Goal: Transaction & Acquisition: Purchase product/service

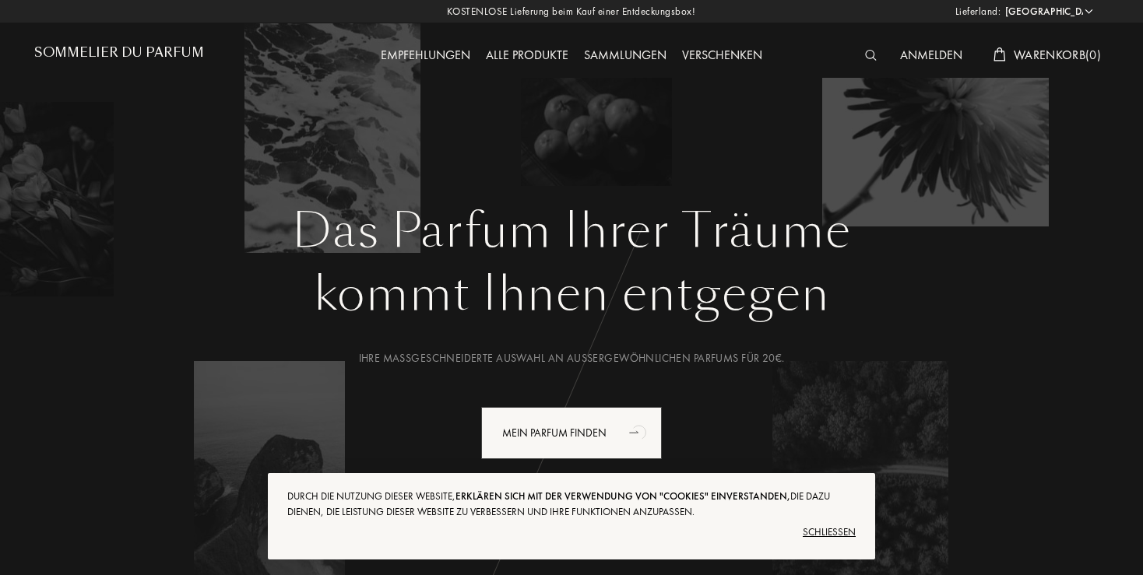
select select "DE"
click at [834, 537] on div "Schließen" at bounding box center [571, 532] width 568 height 25
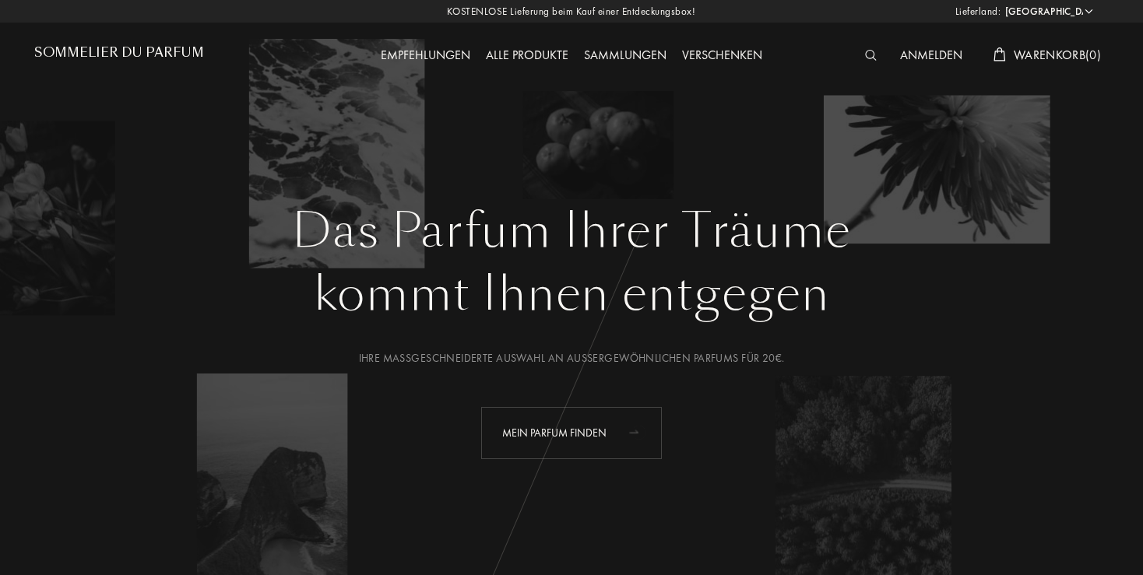
click at [636, 431] on icon "animation" at bounding box center [633, 432] width 9 height 3
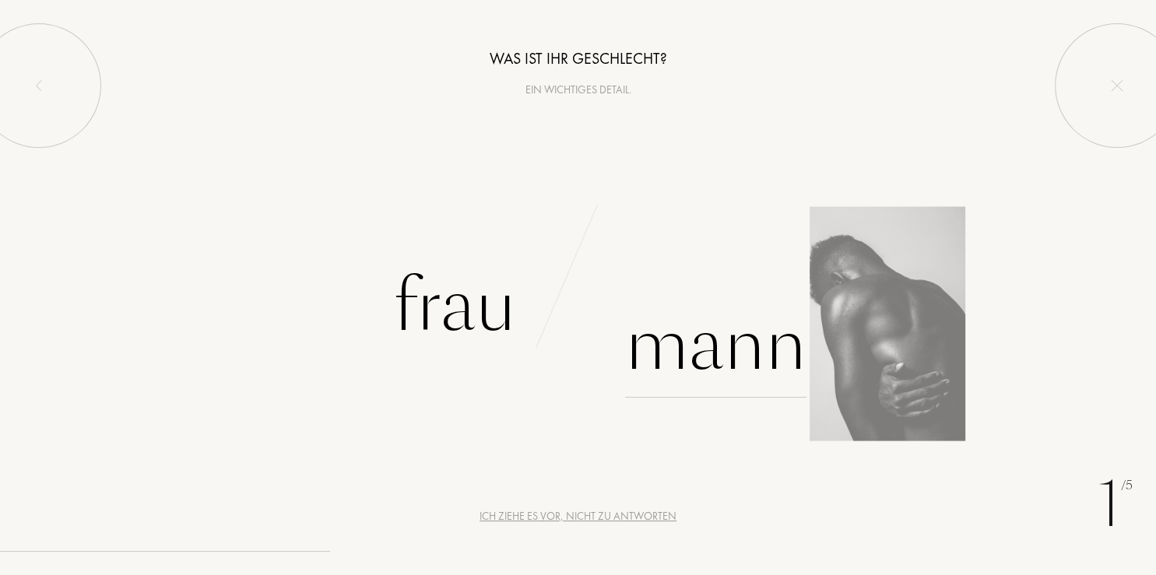
click at [696, 343] on div "Mann" at bounding box center [715, 345] width 181 height 105
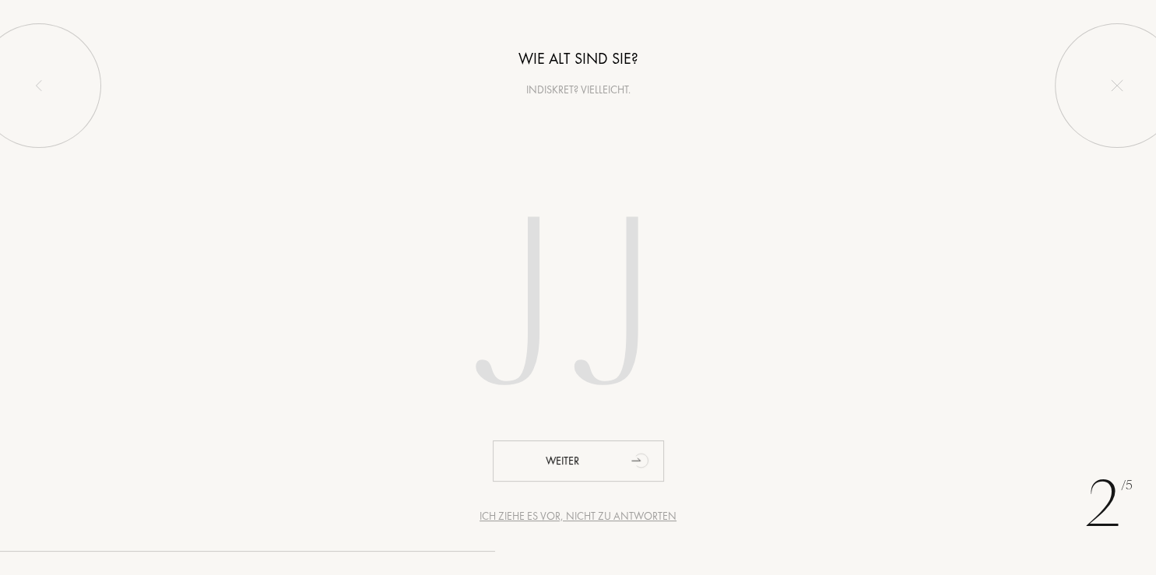
click at [538, 321] on input "number" at bounding box center [579, 310] width 444 height 315
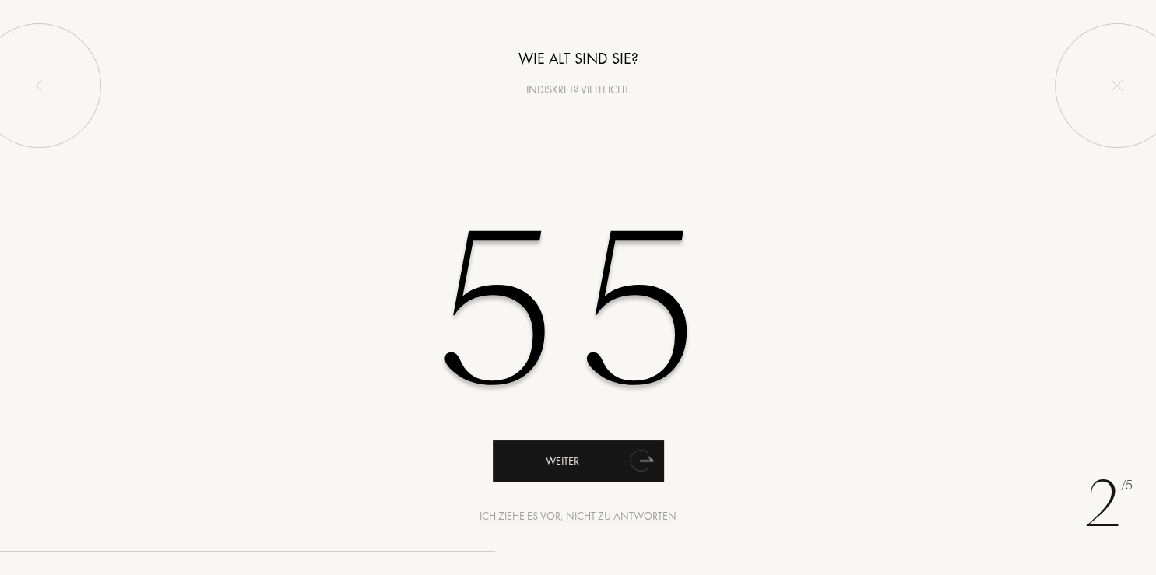
type input "55"
click at [581, 458] on div "Weiter" at bounding box center [578, 461] width 171 height 41
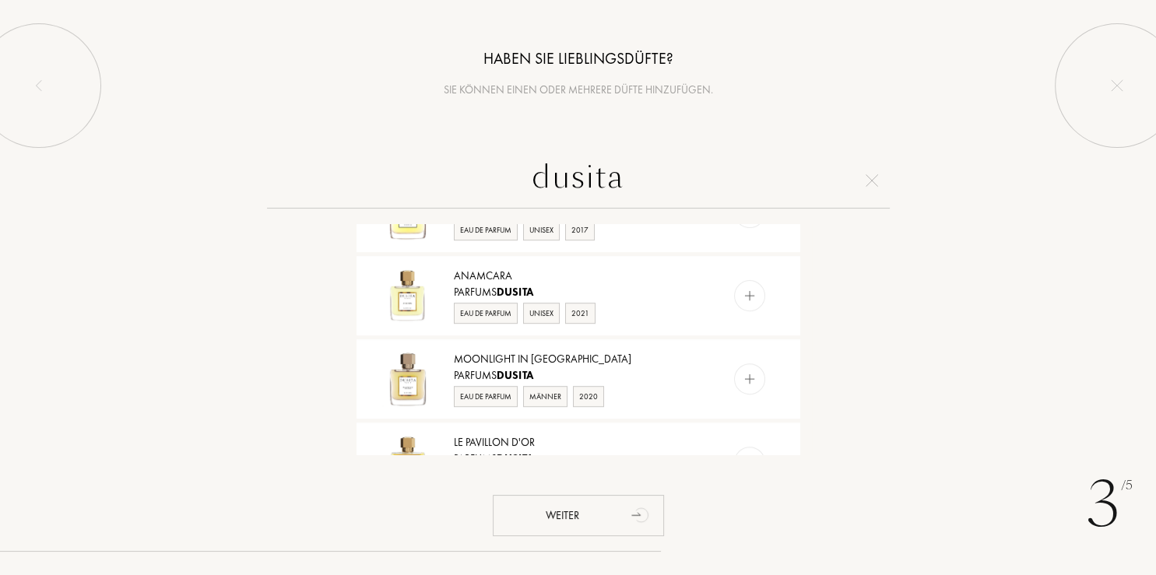
scroll to position [680, 0]
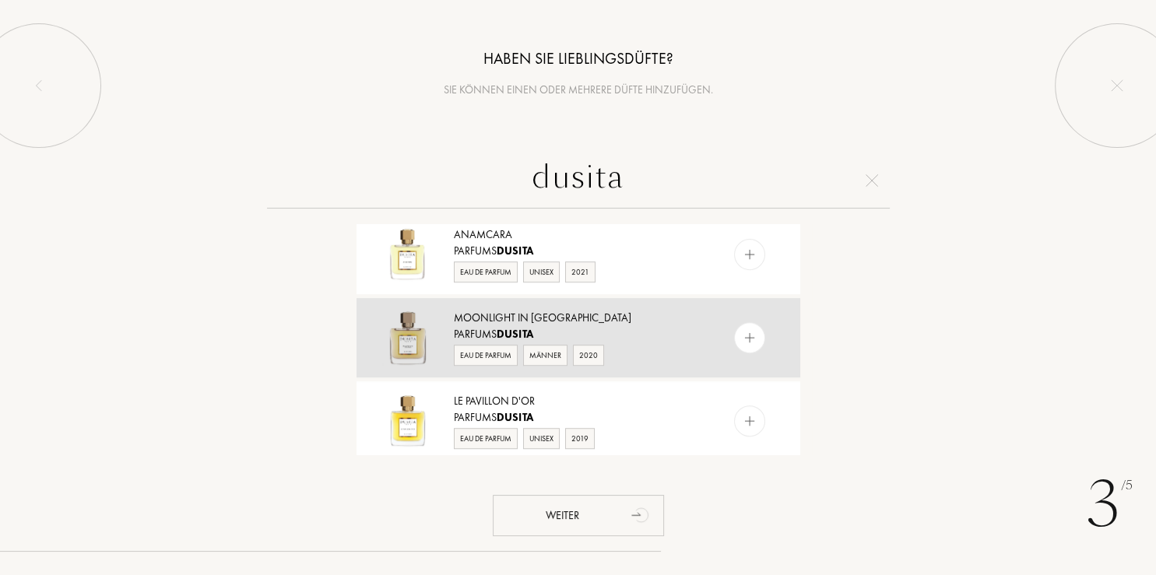
type input "dusita"
click at [742, 332] on img at bounding box center [749, 338] width 15 height 15
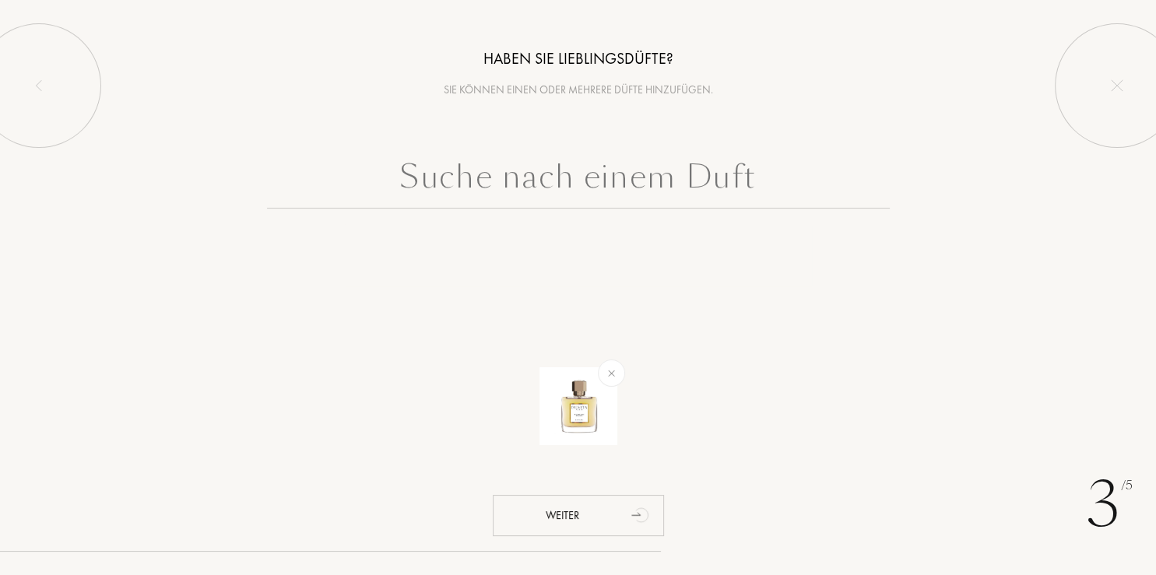
scroll to position [0, 0]
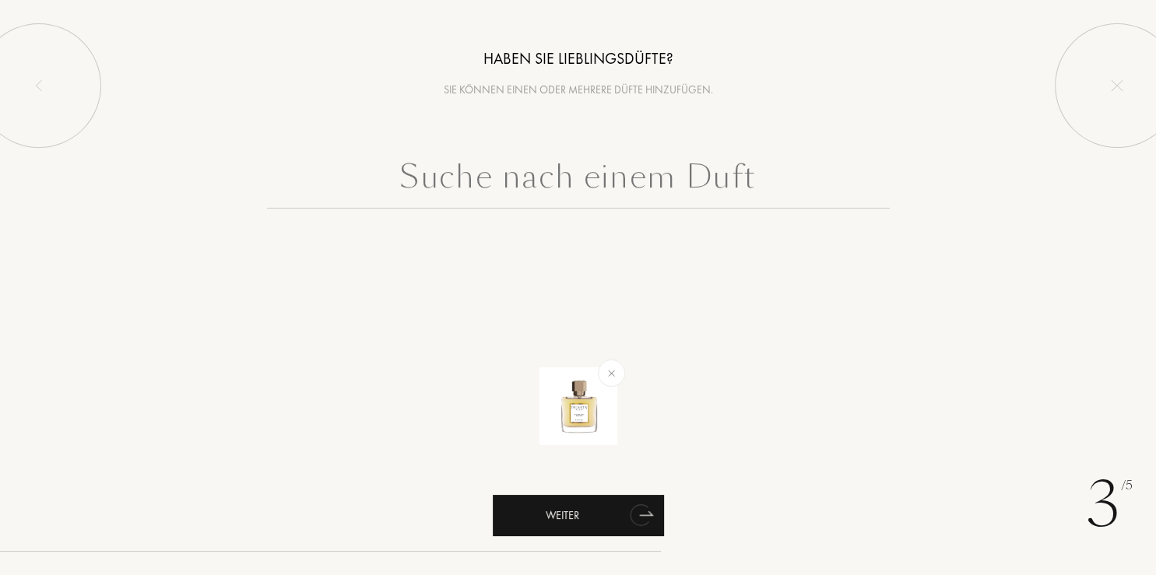
click at [607, 519] on div "Weiter" at bounding box center [578, 515] width 171 height 41
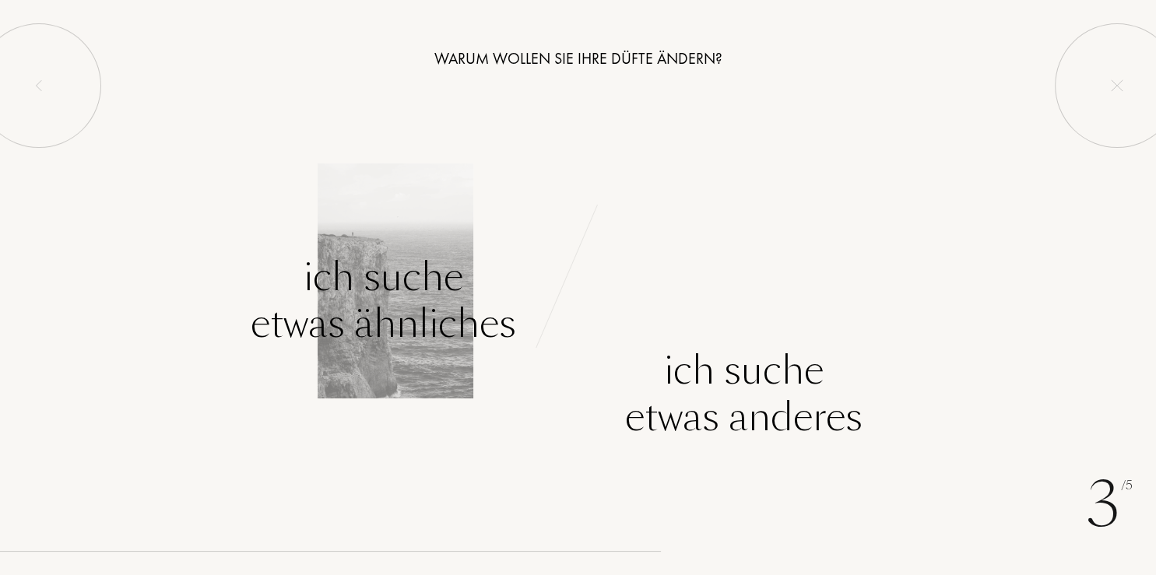
click at [366, 287] on div "Ich suche etwas ähnliches" at bounding box center [384, 300] width 266 height 93
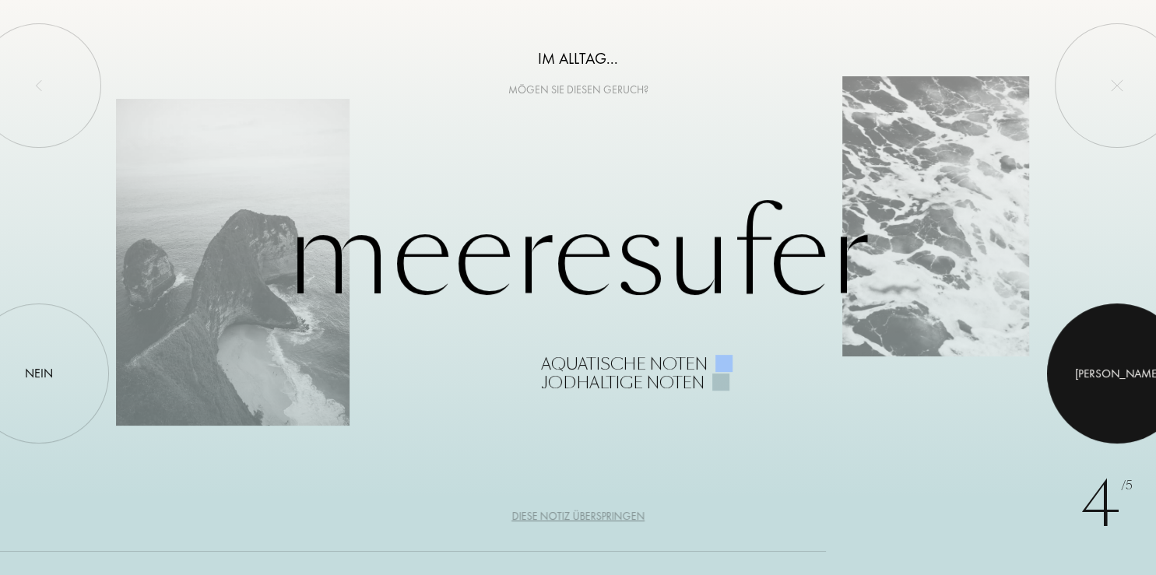
click at [1125, 372] on div at bounding box center [1117, 374] width 140 height 140
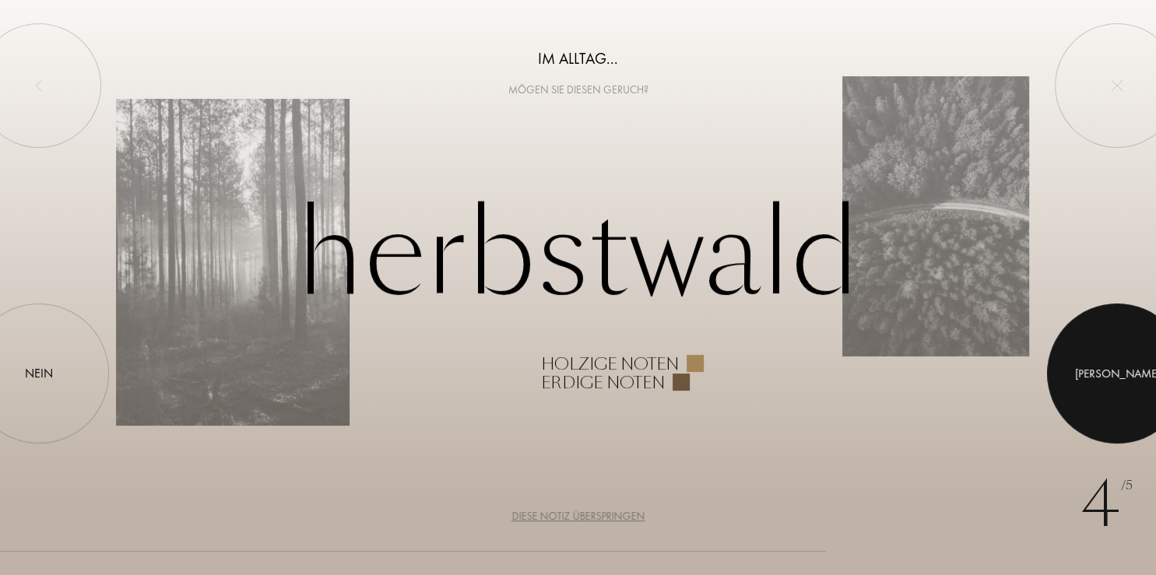
click at [1125, 372] on div at bounding box center [1117, 374] width 140 height 140
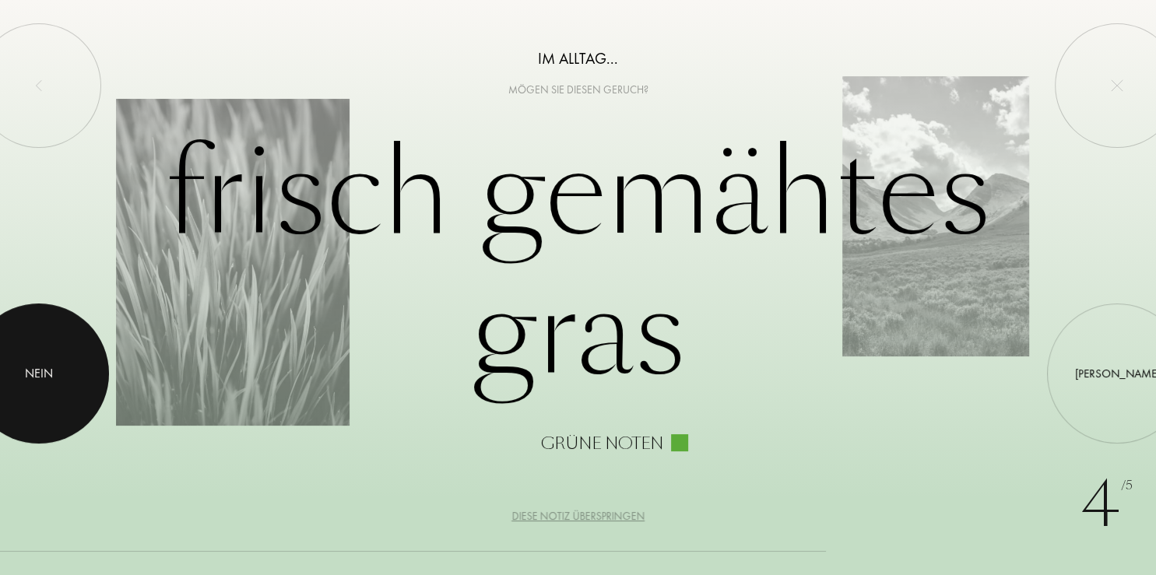
click at [48, 374] on div "Nein" at bounding box center [39, 373] width 28 height 19
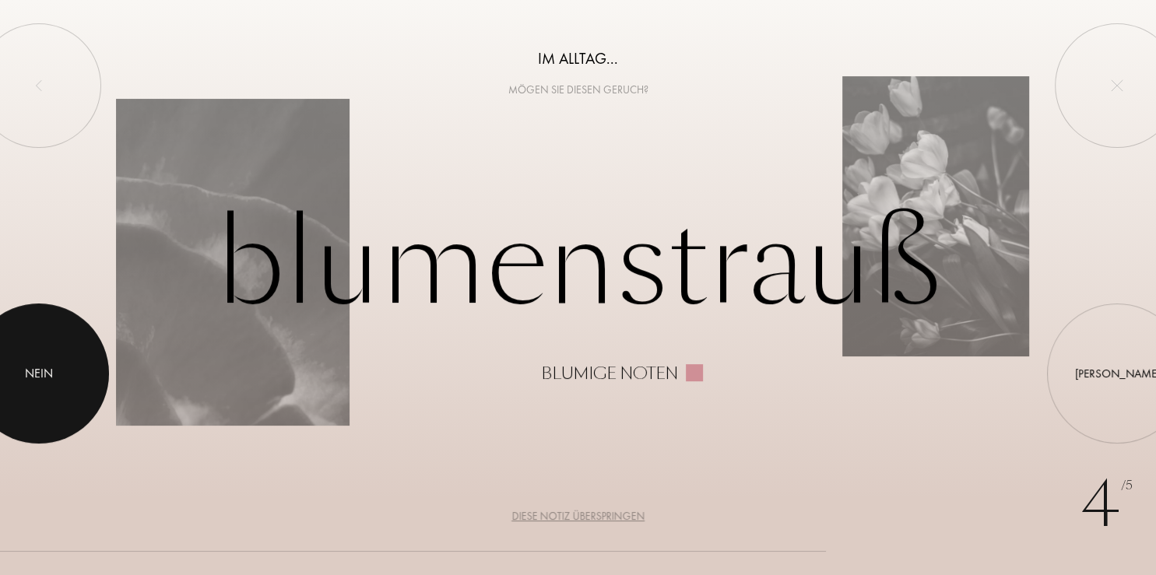
click at [62, 382] on div at bounding box center [39, 374] width 140 height 140
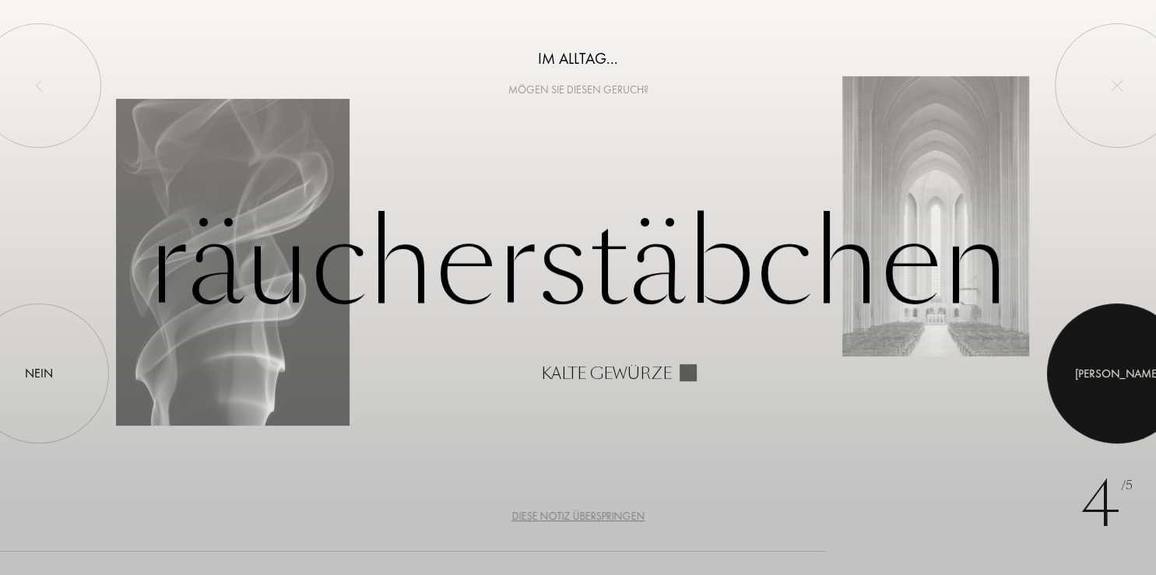
click at [1127, 392] on div at bounding box center [1117, 374] width 140 height 140
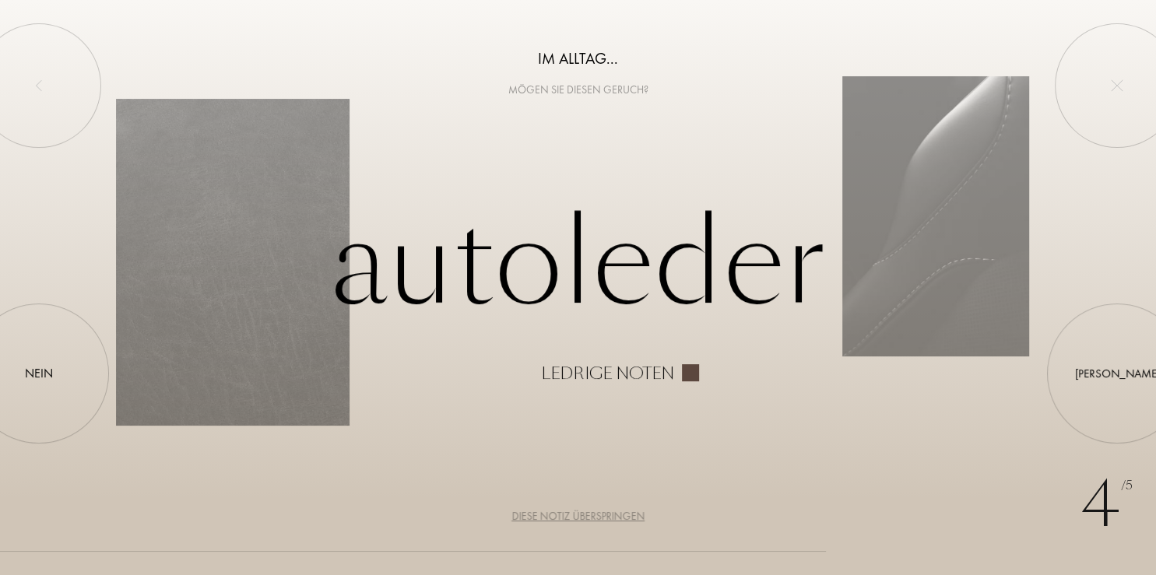
click at [590, 518] on div "Diese Notiz überspringen" at bounding box center [578, 516] width 133 height 16
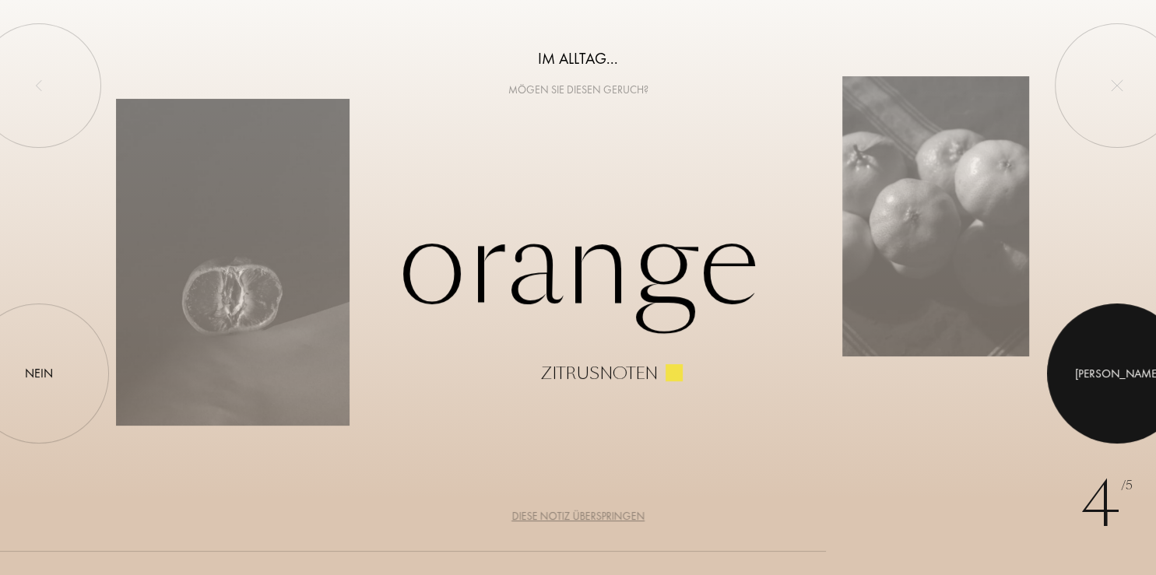
click at [1124, 394] on div at bounding box center [1117, 374] width 140 height 140
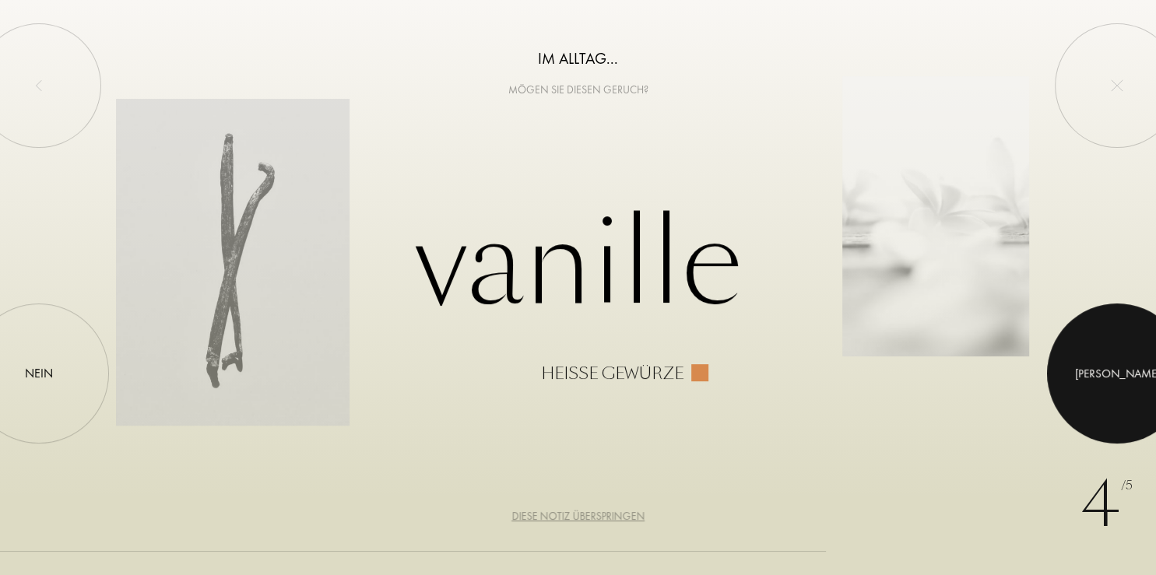
click at [1124, 393] on div at bounding box center [1117, 374] width 140 height 140
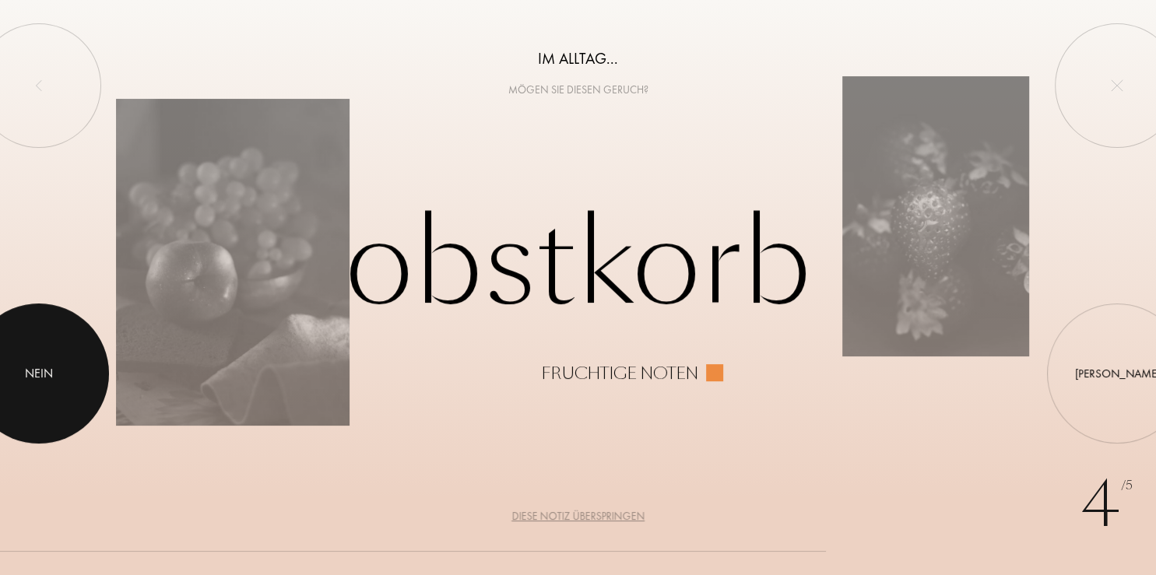
click at [45, 378] on div "Nein" at bounding box center [39, 373] width 28 height 19
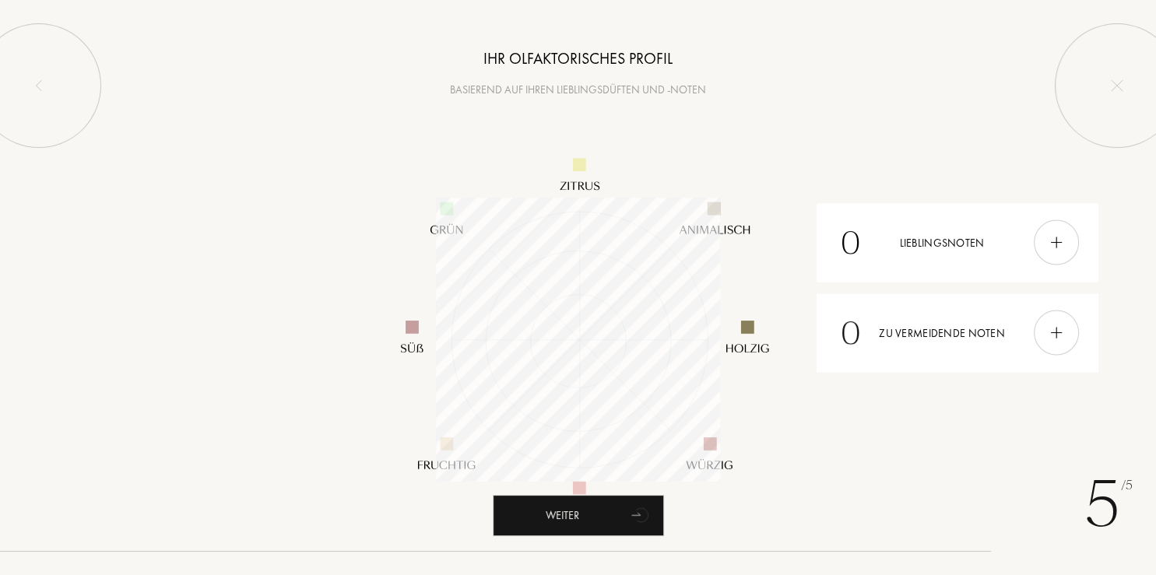
scroll to position [284, 284]
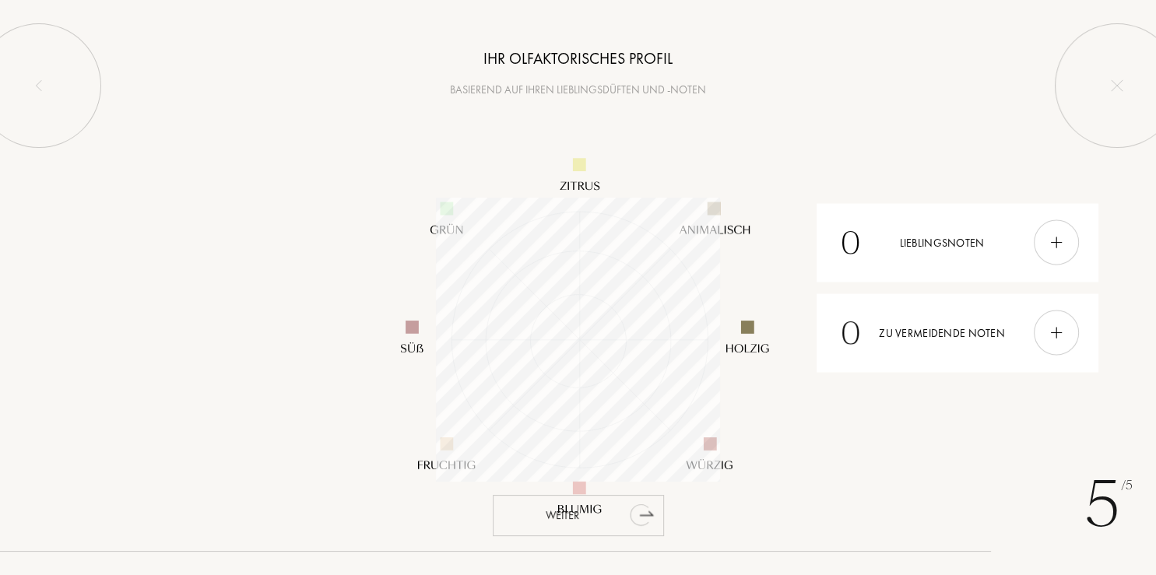
click at [569, 522] on div "Weiter" at bounding box center [578, 515] width 171 height 41
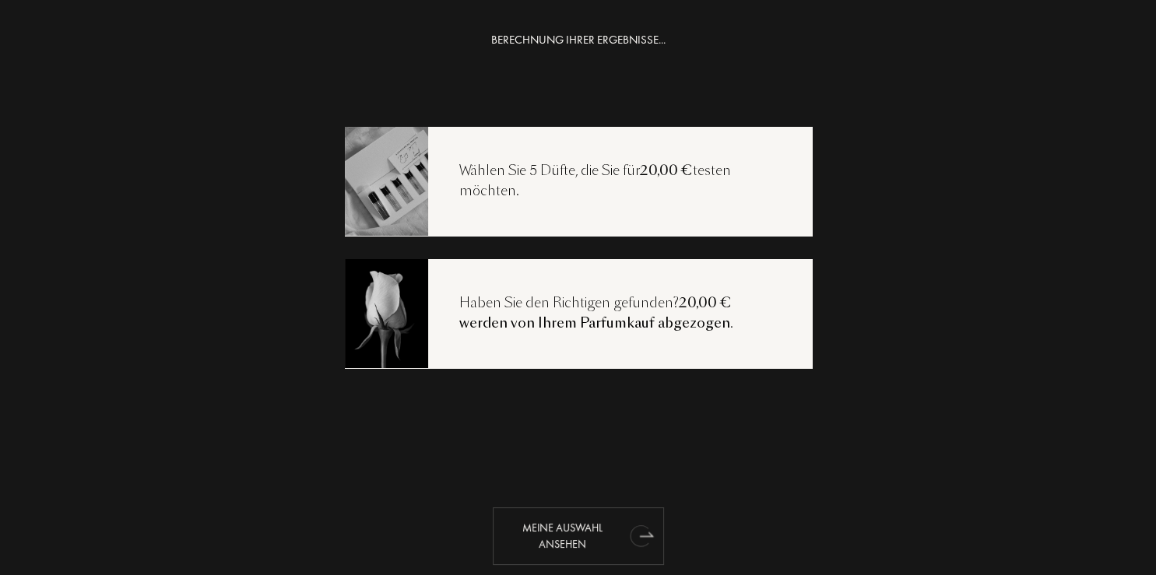
click at [567, 536] on div "Meine Auswahl ansehen" at bounding box center [578, 537] width 171 height 58
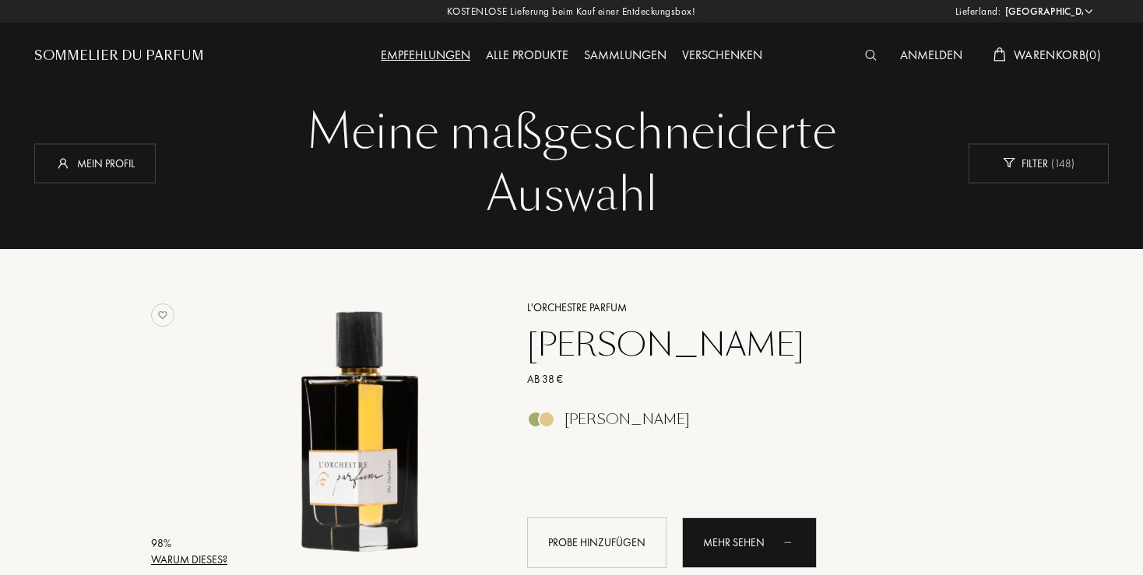
select select "DE"
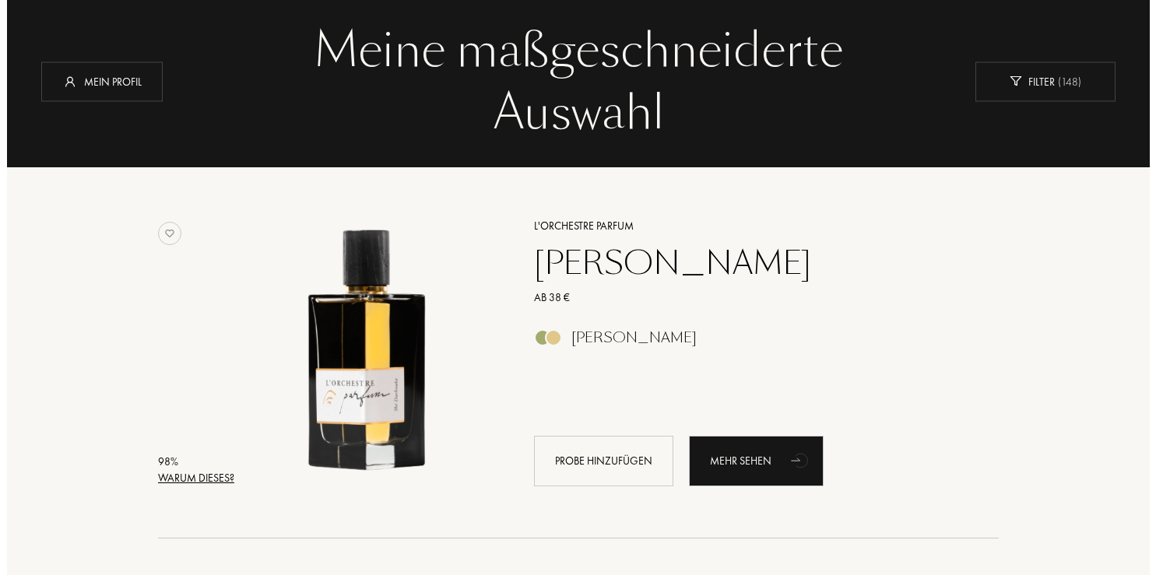
scroll to position [164, 0]
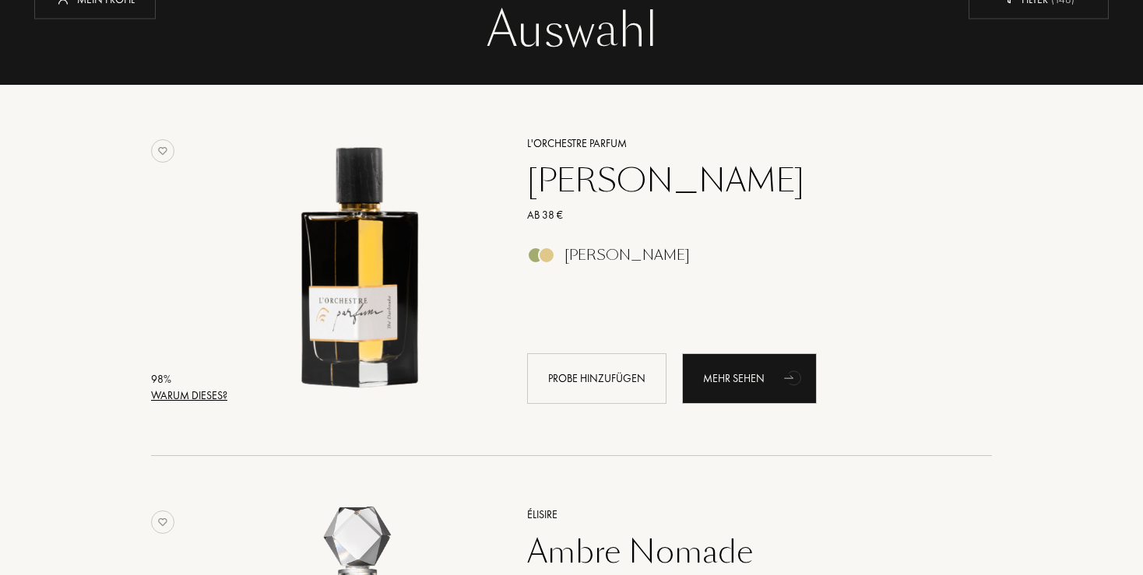
click at [175, 395] on div "Warum dieses?" at bounding box center [189, 396] width 76 height 16
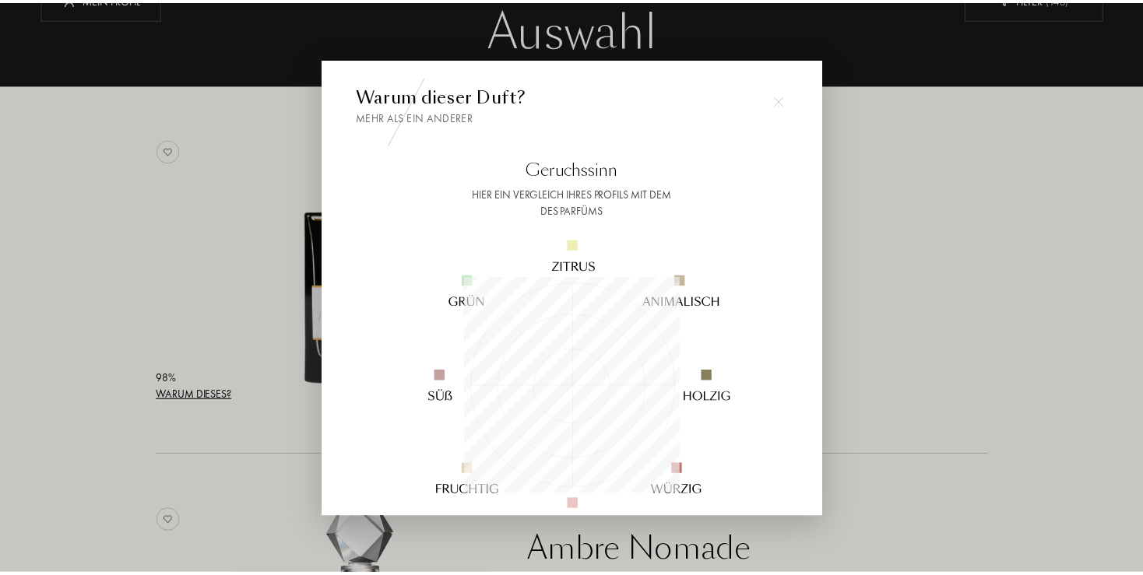
scroll to position [218, 218]
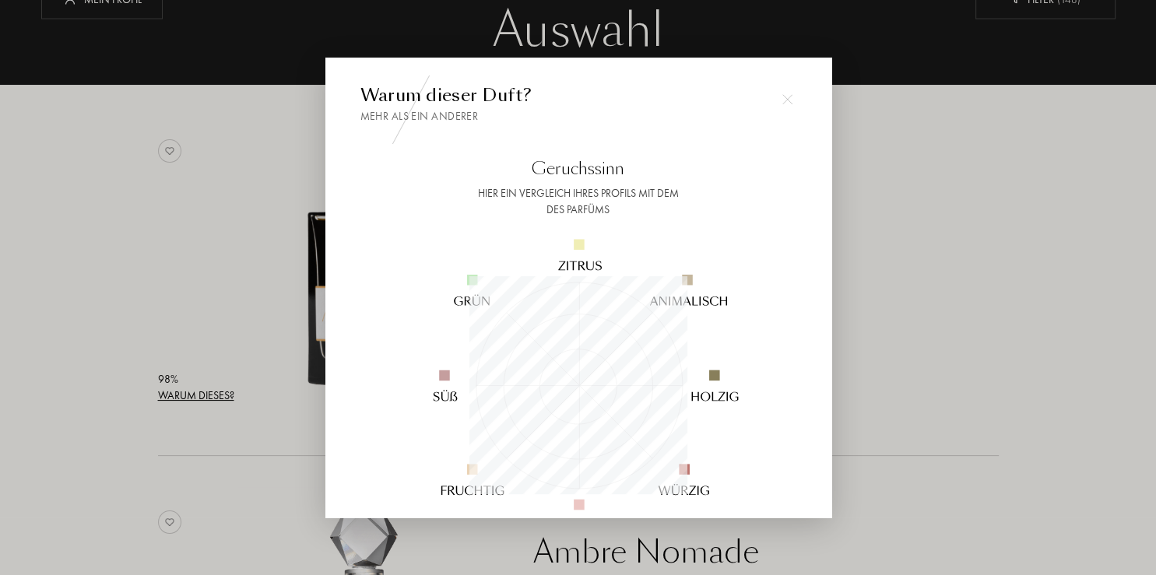
click at [175, 395] on div at bounding box center [578, 287] width 1156 height 575
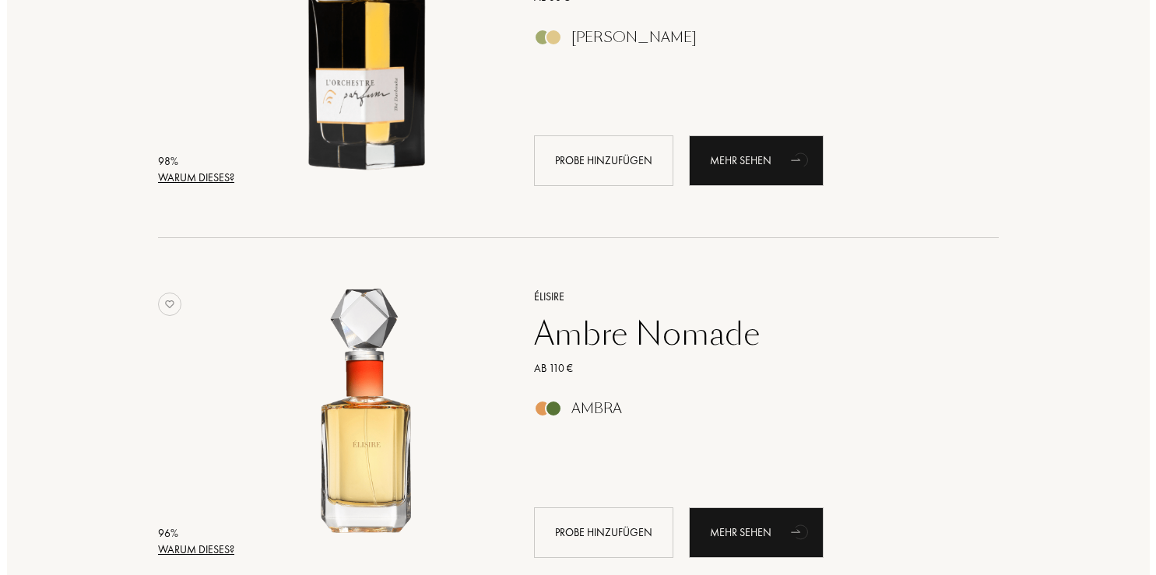
scroll to position [411, 0]
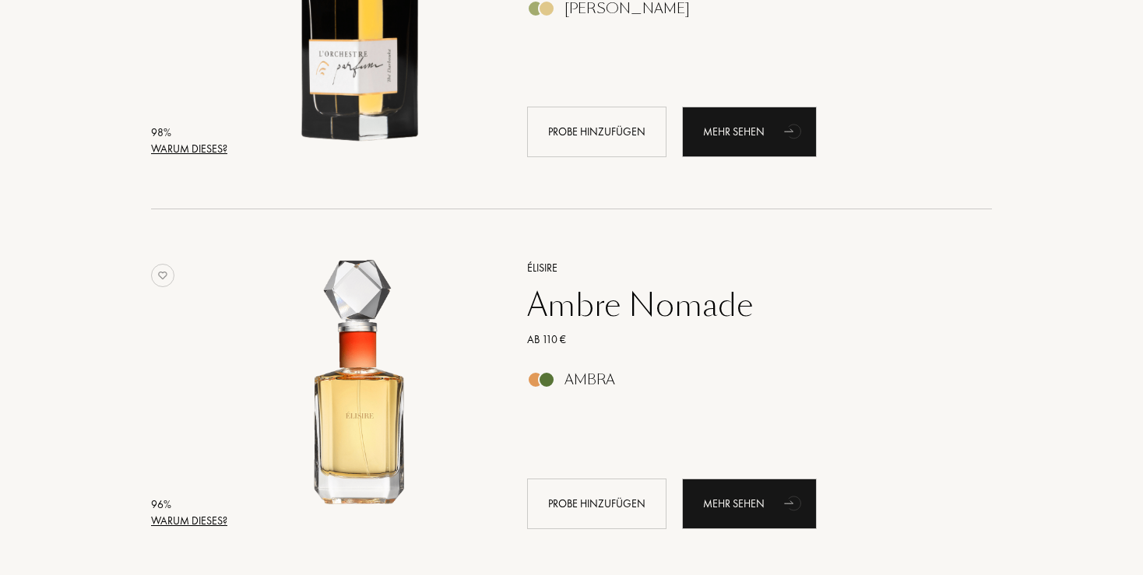
click at [192, 521] on div "Warum dieses?" at bounding box center [189, 521] width 76 height 16
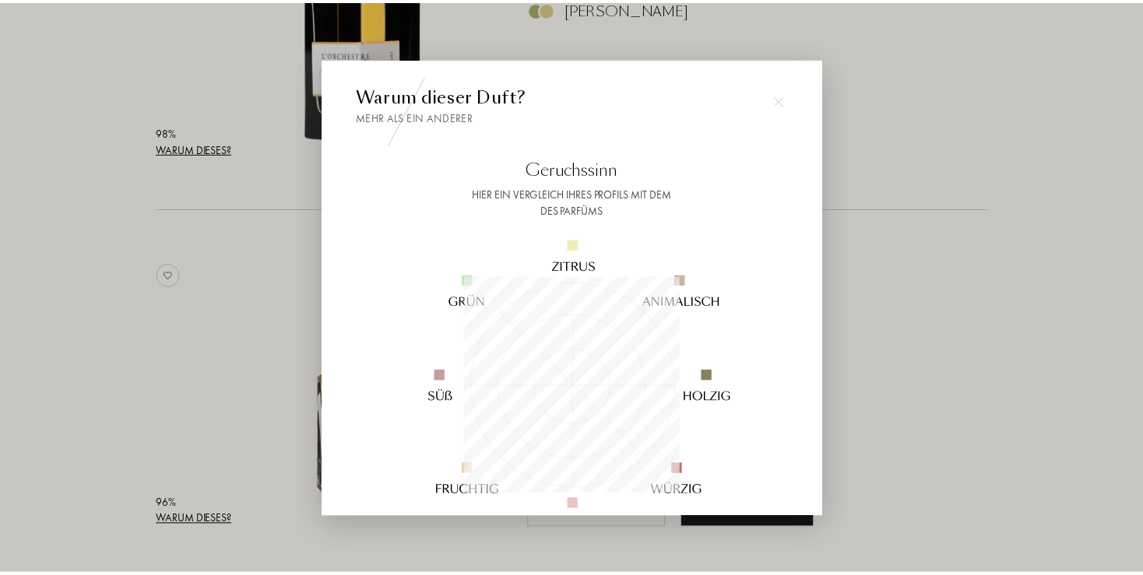
scroll to position [218, 218]
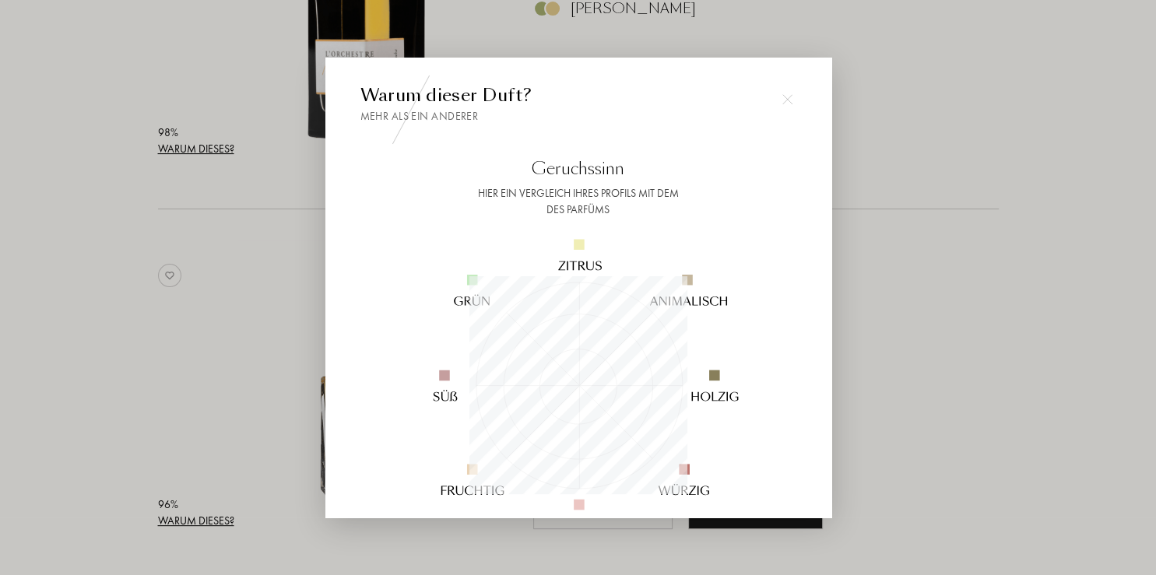
click at [192, 521] on div at bounding box center [578, 287] width 1156 height 575
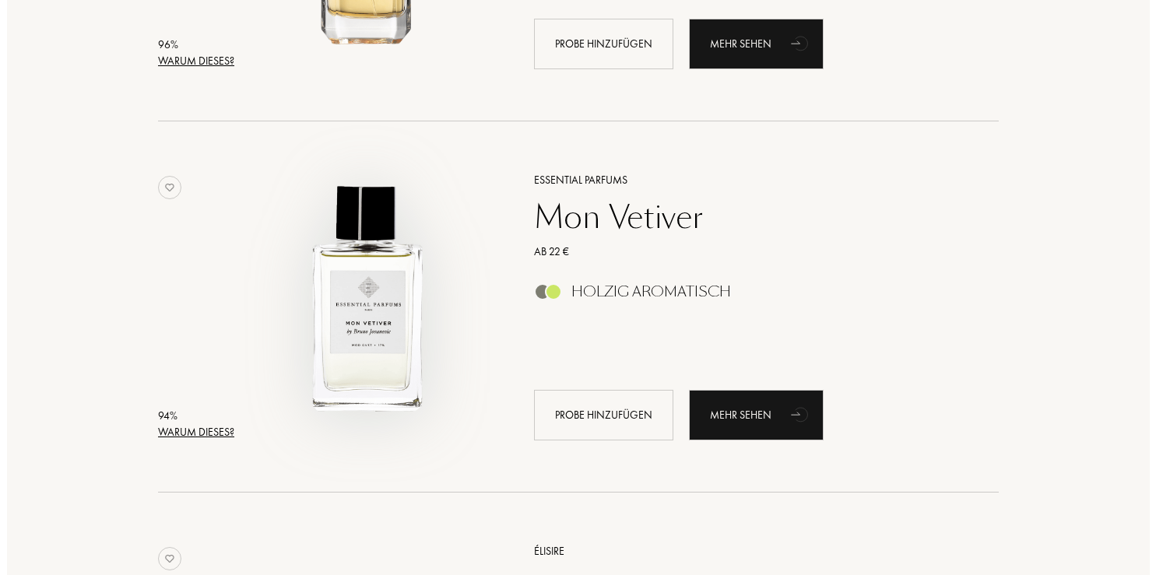
scroll to position [904, 0]
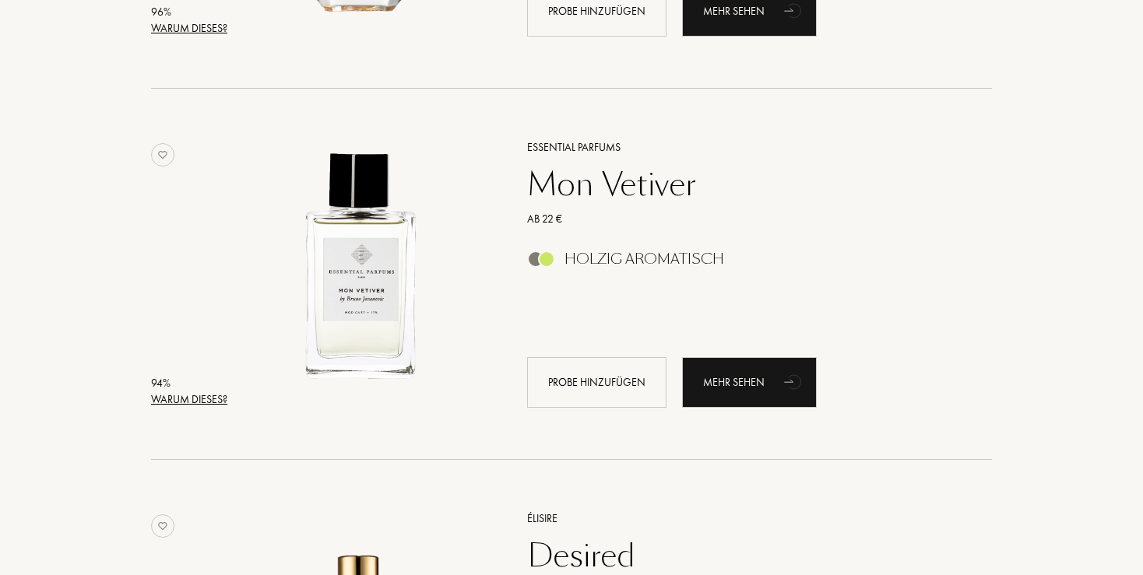
click at [193, 398] on div "Warum dieses?" at bounding box center [189, 400] width 76 height 16
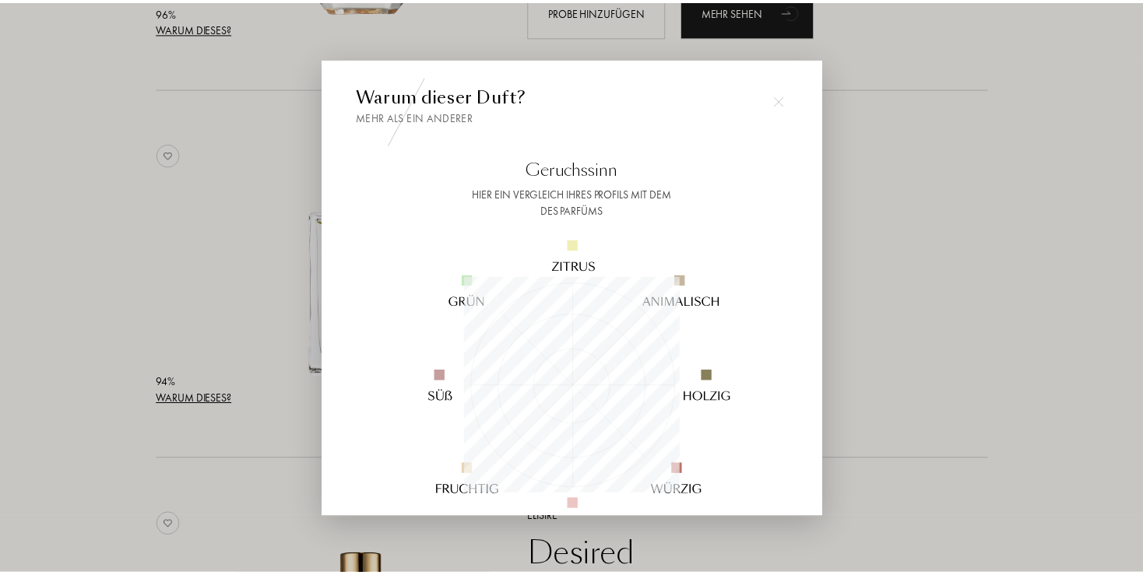
scroll to position [218, 218]
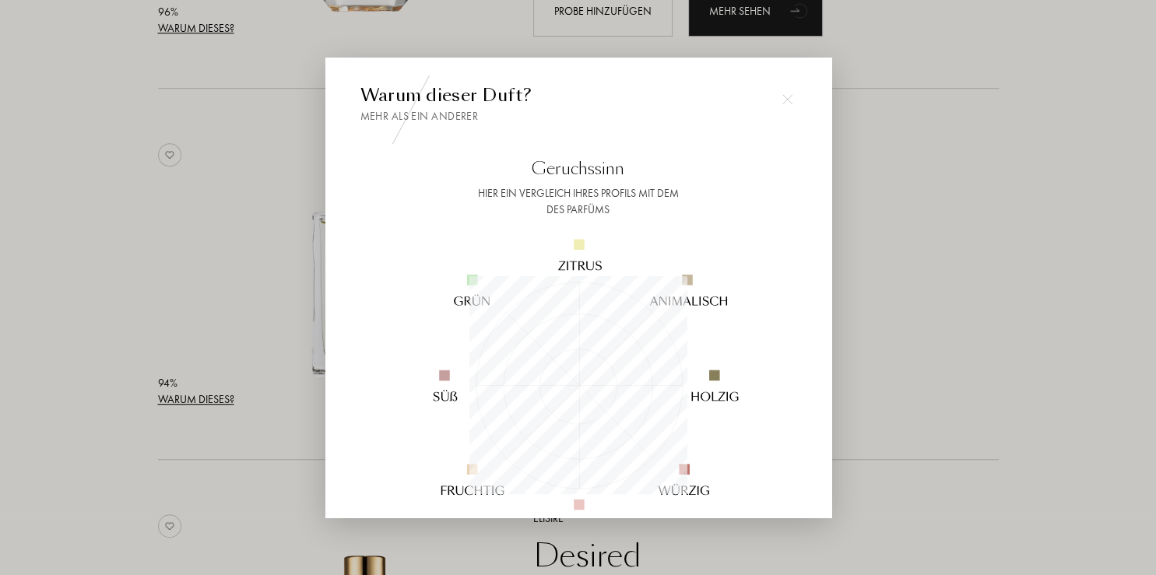
click at [193, 398] on div at bounding box center [578, 287] width 1156 height 575
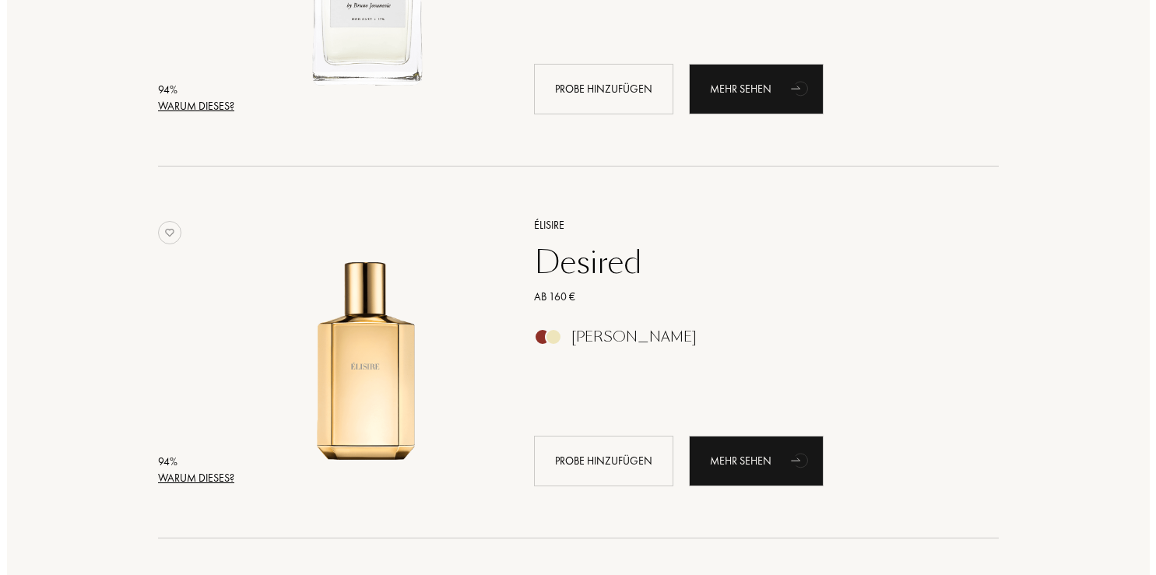
scroll to position [1233, 0]
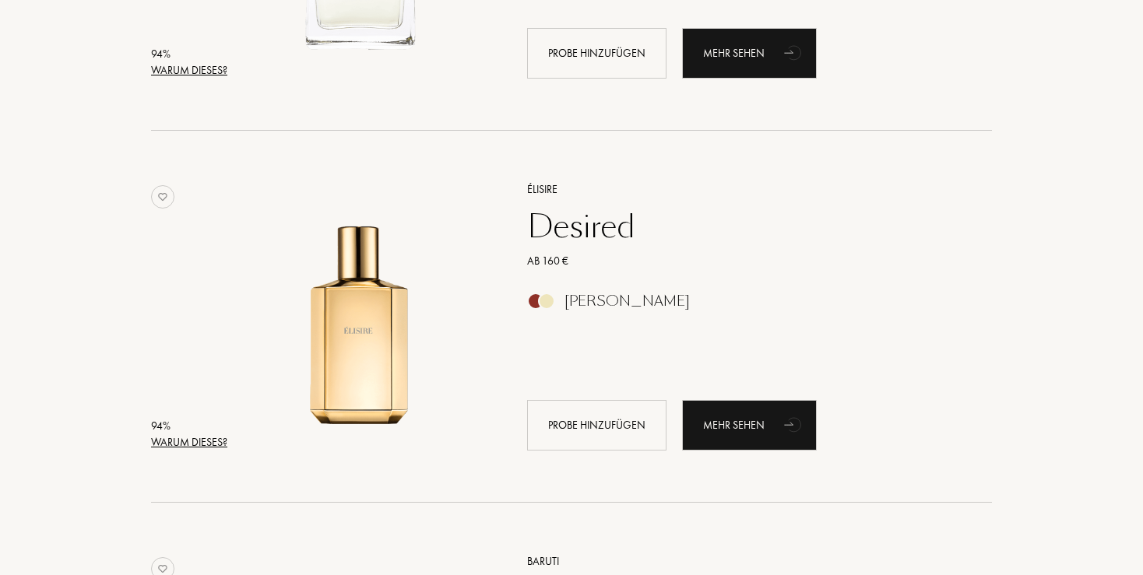
click at [193, 441] on div "Warum dieses?" at bounding box center [189, 442] width 76 height 16
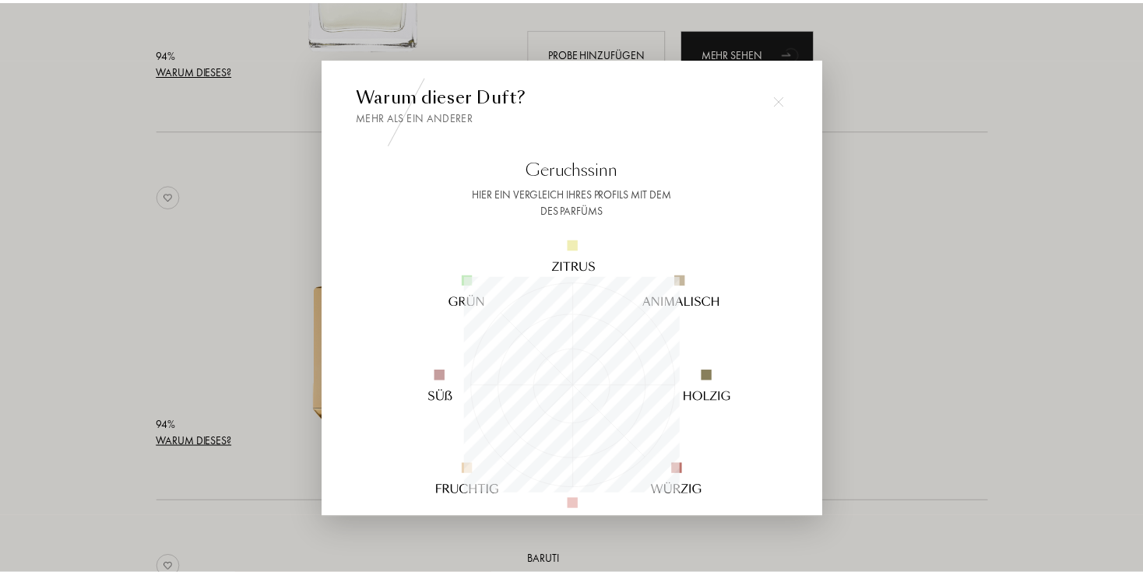
scroll to position [218, 218]
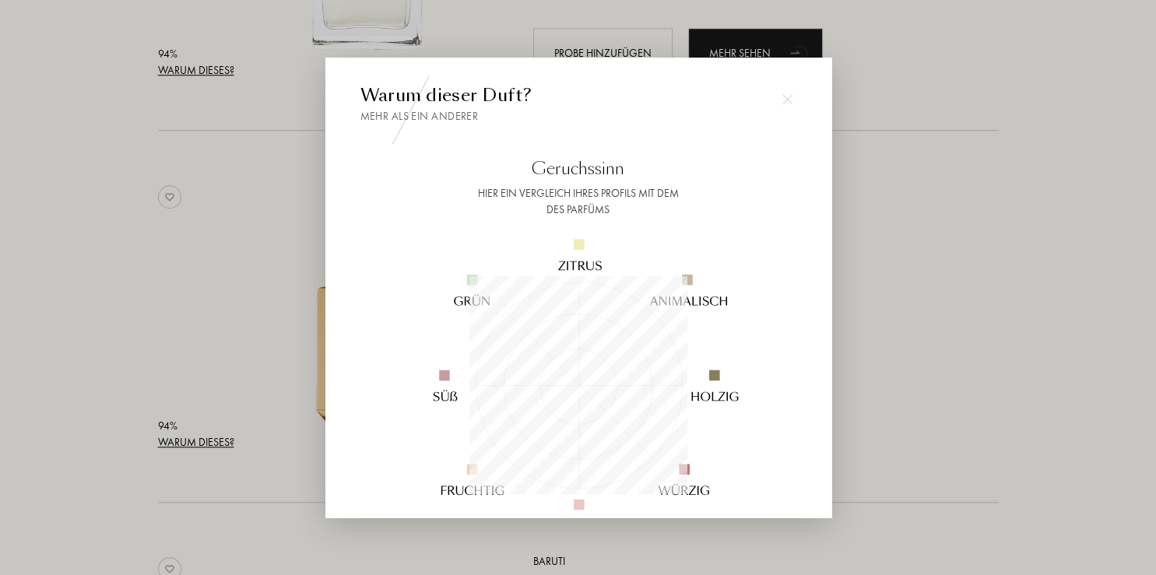
click at [193, 440] on div at bounding box center [578, 287] width 1156 height 575
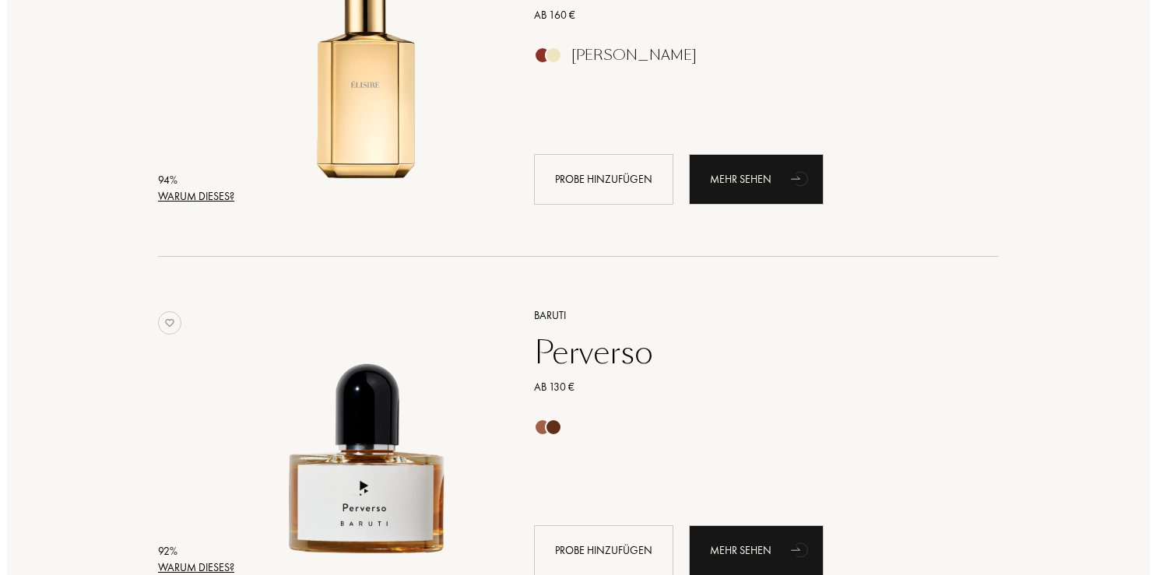
scroll to position [1645, 0]
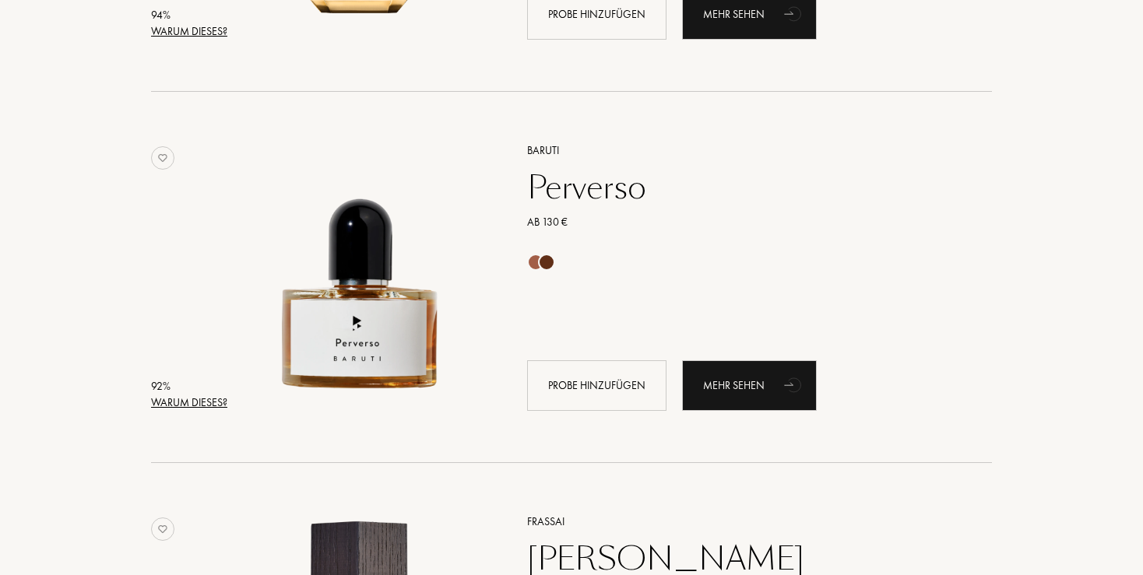
click at [181, 401] on div "Warum dieses?" at bounding box center [189, 403] width 76 height 16
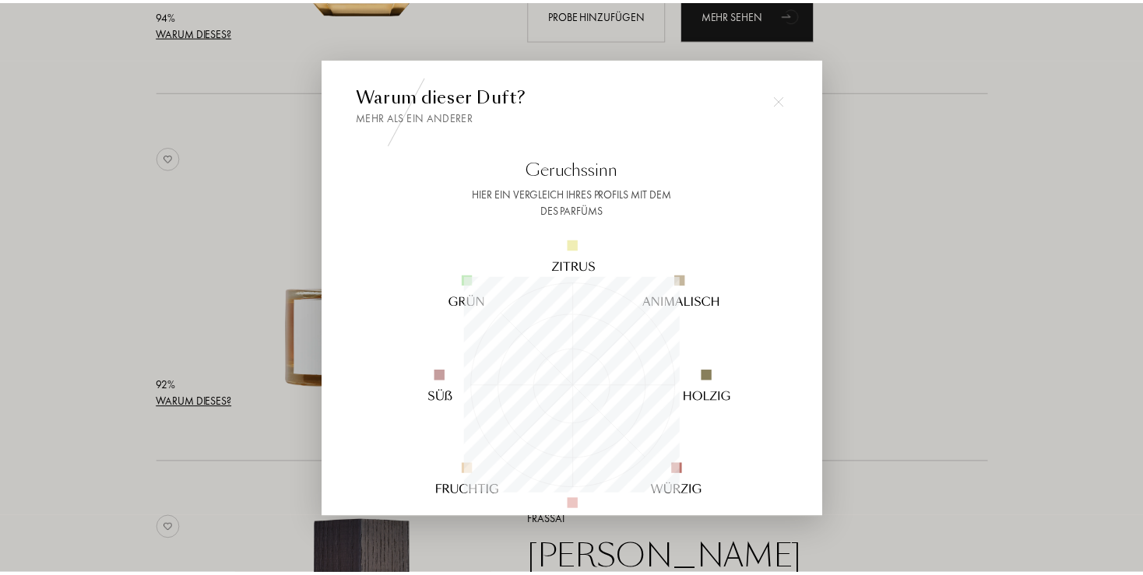
scroll to position [218, 218]
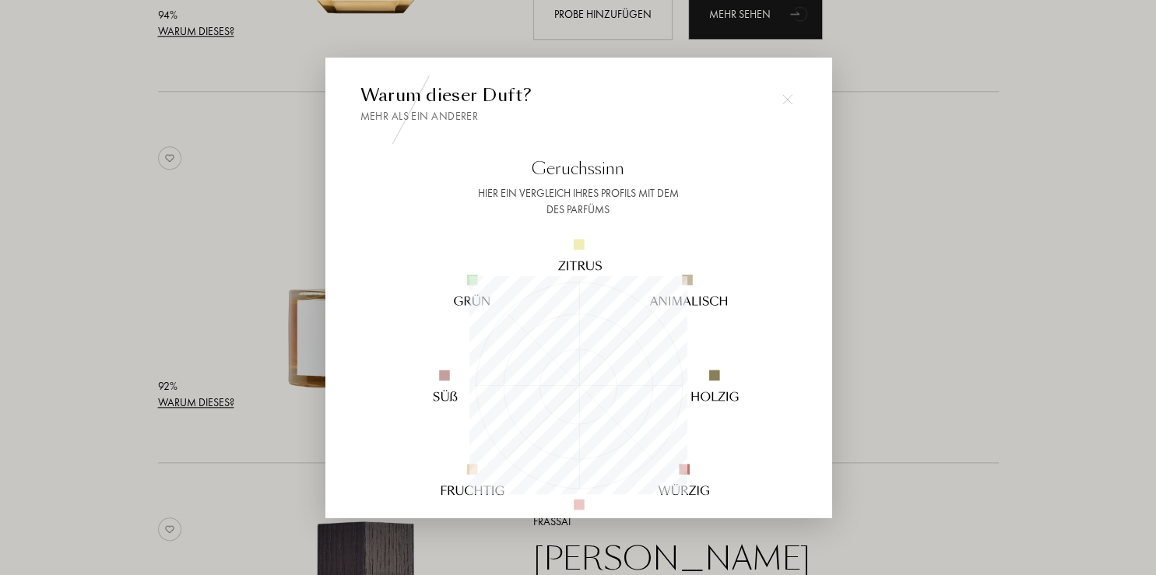
click at [181, 401] on div at bounding box center [578, 287] width 1156 height 575
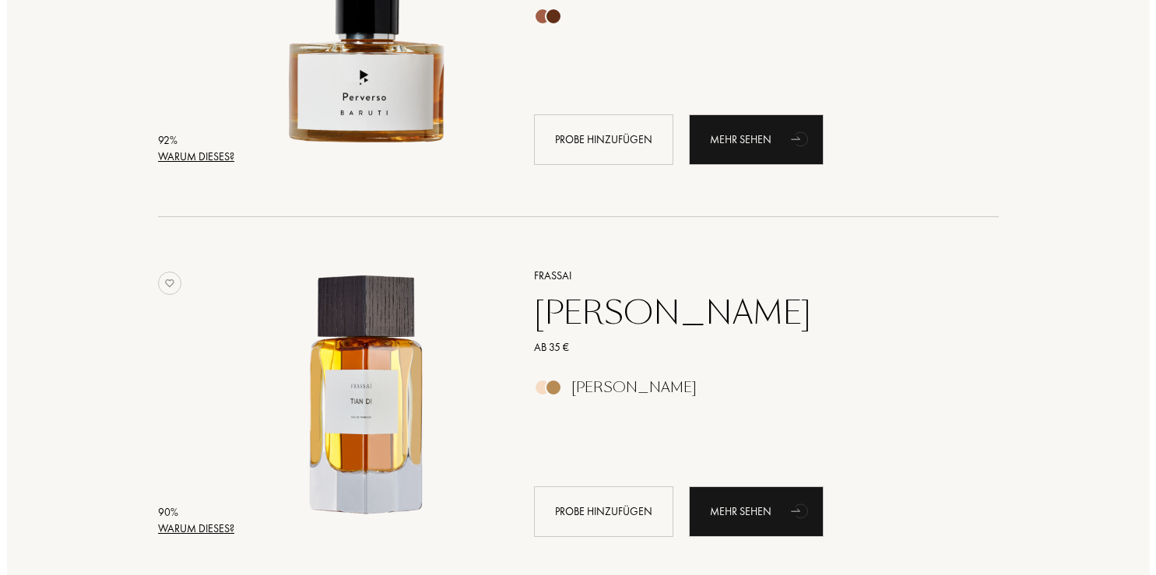
scroll to position [1973, 0]
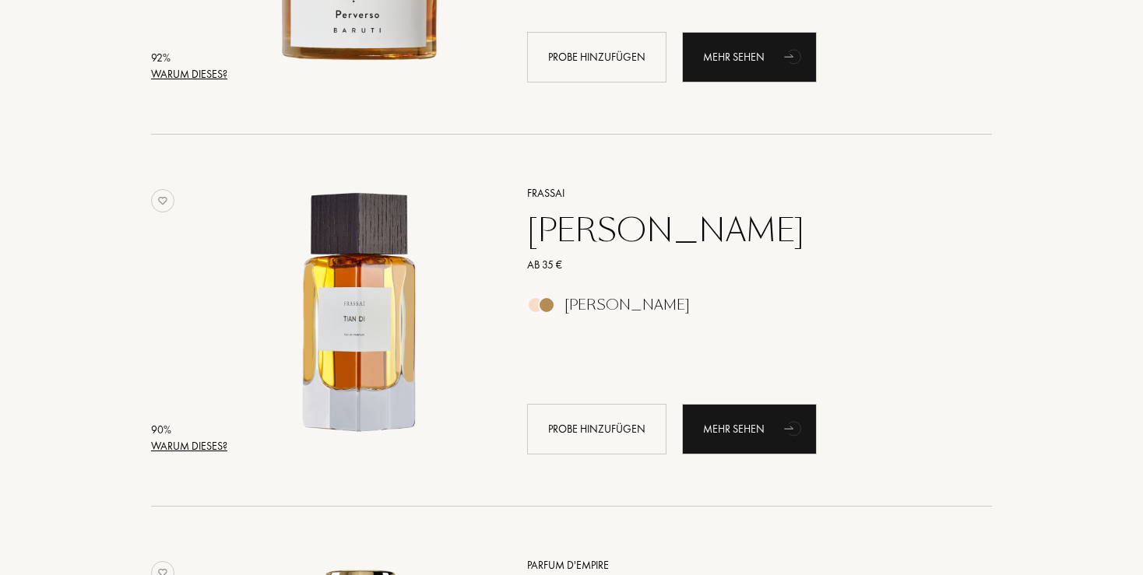
click at [179, 443] on div "Warum dieses?" at bounding box center [189, 446] width 76 height 16
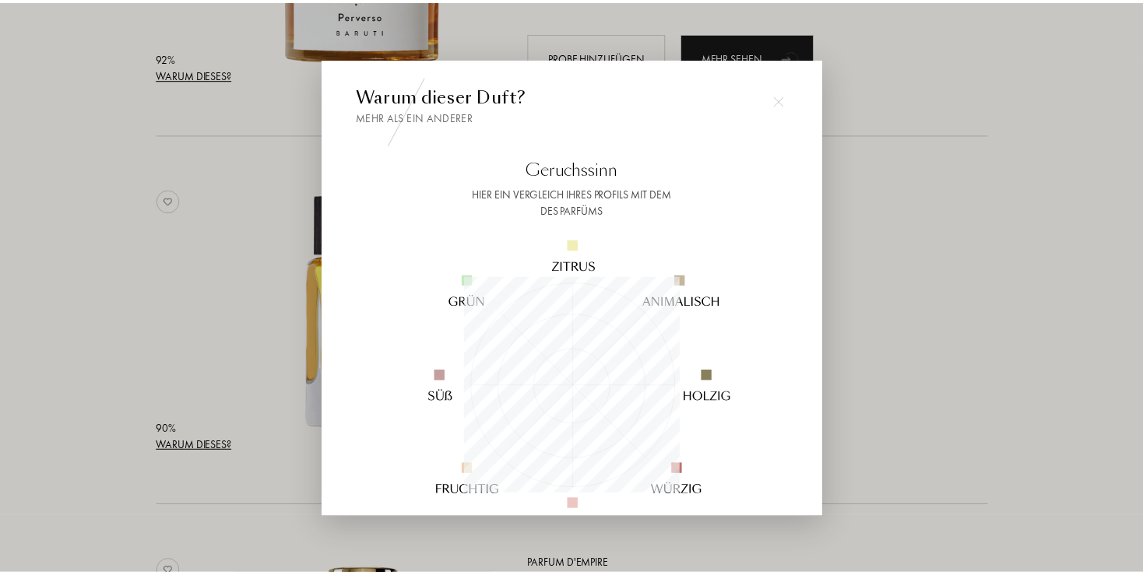
scroll to position [218, 218]
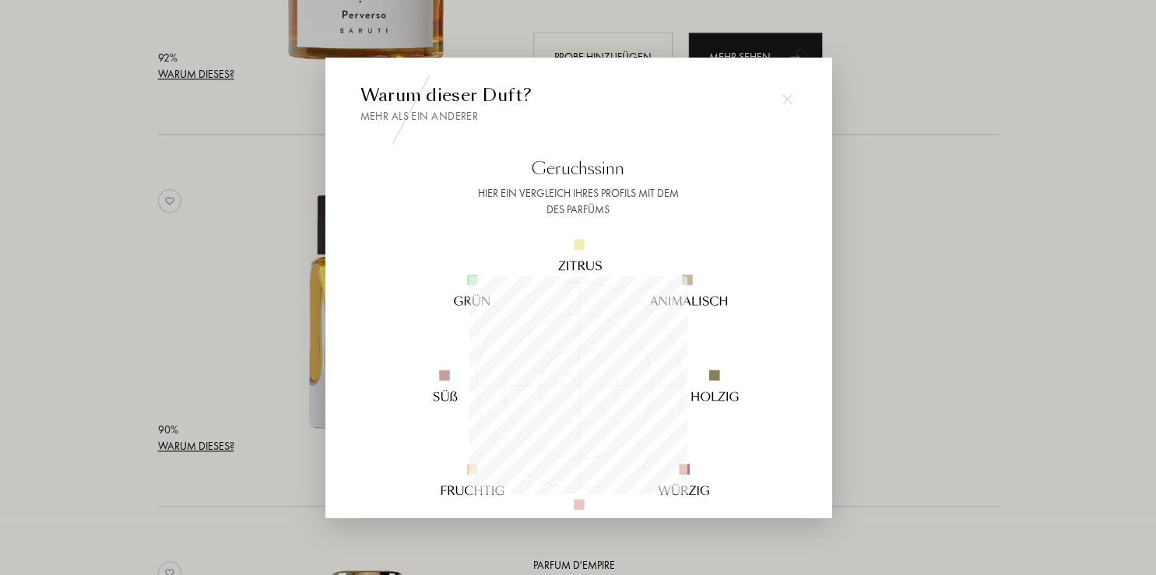
click at [179, 443] on div at bounding box center [578, 287] width 1156 height 575
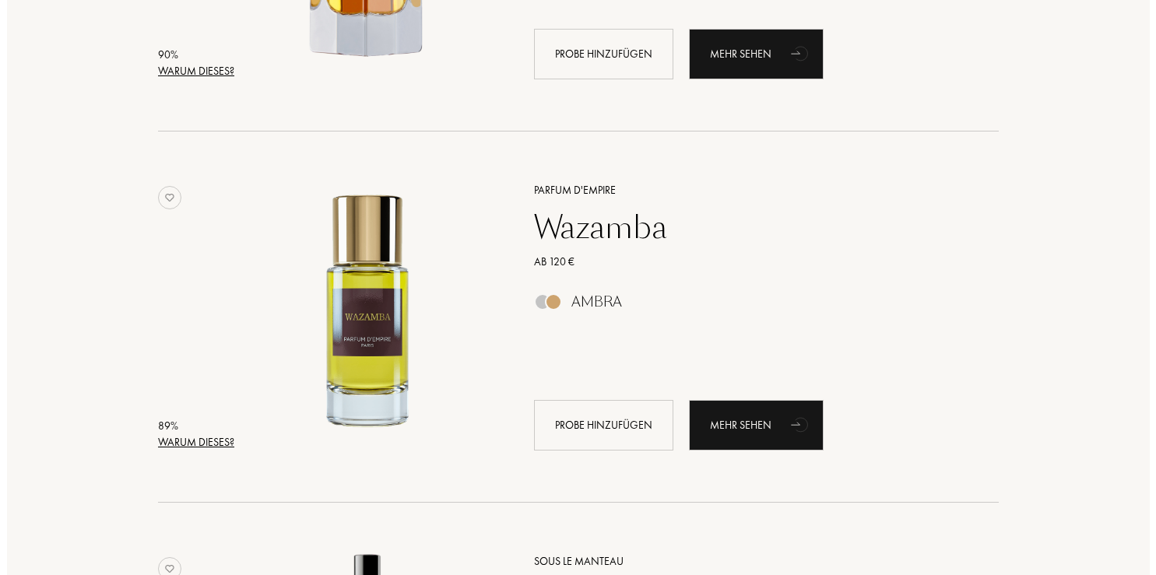
scroll to position [2384, 0]
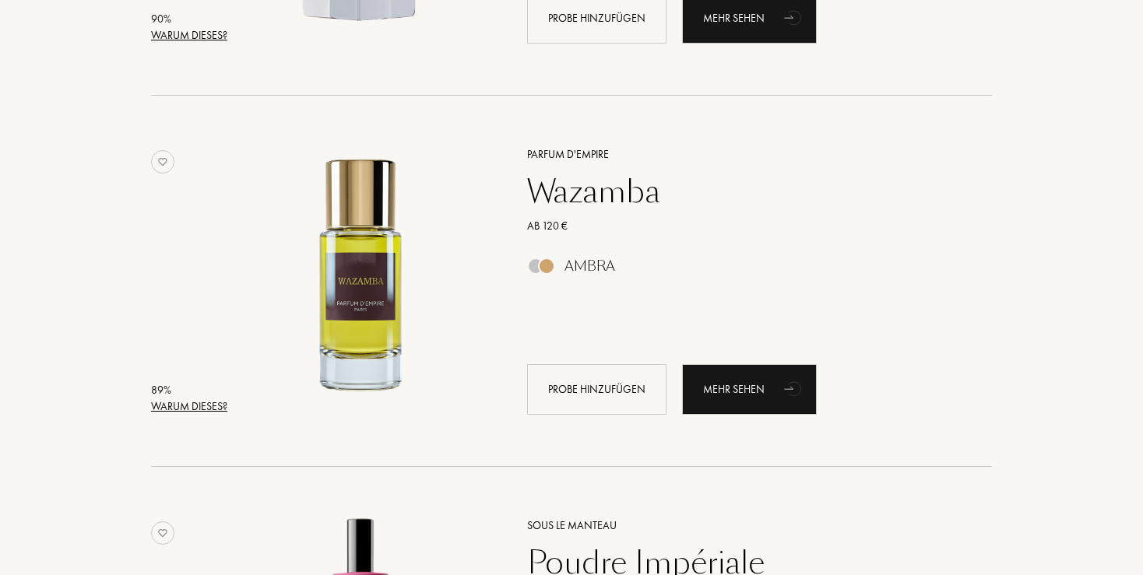
click at [192, 409] on div "Warum dieses?" at bounding box center [189, 407] width 76 height 16
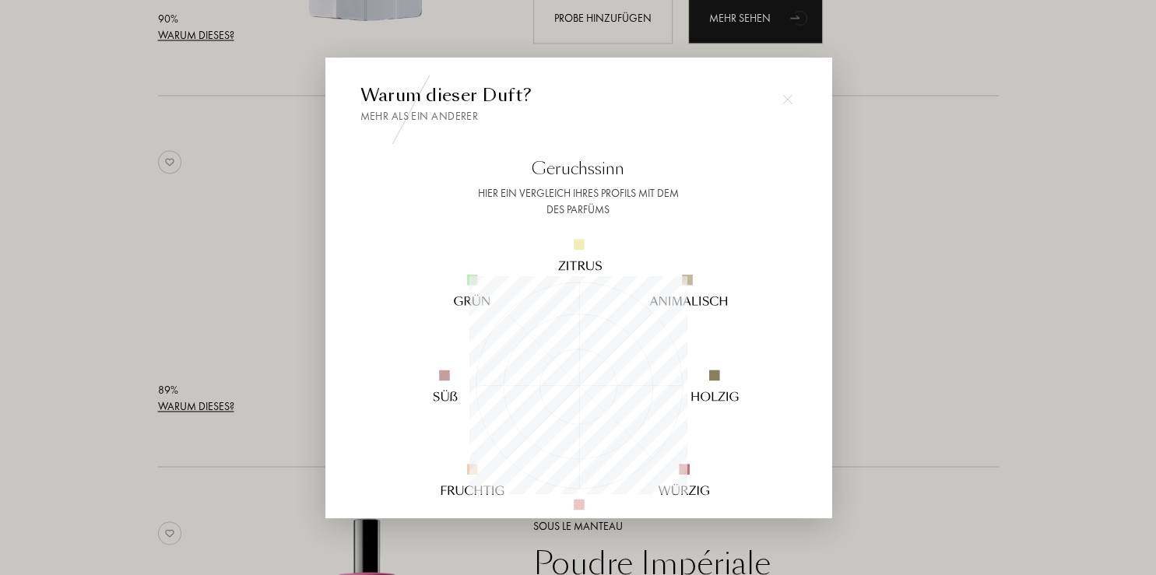
scroll to position [218, 218]
click at [192, 409] on div at bounding box center [578, 287] width 1156 height 575
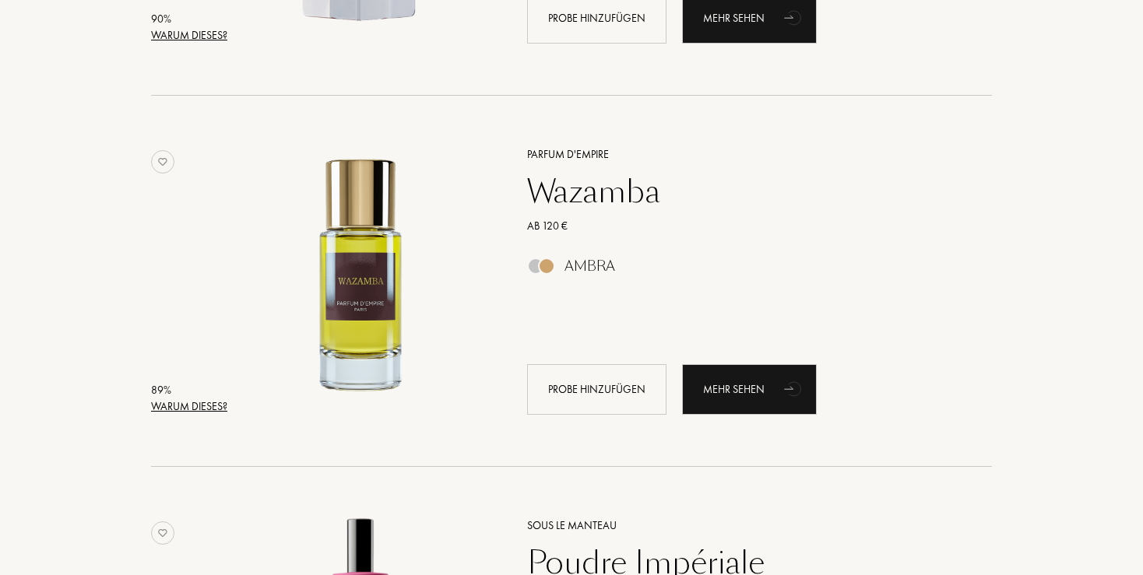
click at [190, 411] on div "Warum dieses?" at bounding box center [189, 407] width 76 height 16
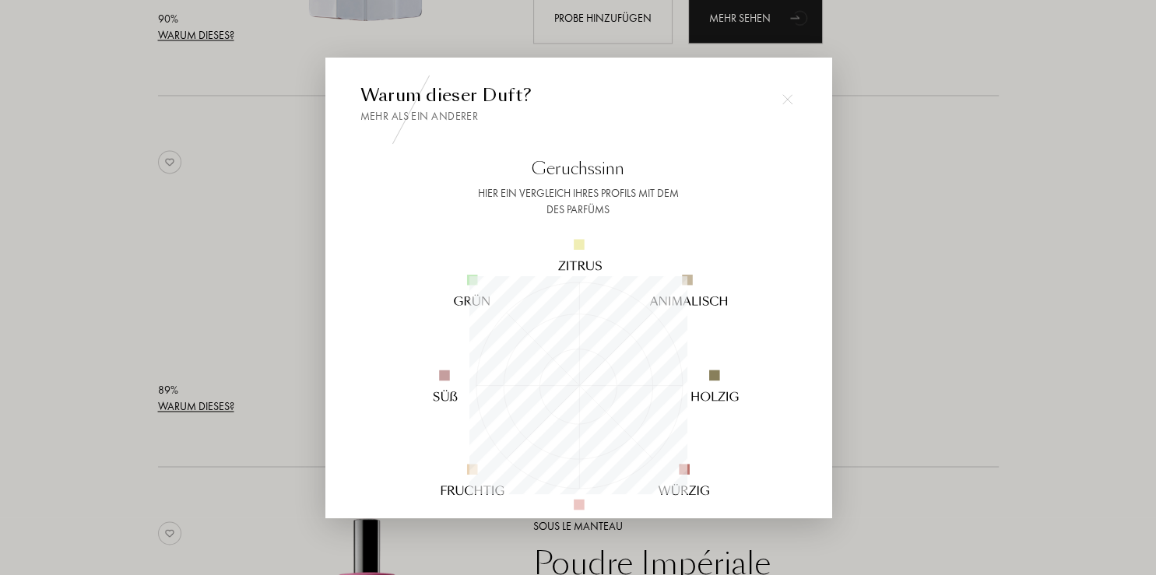
click at [192, 411] on div at bounding box center [578, 287] width 1156 height 575
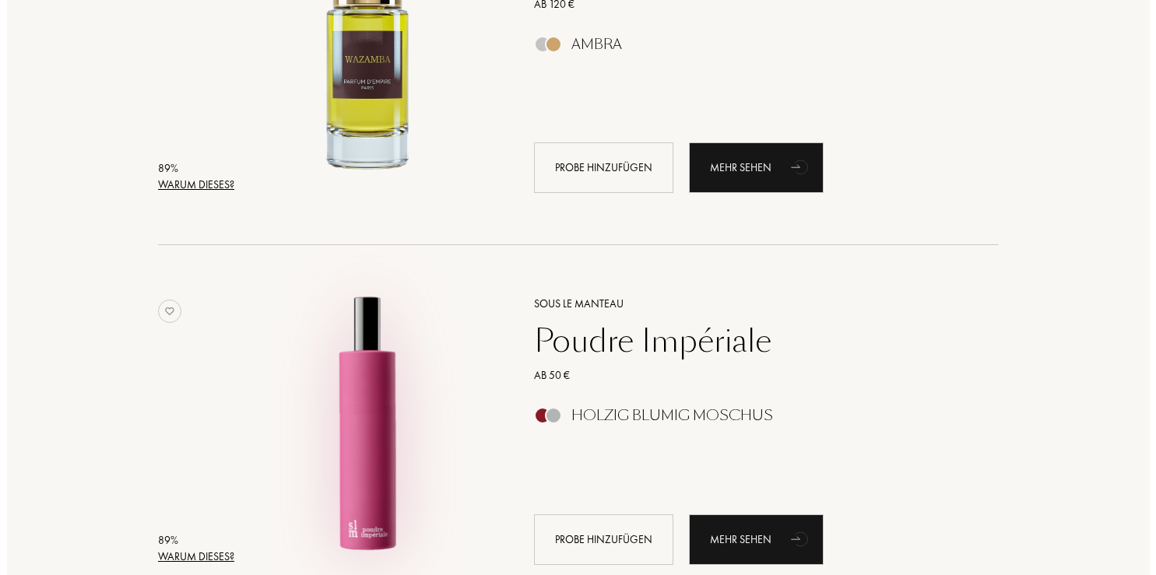
scroll to position [2713, 0]
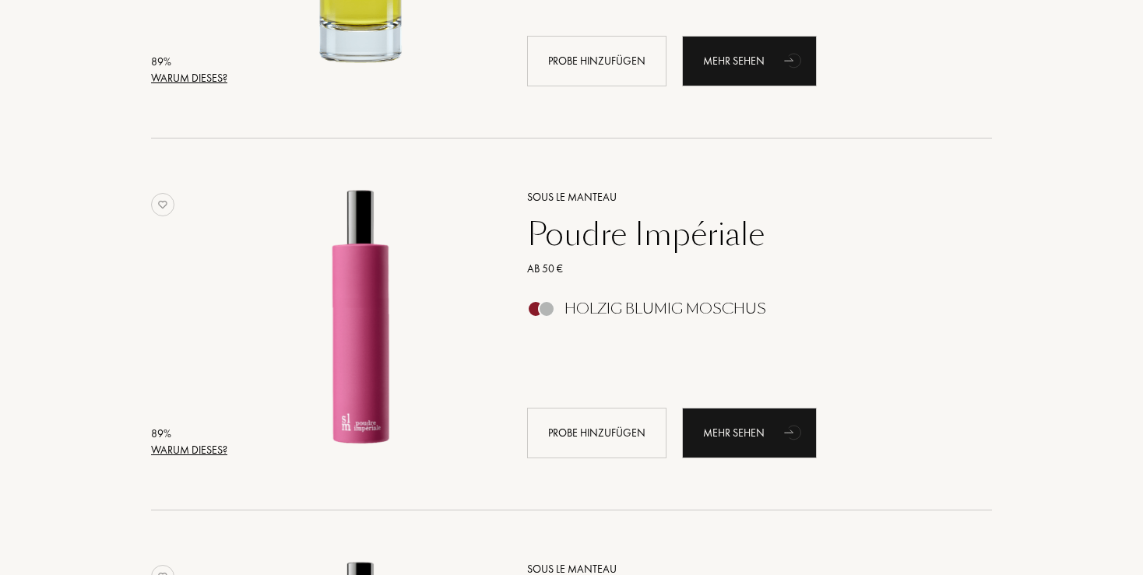
click at [188, 448] on div "Warum dieses?" at bounding box center [189, 450] width 76 height 16
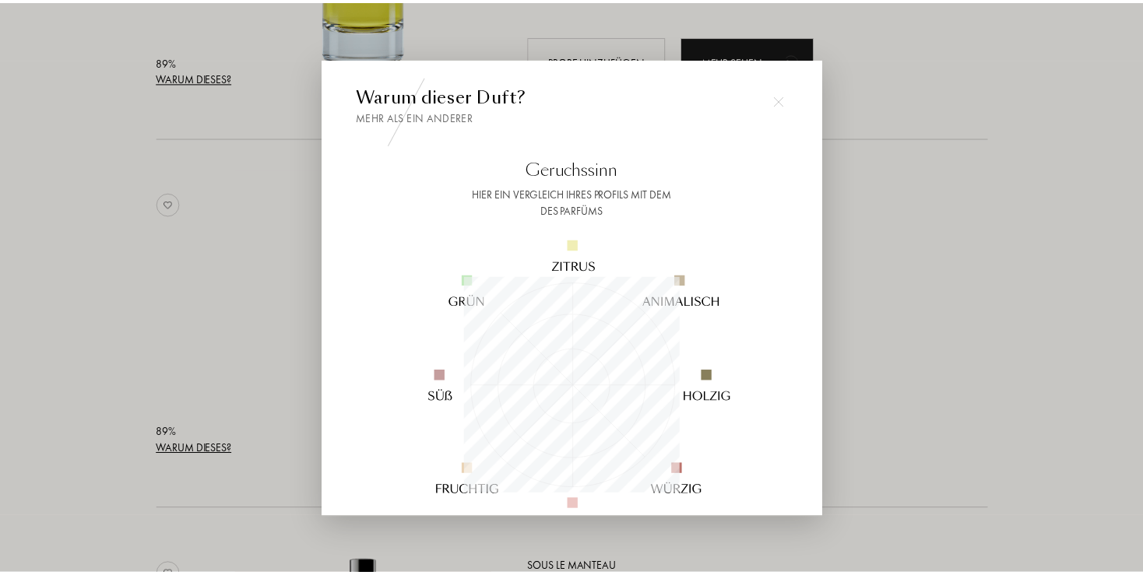
scroll to position [218, 218]
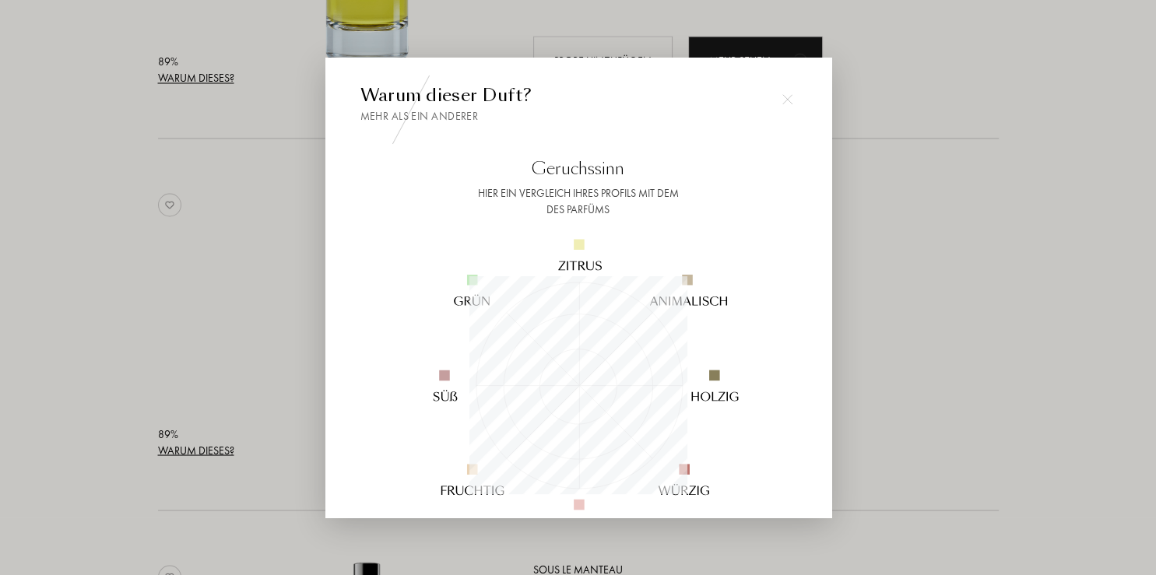
click at [187, 445] on div at bounding box center [578, 287] width 1156 height 575
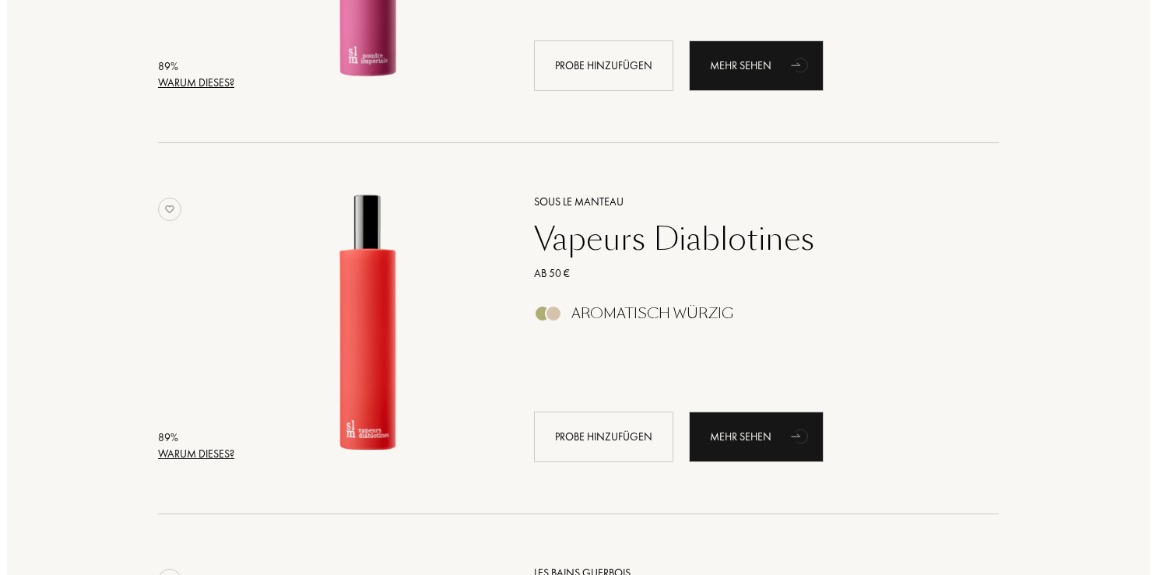
scroll to position [3124, 0]
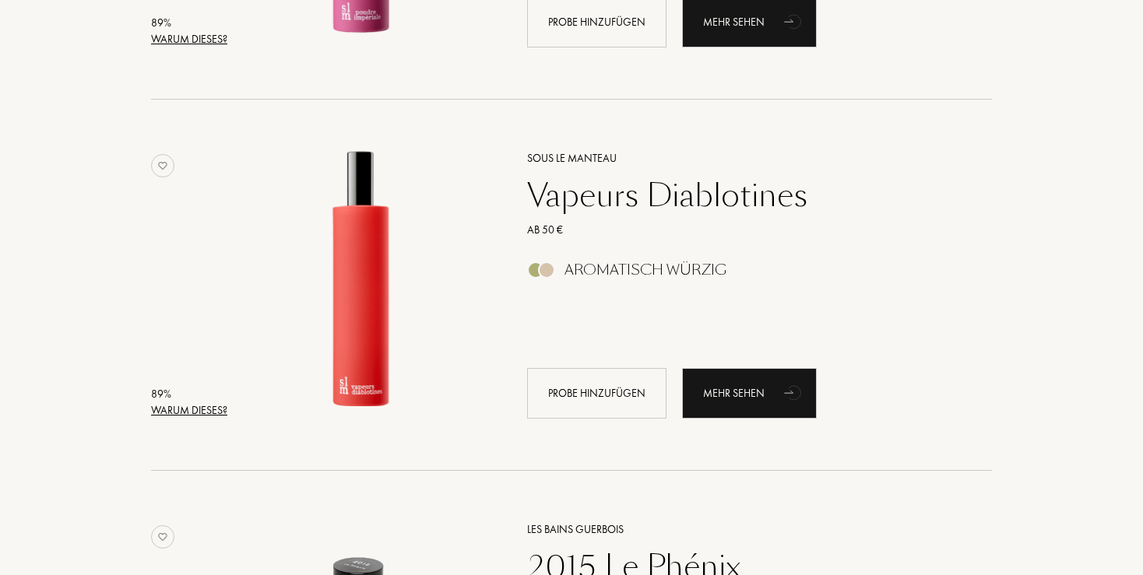
click at [194, 414] on div "Warum dieses?" at bounding box center [189, 411] width 76 height 16
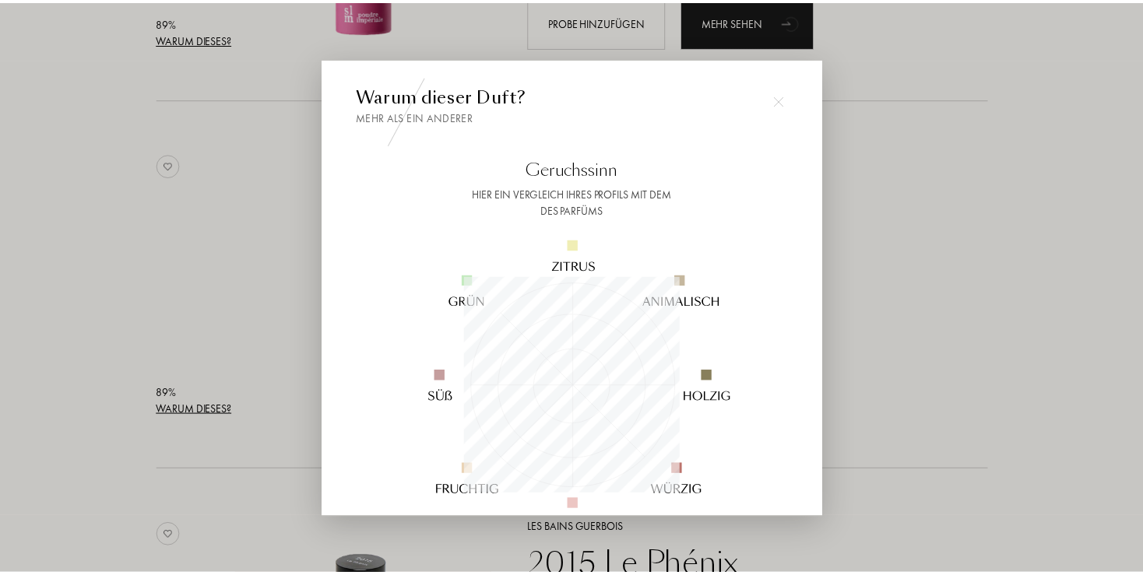
scroll to position [218, 218]
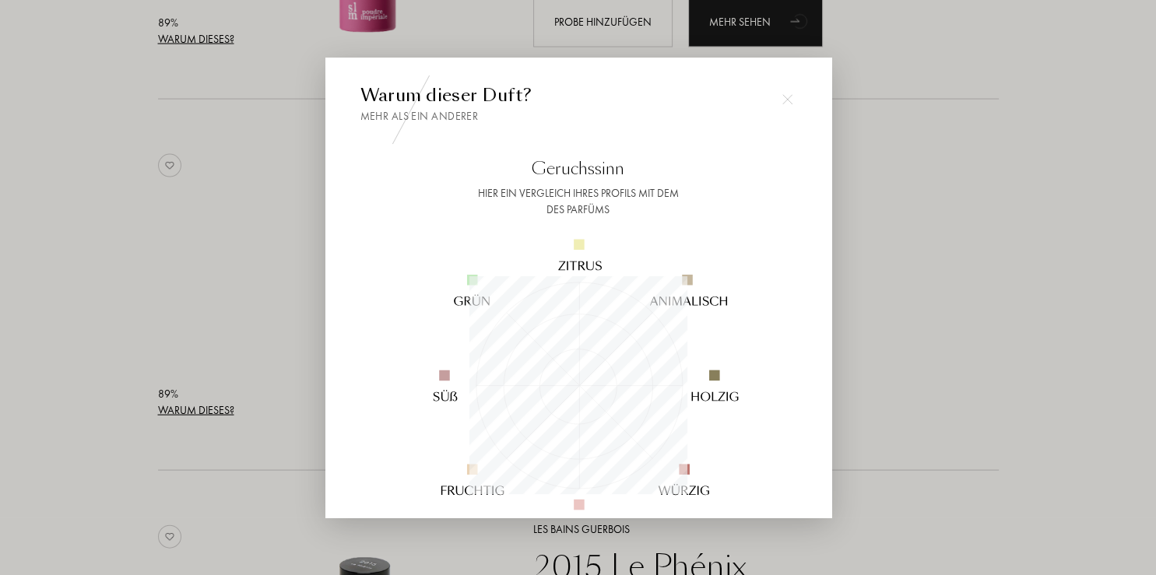
click at [195, 406] on div at bounding box center [578, 287] width 1156 height 575
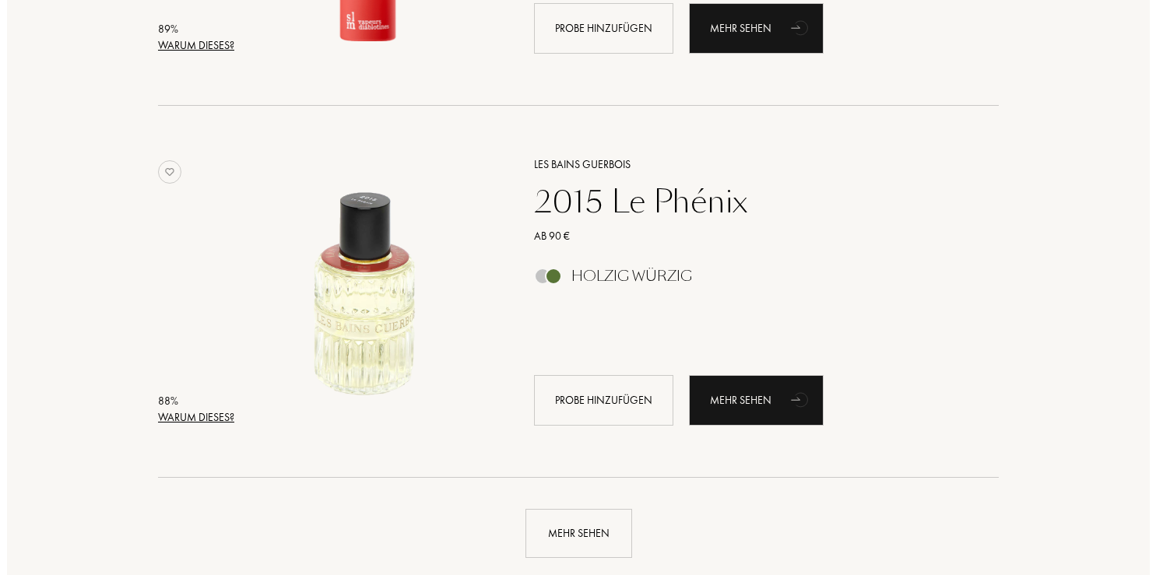
scroll to position [3535, 0]
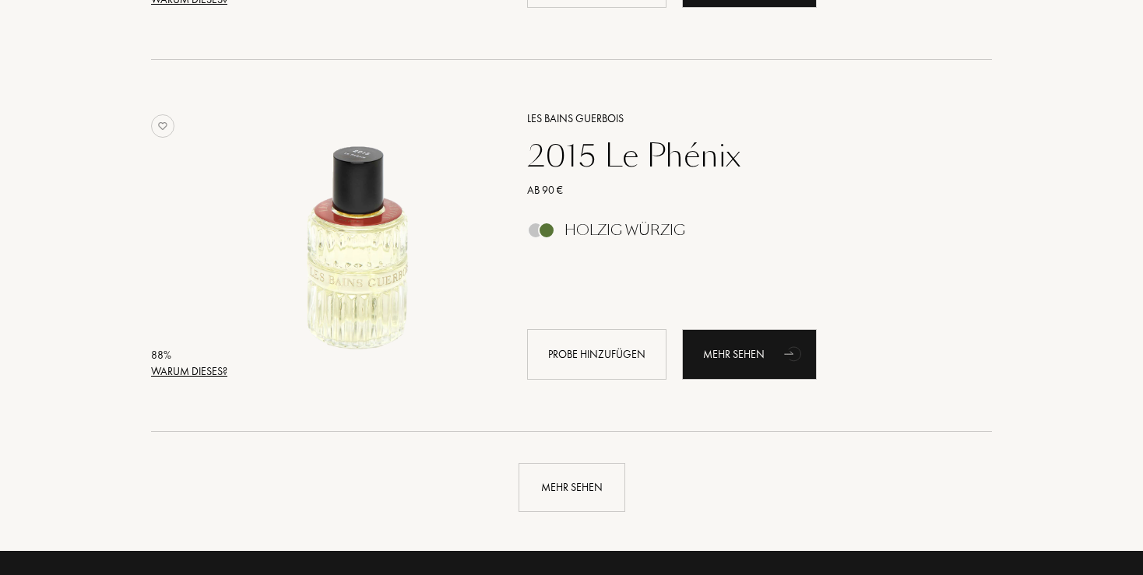
click at [200, 371] on div "Warum dieses?" at bounding box center [189, 372] width 76 height 16
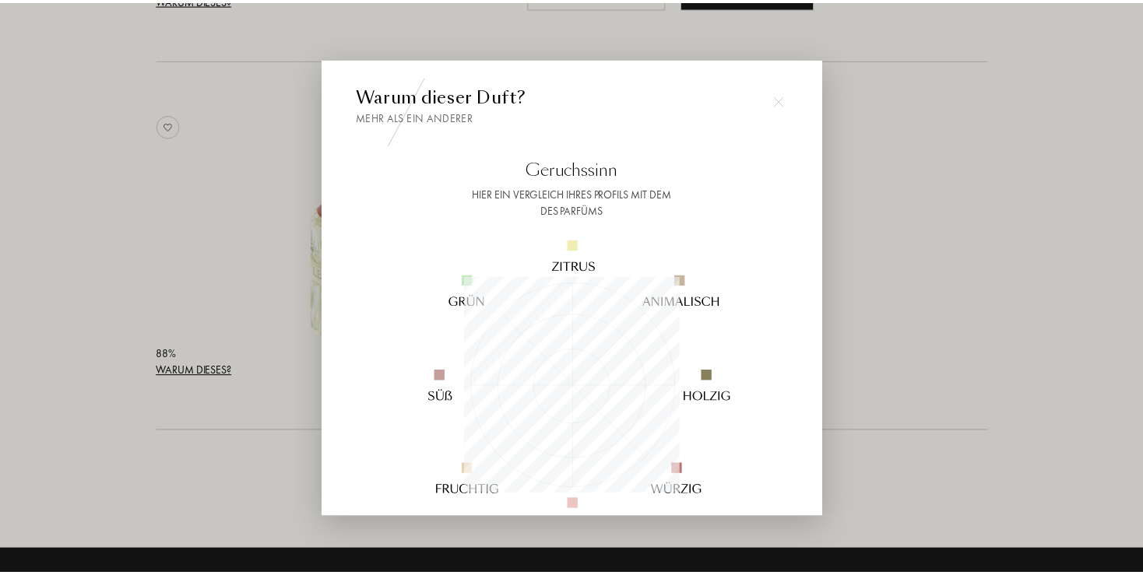
scroll to position [218, 218]
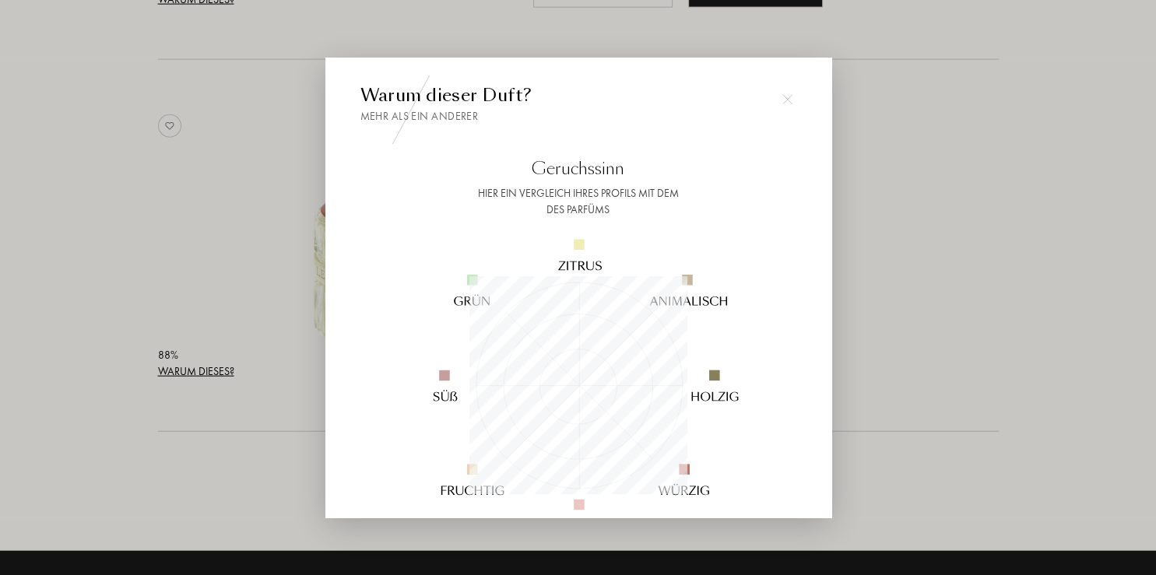
click at [200, 371] on div at bounding box center [578, 287] width 1156 height 575
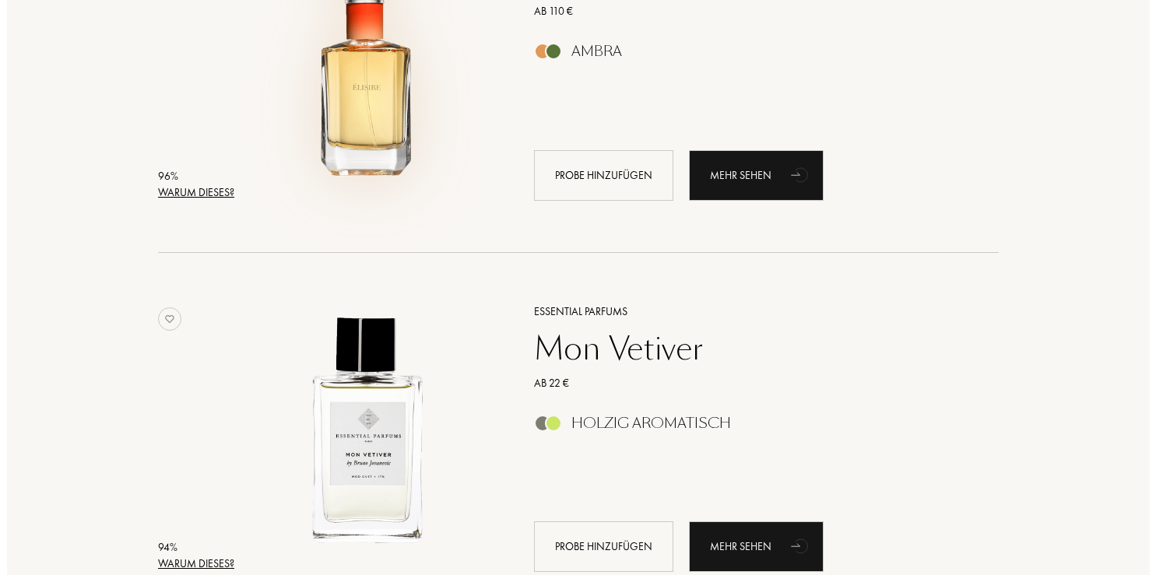
scroll to position [904, 0]
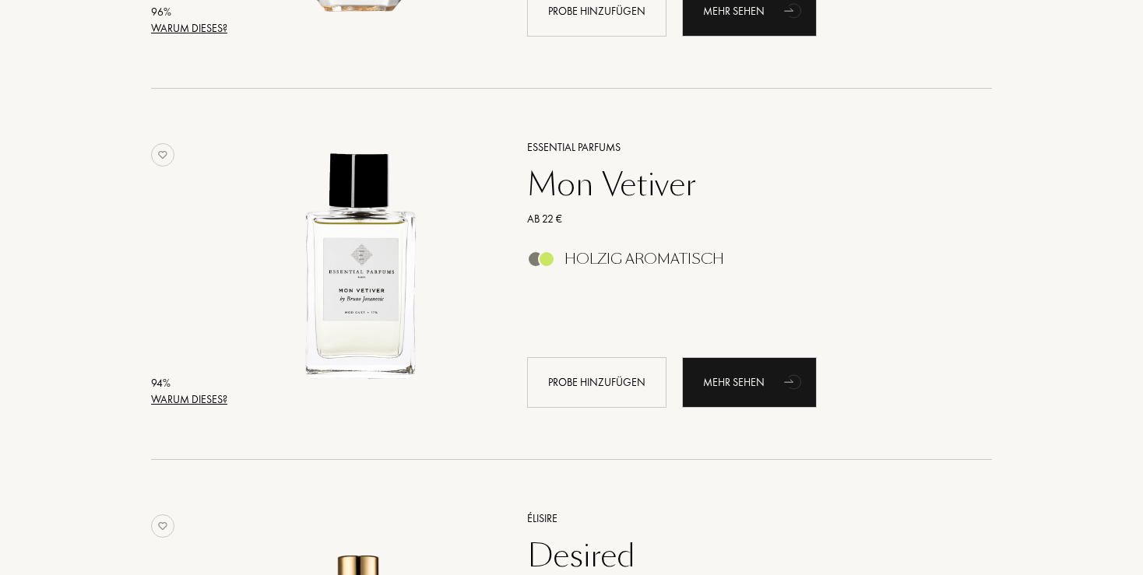
click at [195, 399] on div "Warum dieses?" at bounding box center [189, 400] width 76 height 16
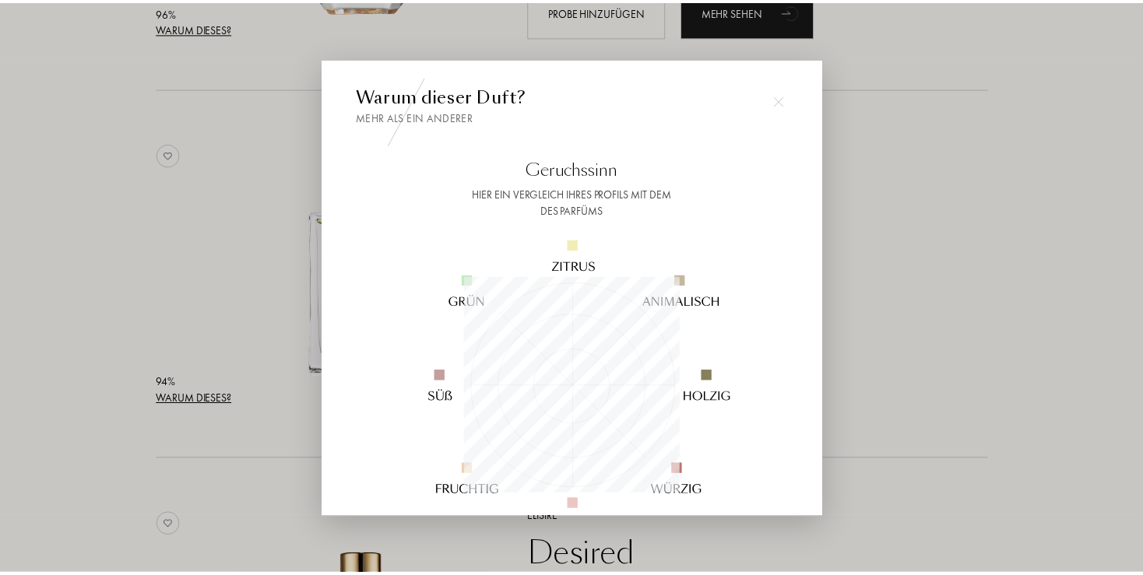
scroll to position [218, 218]
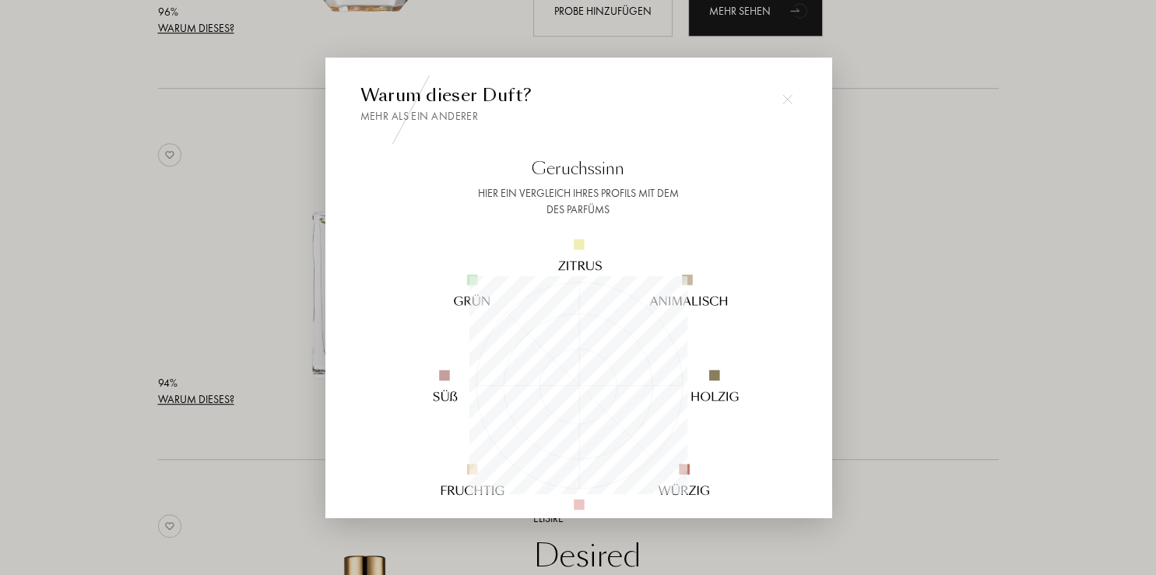
click at [198, 393] on div at bounding box center [578, 287] width 1156 height 575
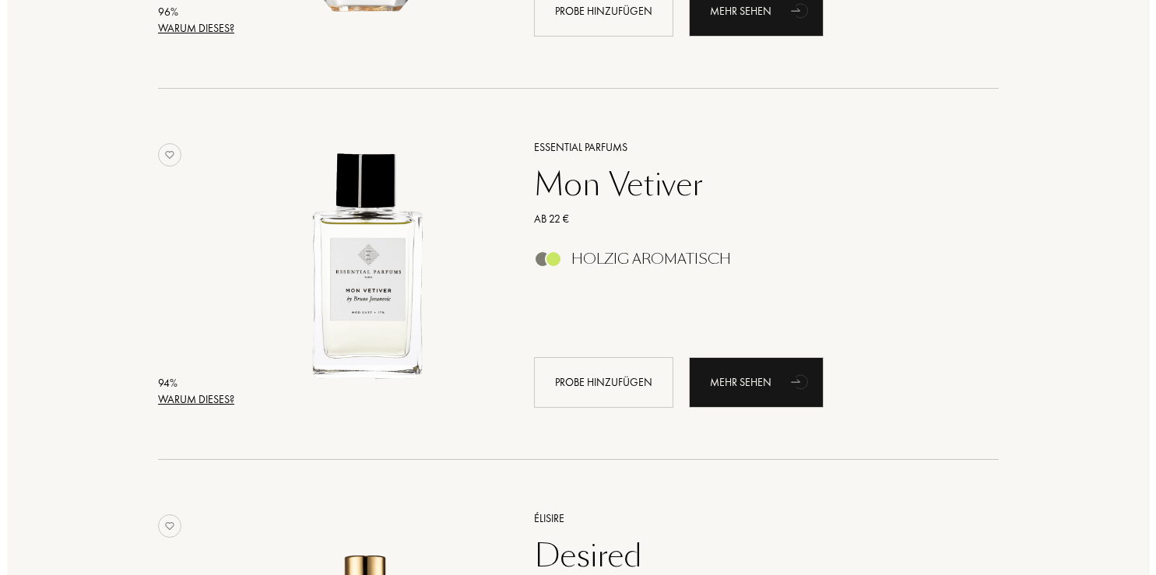
scroll to position [657, 0]
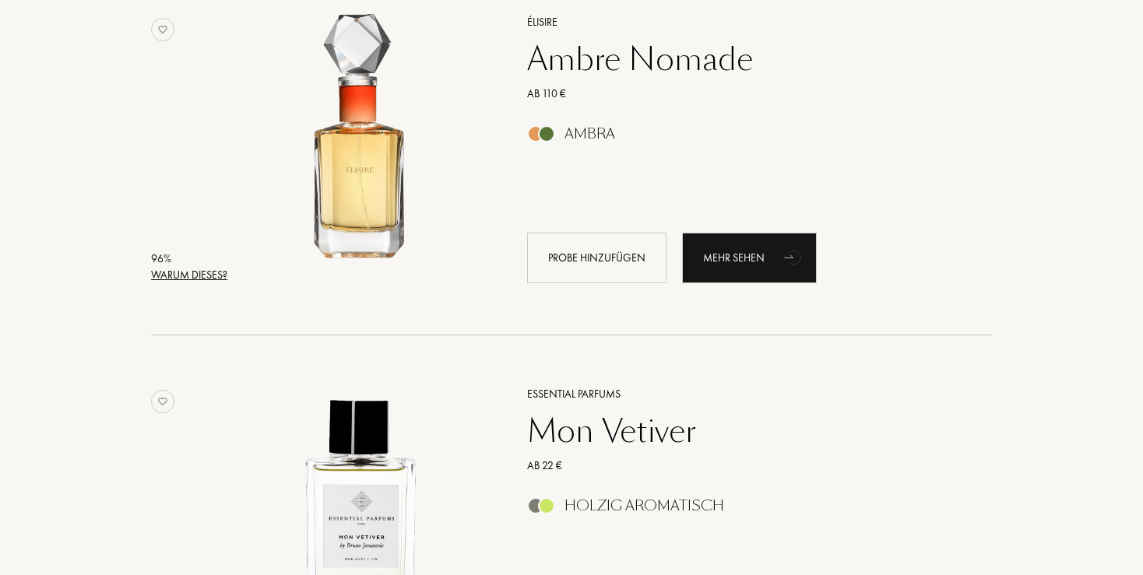
click at [206, 273] on div "Warum dieses?" at bounding box center [189, 275] width 76 height 16
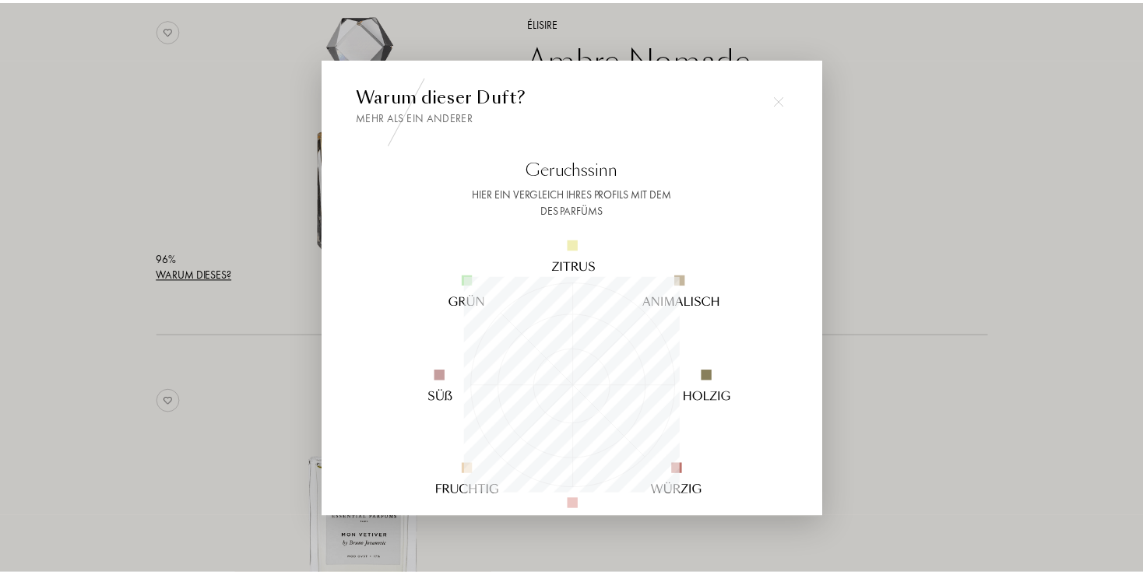
scroll to position [218, 218]
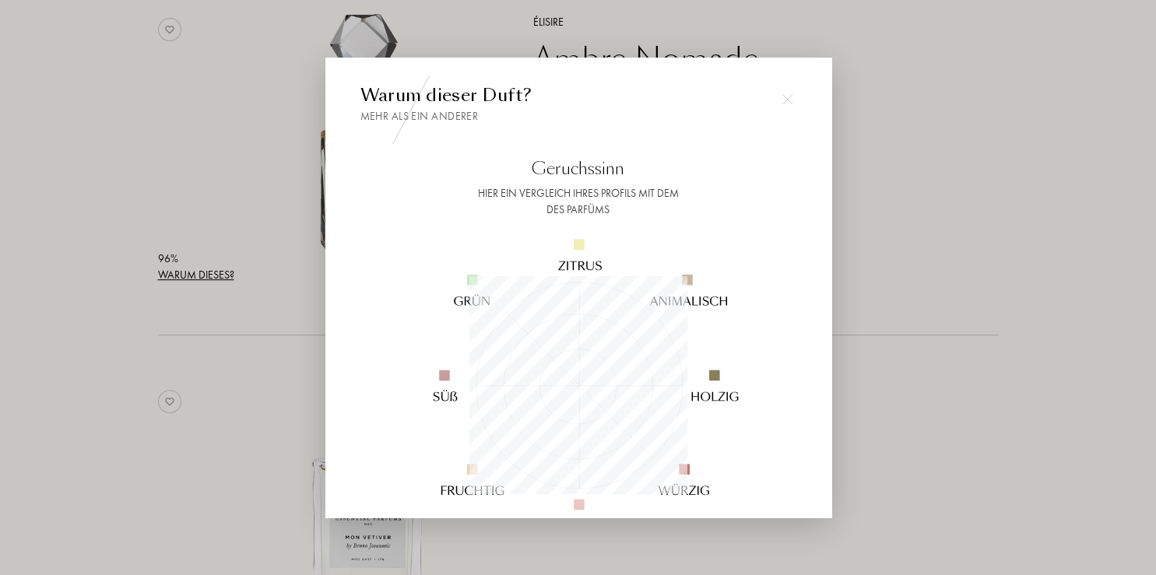
click at [211, 257] on div at bounding box center [578, 287] width 1156 height 575
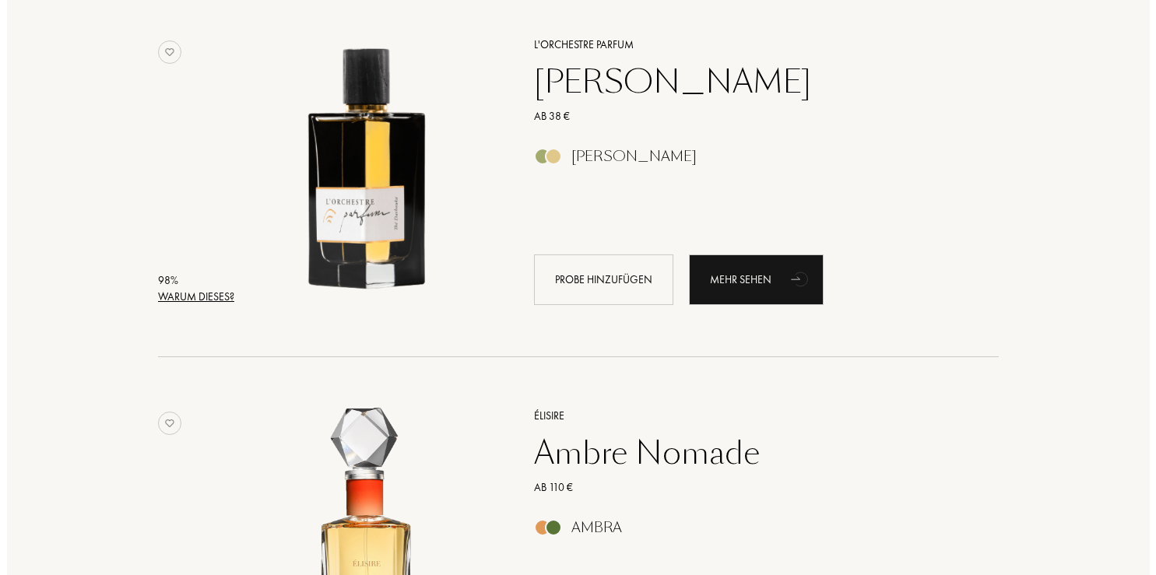
scroll to position [246, 0]
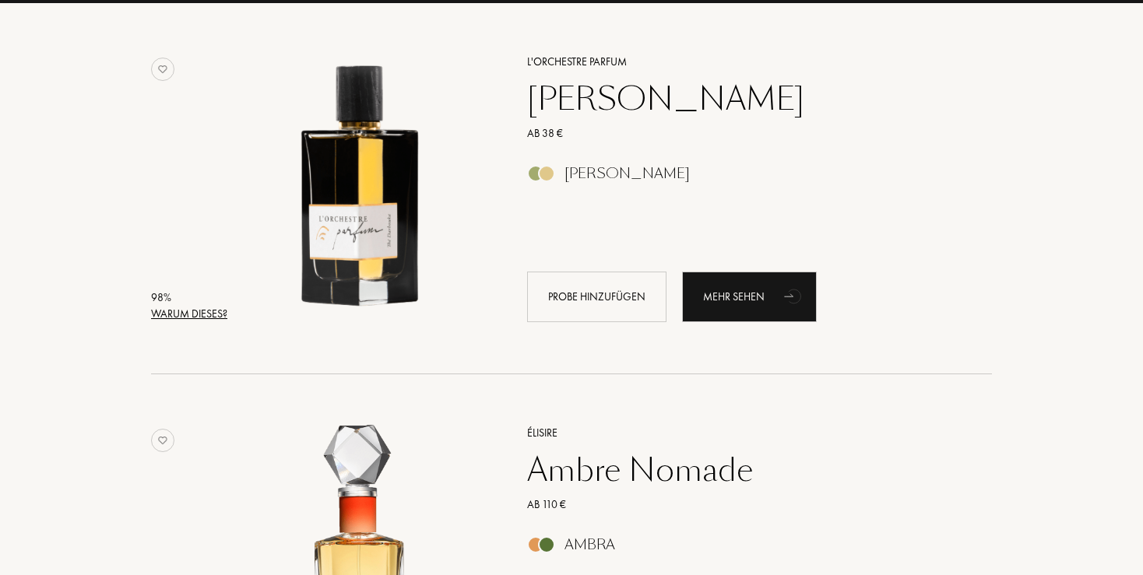
click at [194, 315] on div "Warum dieses?" at bounding box center [189, 314] width 76 height 16
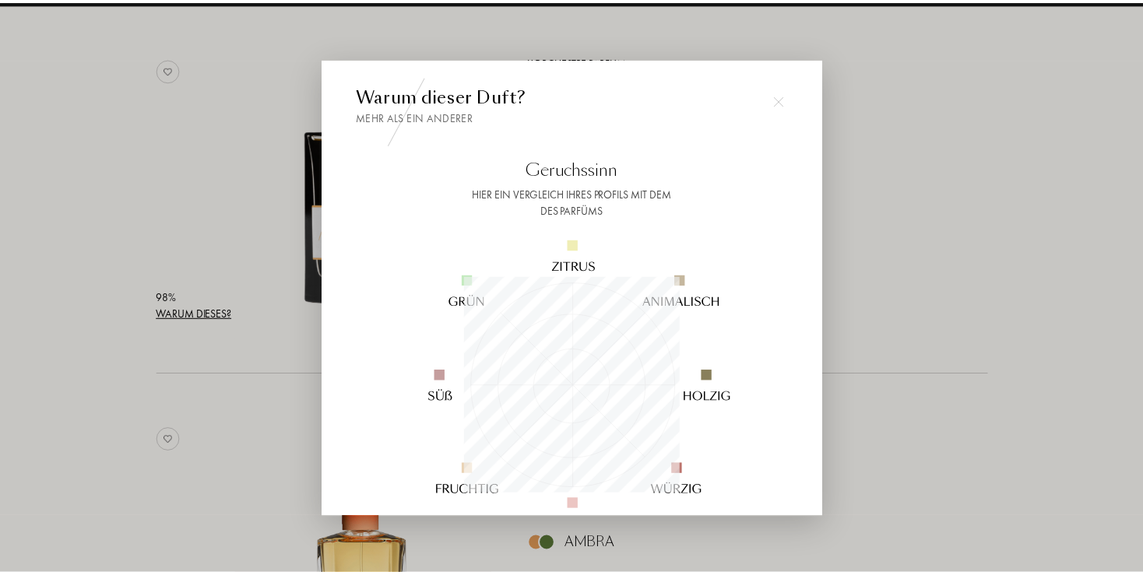
scroll to position [218, 218]
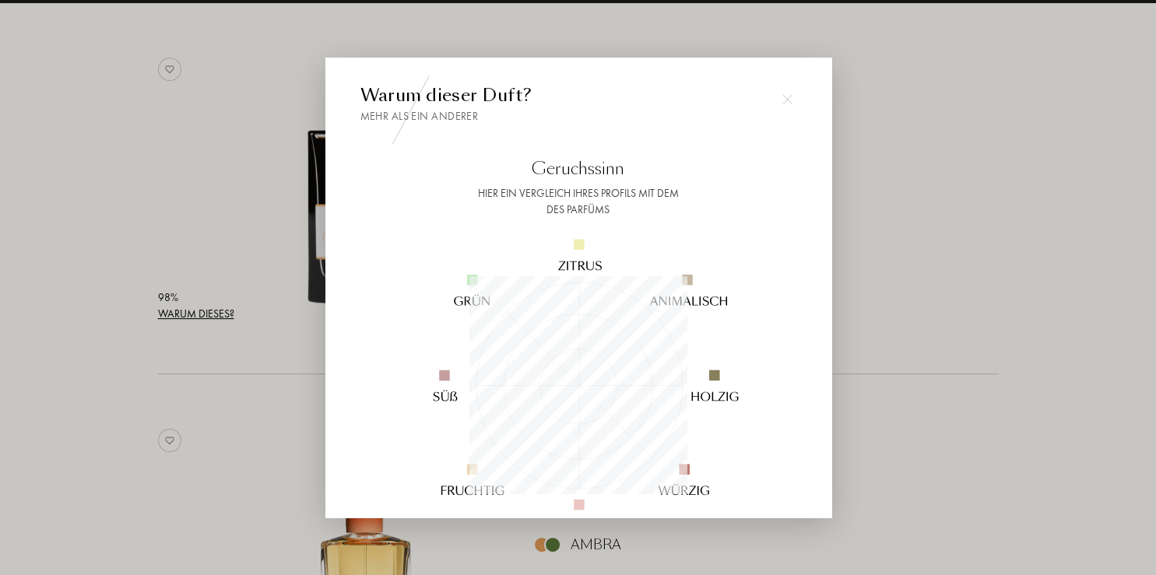
drag, startPoint x: 191, startPoint y: 322, endPoint x: 191, endPoint y: 312, distance: 9.3
click at [191, 319] on div at bounding box center [578, 287] width 1156 height 575
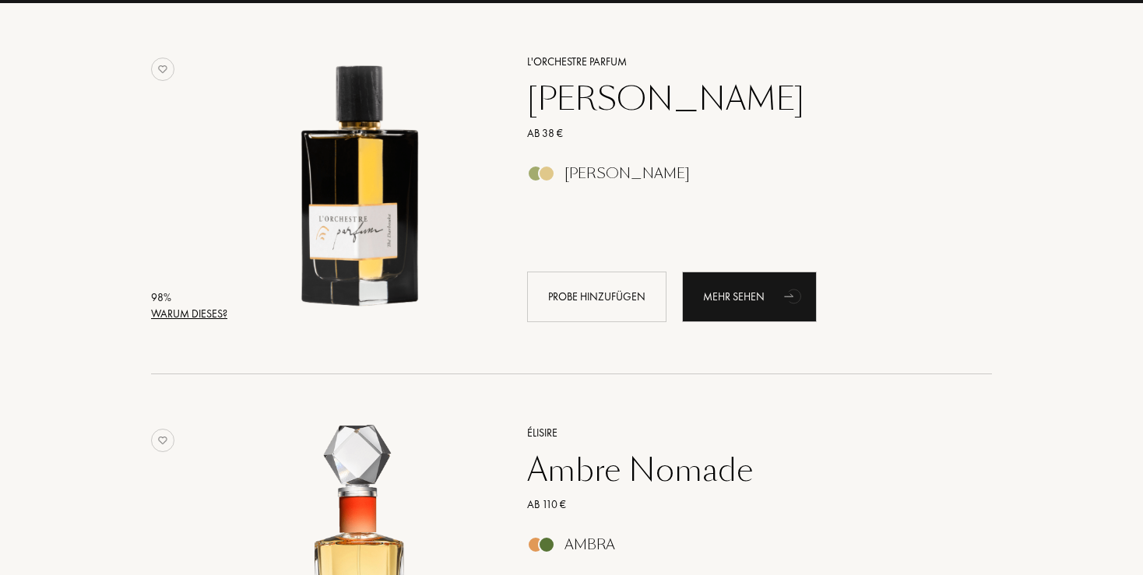
scroll to position [82, 0]
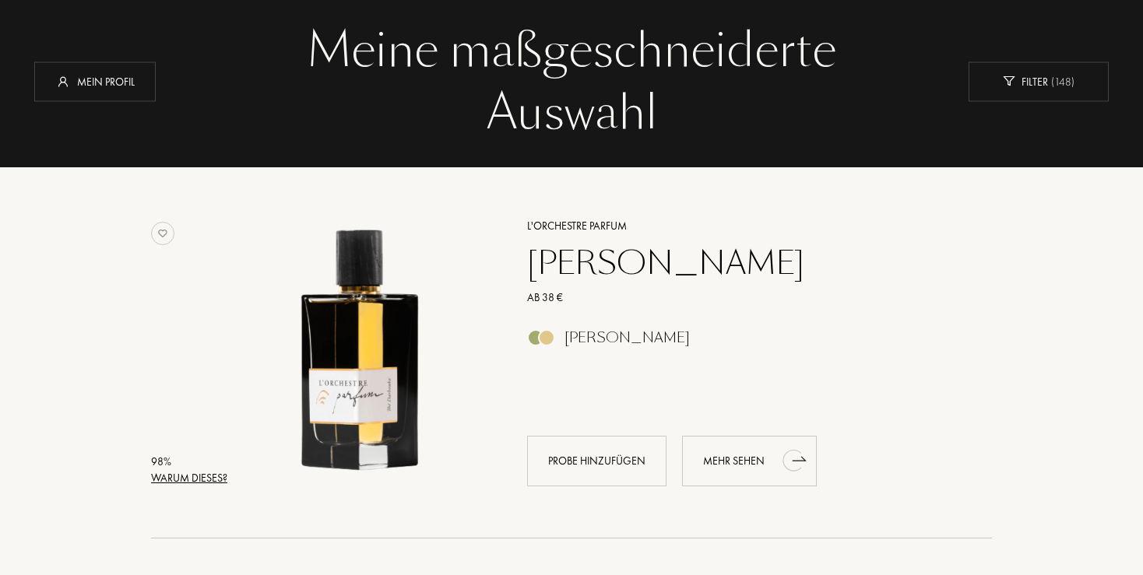
click at [766, 459] on div "Mehr sehen" at bounding box center [749, 461] width 135 height 51
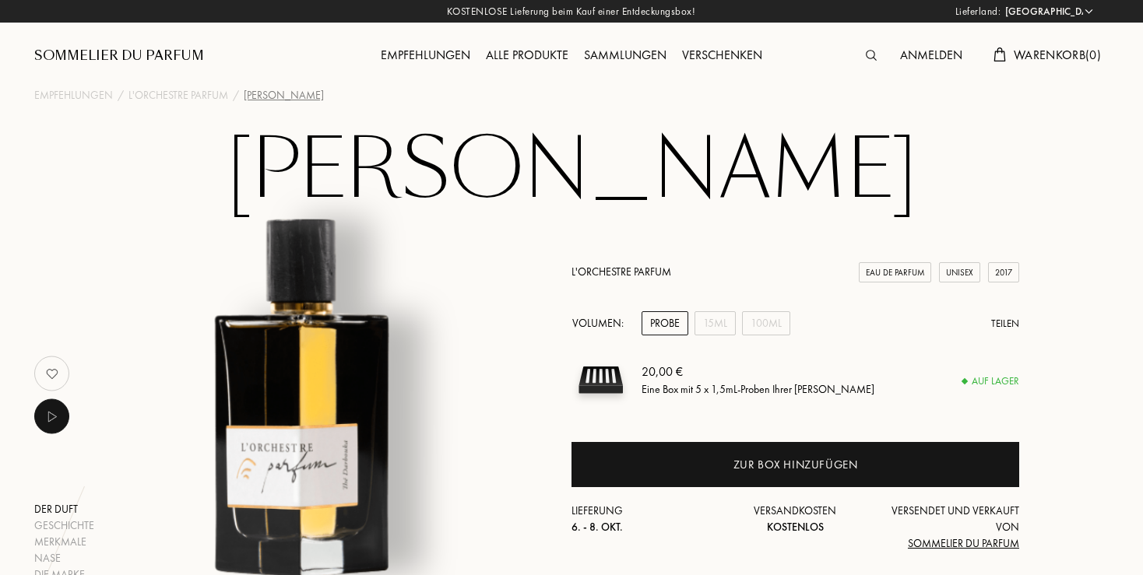
select select "DE"
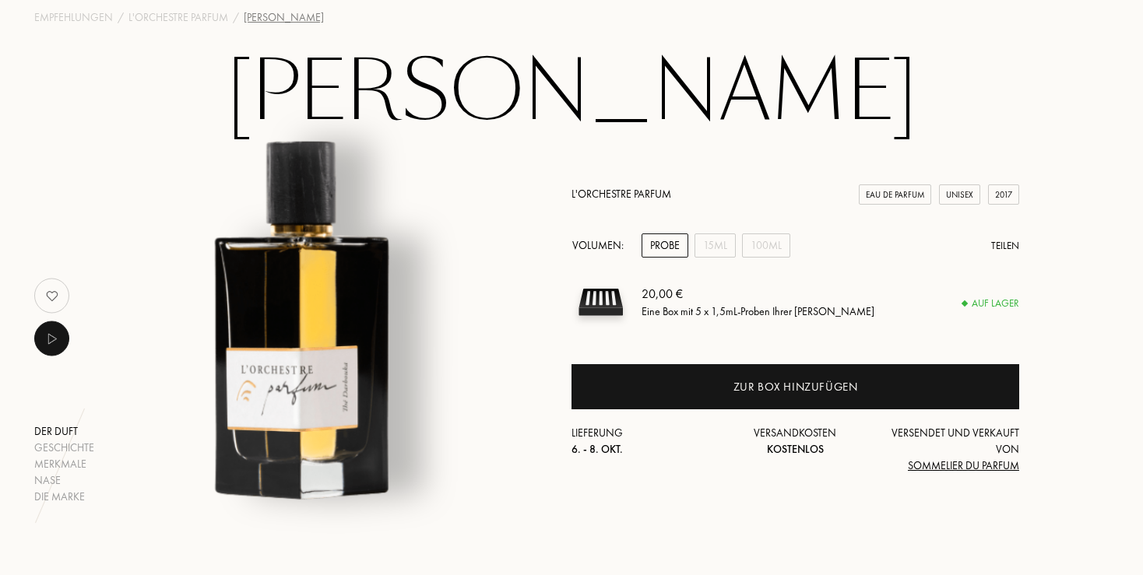
scroll to position [82, 0]
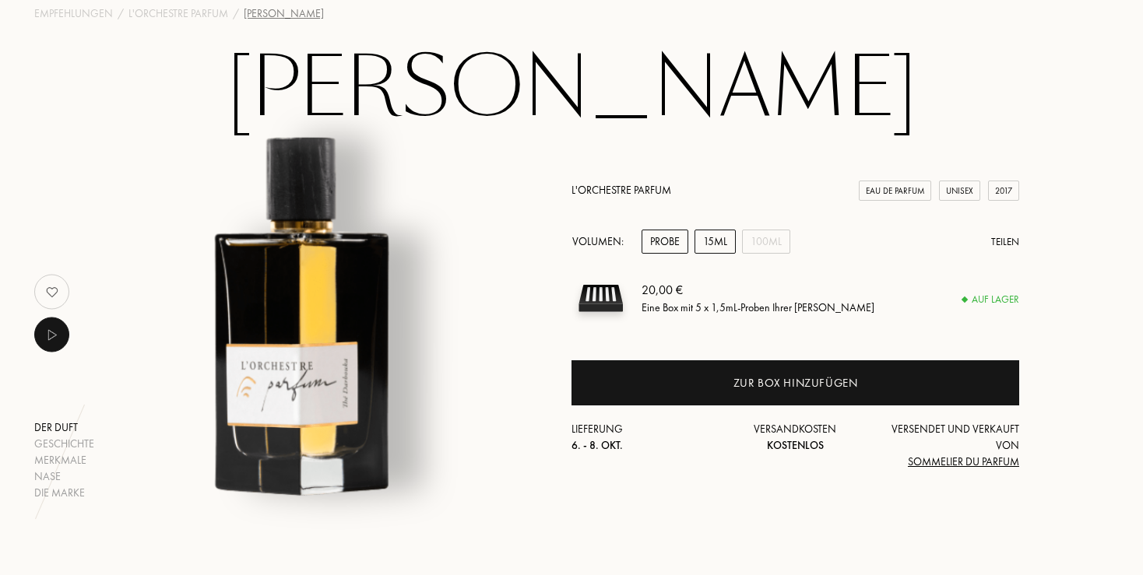
click at [712, 244] on div "15mL" at bounding box center [715, 242] width 41 height 24
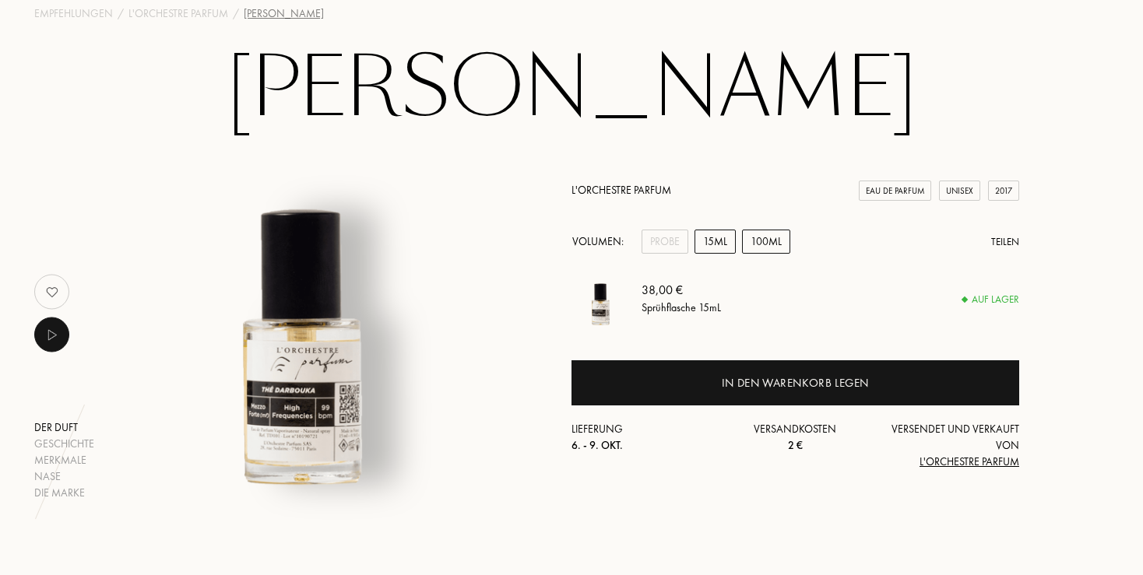
click at [775, 248] on div "100mL" at bounding box center [766, 242] width 48 height 24
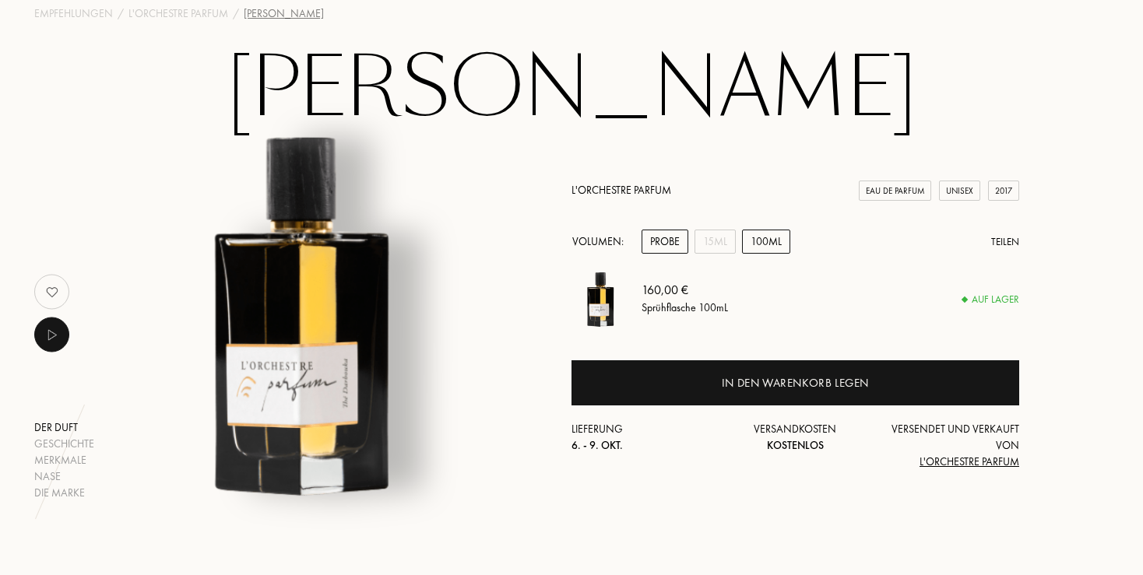
click at [674, 244] on div "Probe" at bounding box center [665, 242] width 47 height 24
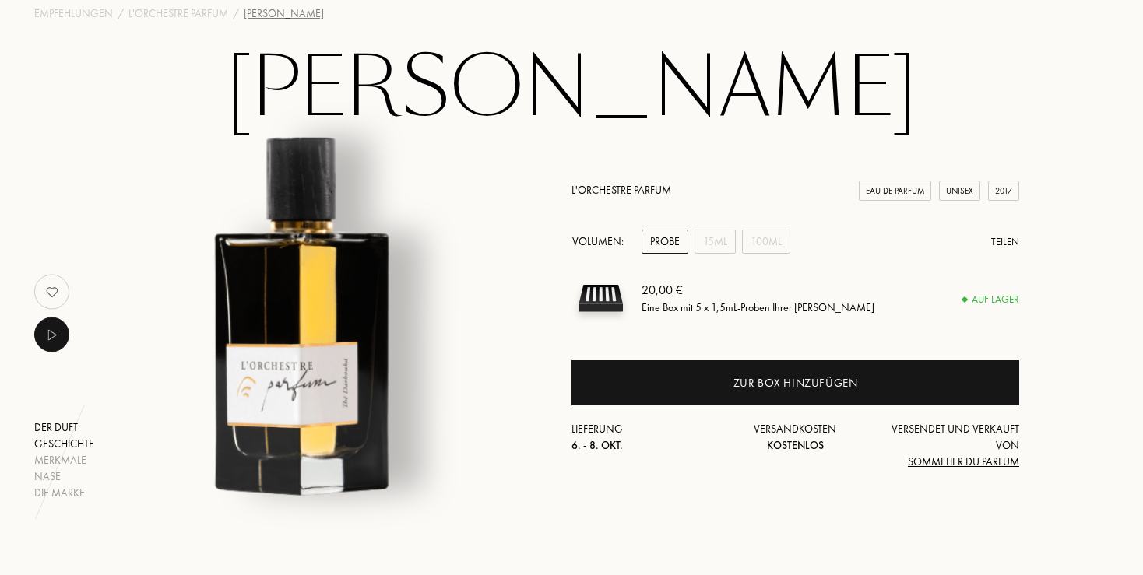
click at [76, 445] on div "Geschichte" at bounding box center [64, 444] width 60 height 16
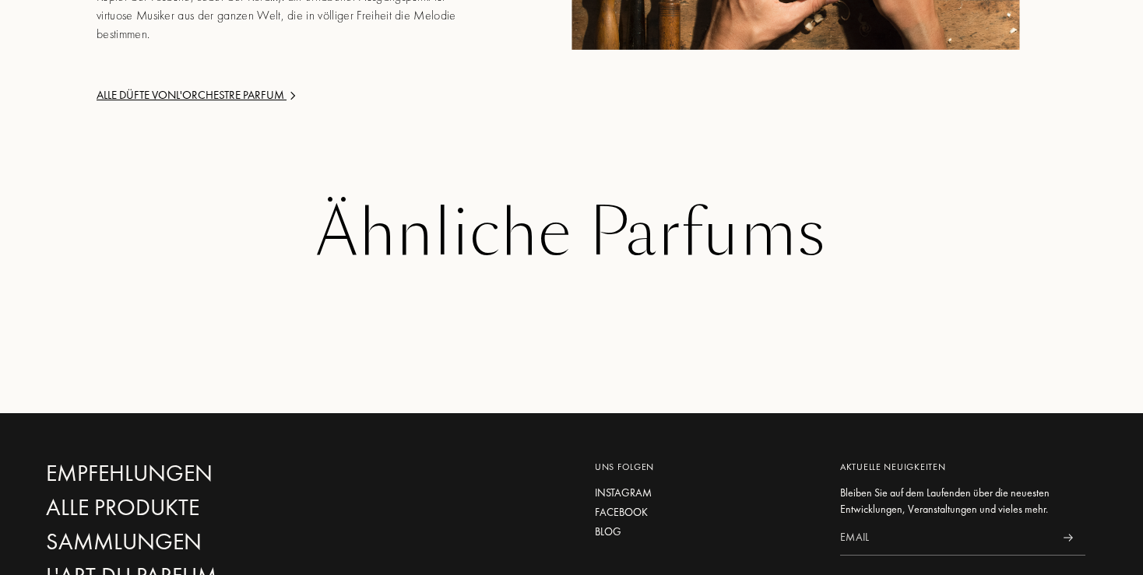
scroll to position [2274, 0]
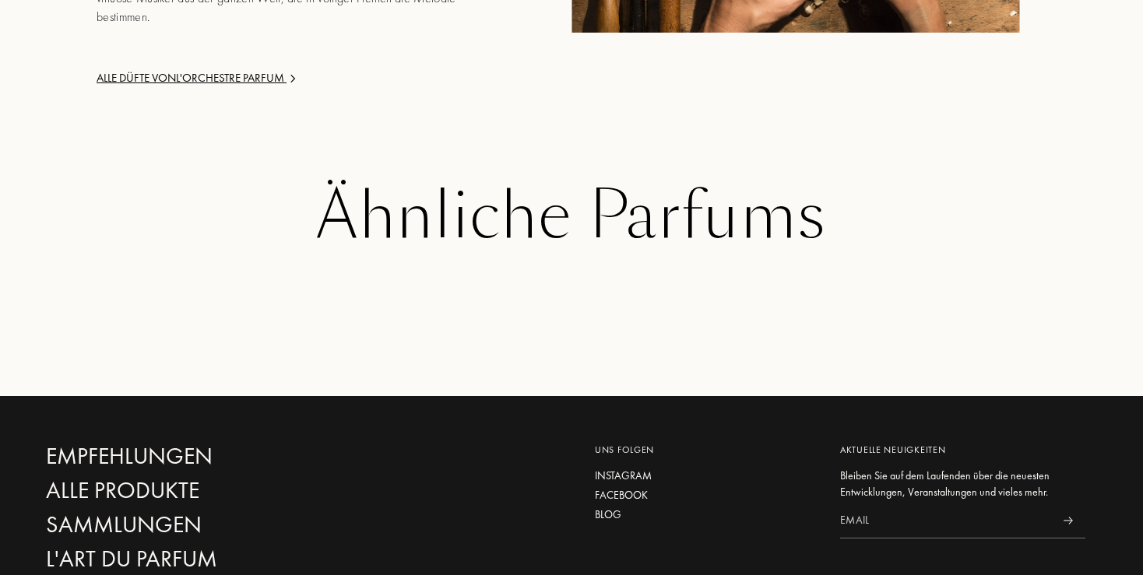
click at [248, 80] on div "Alle Düfte von L'Orchestre Parfum" at bounding box center [284, 78] width 374 height 18
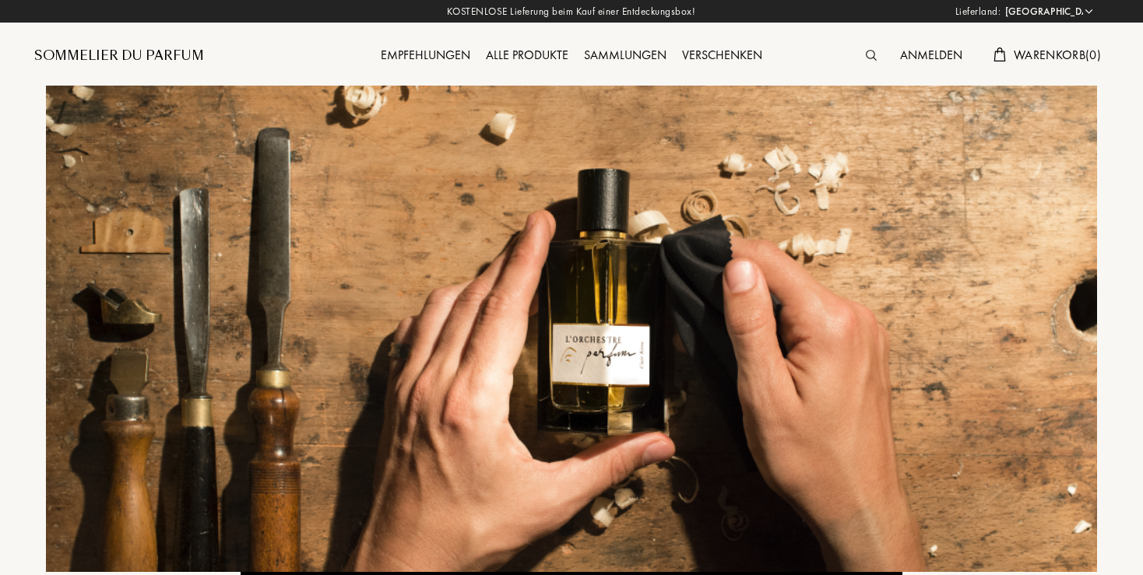
select select "DE"
click at [520, 51] on div "Alle Produkte" at bounding box center [527, 56] width 98 height 20
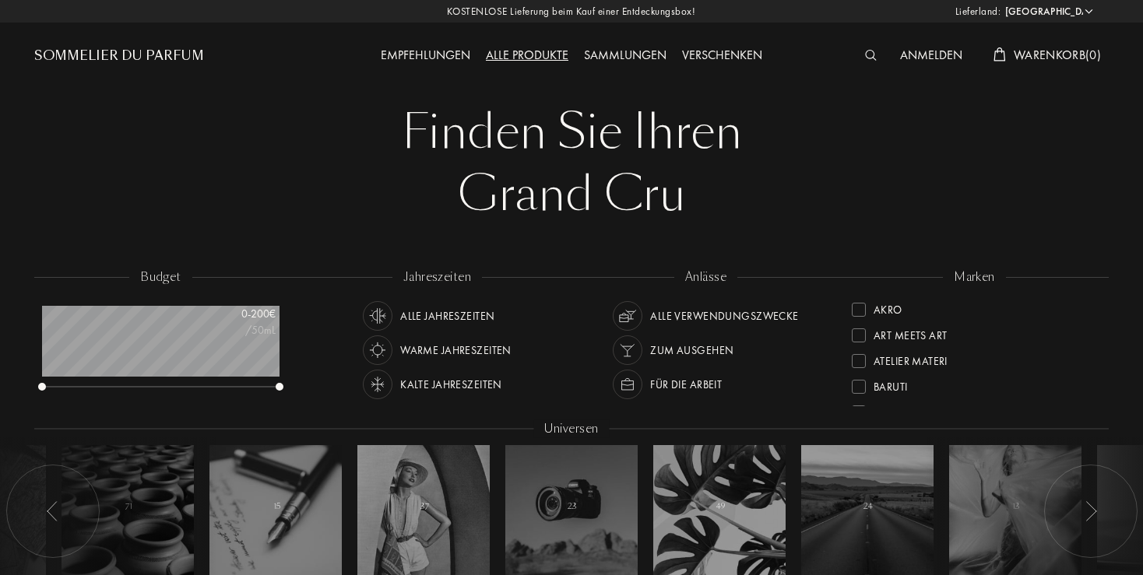
select select "DE"
click at [861, 321] on div at bounding box center [859, 322] width 14 height 14
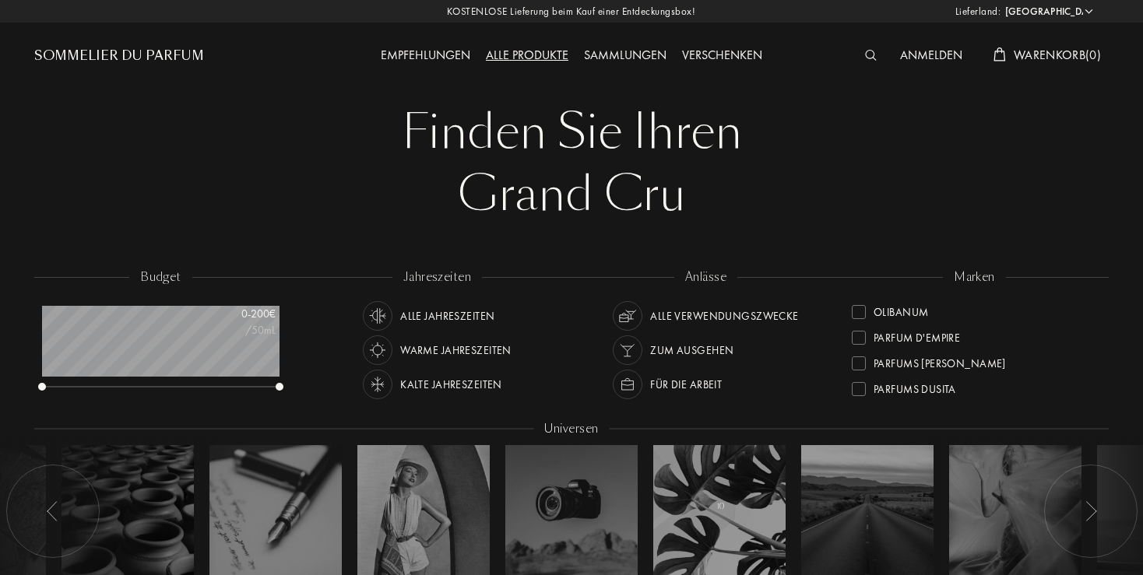
click at [864, 391] on div at bounding box center [859, 389] width 14 height 14
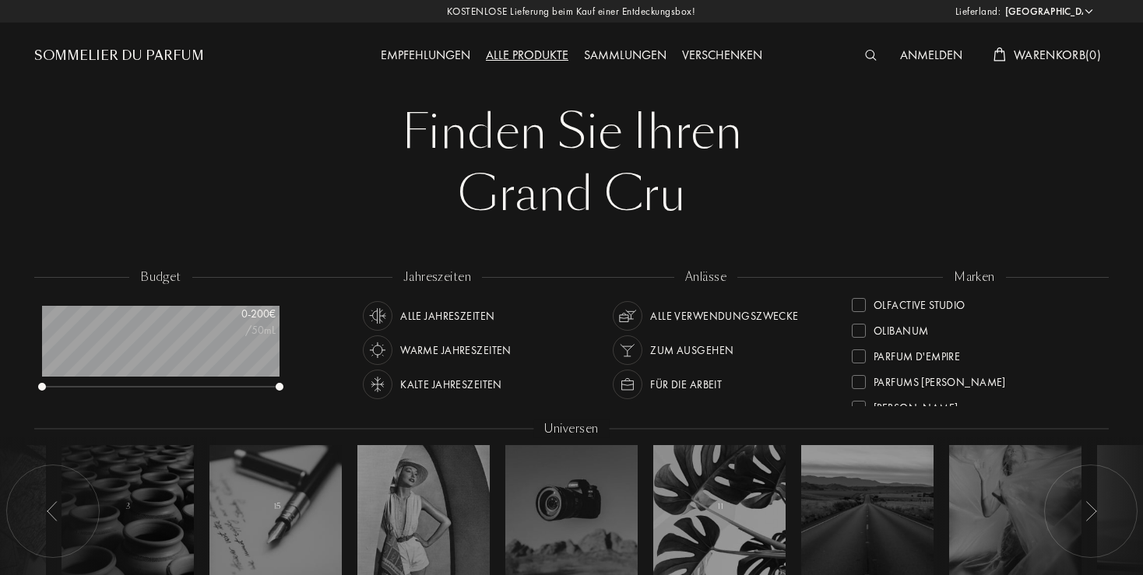
scroll to position [590, 0]
click at [861, 310] on div at bounding box center [859, 311] width 14 height 14
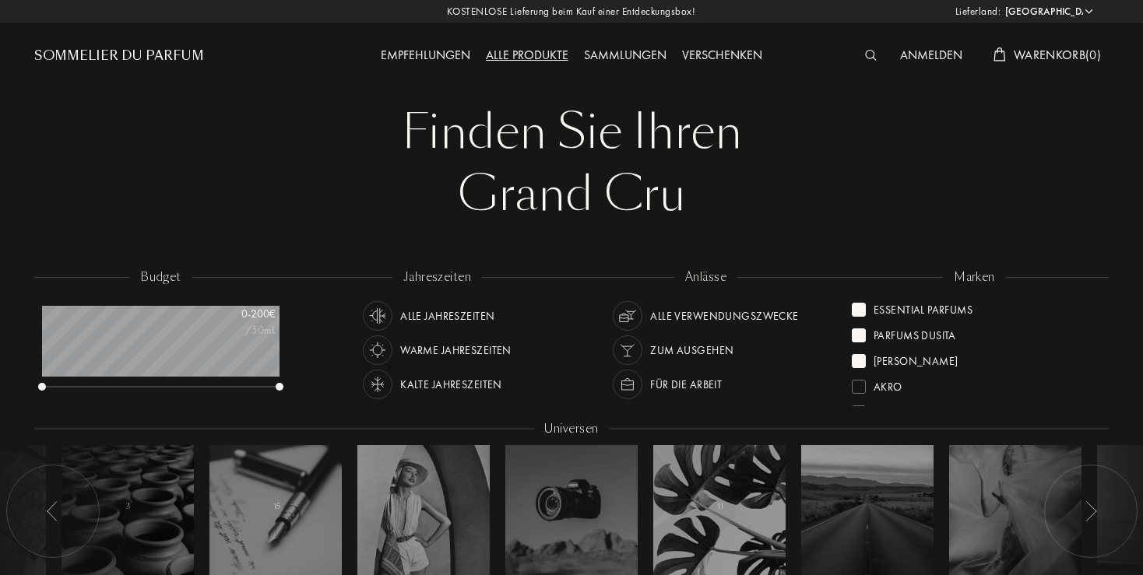
click at [1086, 495] on div at bounding box center [1090, 511] width 93 height 93
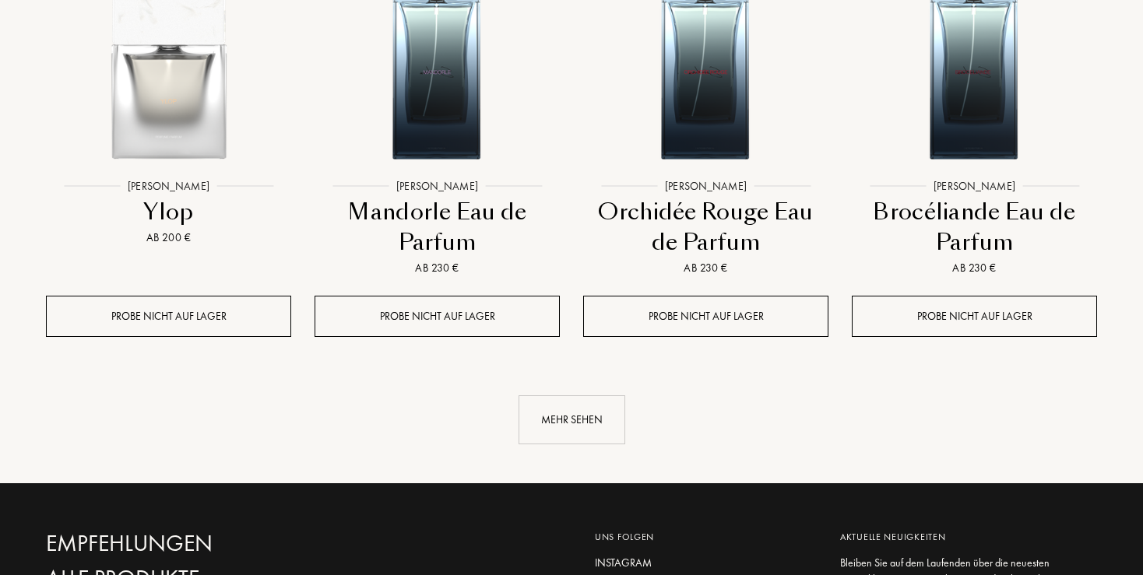
scroll to position [1726, 0]
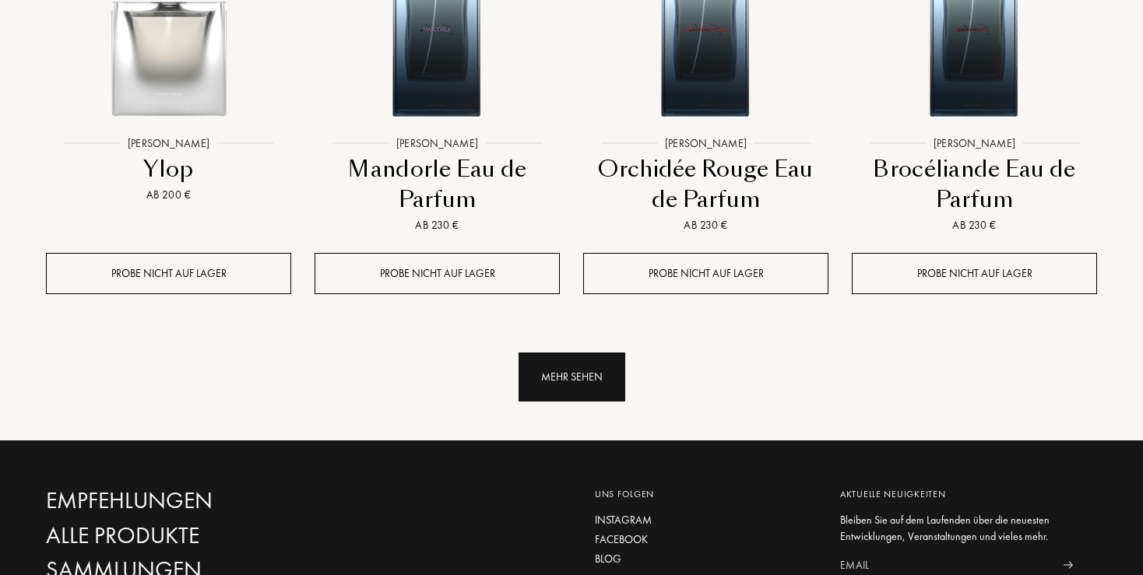
click at [545, 370] on div "Mehr sehen" at bounding box center [572, 377] width 107 height 49
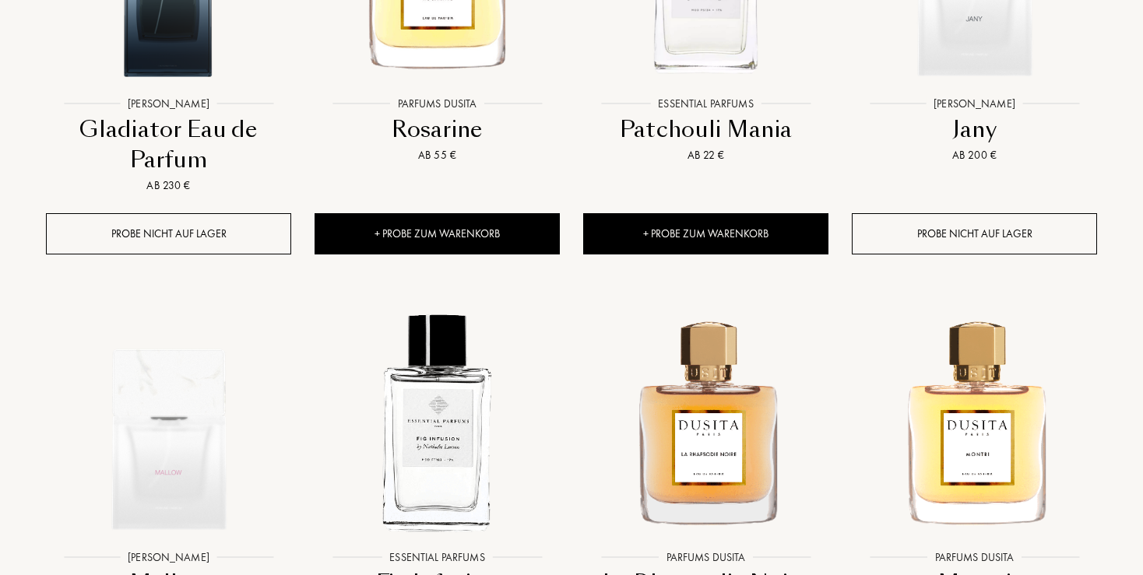
scroll to position [2384, 0]
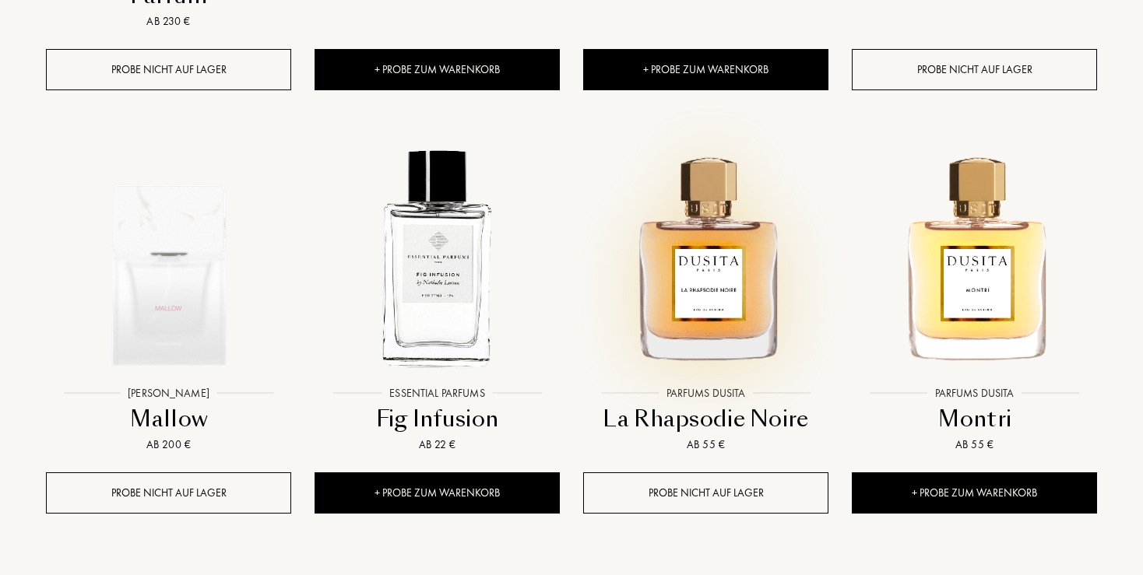
click at [714, 275] on img at bounding box center [706, 256] width 242 height 242
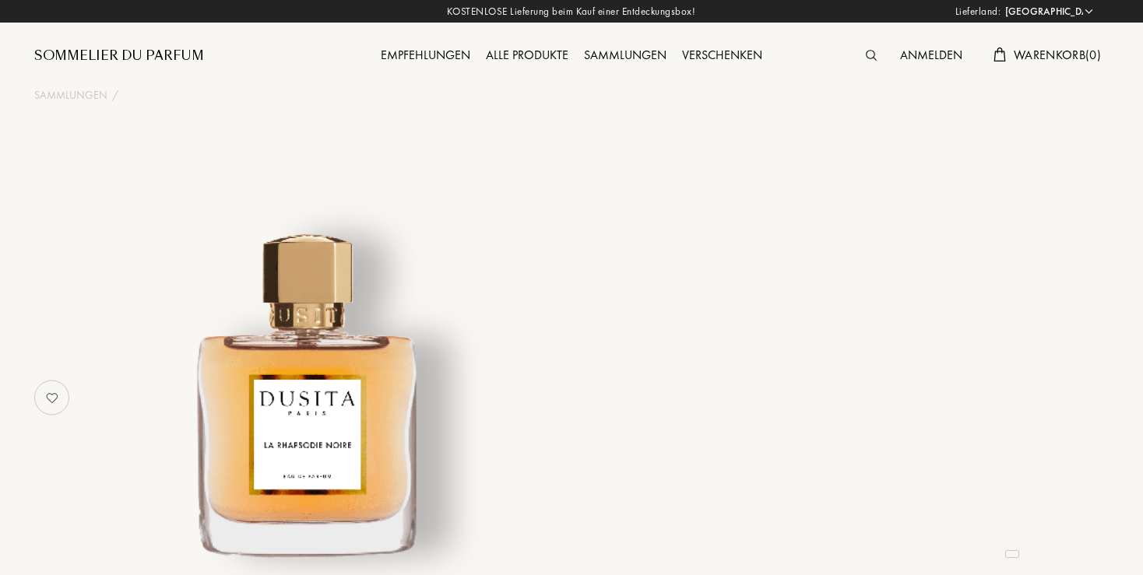
select select "DE"
select select "4"
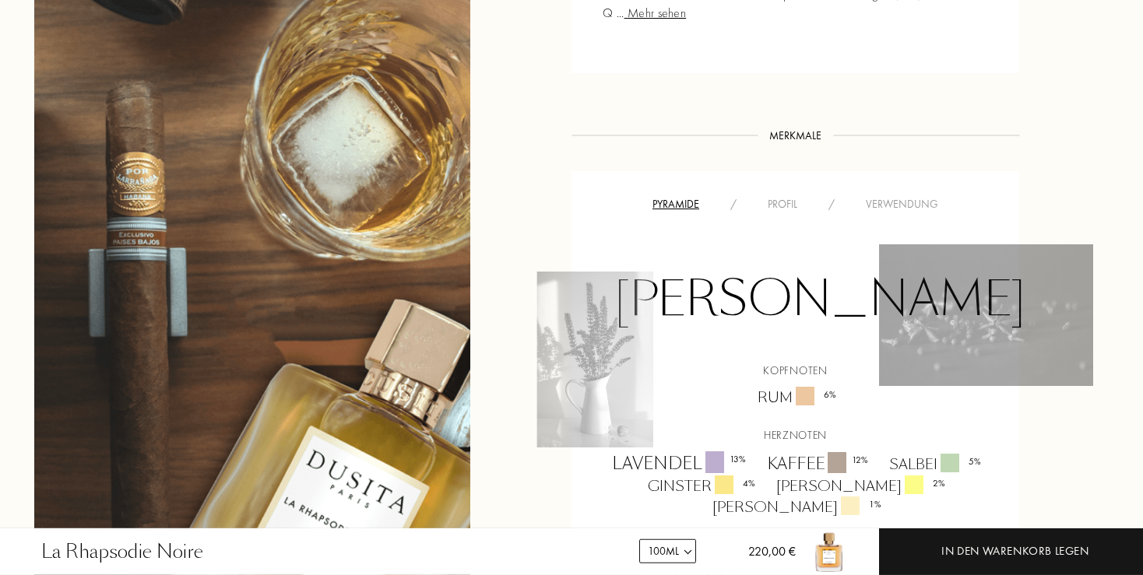
scroll to position [1068, 0]
click at [793, 200] on div "Profil" at bounding box center [782, 205] width 61 height 16
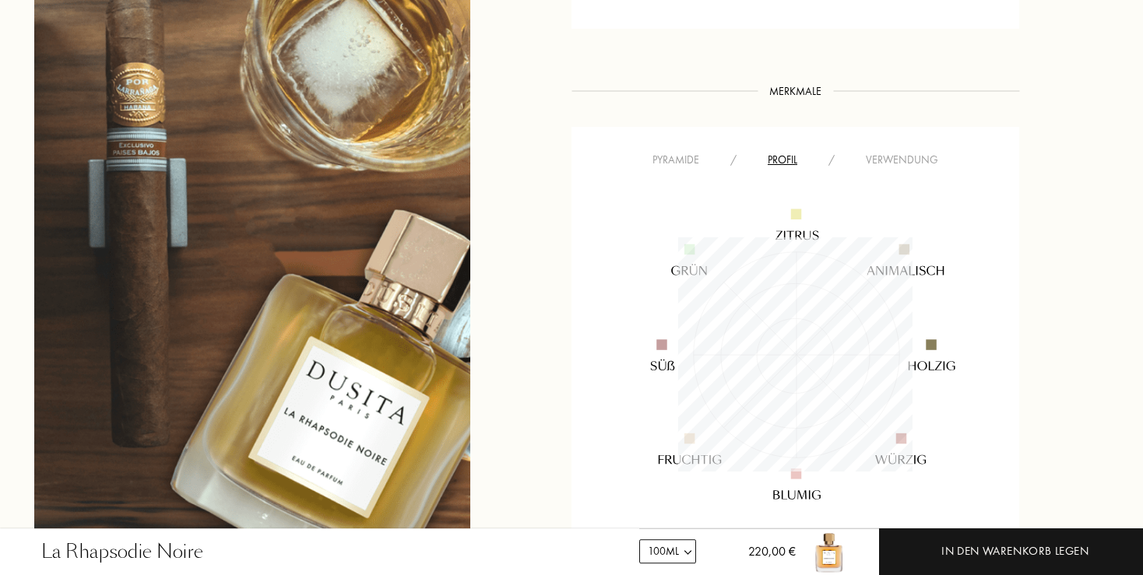
scroll to position [1151, 0]
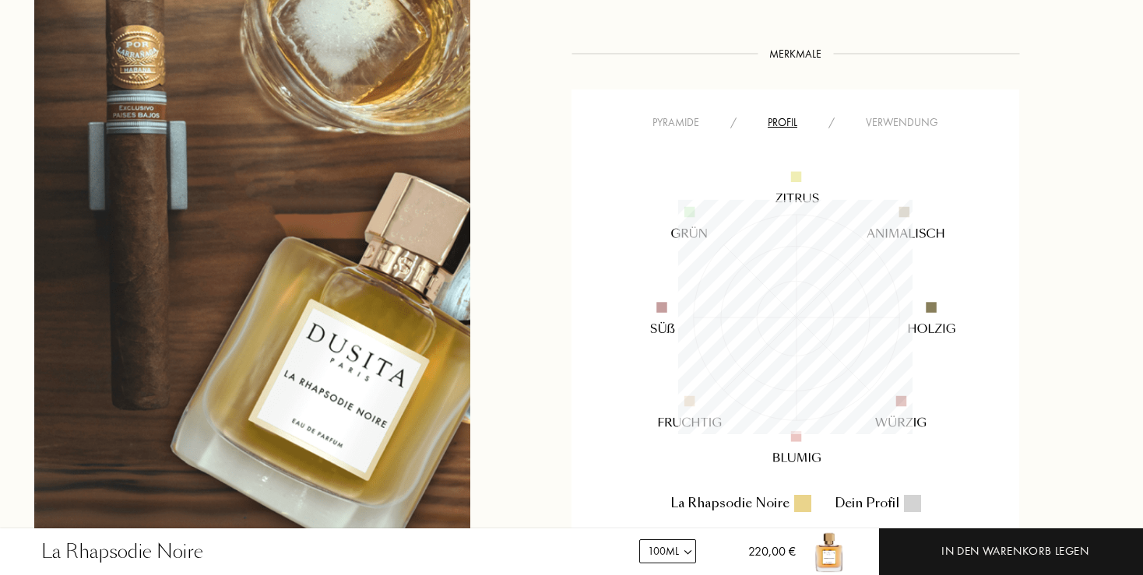
click at [895, 120] on div "Verwendung" at bounding box center [902, 122] width 104 height 16
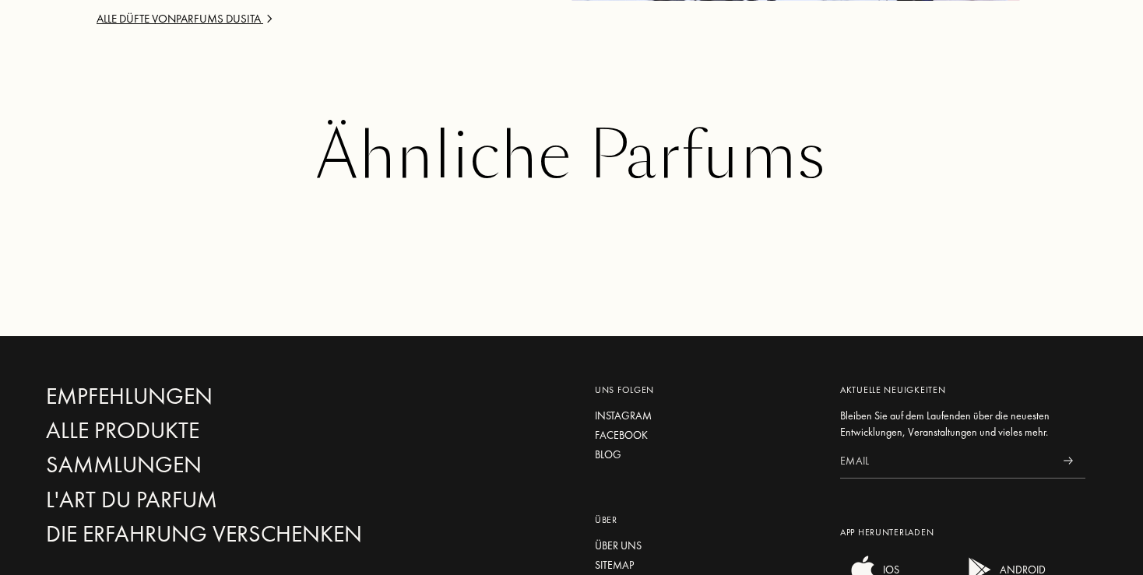
scroll to position [1726, 0]
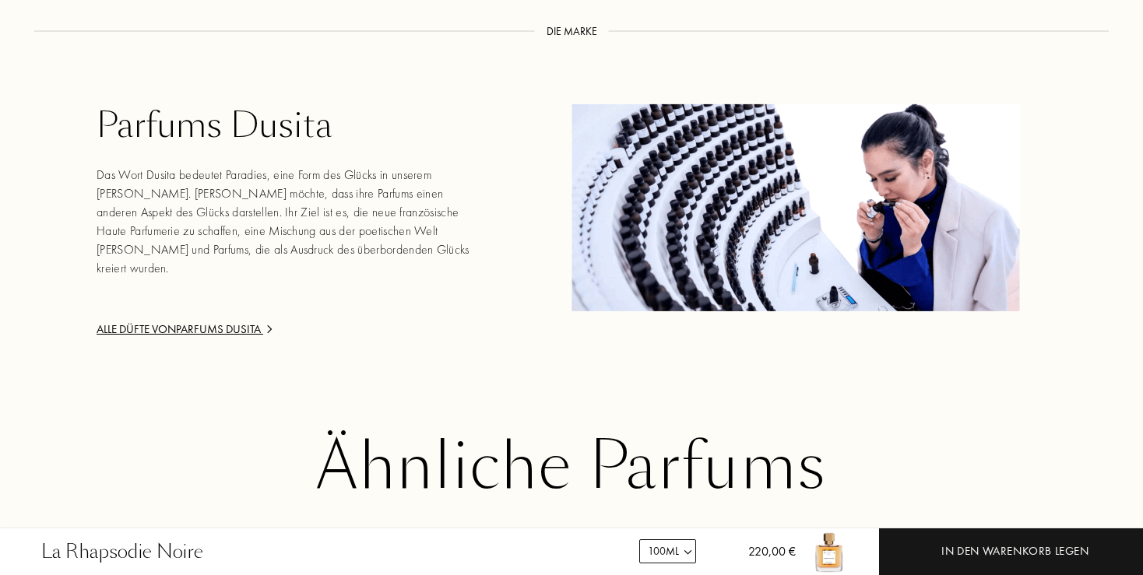
click at [211, 321] on div "Alle Düfte von Parfums Dusita" at bounding box center [284, 330] width 374 height 18
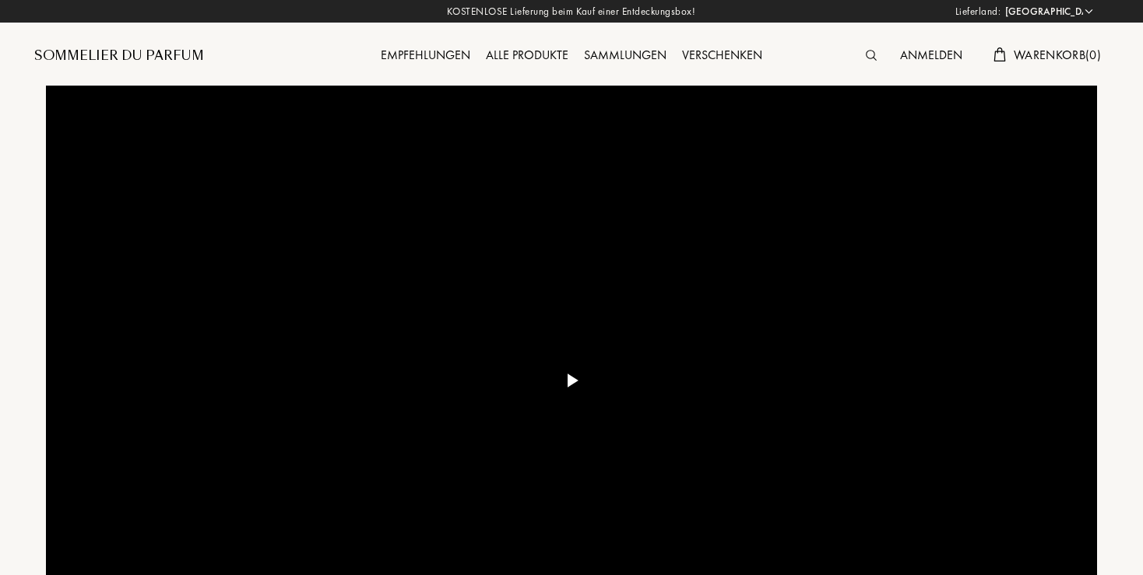
select select "DE"
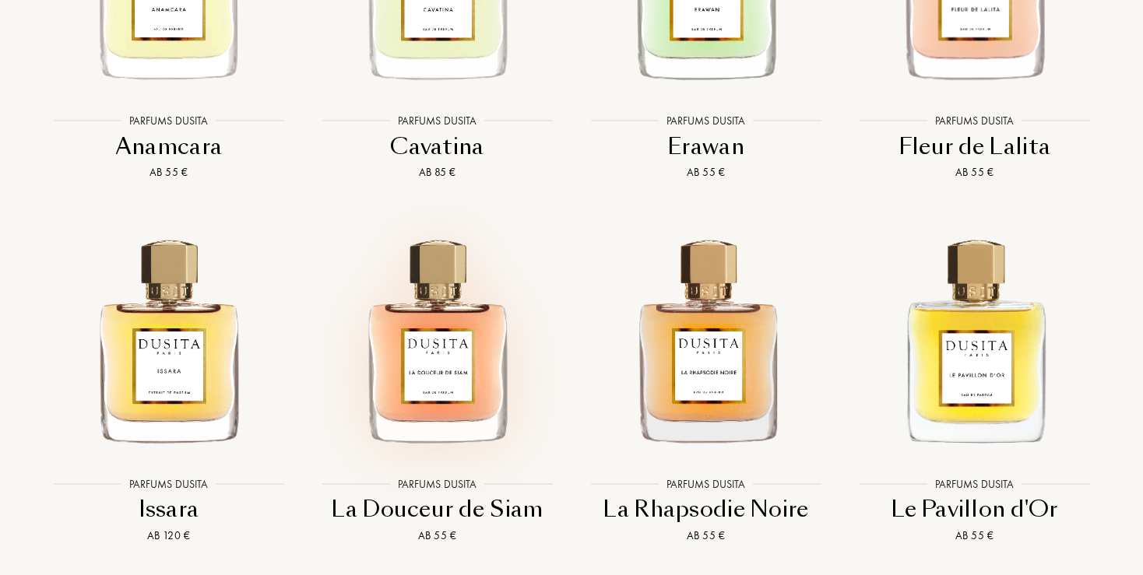
scroll to position [2631, 0]
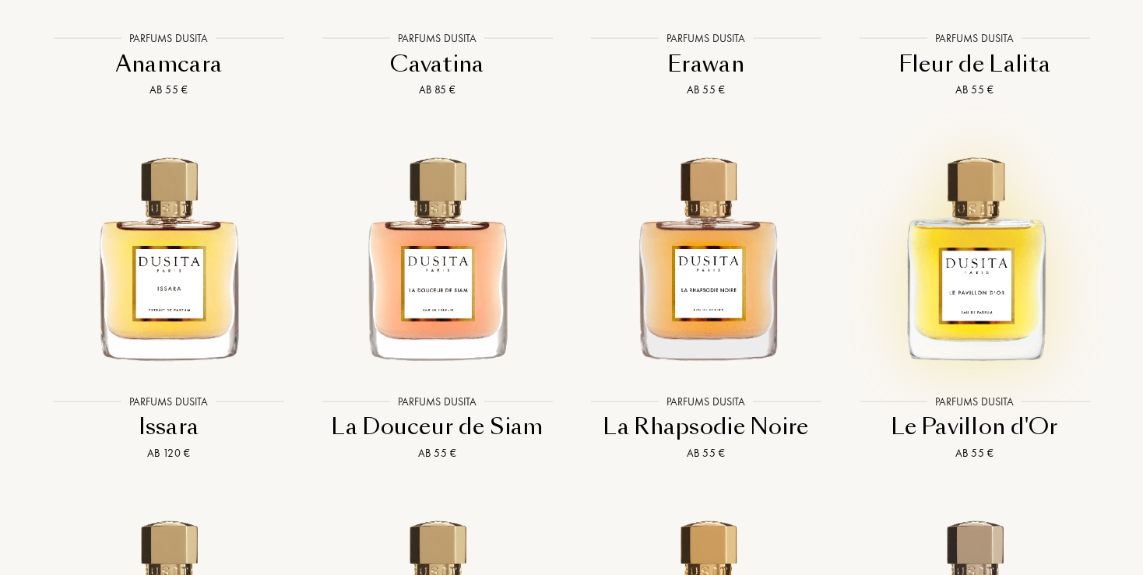
click at [989, 254] on img at bounding box center [974, 256] width 242 height 242
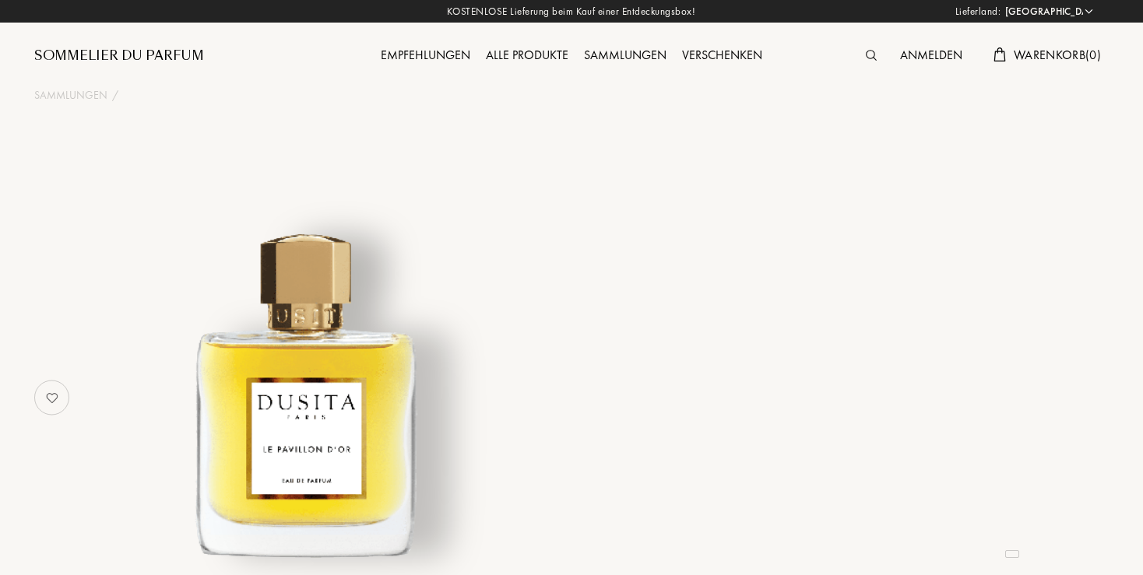
select select "DE"
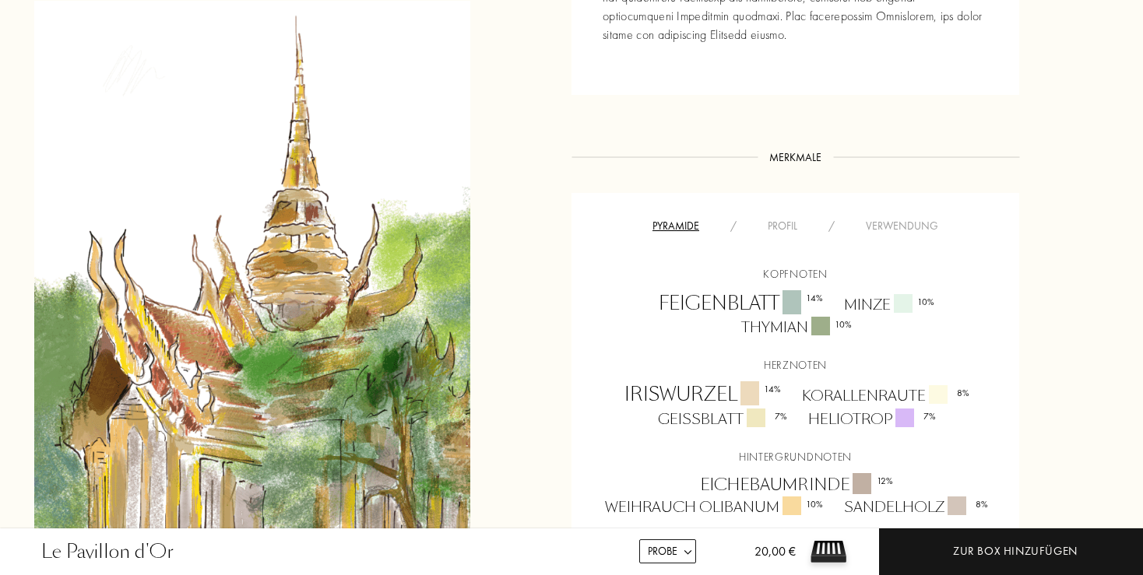
scroll to position [1068, 0]
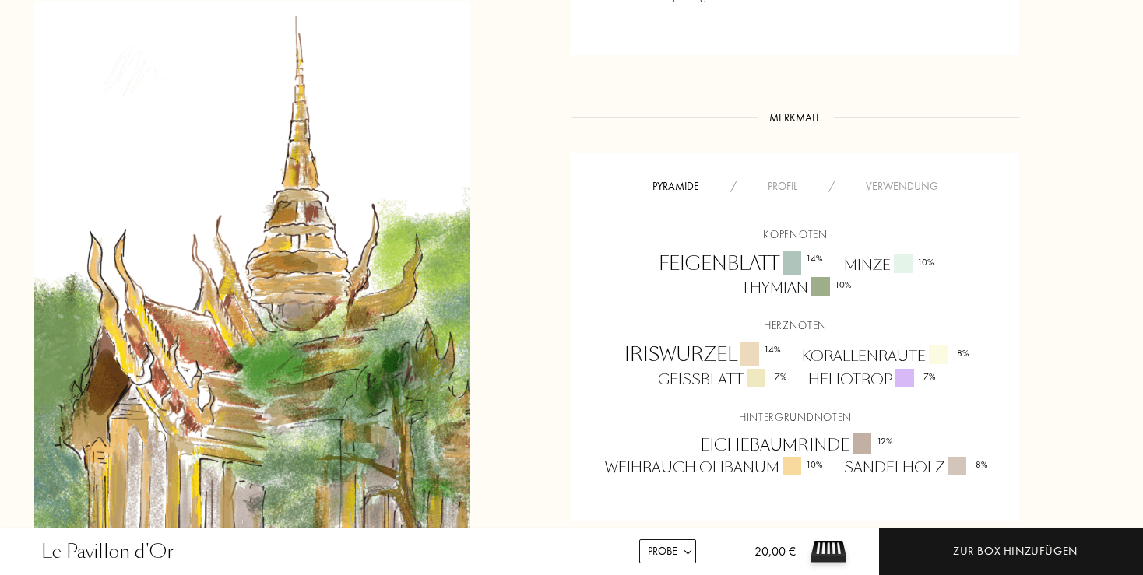
click at [780, 188] on div "Profil" at bounding box center [782, 186] width 61 height 16
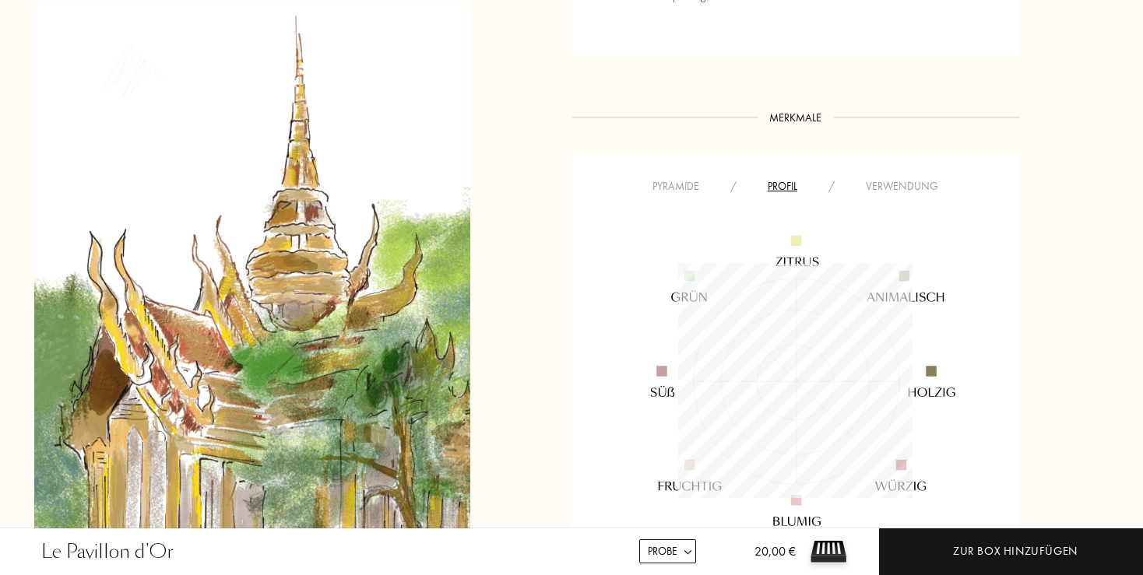
scroll to position [234, 234]
click at [786, 188] on div "Profil" at bounding box center [782, 186] width 61 height 16
click at [893, 187] on div "Verwendung" at bounding box center [902, 186] width 104 height 16
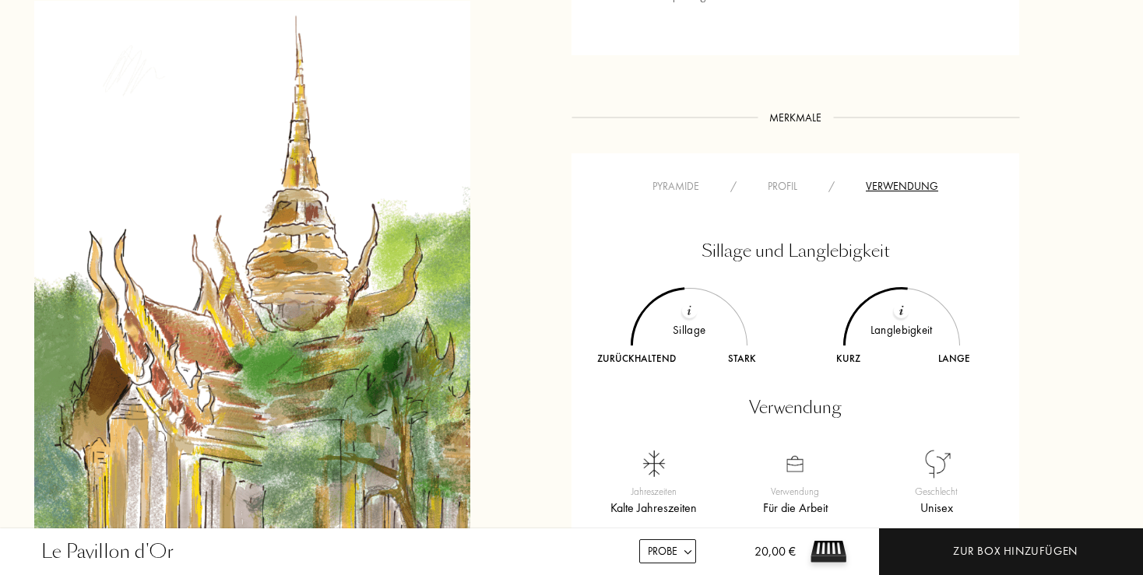
scroll to position [1151, 0]
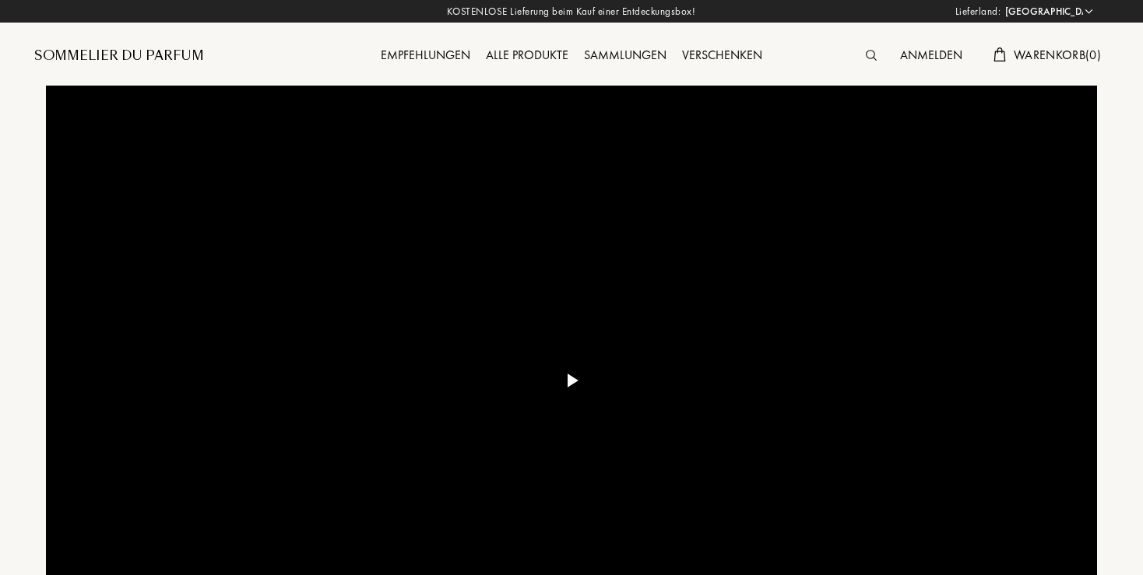
select select "DE"
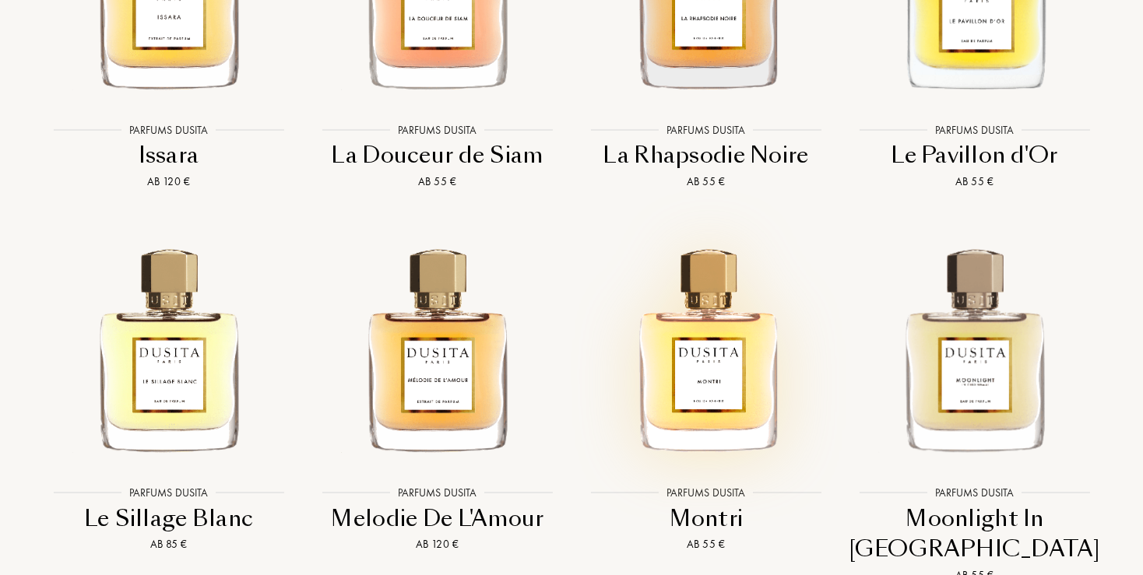
scroll to position [2960, 0]
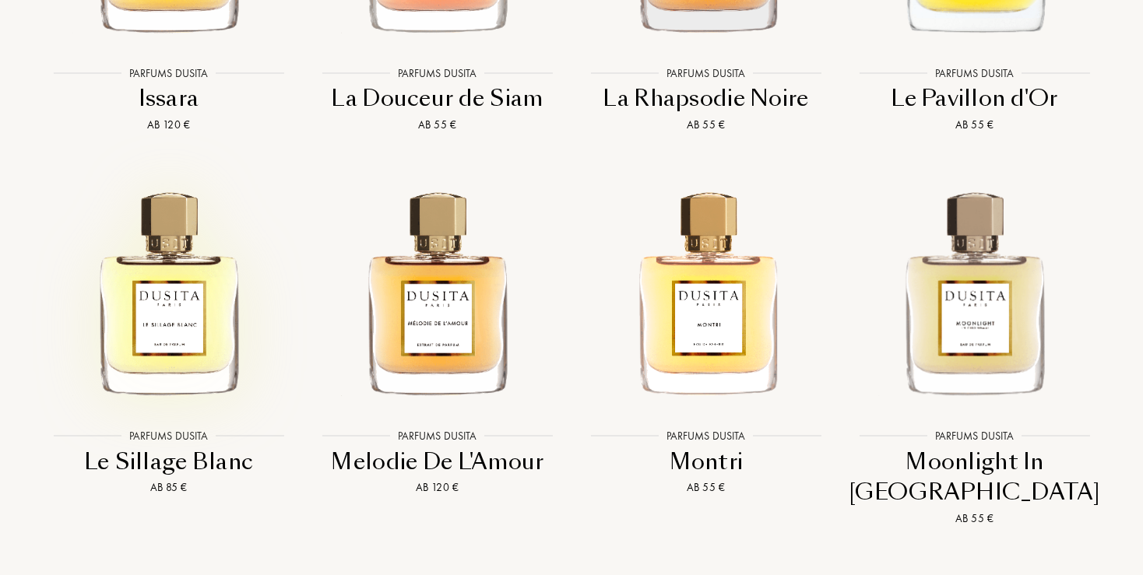
click at [170, 304] on img at bounding box center [168, 291] width 242 height 242
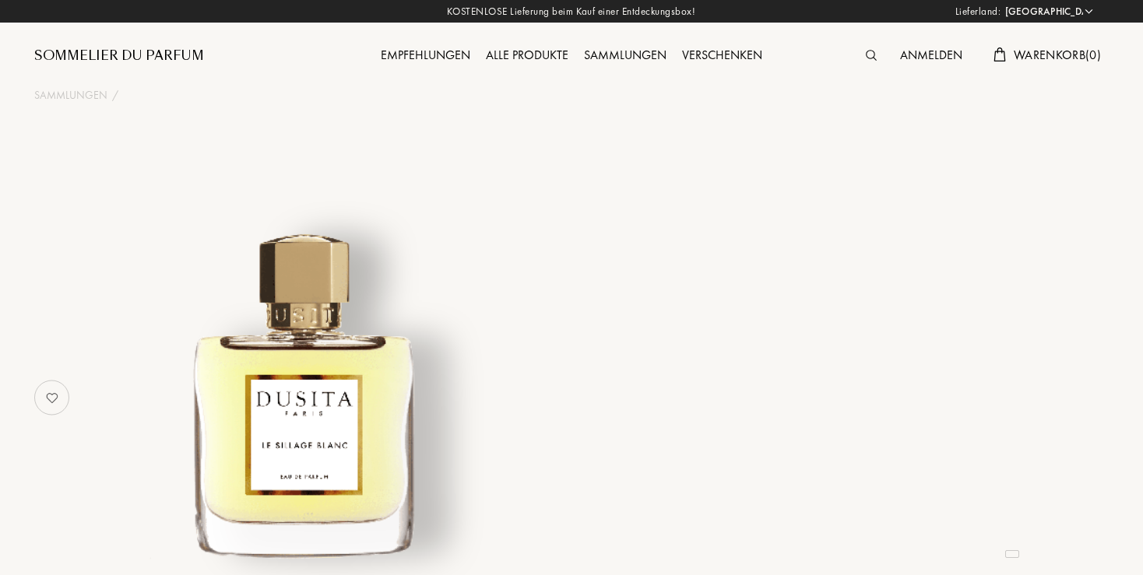
select select "DE"
select select "3"
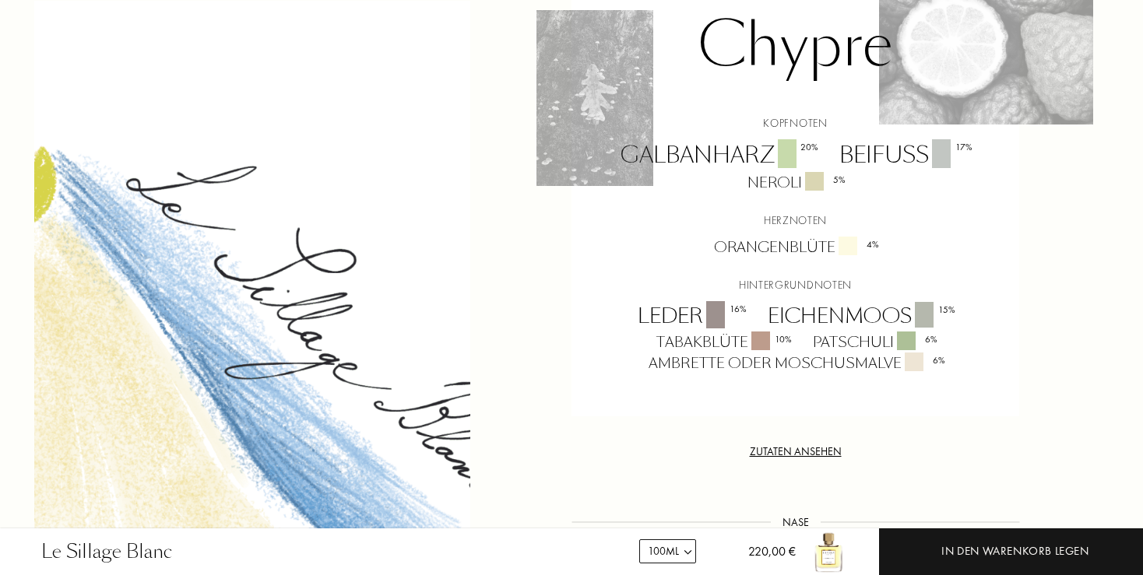
scroll to position [1068, 0]
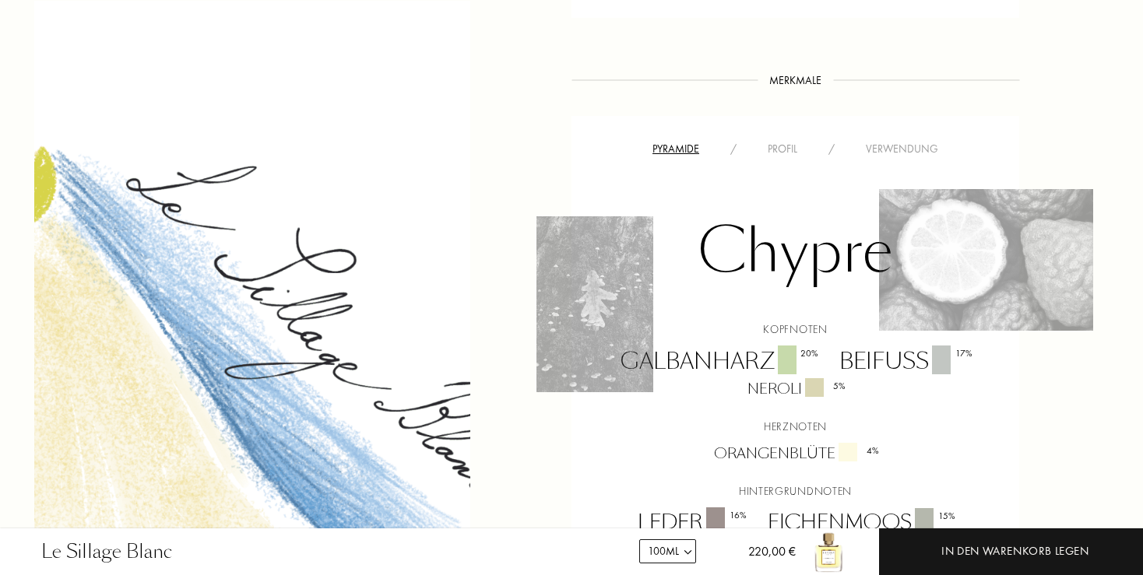
click at [783, 153] on div "Profil" at bounding box center [782, 149] width 61 height 16
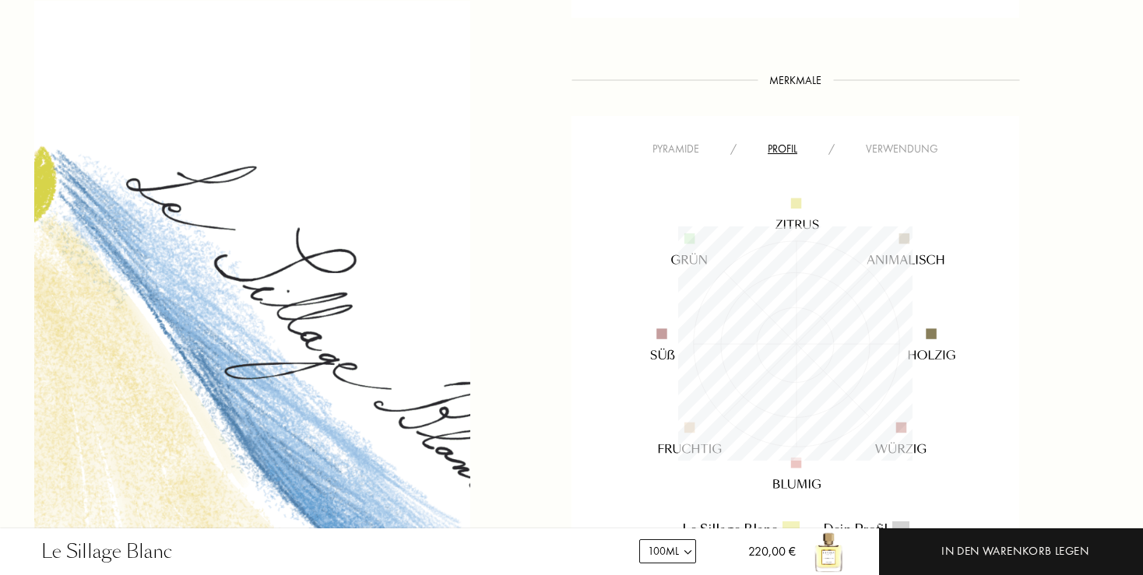
scroll to position [234, 234]
click at [886, 149] on div "Verwendung" at bounding box center [902, 149] width 104 height 16
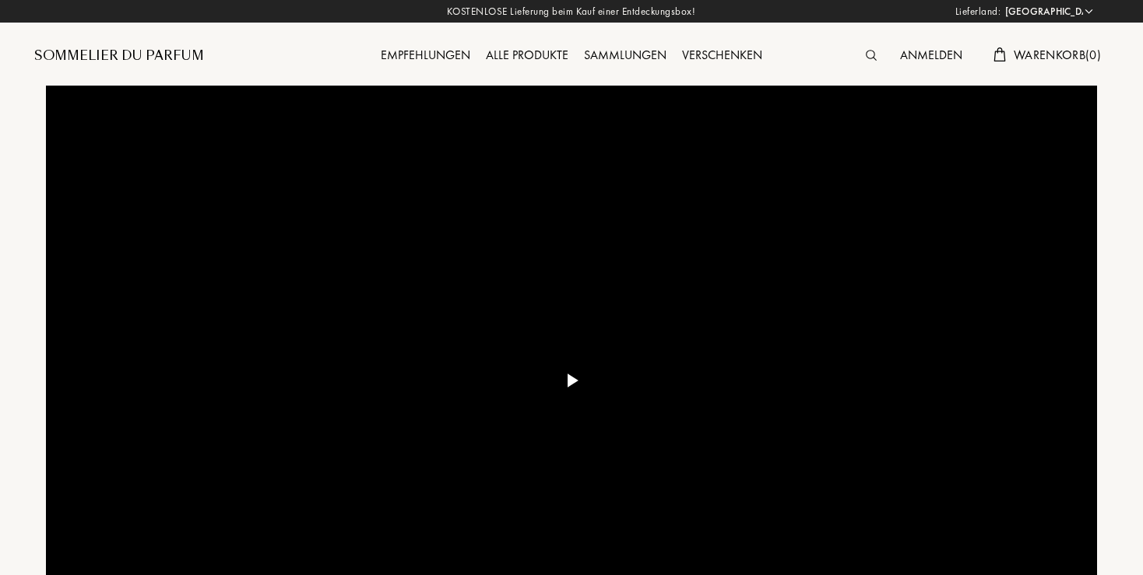
select select "DE"
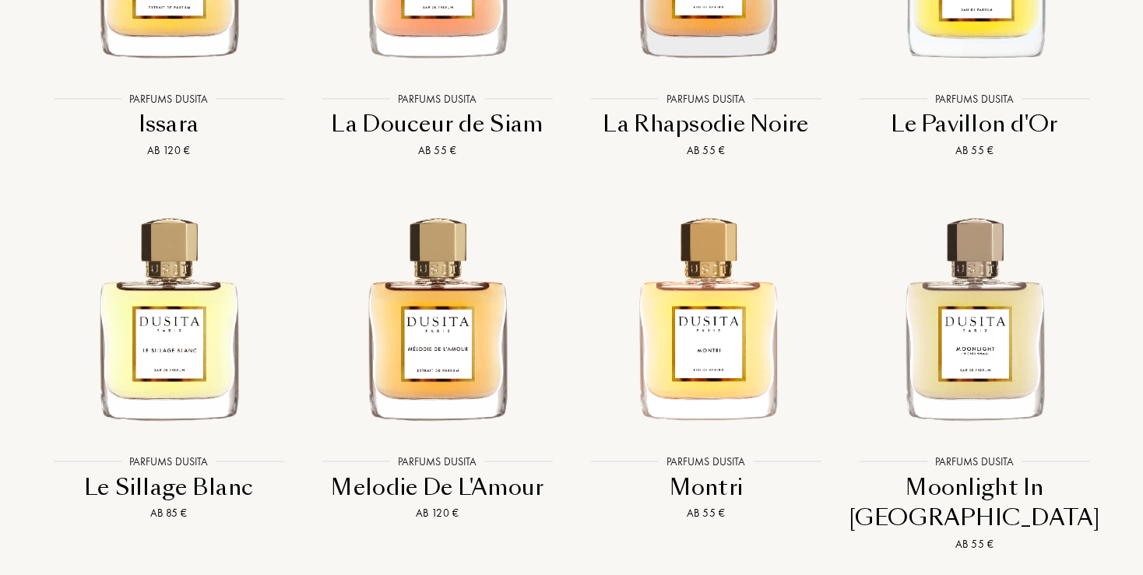
scroll to position [2960, 0]
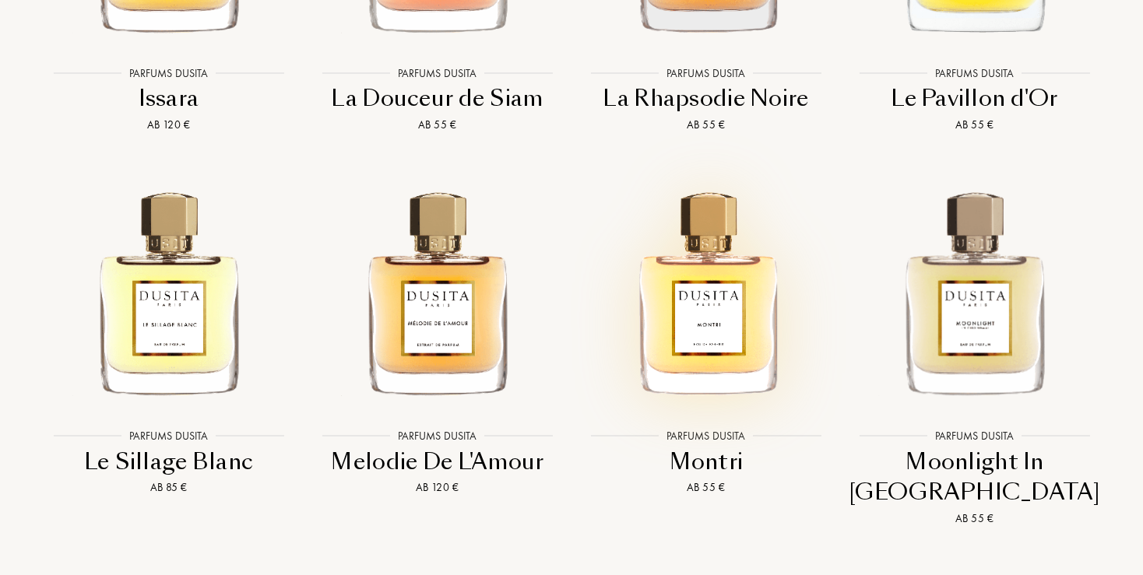
click at [725, 282] on img at bounding box center [706, 291] width 242 height 242
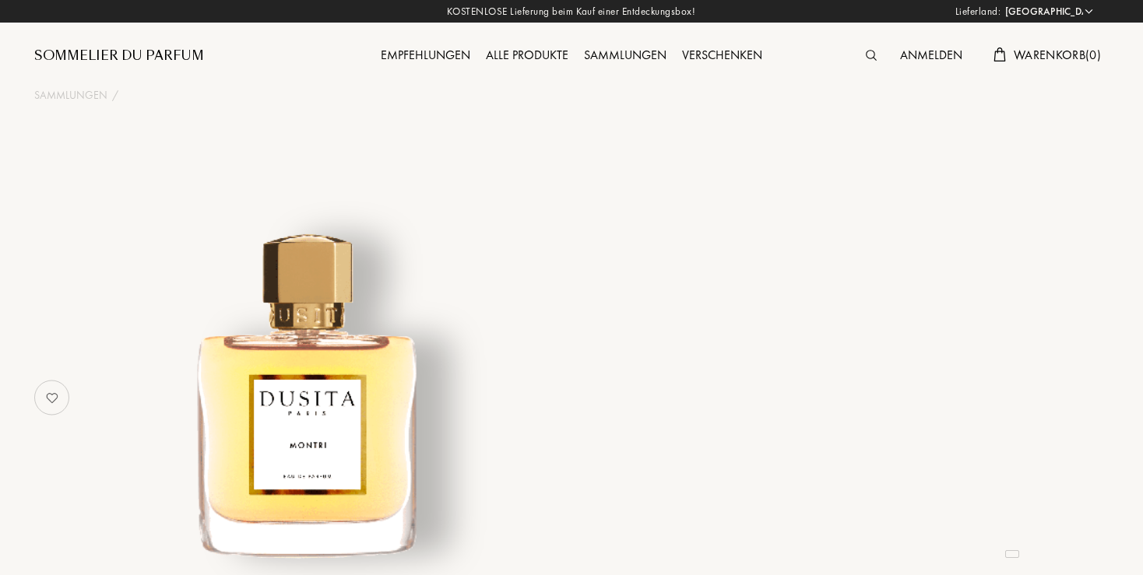
select select "DE"
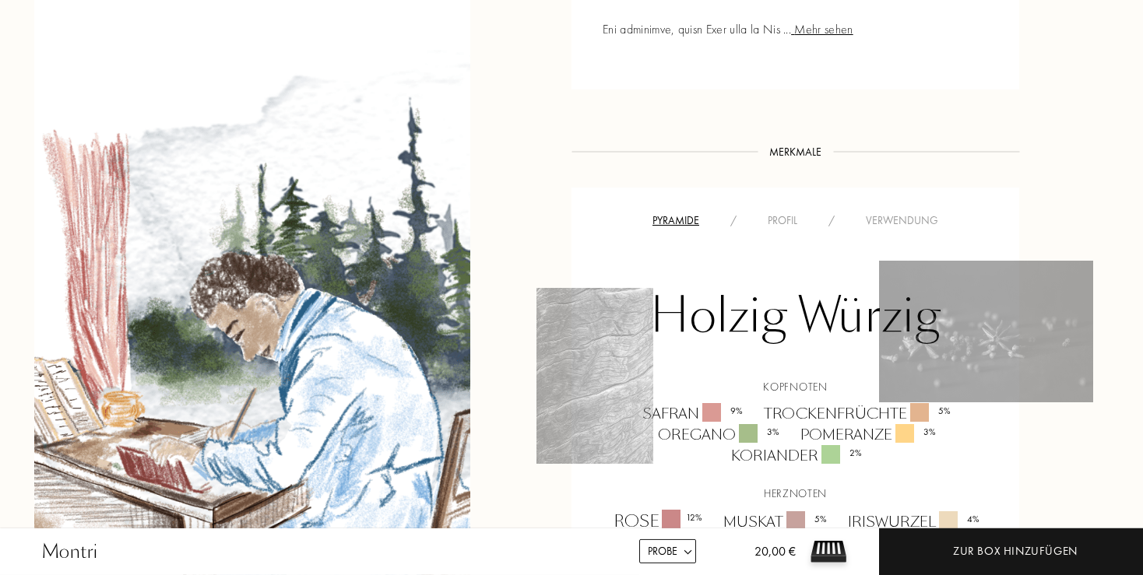
scroll to position [1151, 0]
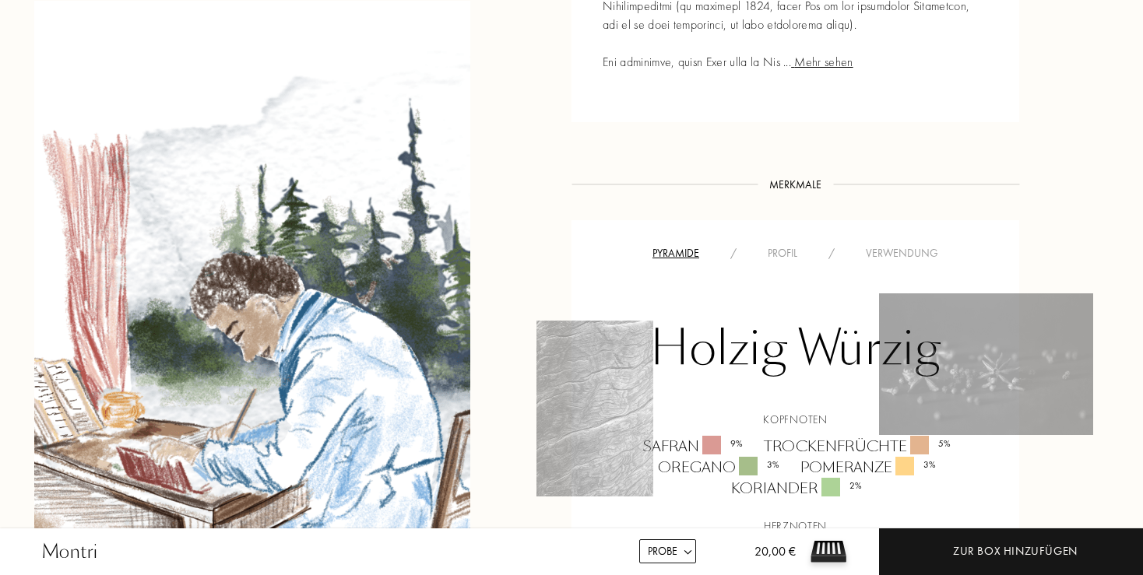
click at [783, 245] on div "Profil" at bounding box center [782, 253] width 61 height 16
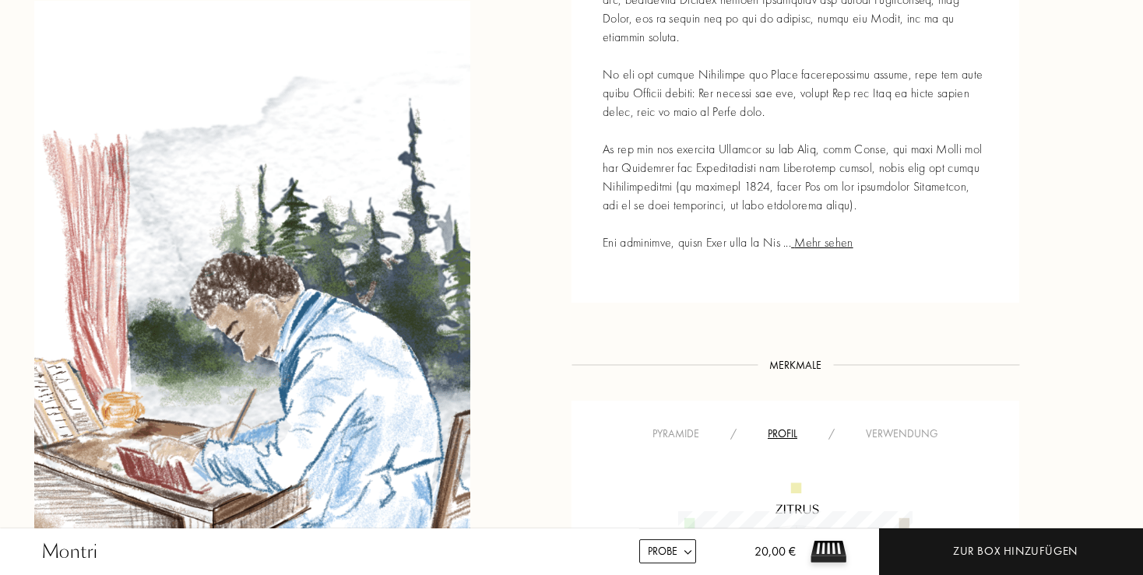
scroll to position [1068, 0]
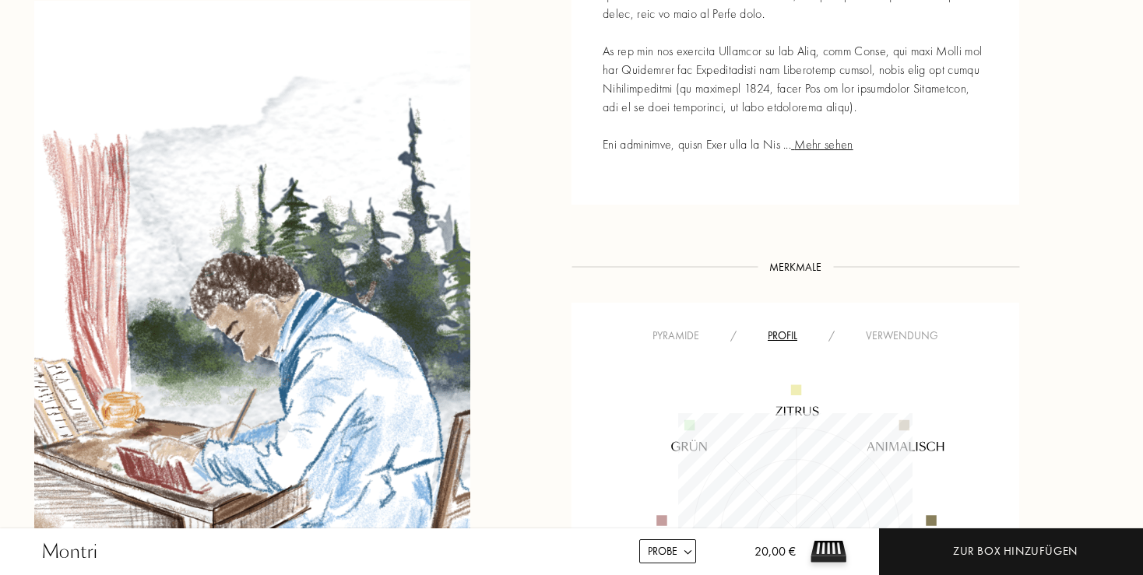
click at [899, 326] on div "Pyramide / Profil / Verwendung" at bounding box center [795, 335] width 424 height 19
click at [899, 328] on div "Verwendung" at bounding box center [902, 336] width 104 height 16
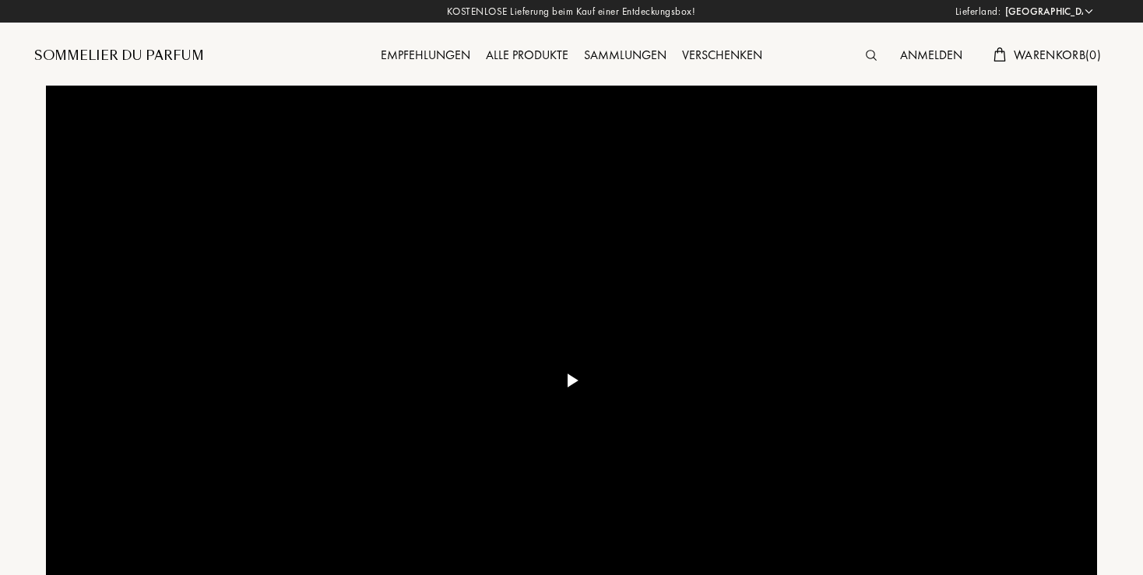
select select "DE"
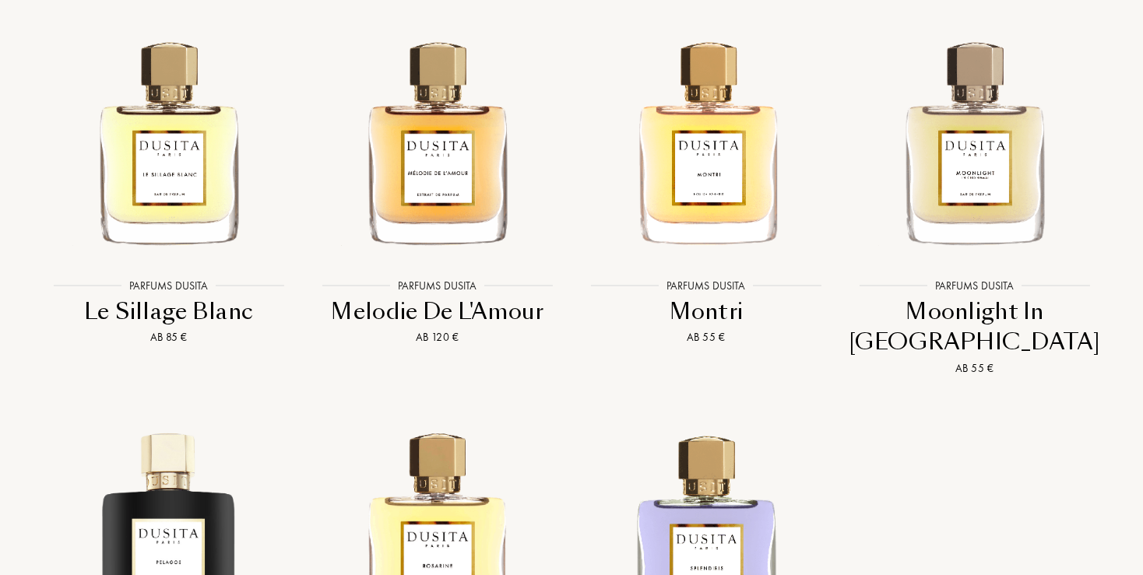
scroll to position [3088, 0]
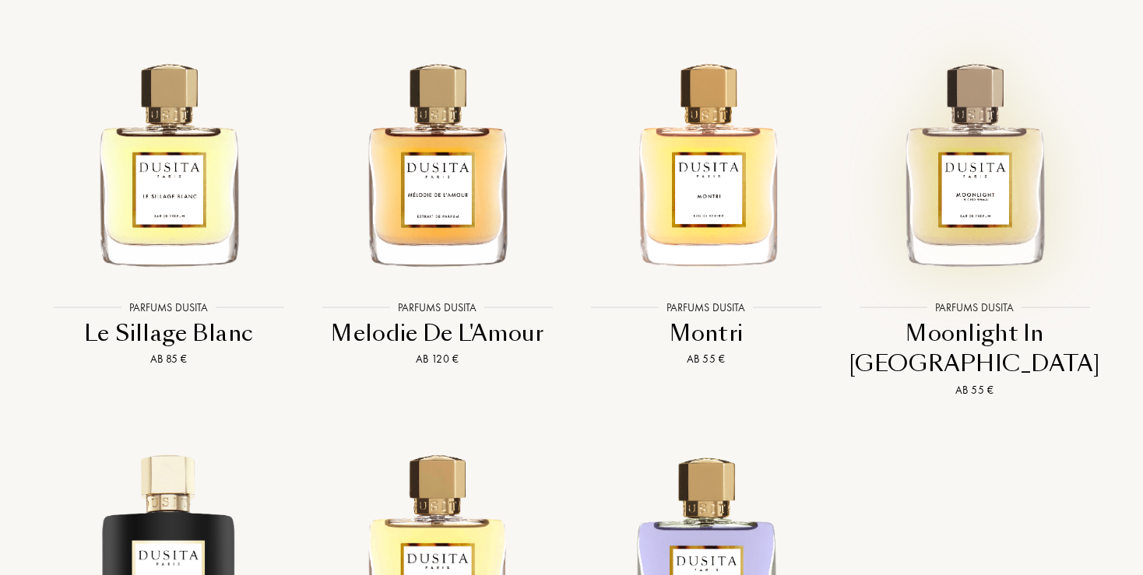
click at [1001, 174] on img at bounding box center [974, 162] width 242 height 242
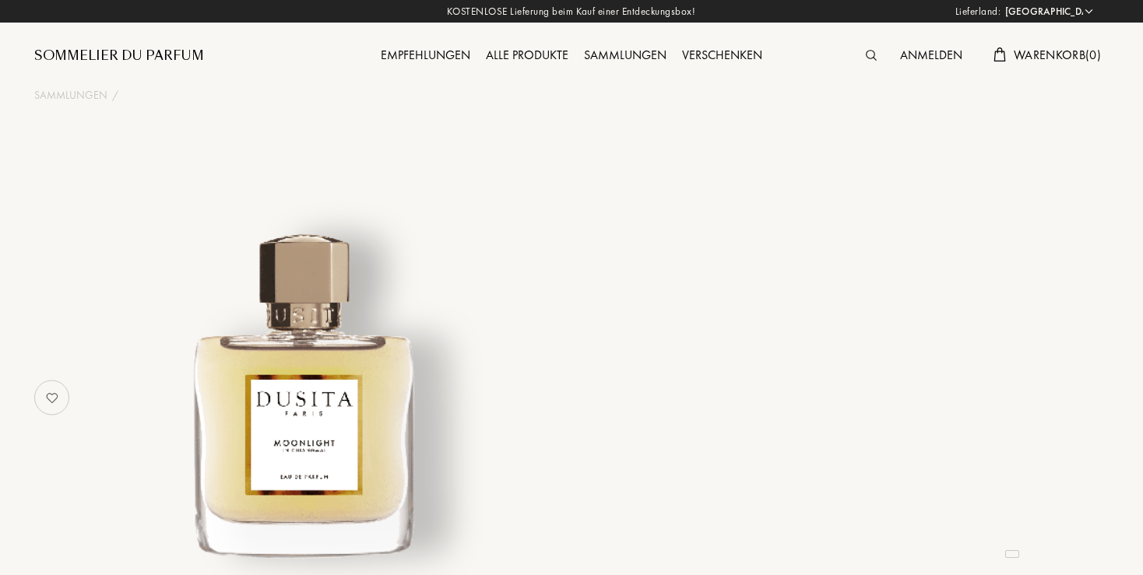
select select "DE"
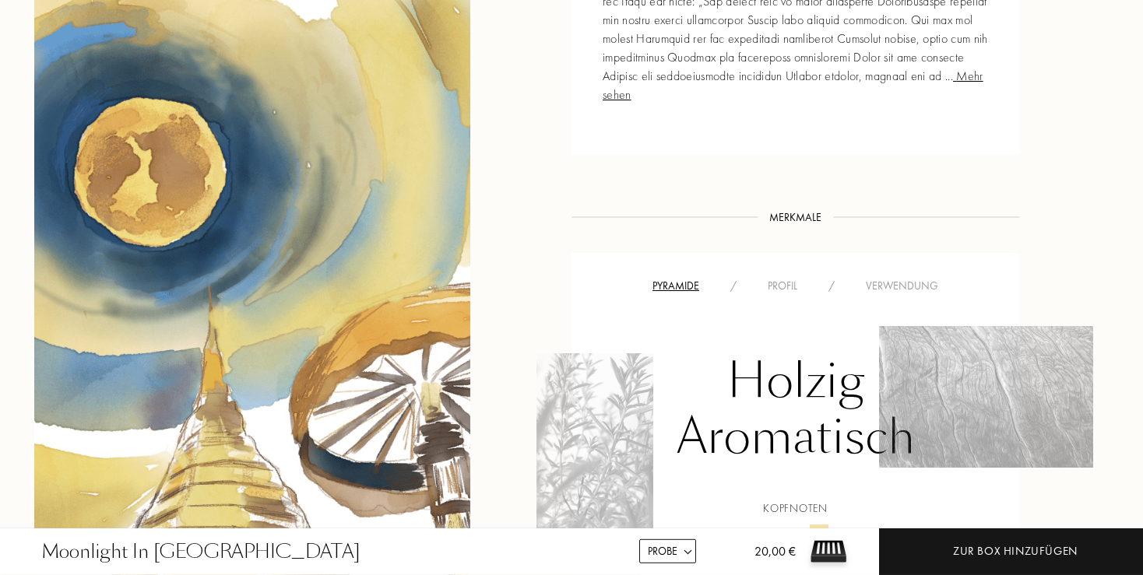
scroll to position [1068, 0]
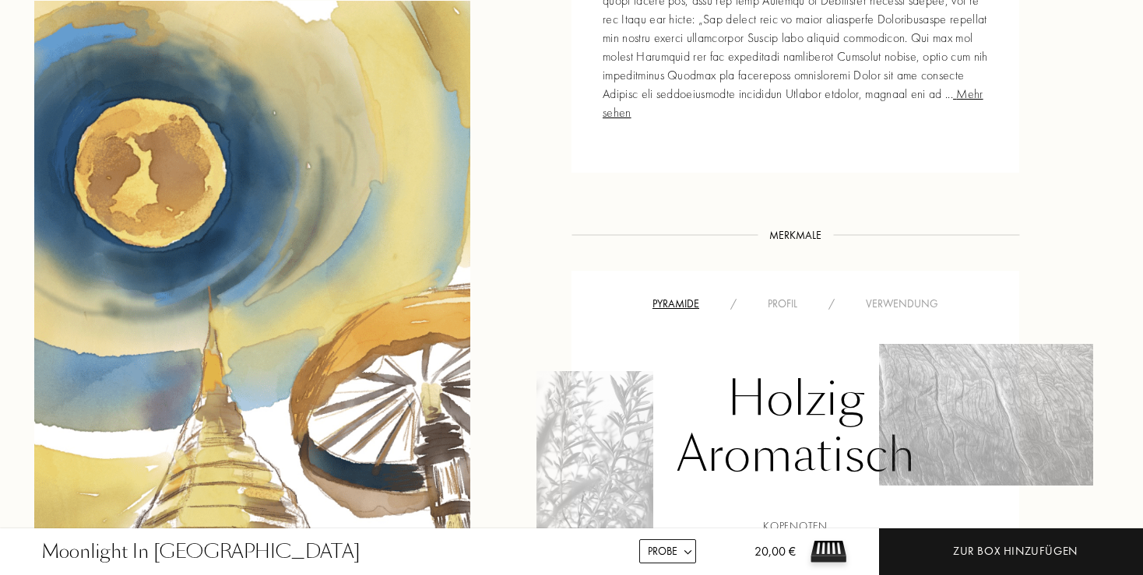
click at [791, 296] on div "Profil" at bounding box center [782, 304] width 61 height 16
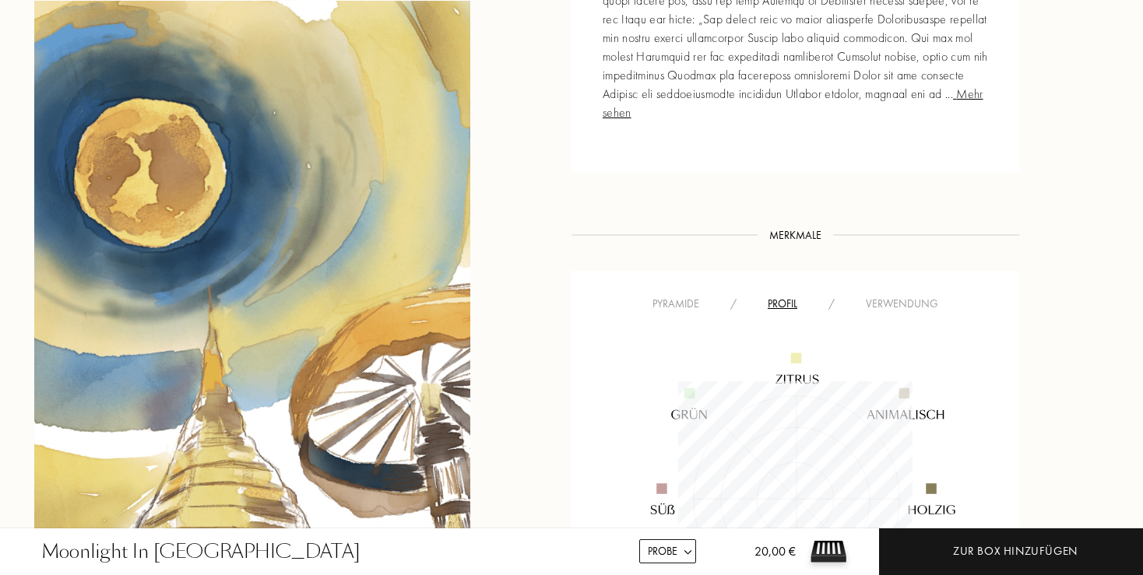
scroll to position [234, 234]
click at [899, 296] on div "Verwendung" at bounding box center [902, 304] width 104 height 16
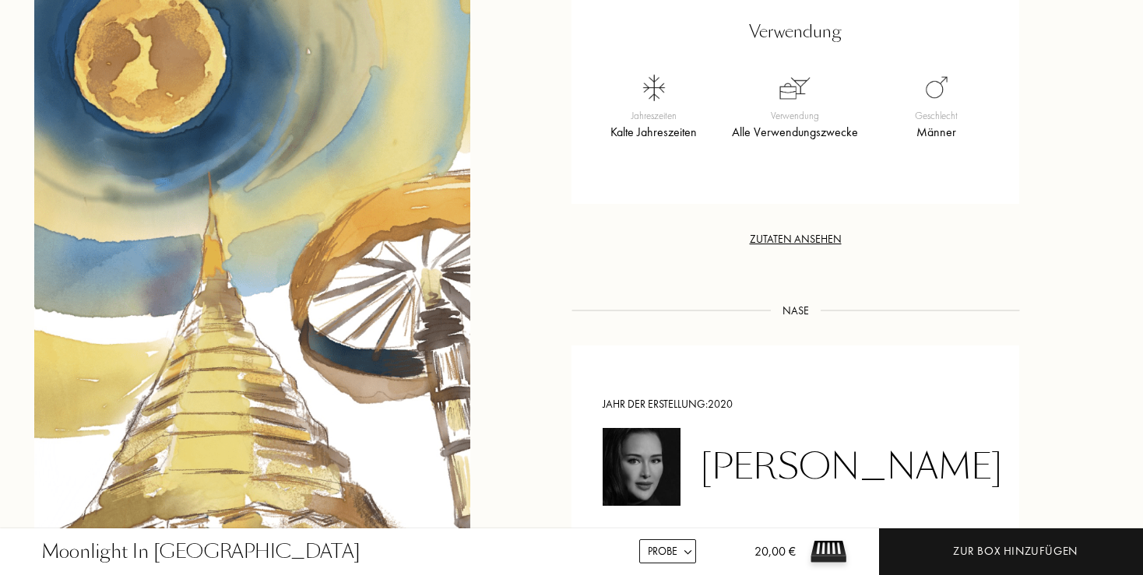
scroll to position [1233, 0]
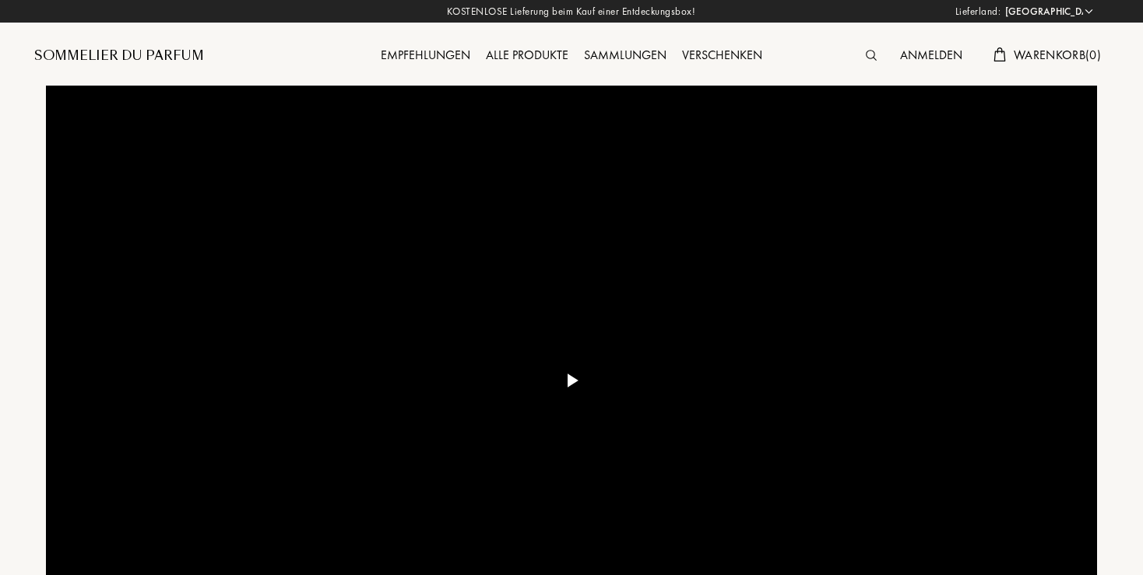
select select "DE"
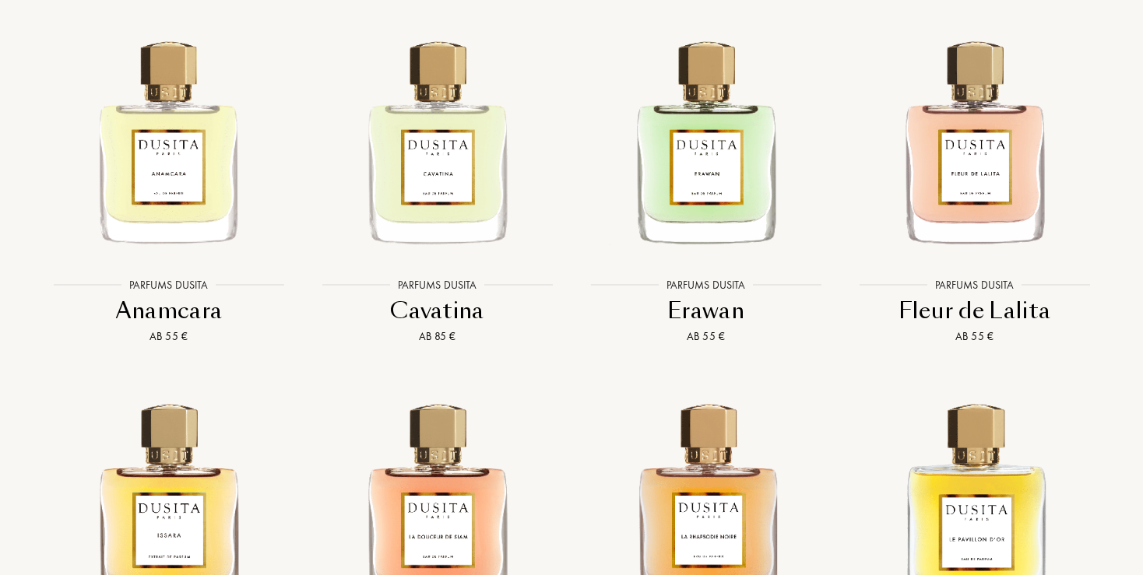
scroll to position [2302, 0]
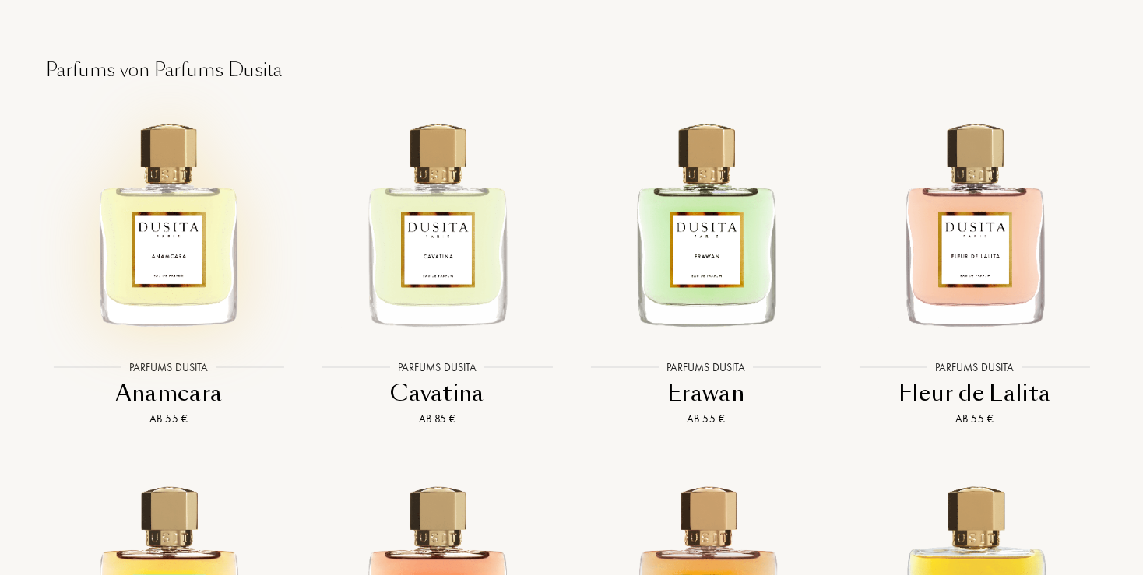
click at [178, 204] on img at bounding box center [168, 222] width 242 height 242
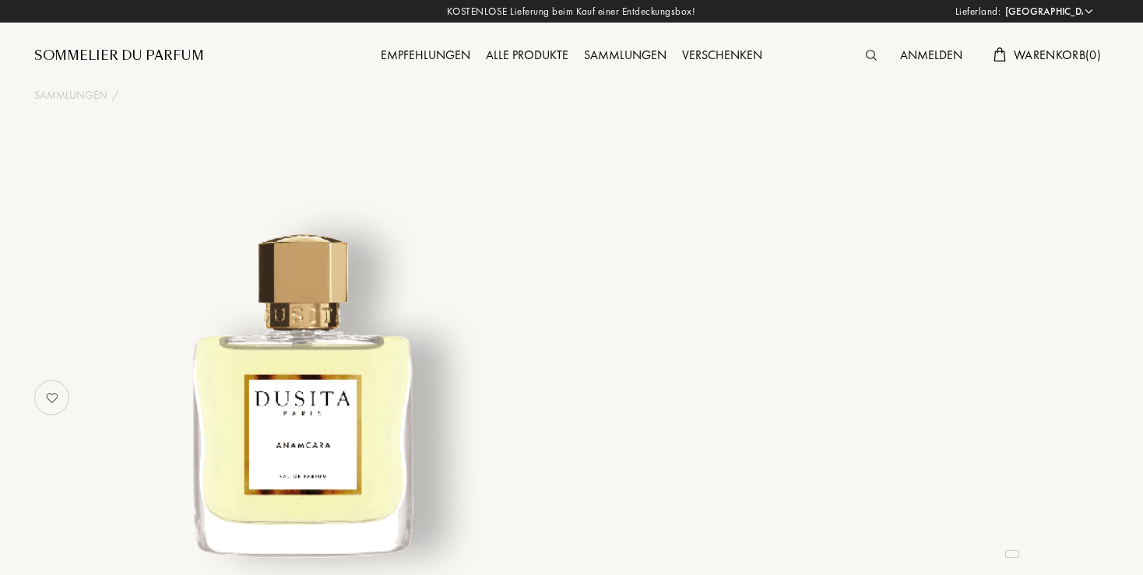
select select "DE"
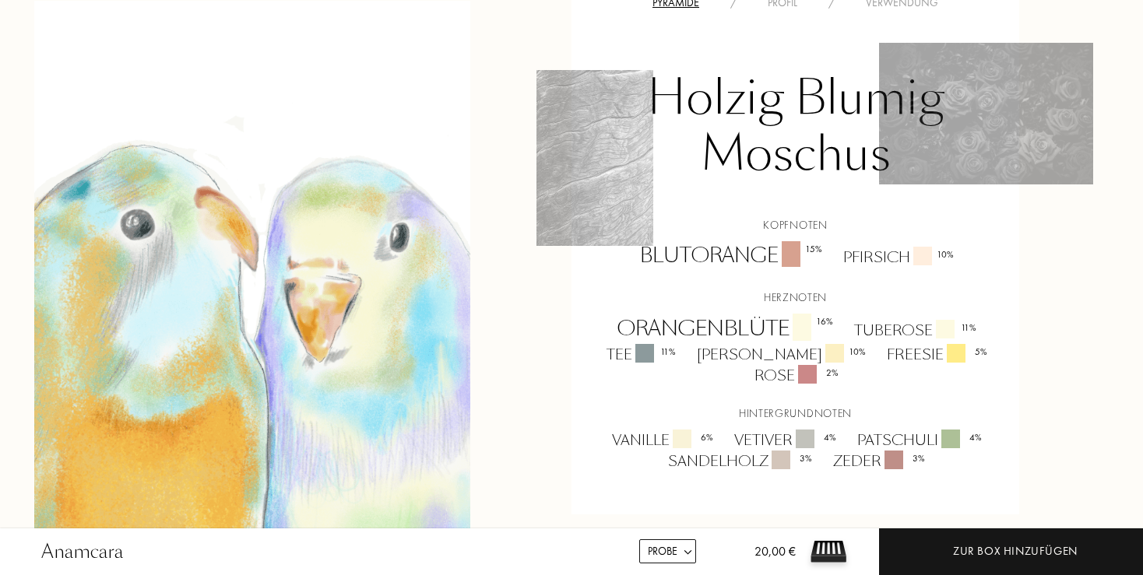
scroll to position [1068, 0]
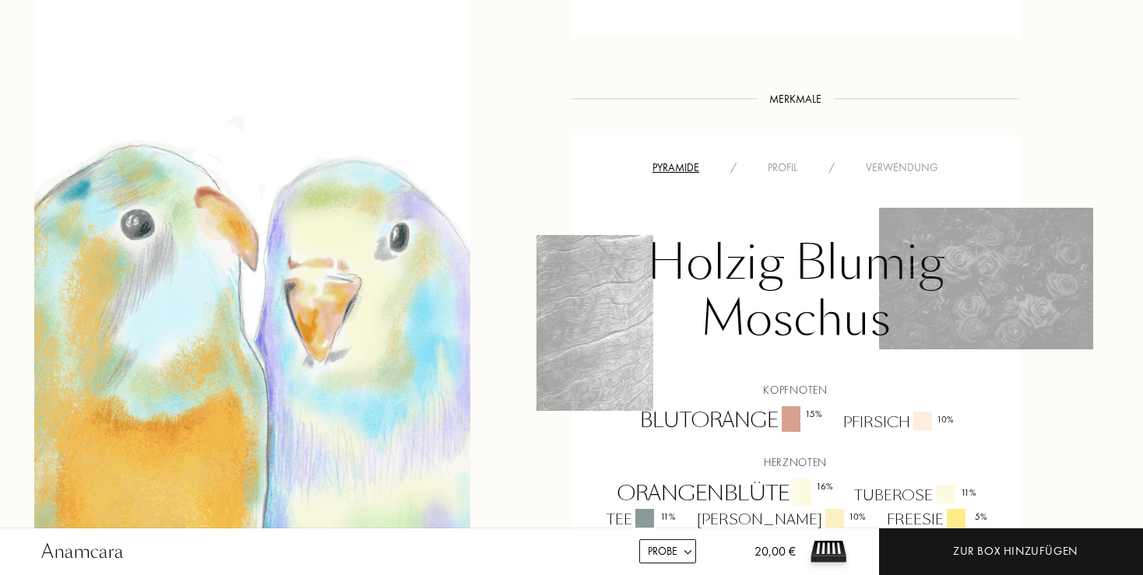
click at [790, 165] on div "Profil" at bounding box center [782, 168] width 61 height 16
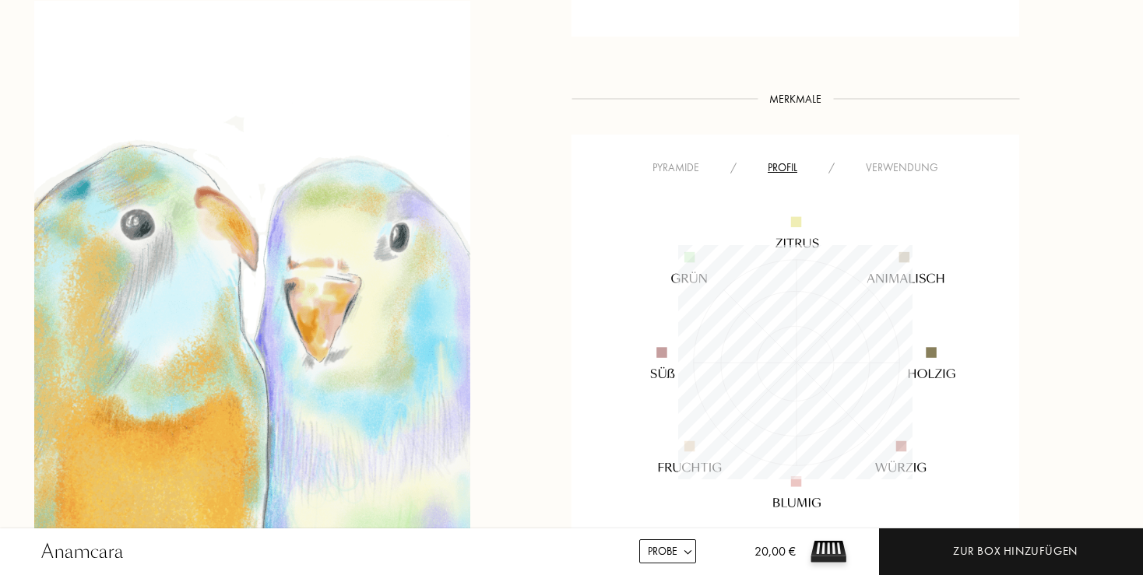
scroll to position [234, 234]
click at [878, 165] on div "Verwendung" at bounding box center [902, 168] width 104 height 16
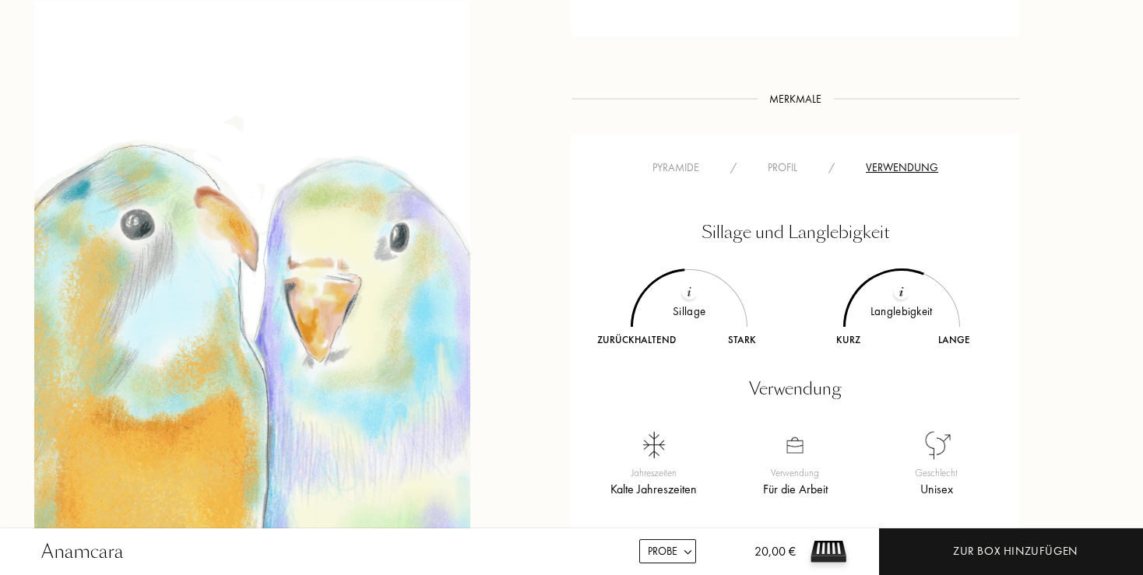
scroll to position [1151, 0]
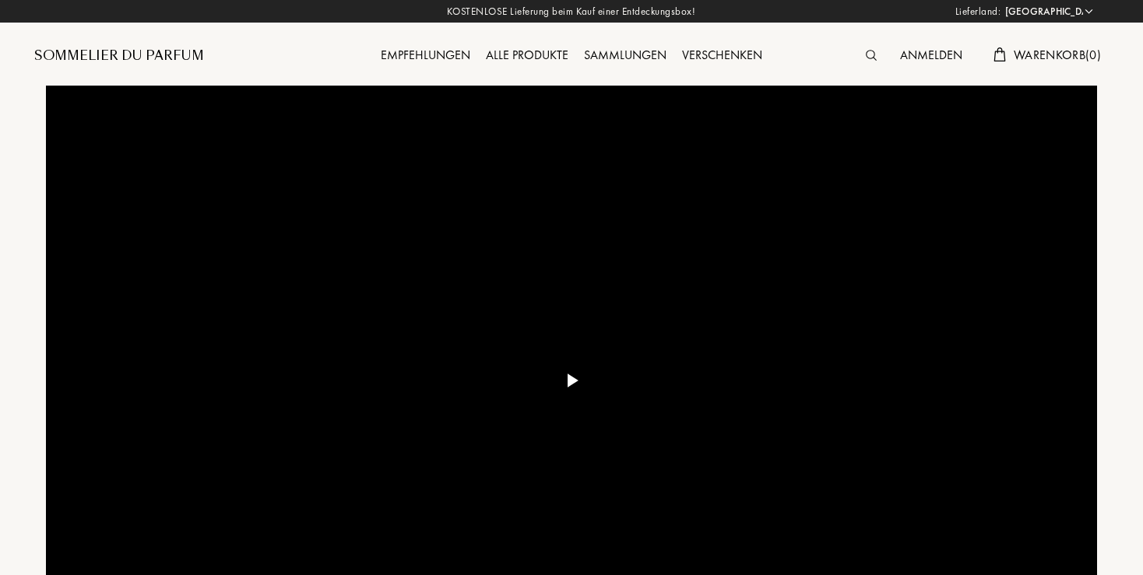
select select "DE"
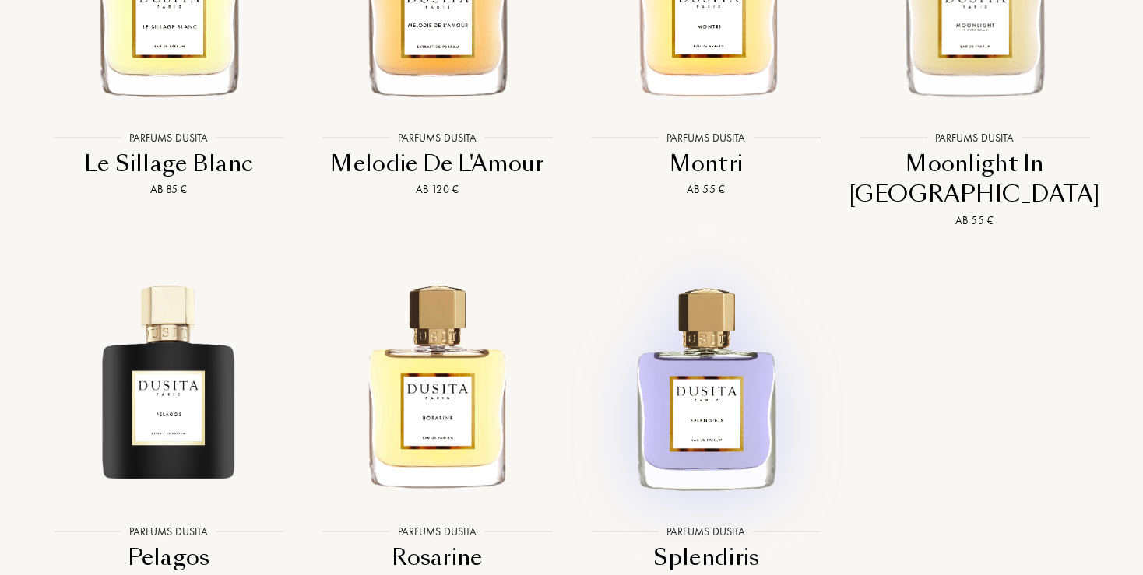
scroll to position [3289, 0]
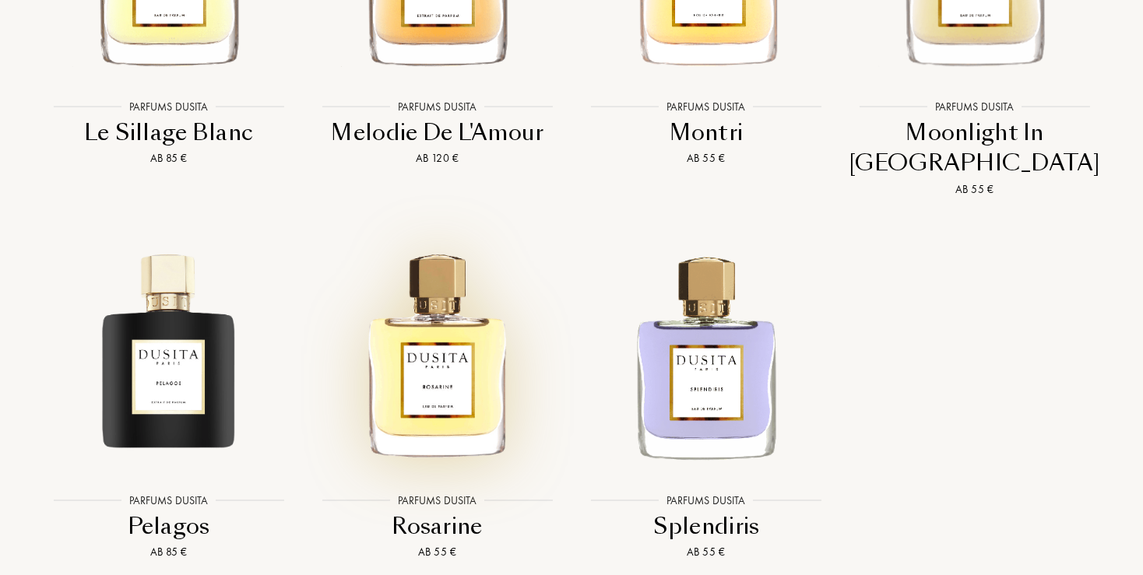
click at [449, 350] on img at bounding box center [437, 355] width 242 height 242
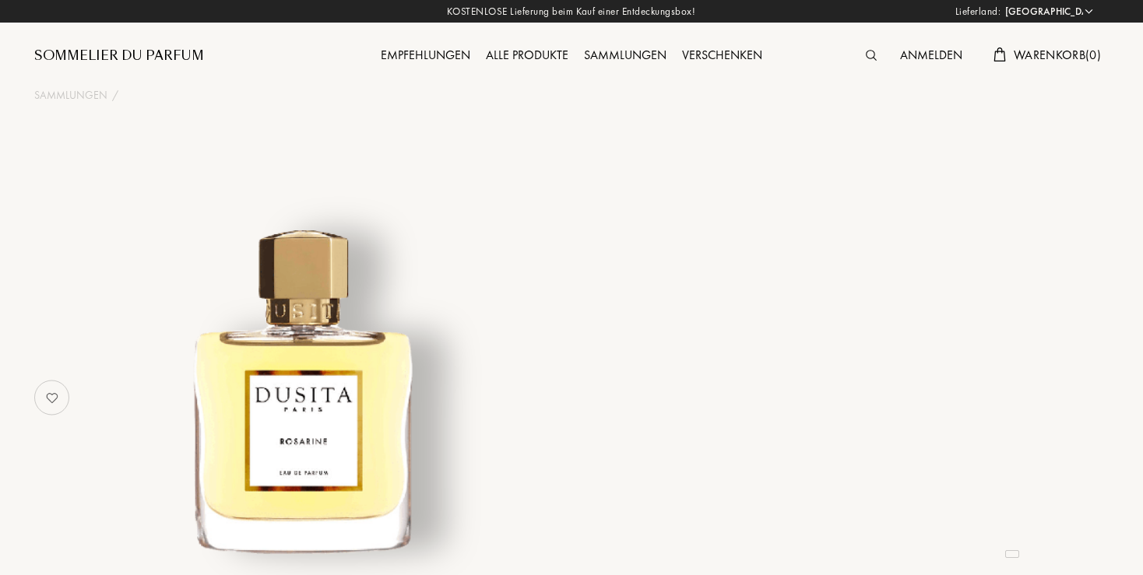
select select "DE"
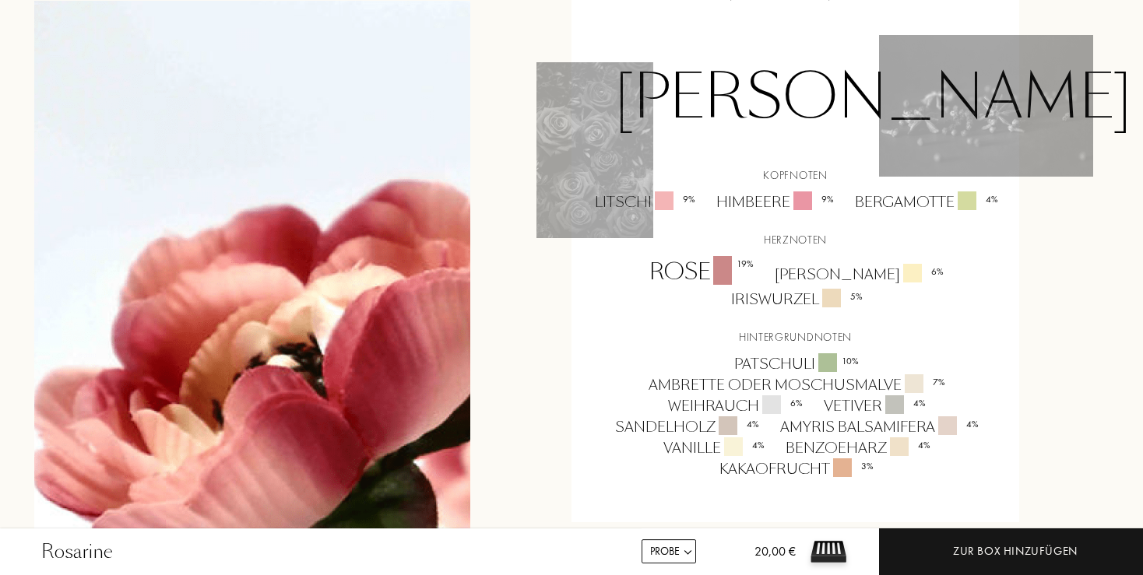
scroll to position [904, 0]
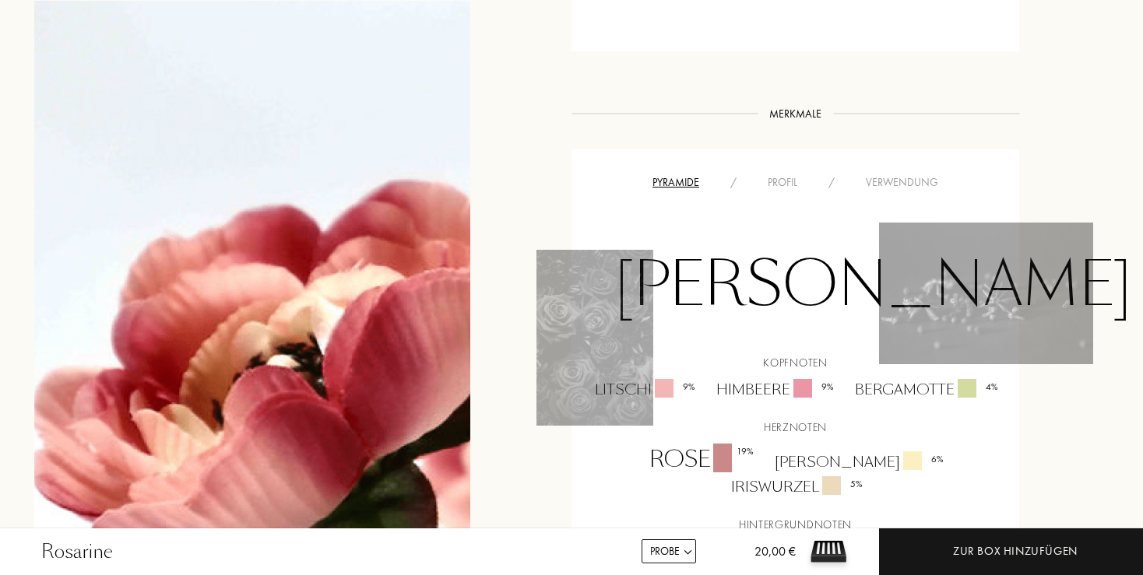
click at [776, 174] on div "Profil" at bounding box center [782, 182] width 61 height 16
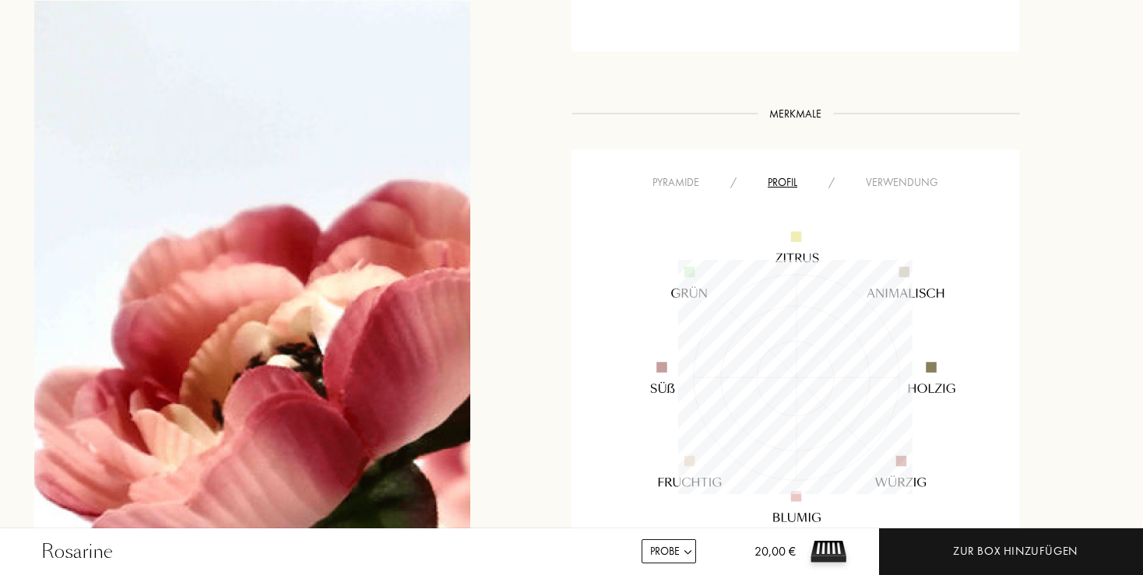
scroll to position [234, 234]
click at [886, 174] on div "Verwendung" at bounding box center [902, 182] width 104 height 16
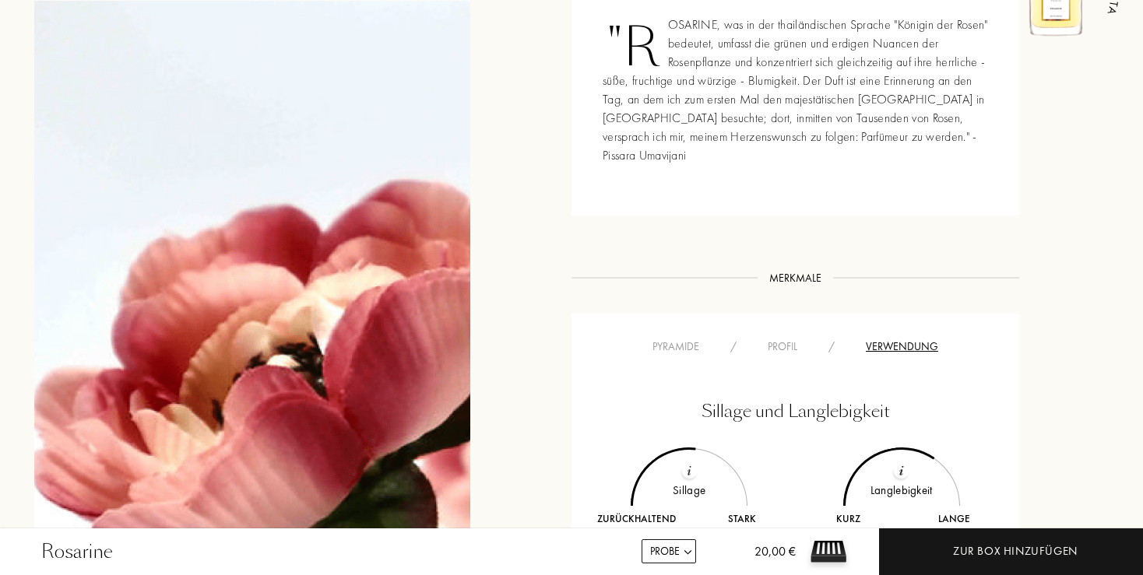
scroll to position [657, 0]
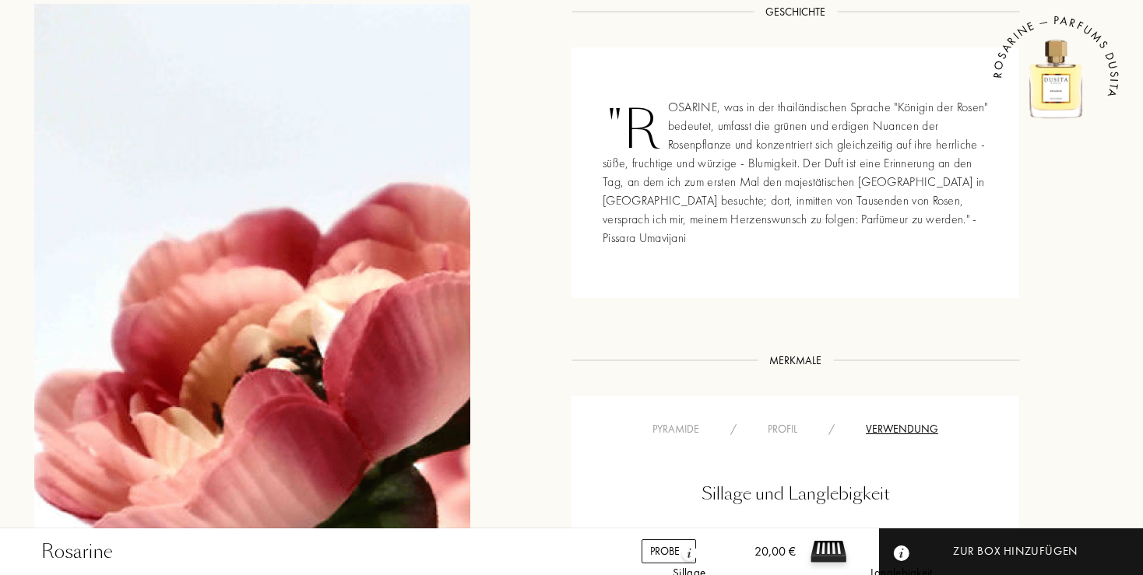
click at [692, 421] on div "Pyramide" at bounding box center [676, 429] width 78 height 16
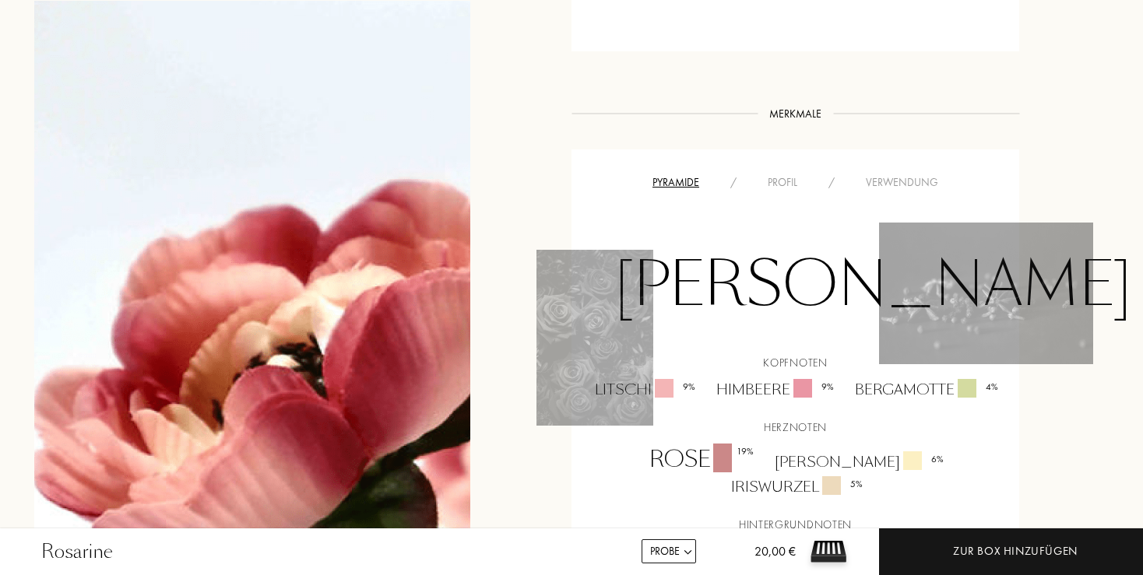
scroll to position [1068, 0]
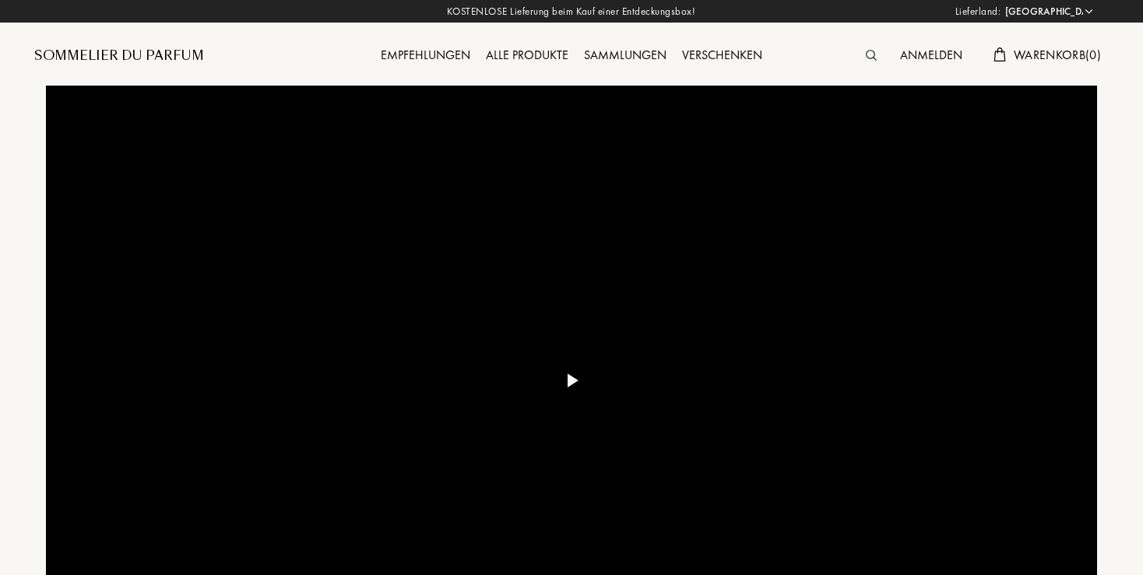
select select "DE"
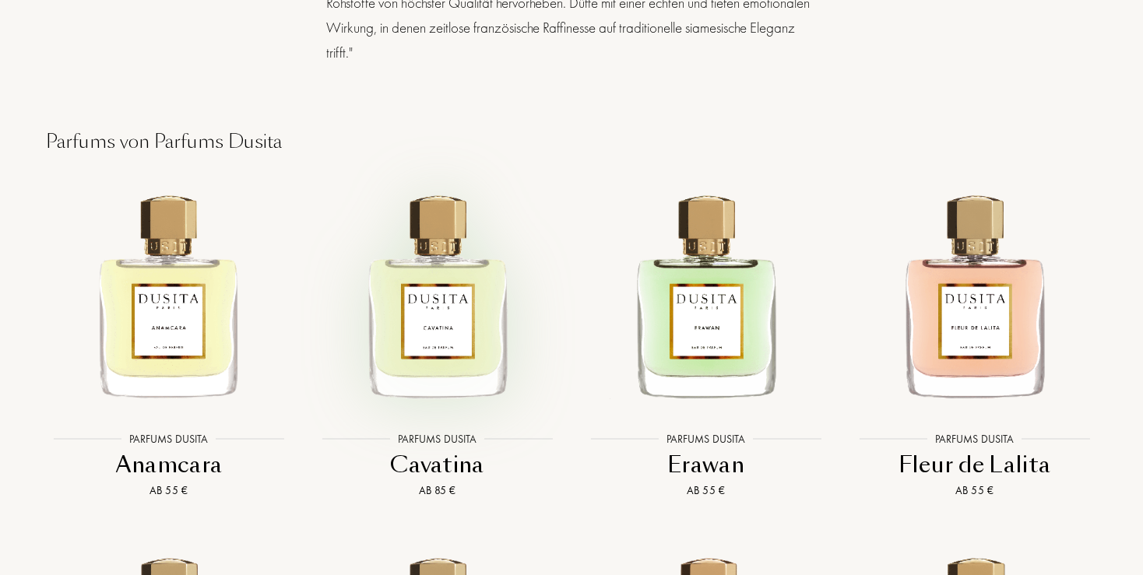
scroll to position [2220, 0]
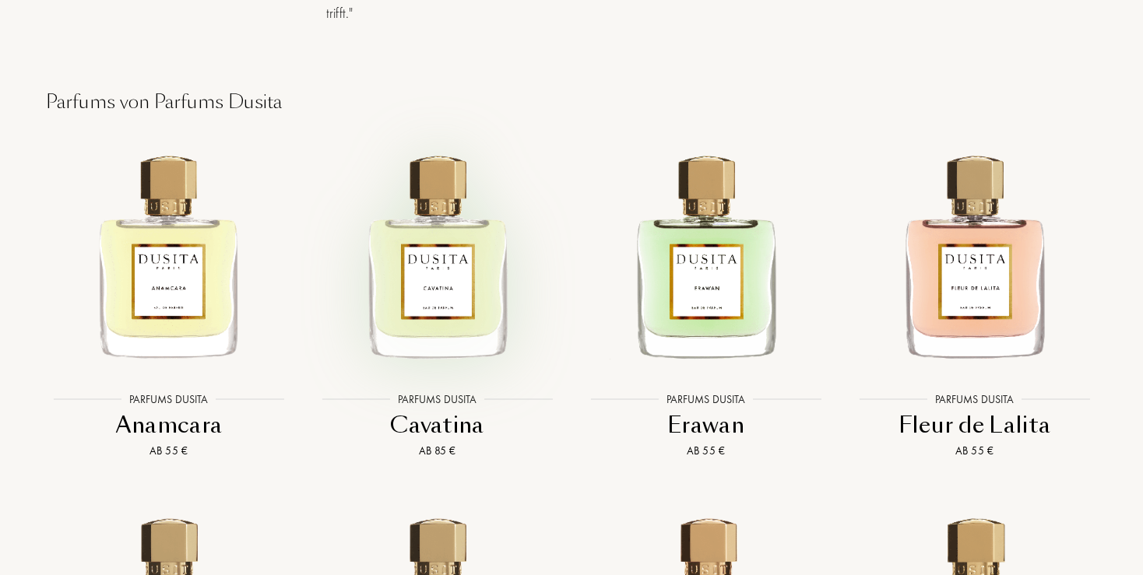
click at [448, 298] on img at bounding box center [437, 254] width 242 height 242
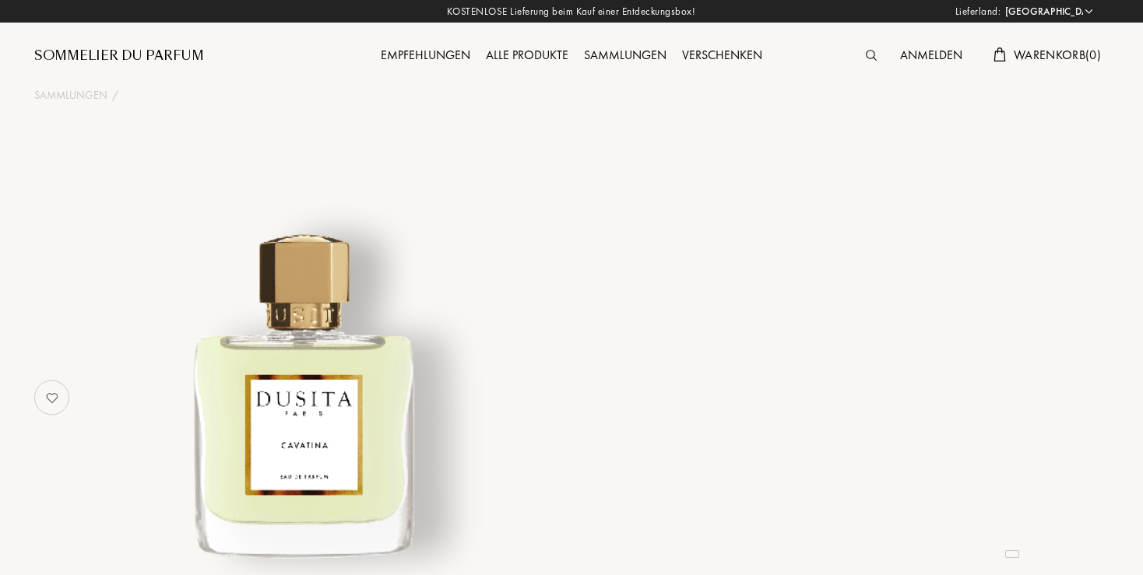
select select "DE"
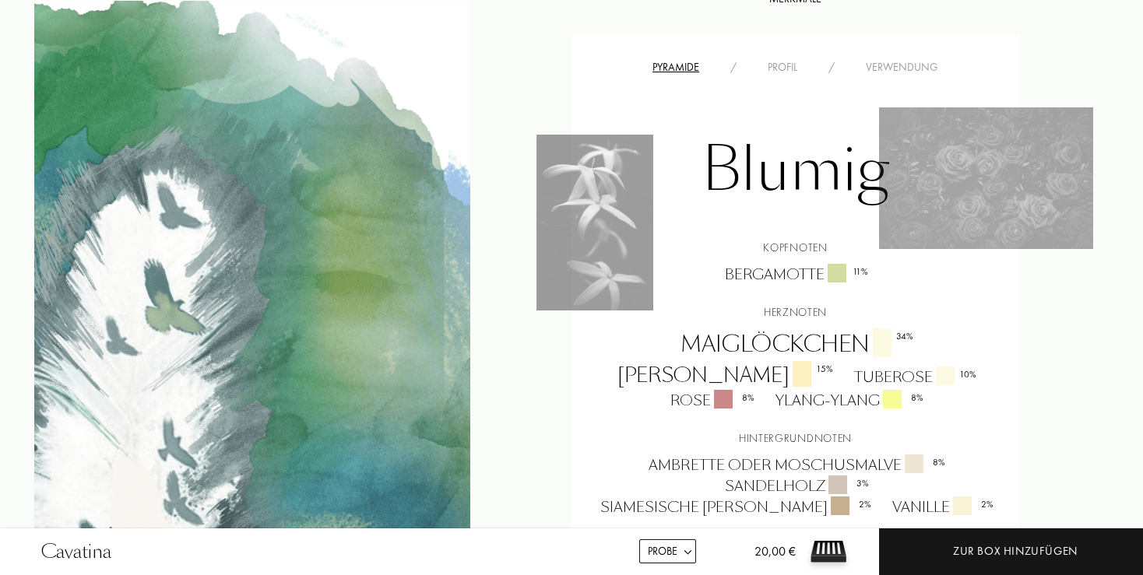
scroll to position [1151, 0]
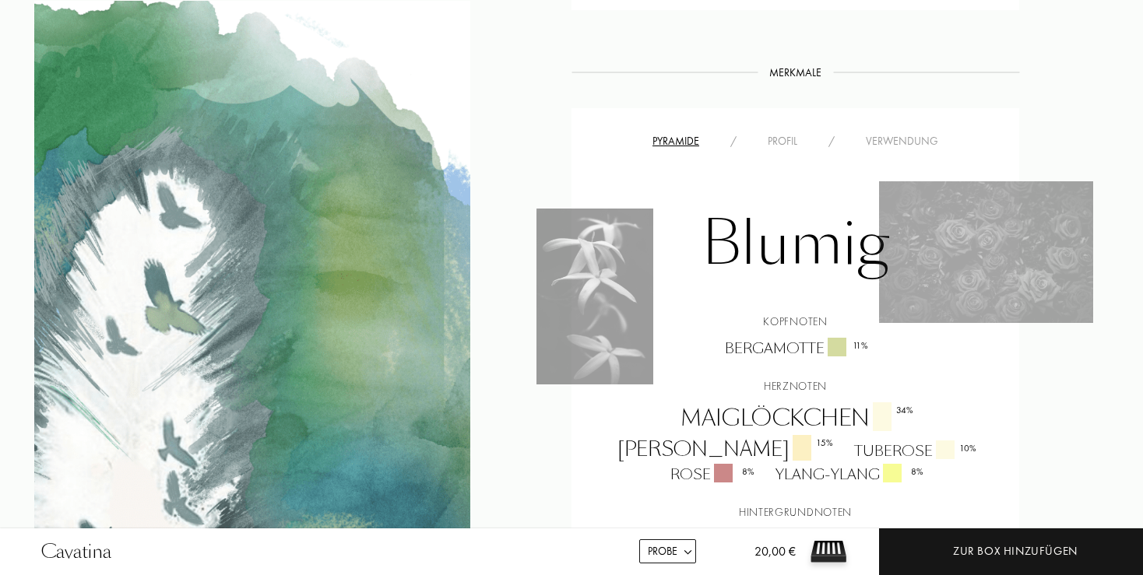
click at [781, 150] on div "Profil" at bounding box center [782, 141] width 61 height 16
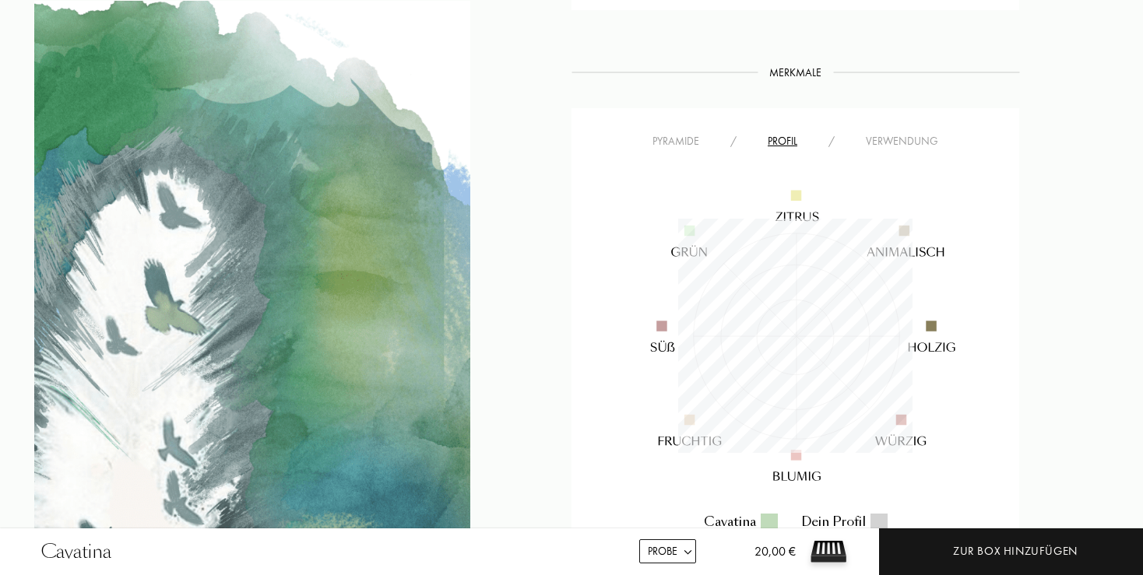
scroll to position [234, 234]
click at [886, 150] on div "Verwendung" at bounding box center [902, 141] width 104 height 16
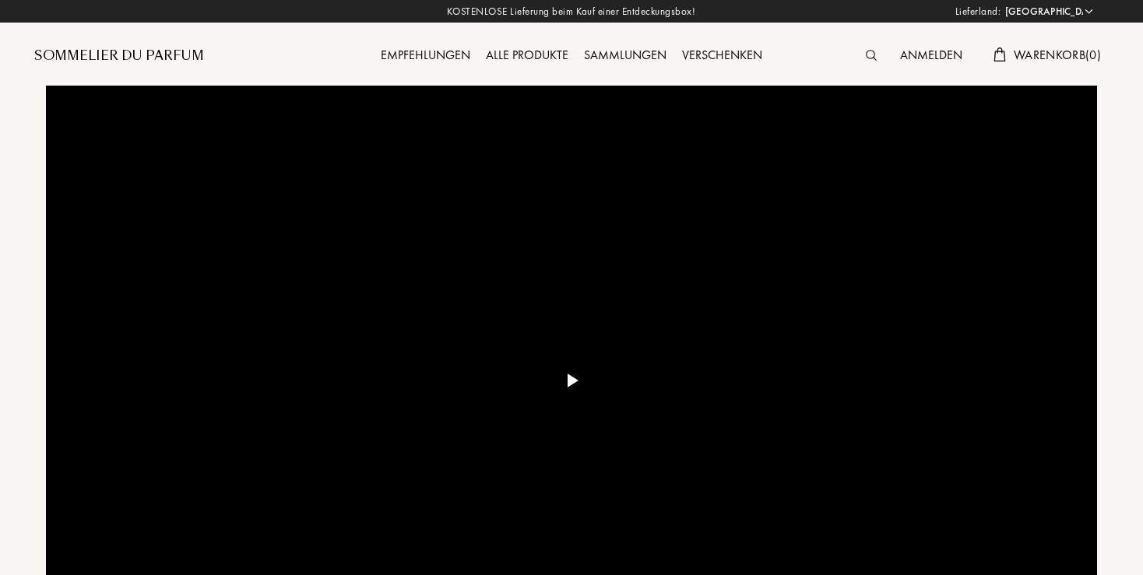
select select "DE"
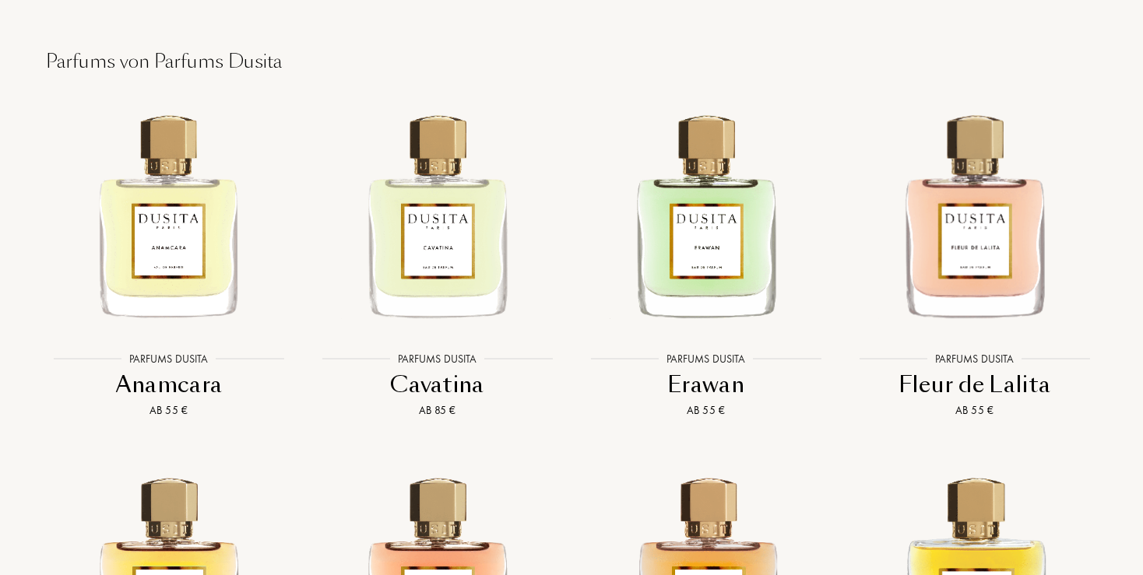
scroll to position [2384, 0]
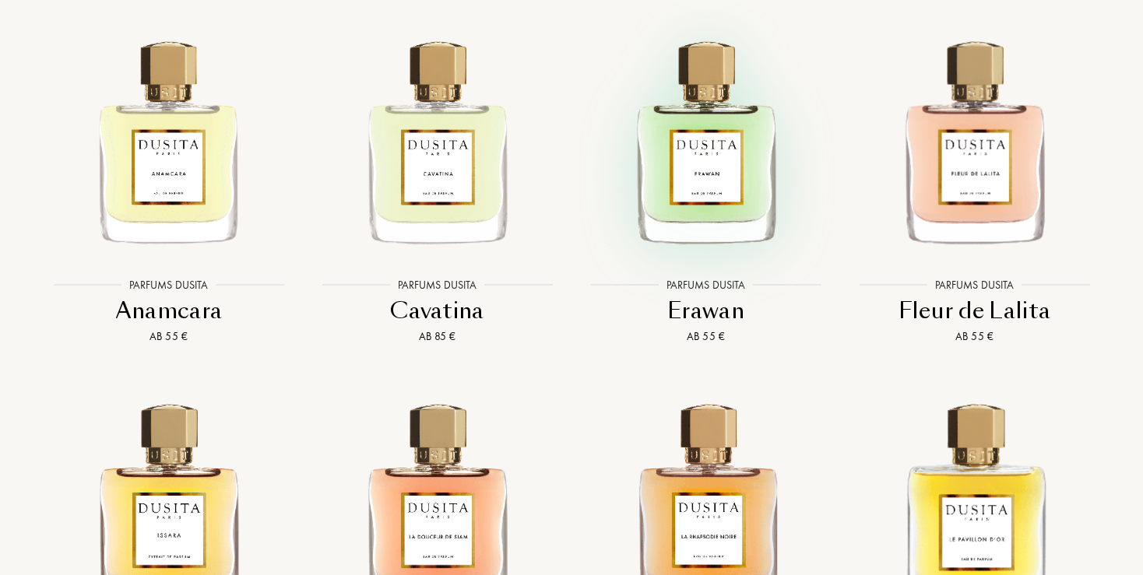
click at [698, 139] on img at bounding box center [706, 140] width 242 height 242
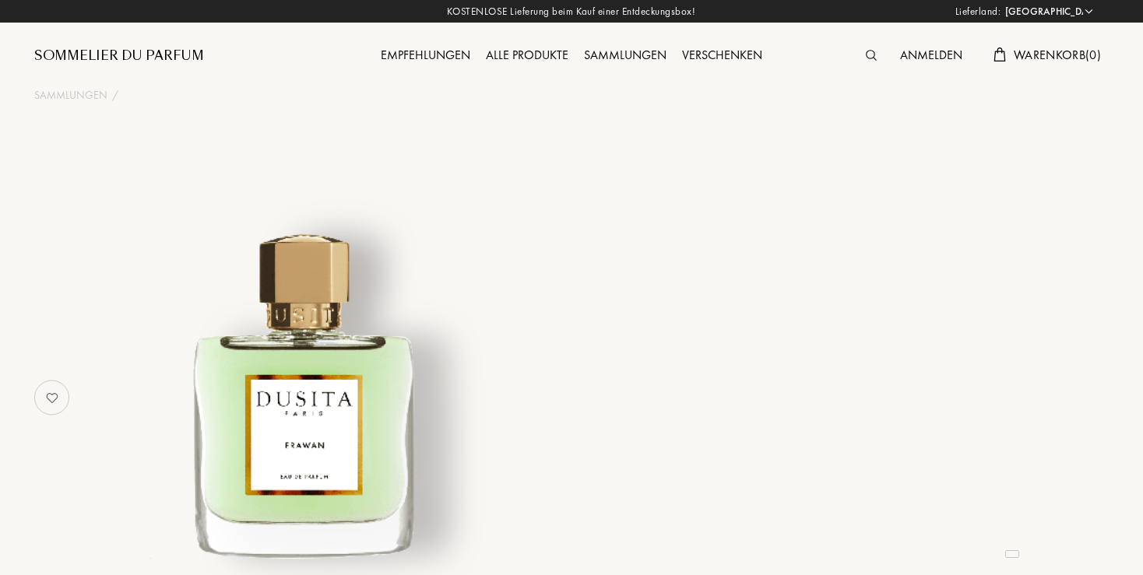
select select "DE"
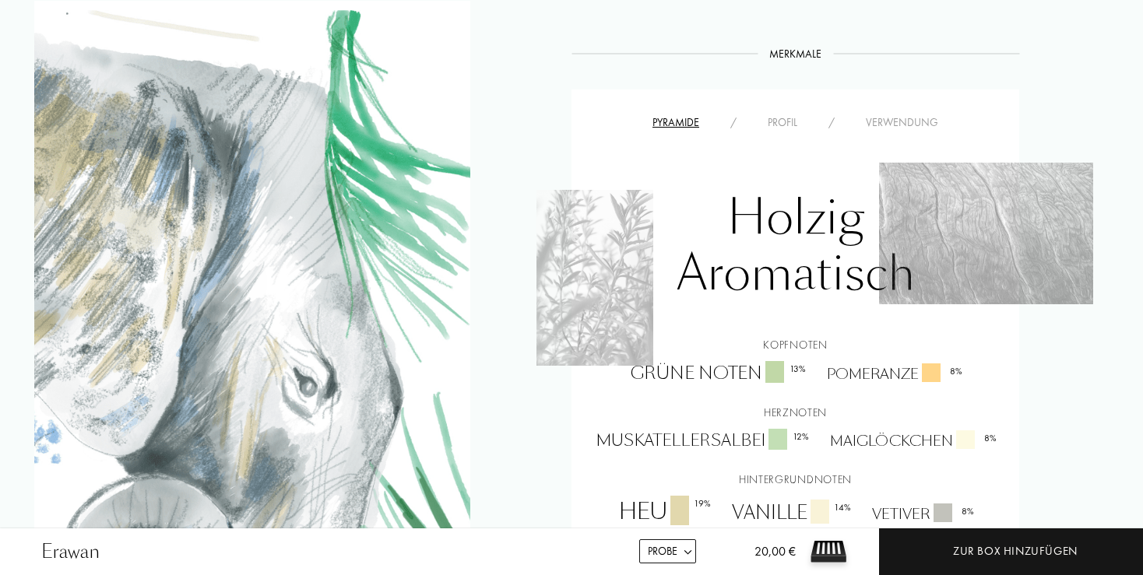
scroll to position [1233, 0]
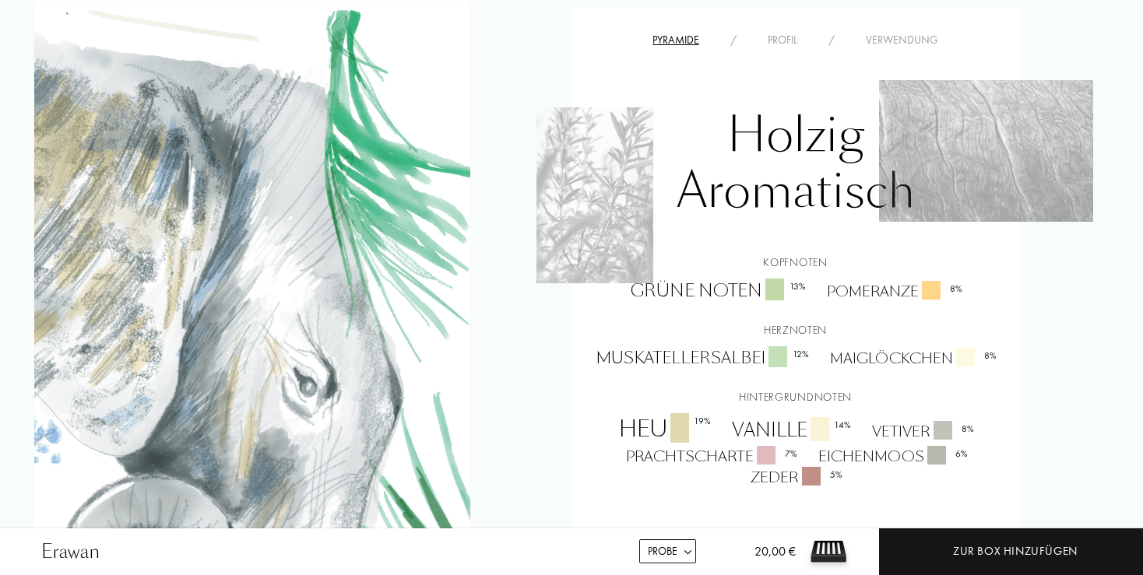
click at [784, 32] on div "Profil" at bounding box center [782, 40] width 61 height 16
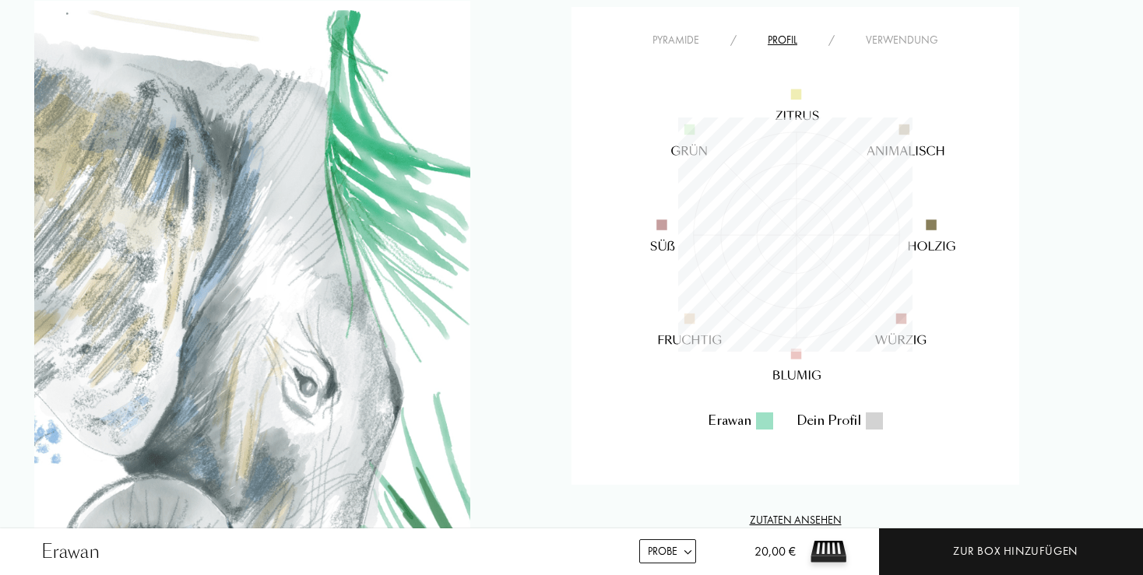
scroll to position [234, 234]
click at [884, 32] on div "Verwendung" at bounding box center [902, 40] width 104 height 16
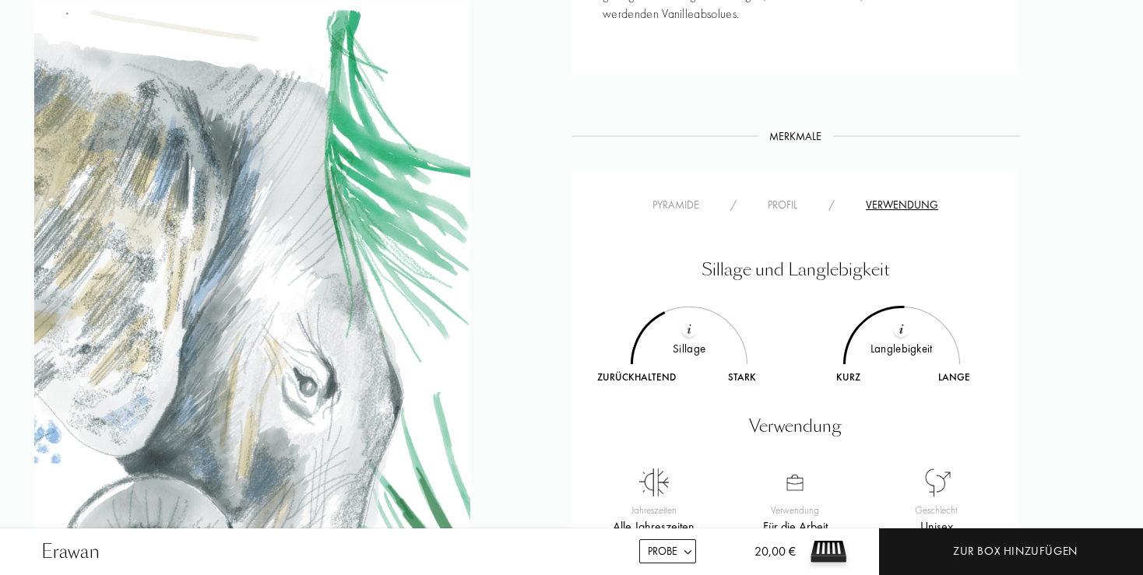
scroll to position [987, 0]
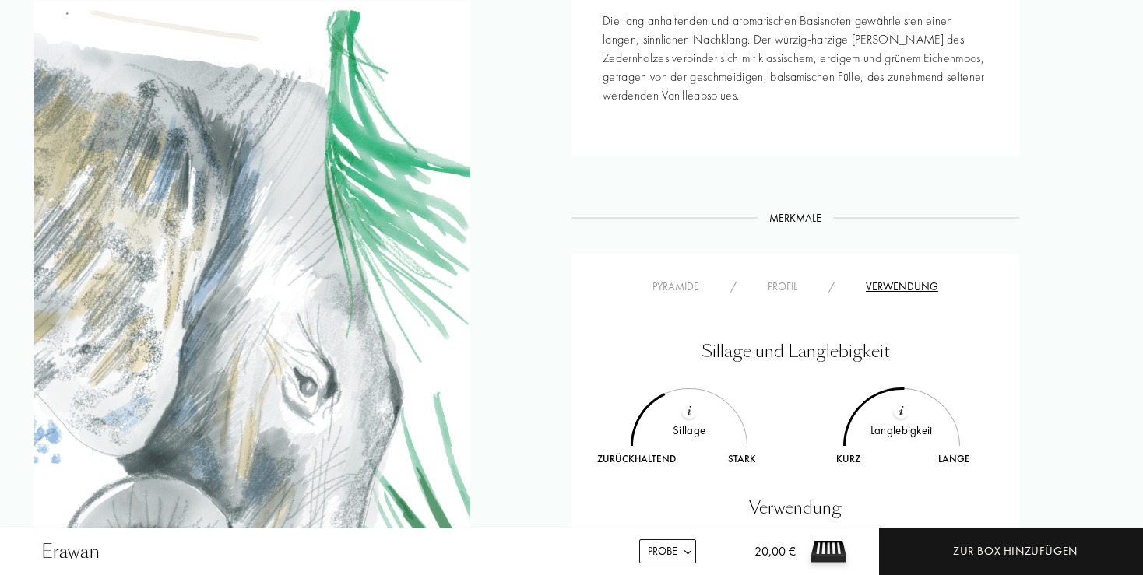
click at [671, 279] on div "Pyramide" at bounding box center [676, 287] width 78 height 16
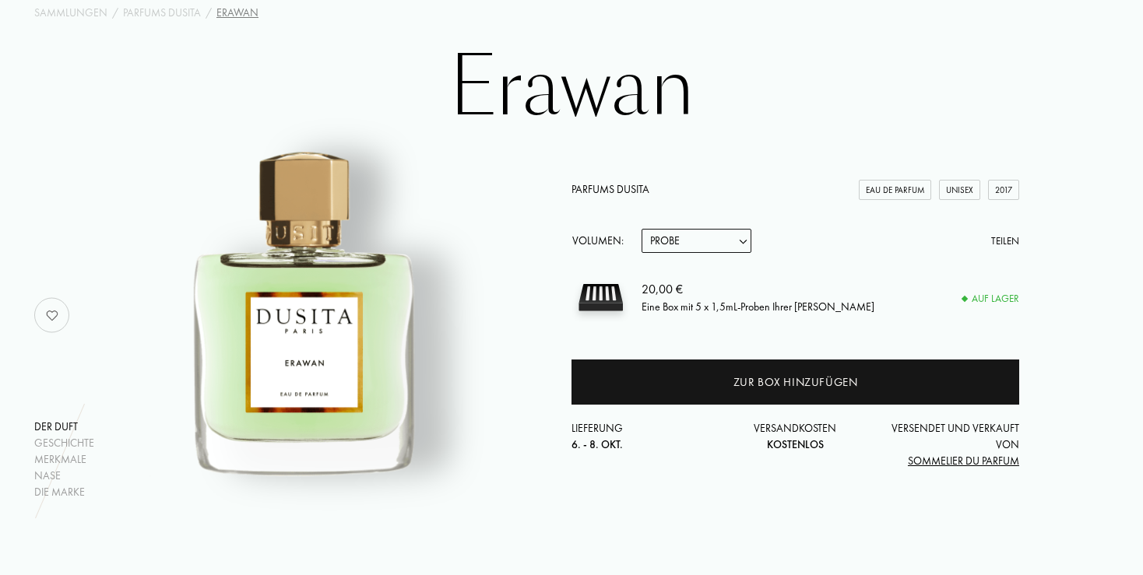
scroll to position [82, 0]
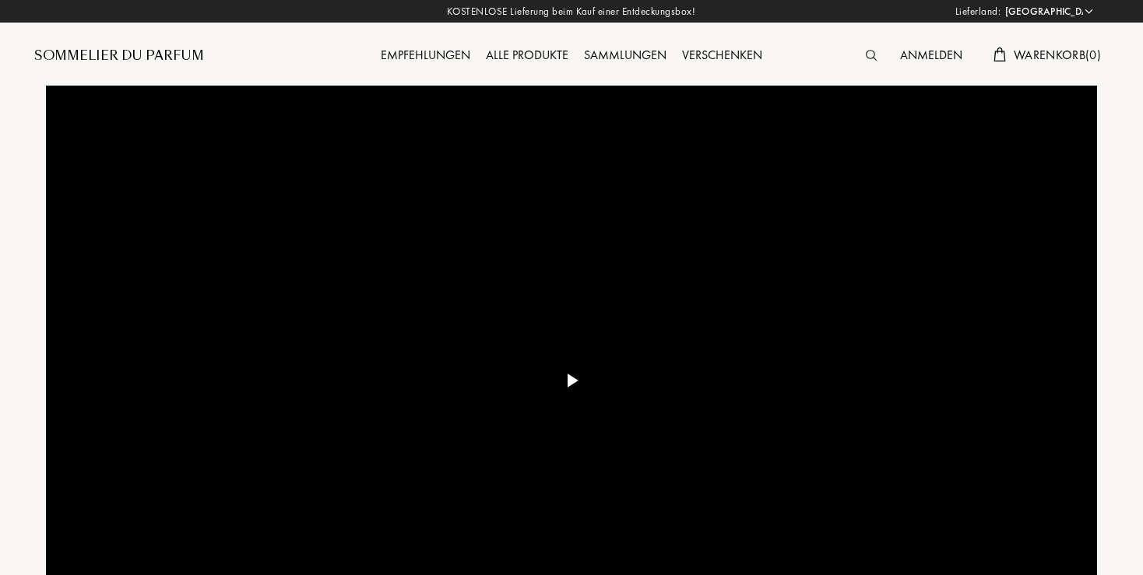
select select "DE"
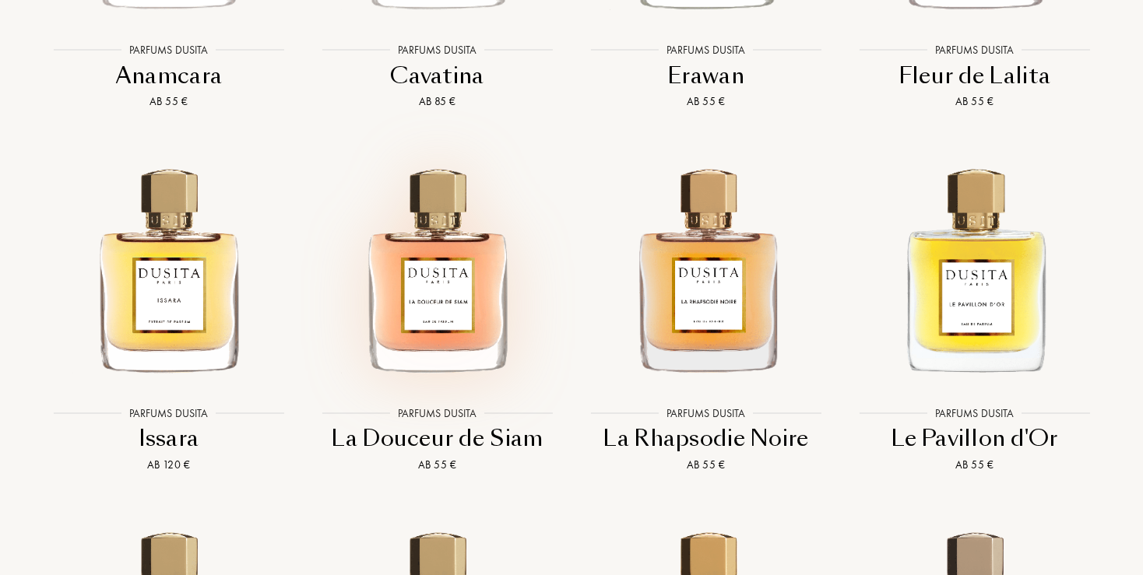
scroll to position [2631, 0]
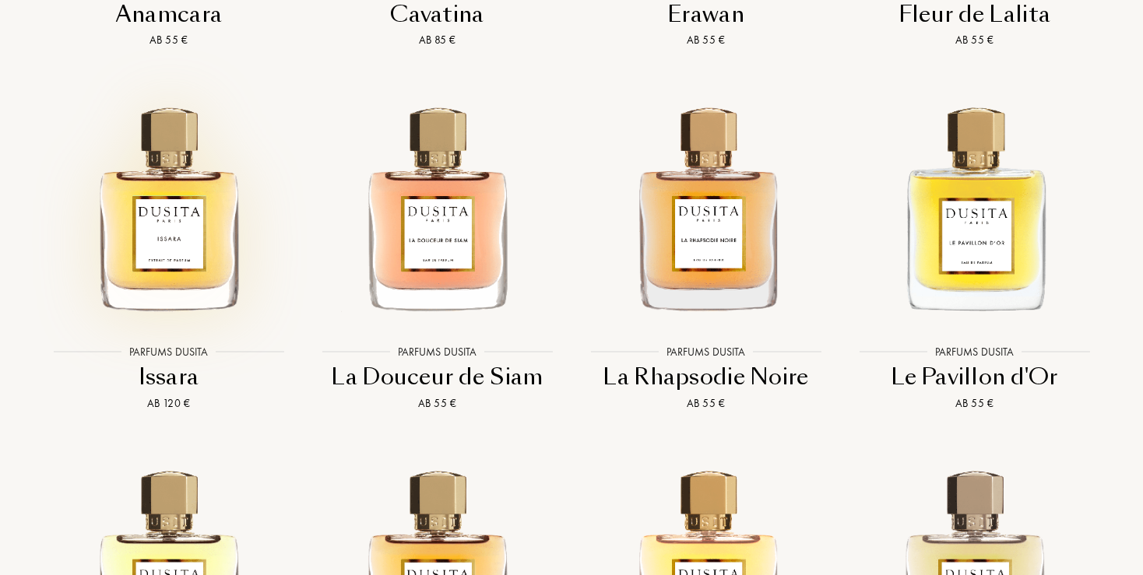
click at [186, 251] on img at bounding box center [168, 206] width 242 height 242
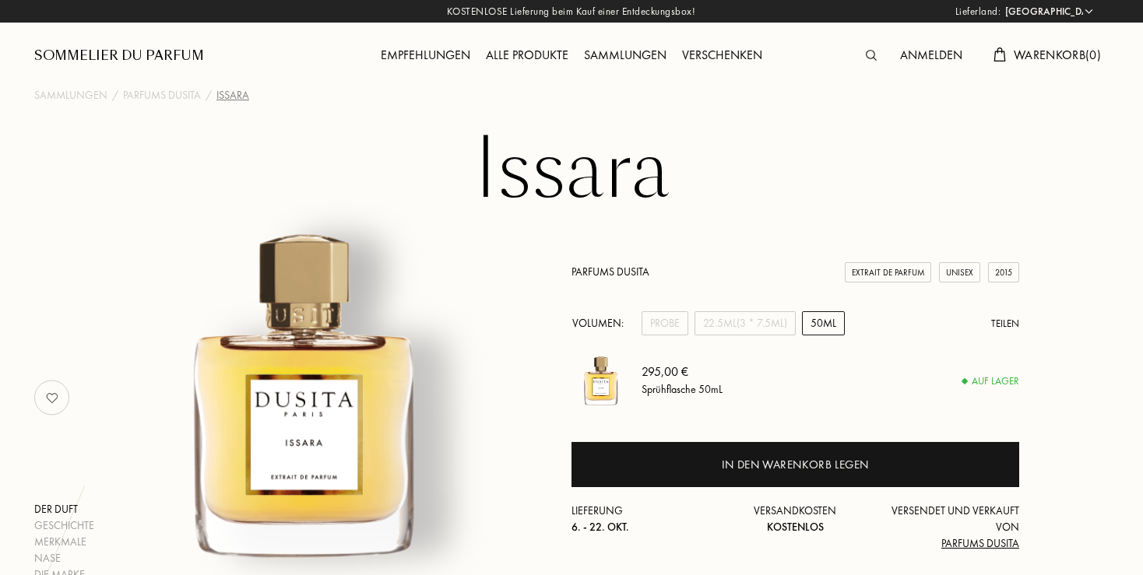
select select "DE"
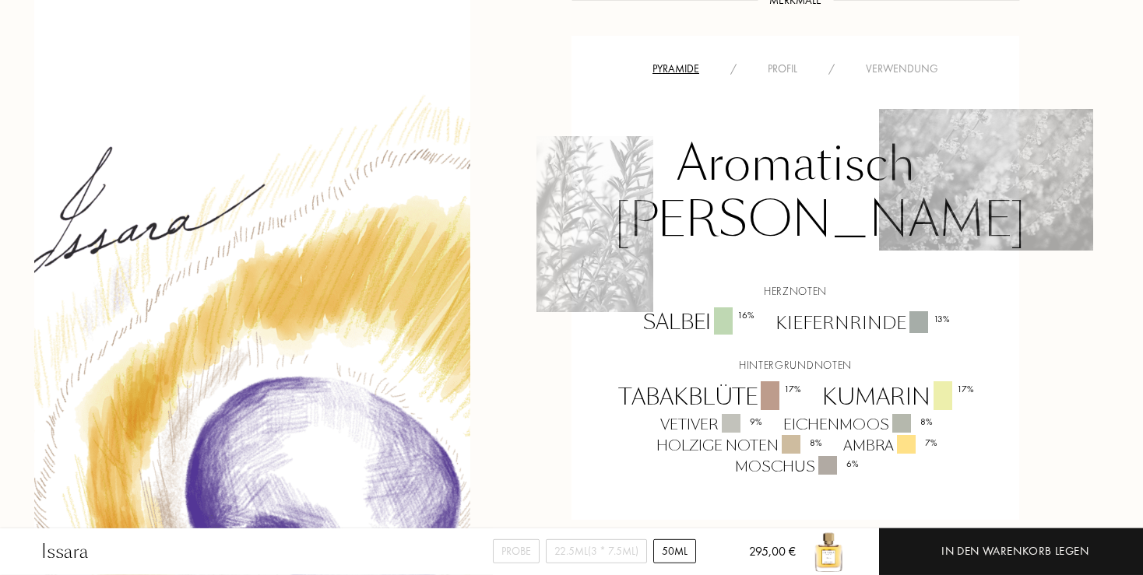
scroll to position [987, 0]
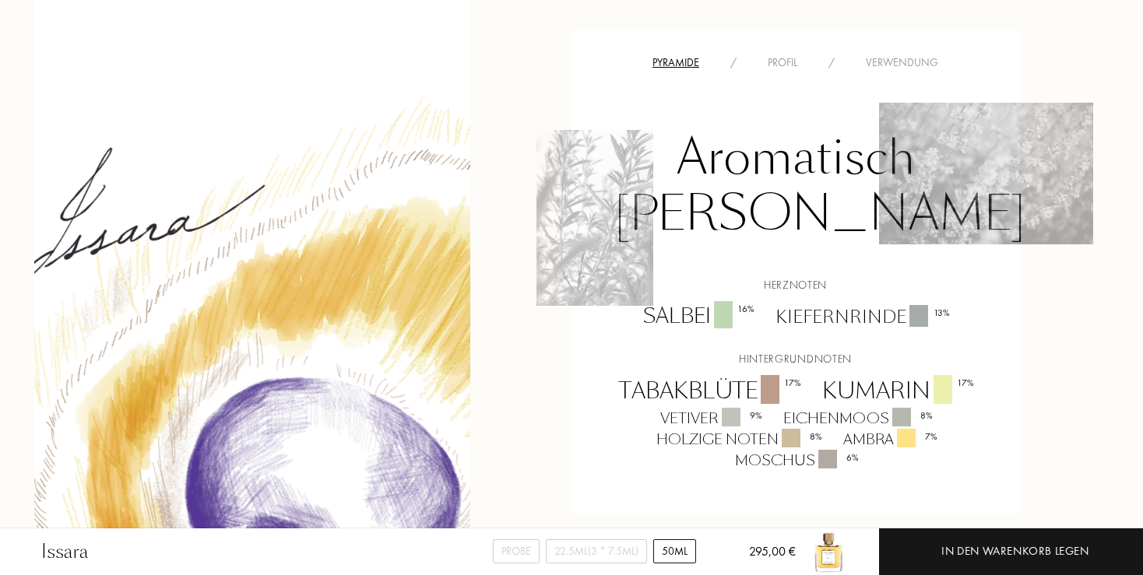
click at [776, 71] on div "Profil" at bounding box center [782, 63] width 61 height 16
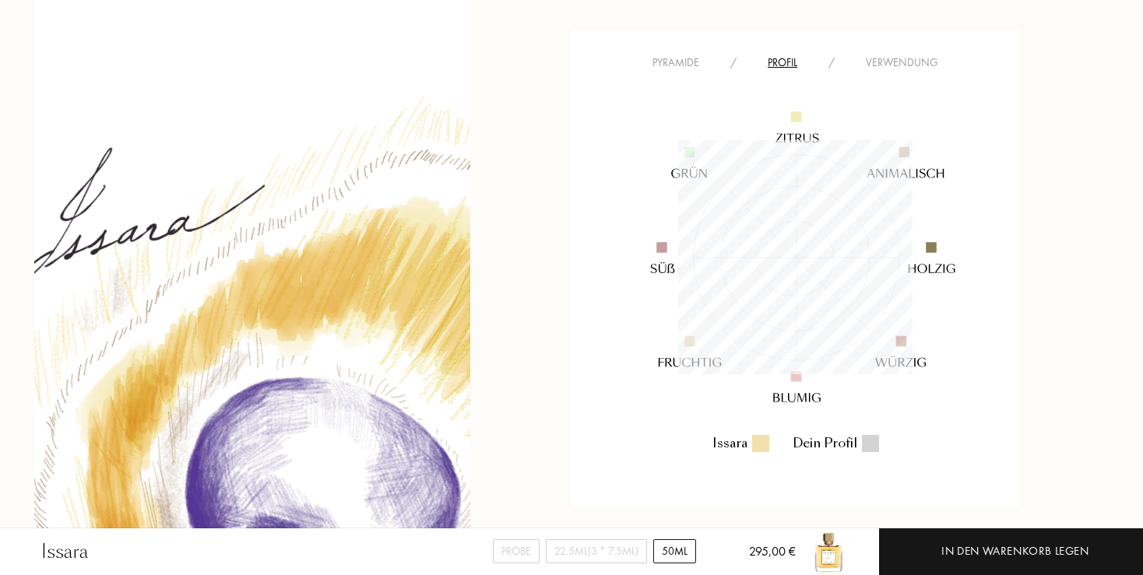
scroll to position [234, 234]
click at [897, 71] on div "Verwendung" at bounding box center [902, 63] width 104 height 16
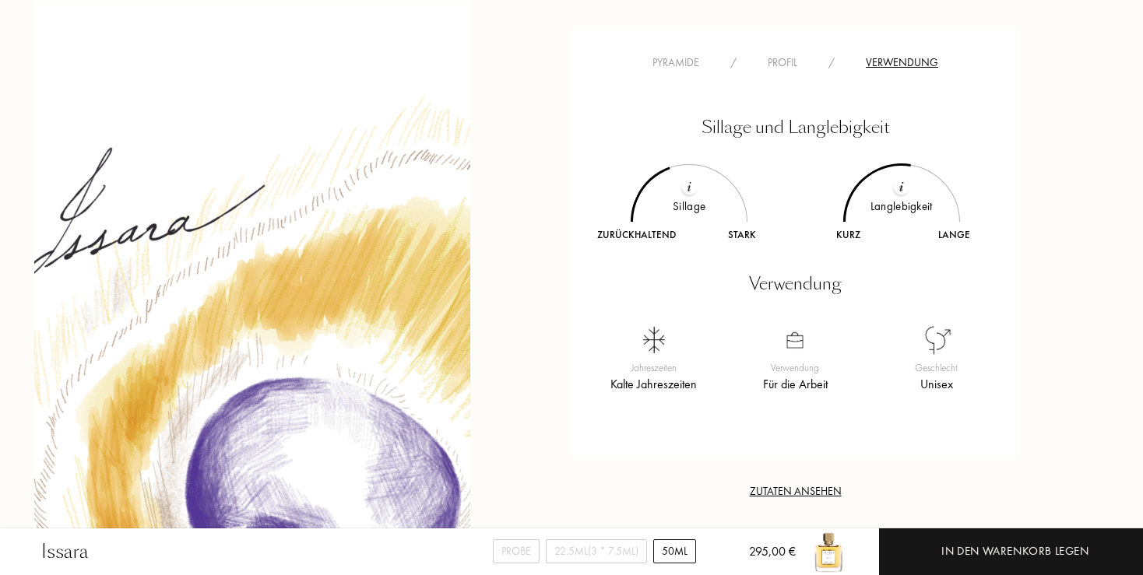
click at [658, 71] on div "Pyramide" at bounding box center [676, 63] width 78 height 16
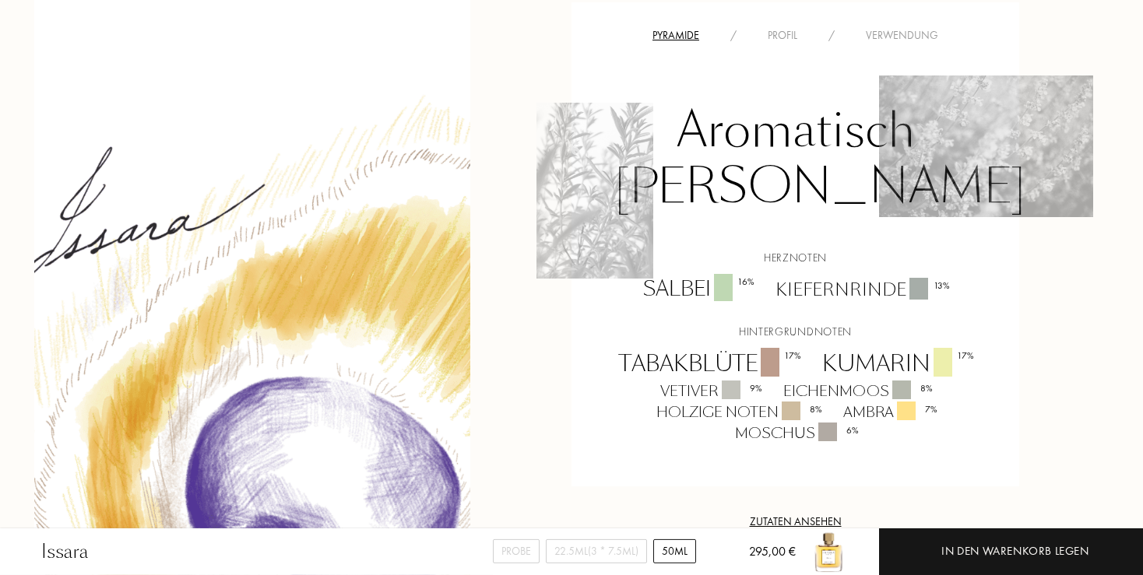
scroll to position [987, 0]
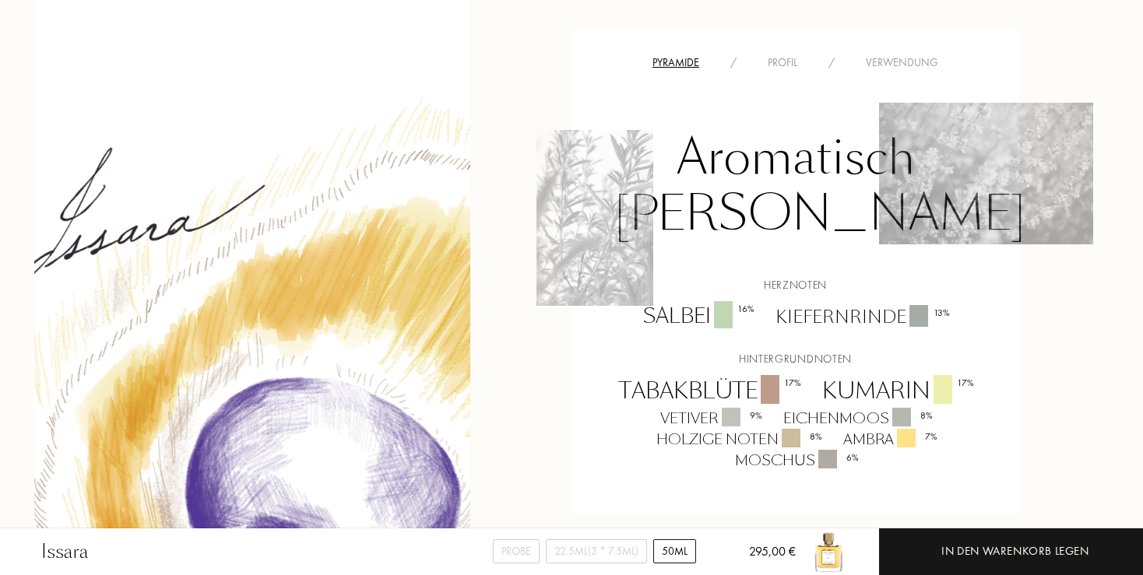
click at [782, 71] on div "Profil" at bounding box center [782, 63] width 61 height 16
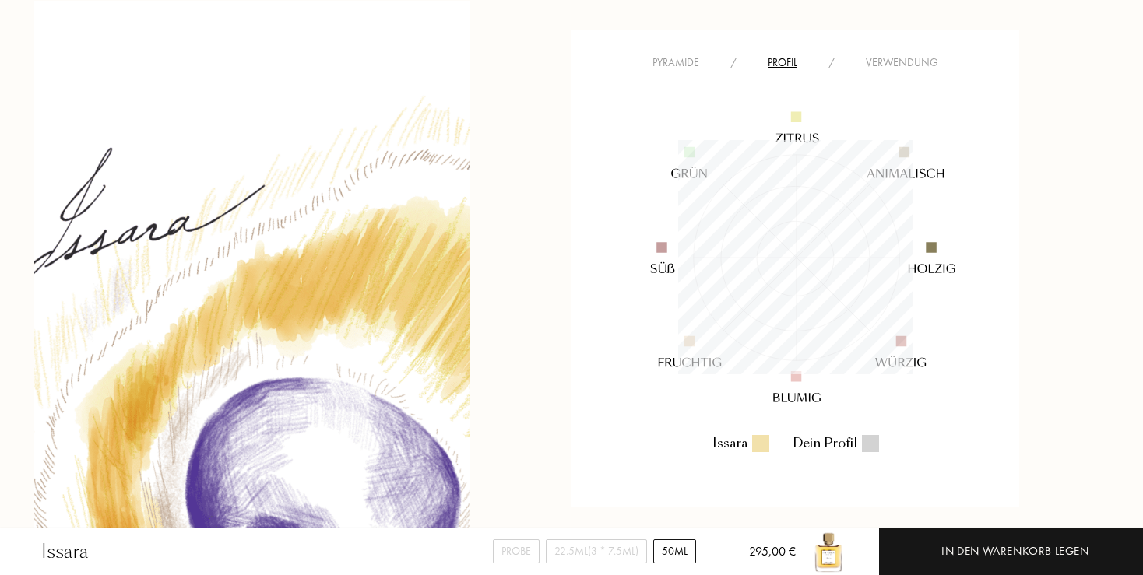
scroll to position [234, 234]
click at [782, 71] on div "Profil" at bounding box center [782, 63] width 61 height 16
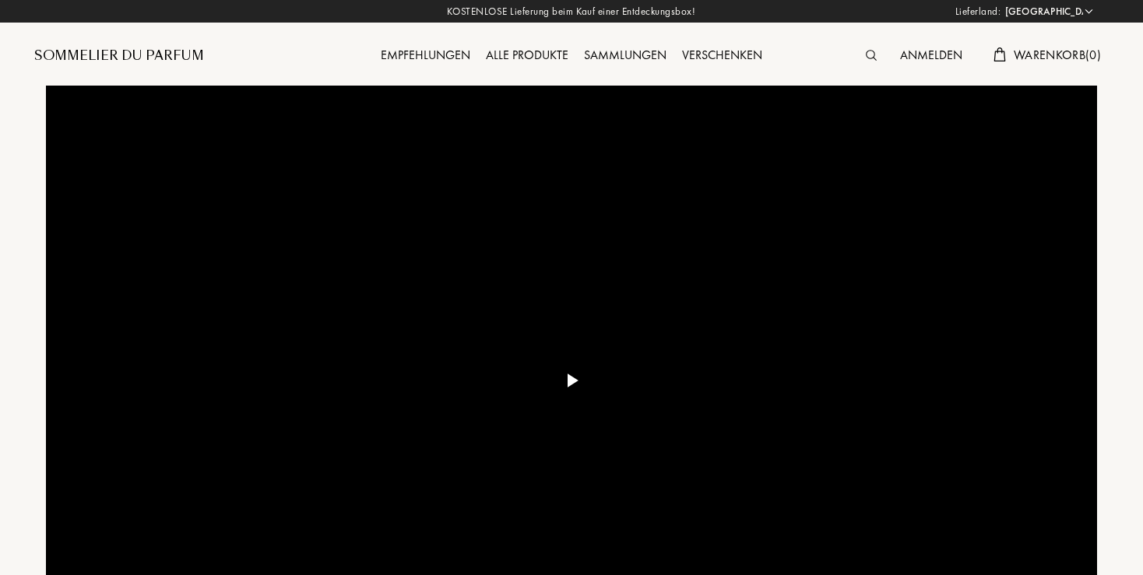
select select "DE"
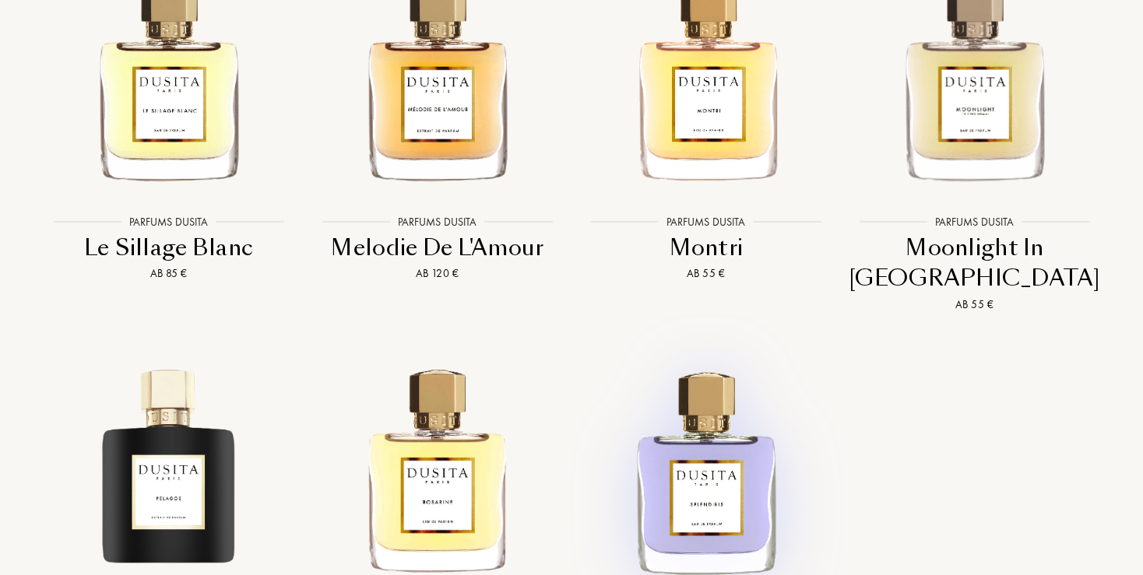
scroll to position [3289, 0]
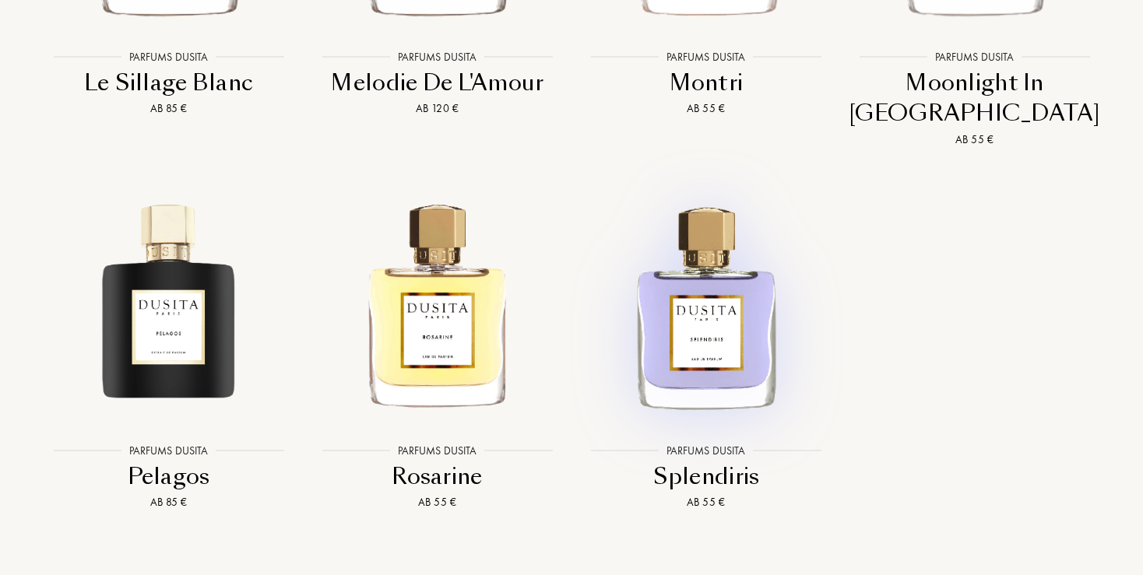
click at [693, 354] on img at bounding box center [706, 306] width 242 height 242
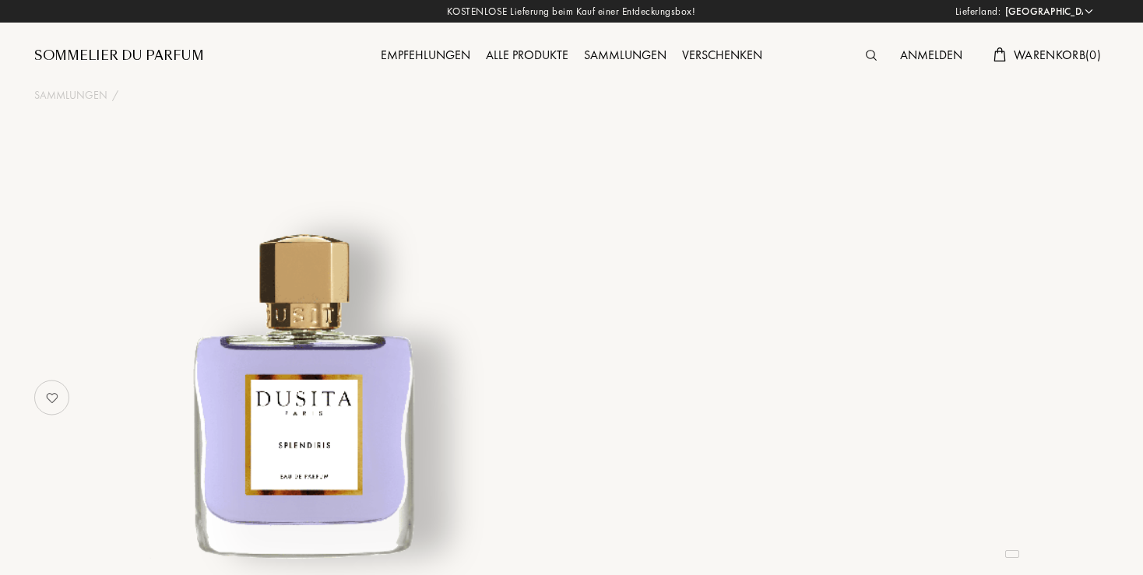
select select "DE"
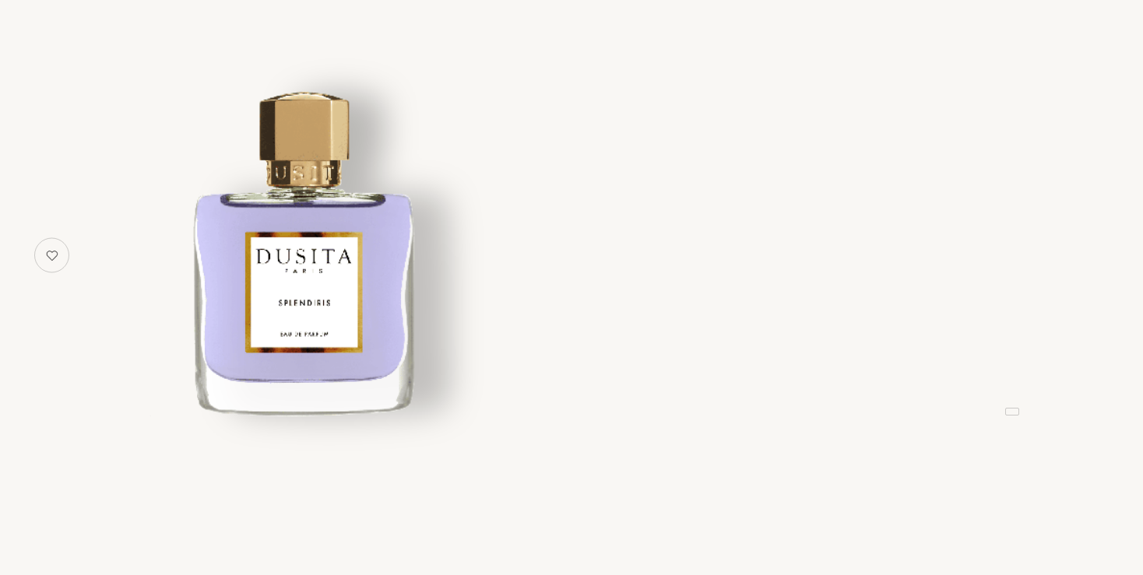
select select "3"
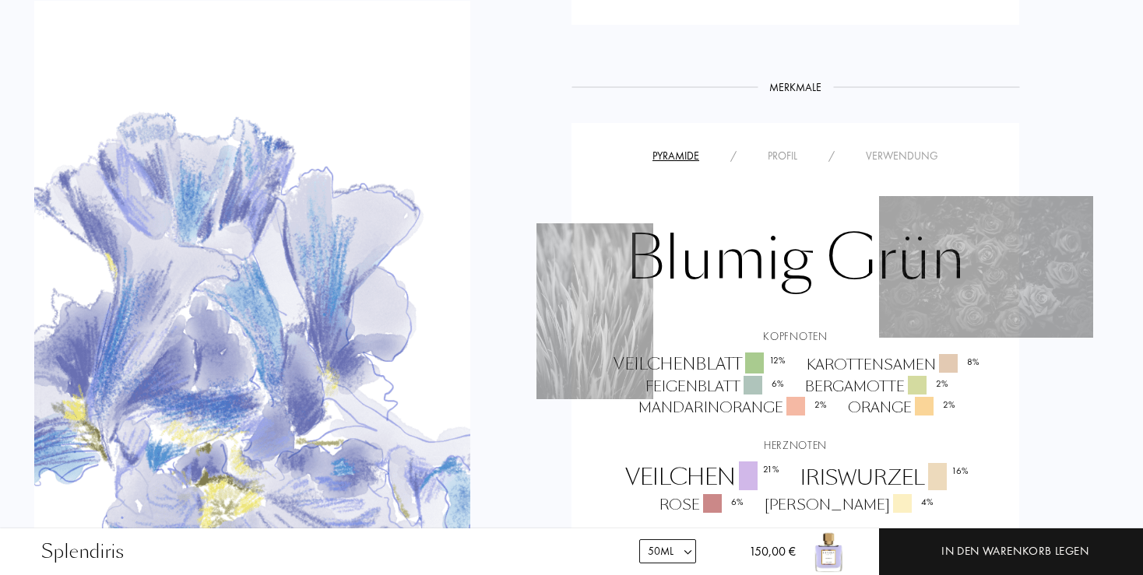
scroll to position [1068, 0]
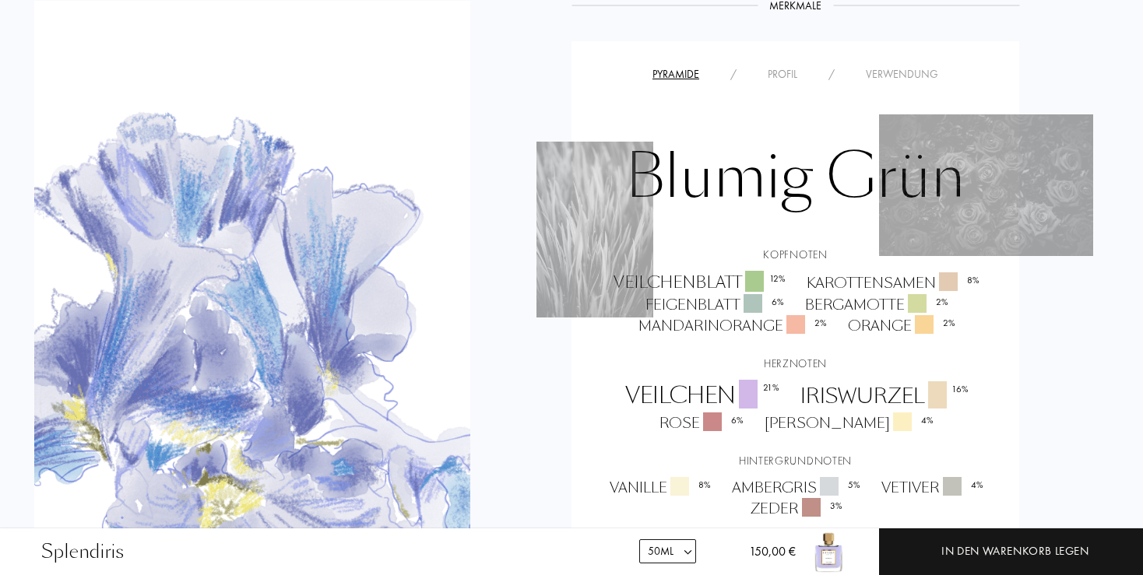
click at [788, 66] on div "Profil" at bounding box center [782, 74] width 61 height 16
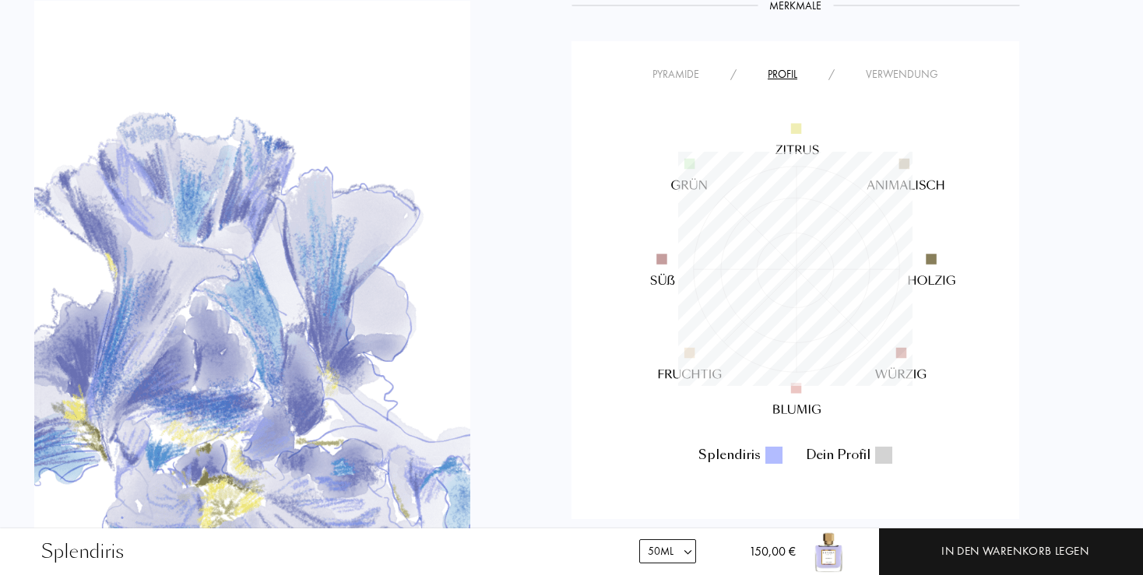
scroll to position [234, 234]
click at [883, 66] on div "Verwendung" at bounding box center [902, 74] width 104 height 16
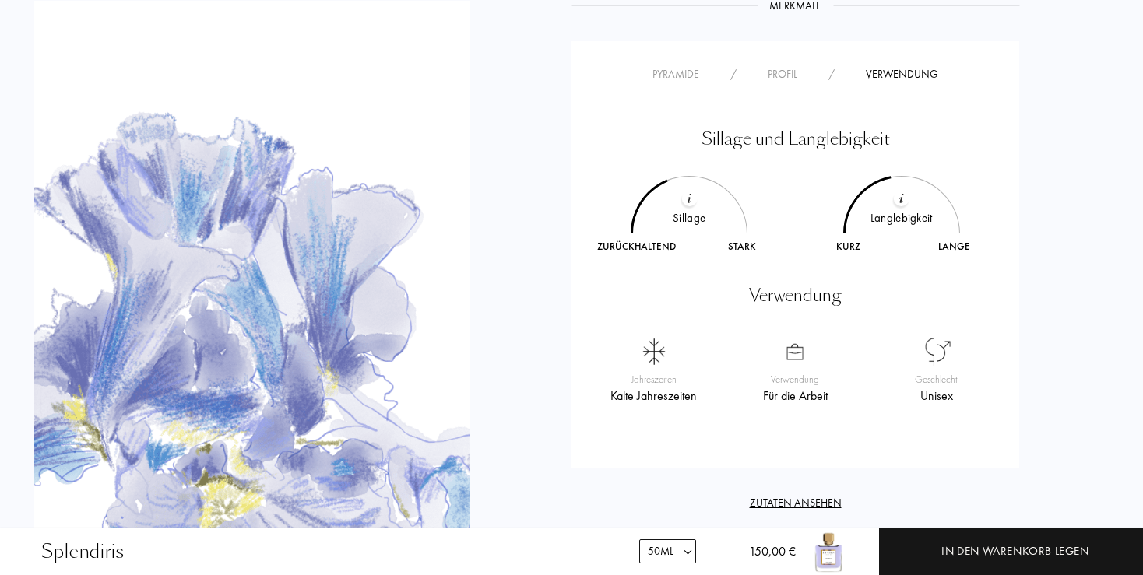
click at [673, 66] on div "Pyramide" at bounding box center [676, 74] width 78 height 16
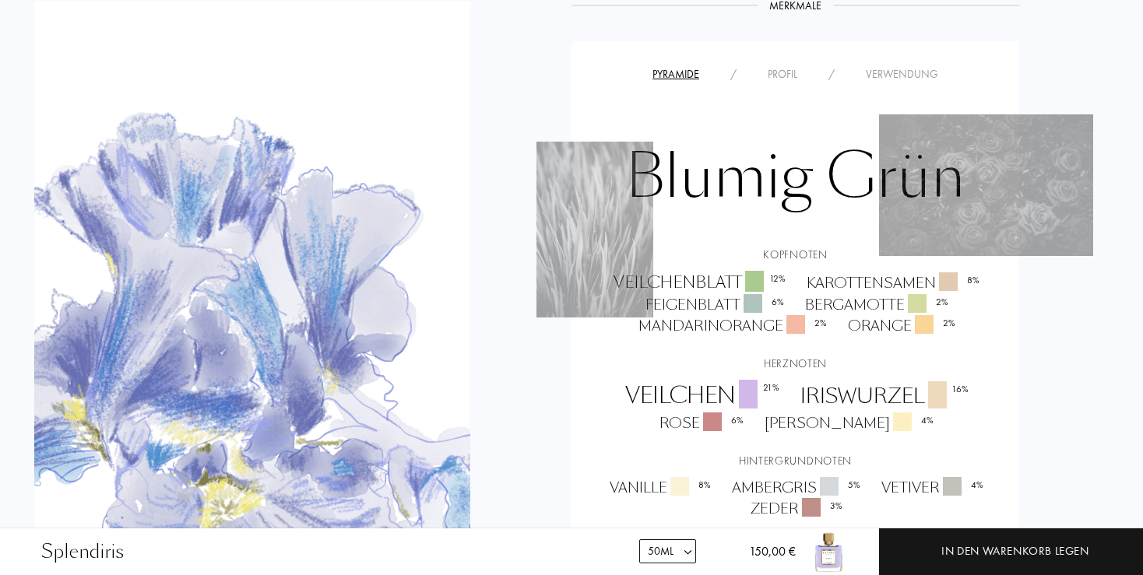
click at [895, 66] on div "Verwendung" at bounding box center [902, 74] width 104 height 16
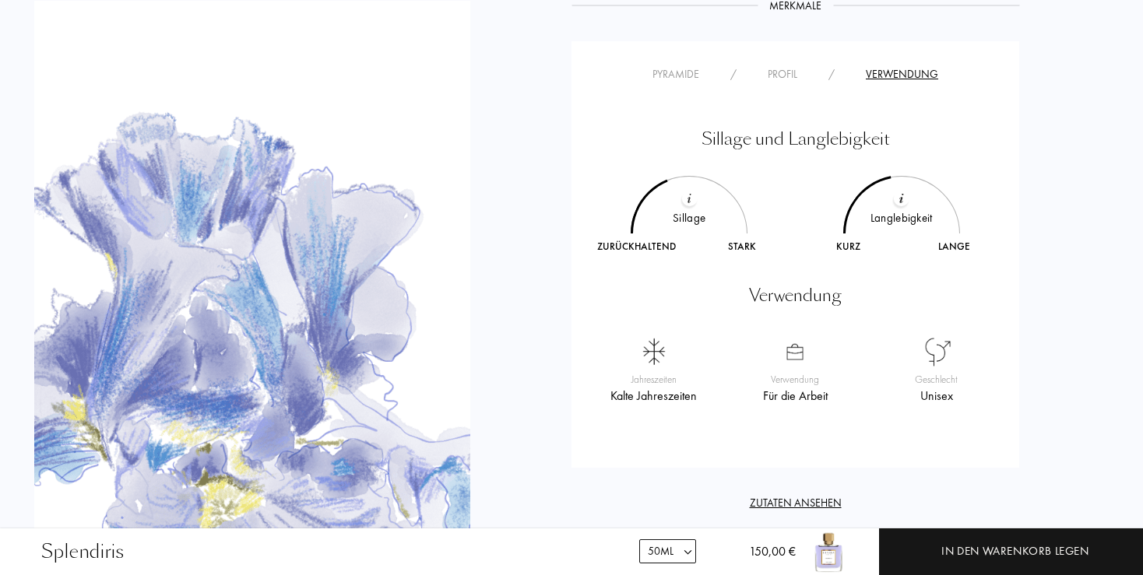
click at [662, 66] on div "Pyramide" at bounding box center [676, 74] width 78 height 16
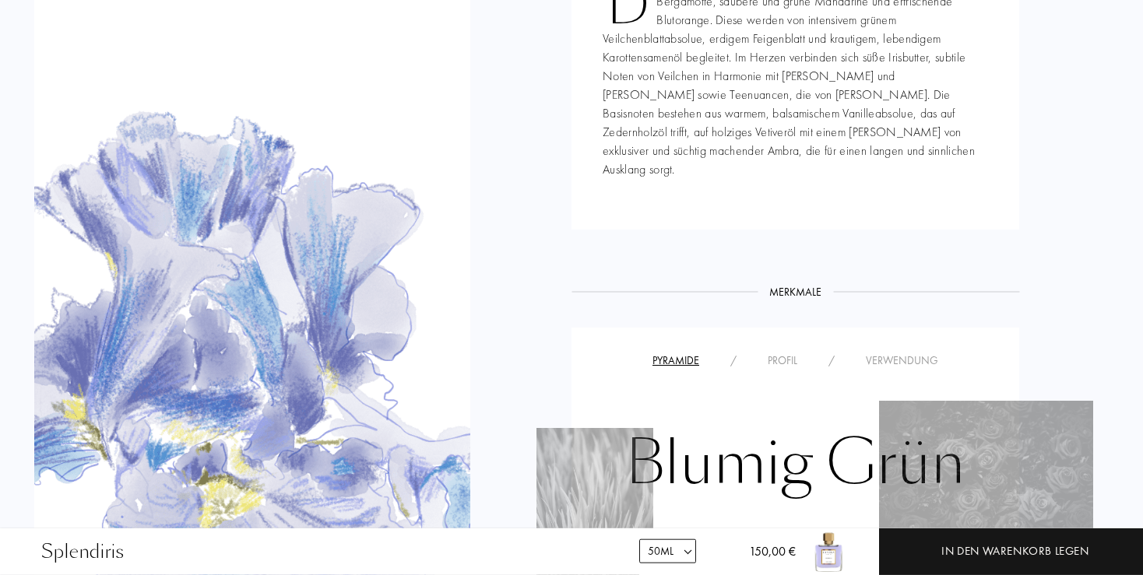
scroll to position [740, 0]
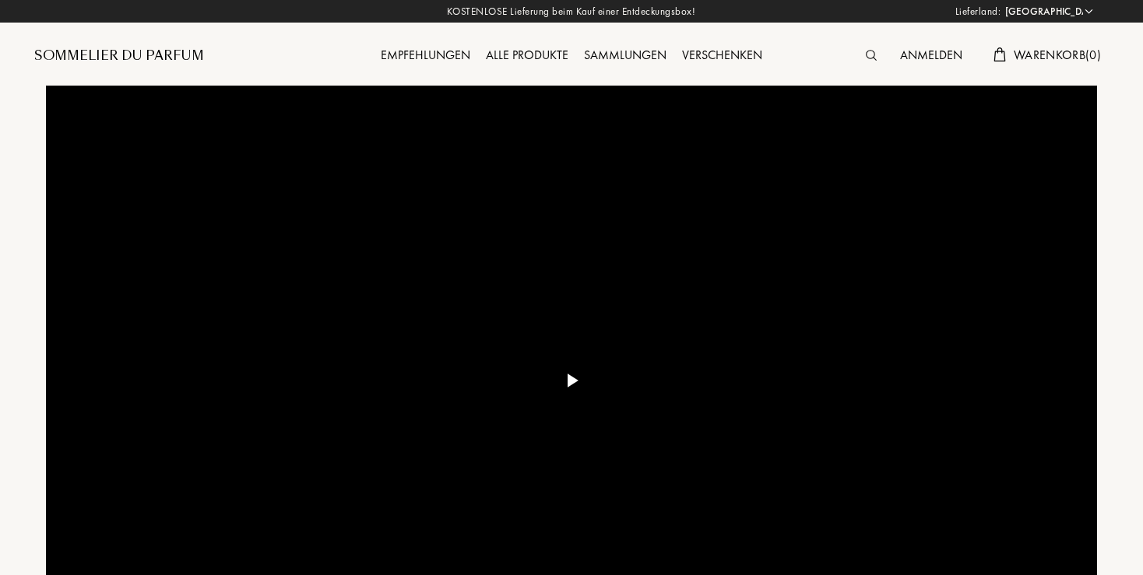
select select "DE"
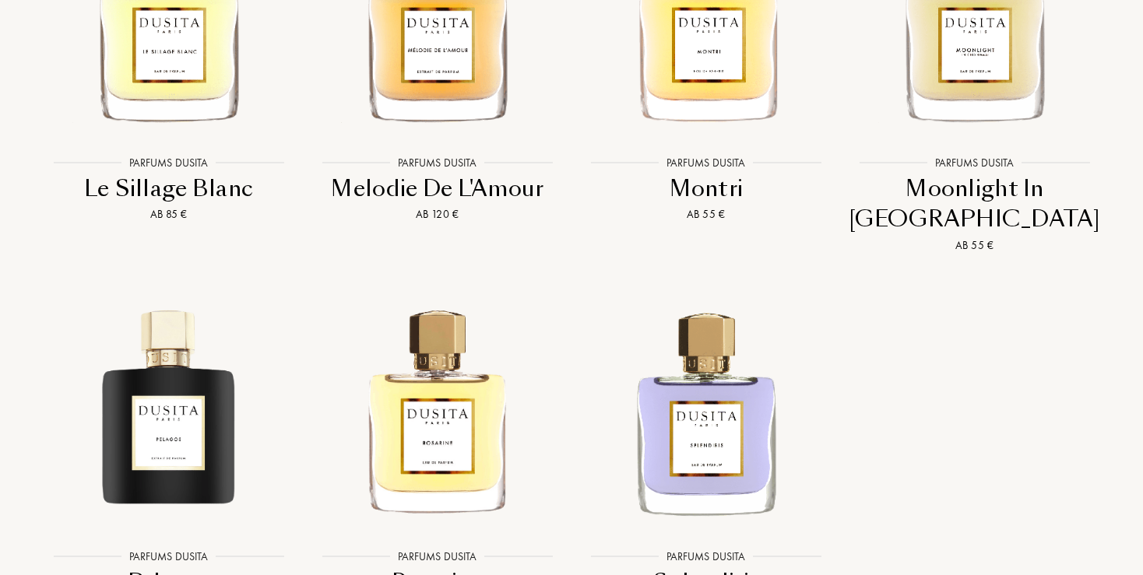
scroll to position [3371, 0]
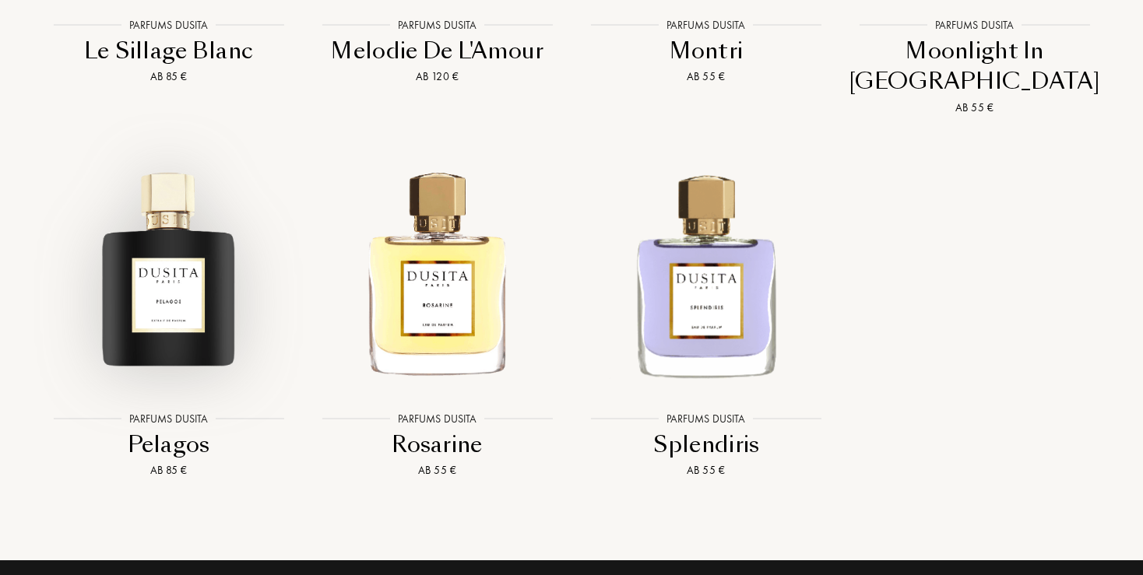
click at [193, 265] on img at bounding box center [168, 274] width 242 height 242
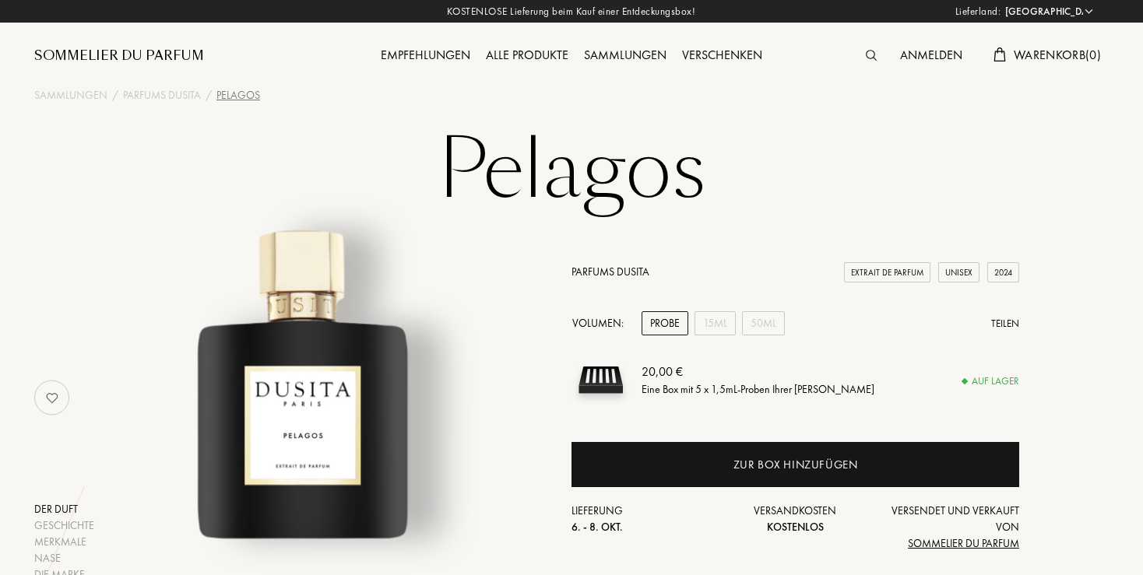
select select "DE"
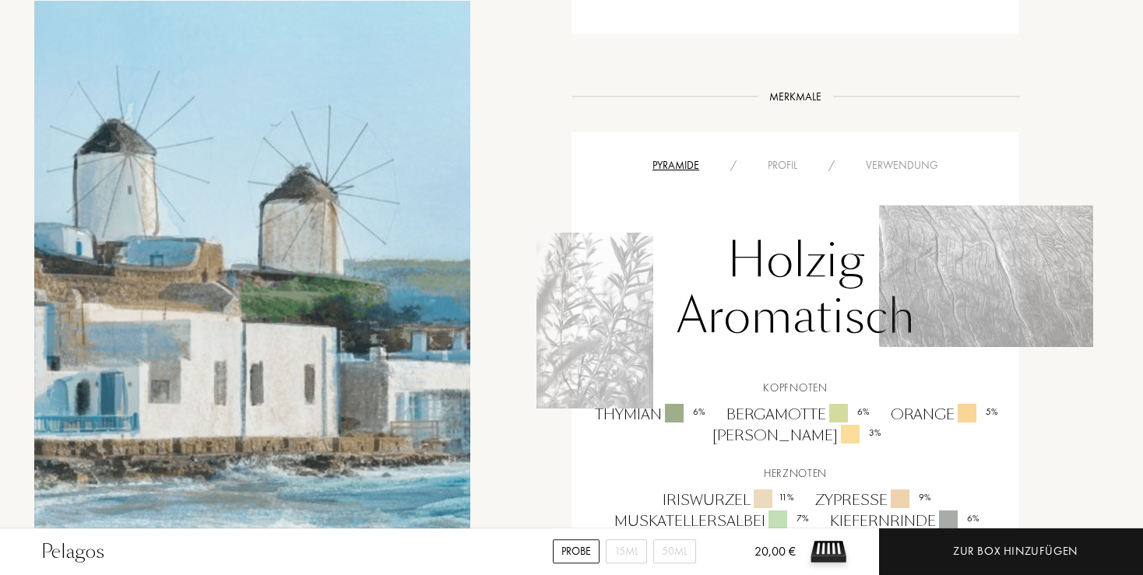
scroll to position [987, 0]
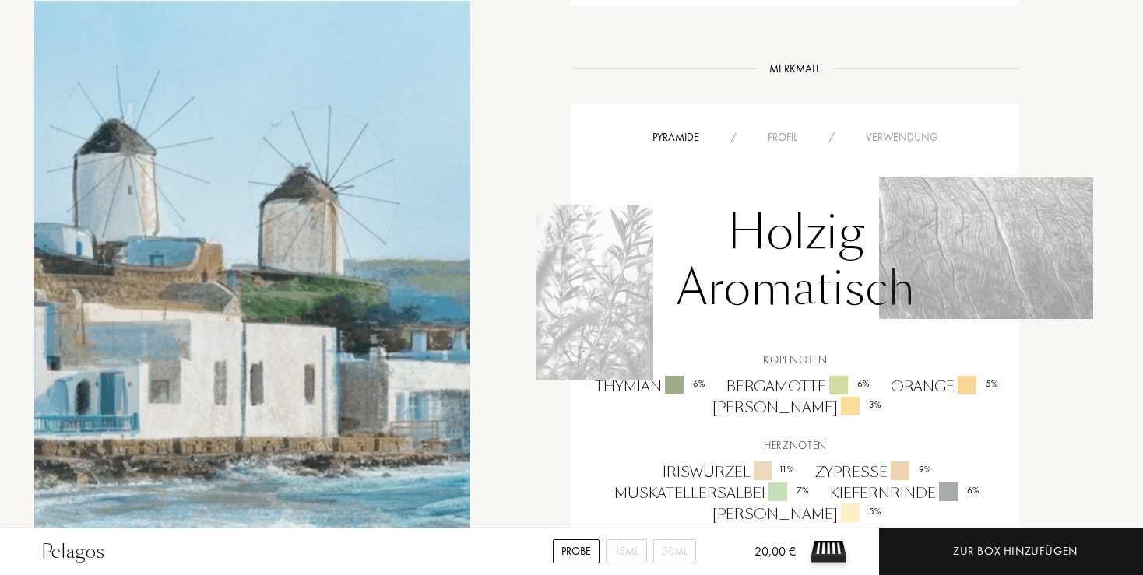
click at [786, 129] on div "Profil" at bounding box center [782, 137] width 61 height 16
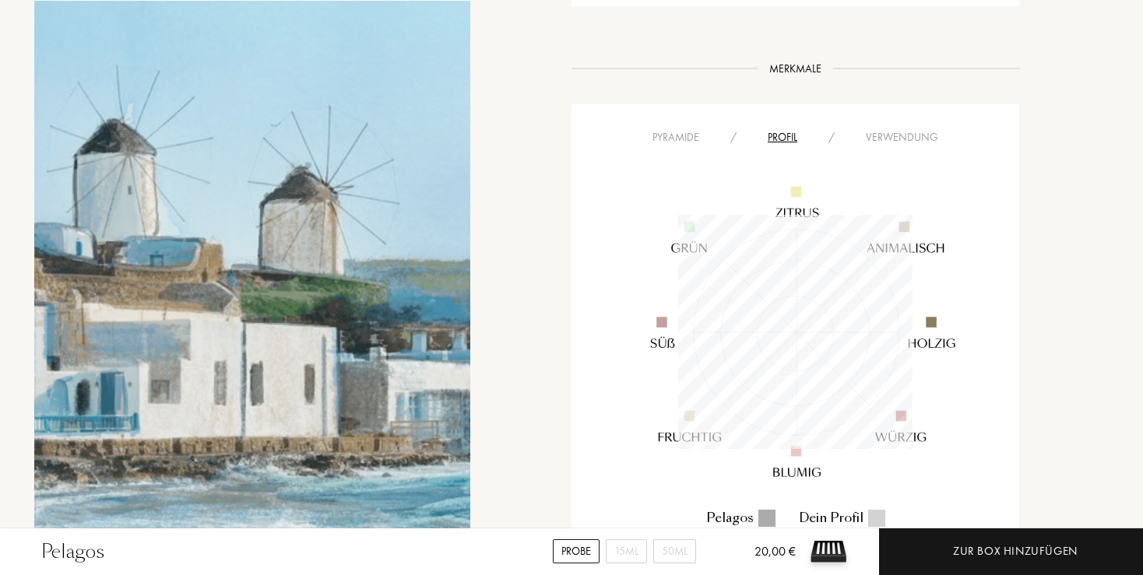
scroll to position [234, 234]
click at [889, 129] on div "Verwendung" at bounding box center [902, 137] width 104 height 16
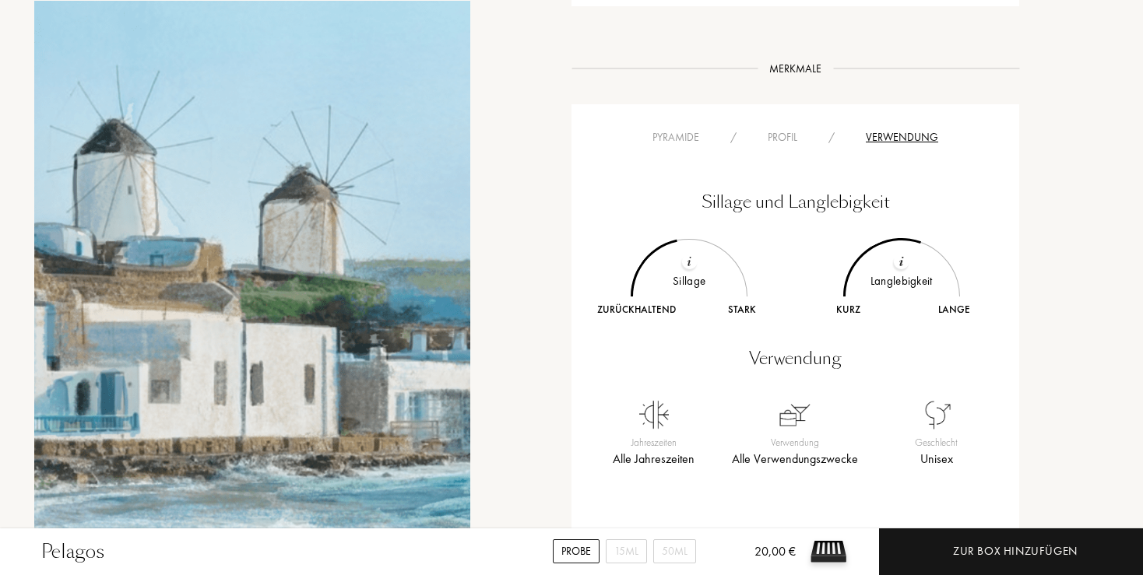
click at [676, 129] on div "Pyramide" at bounding box center [676, 137] width 78 height 16
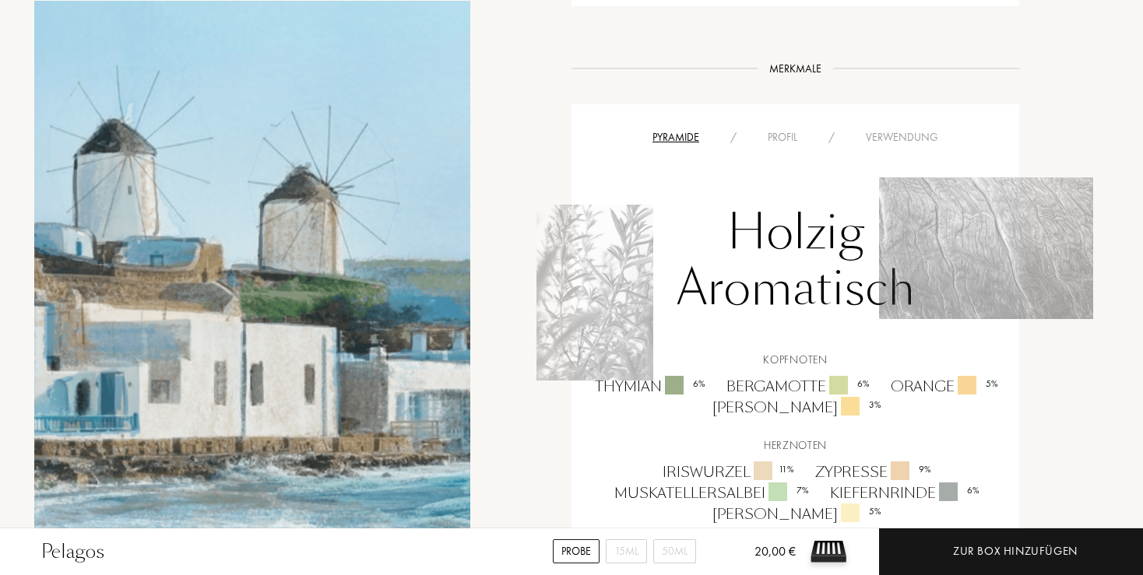
scroll to position [1068, 0]
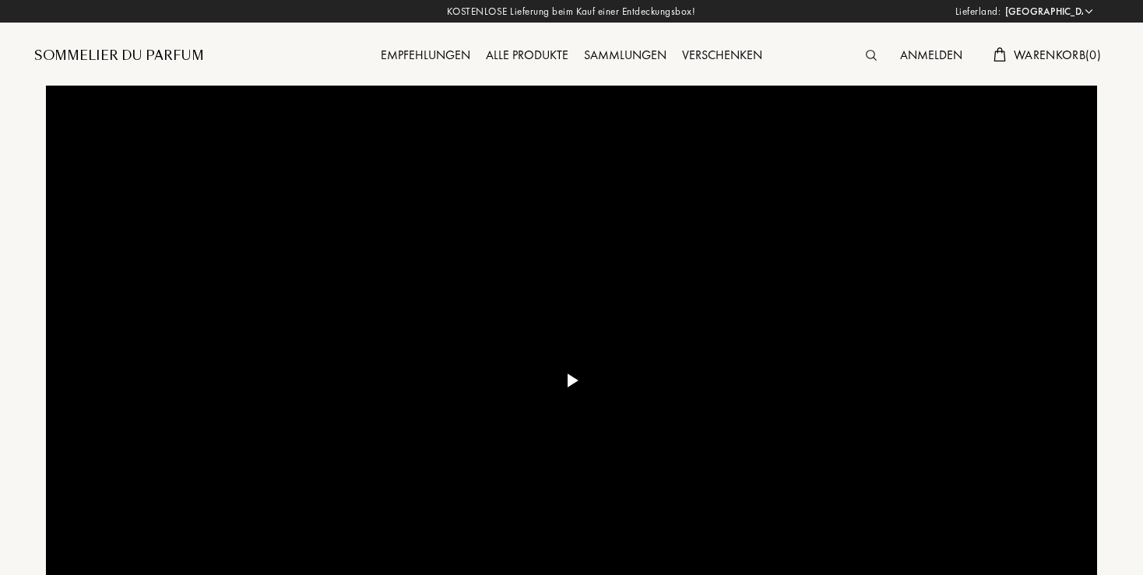
select select "DE"
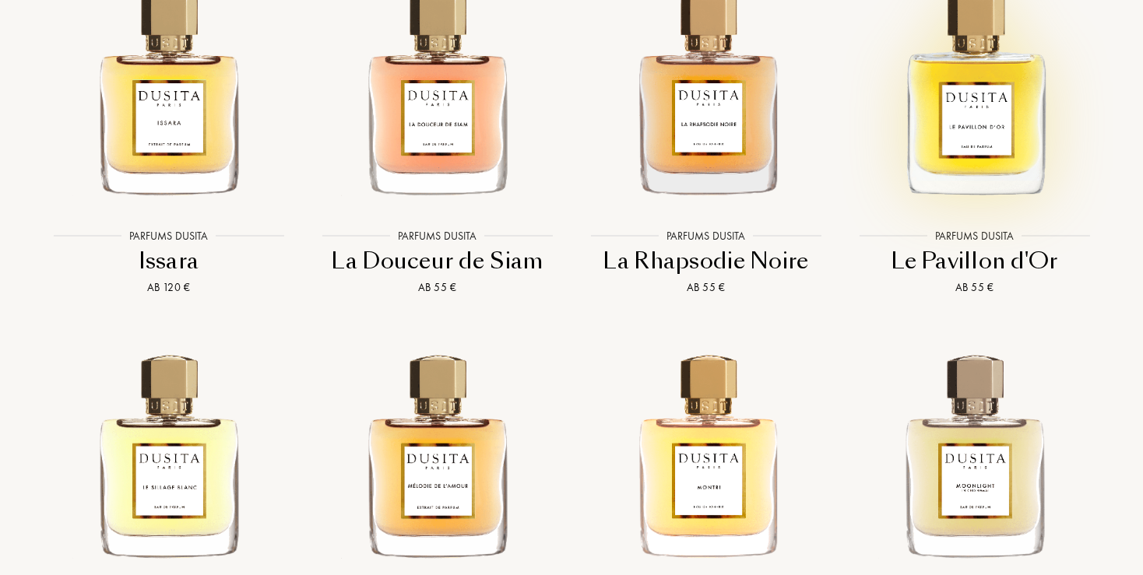
scroll to position [3042, 0]
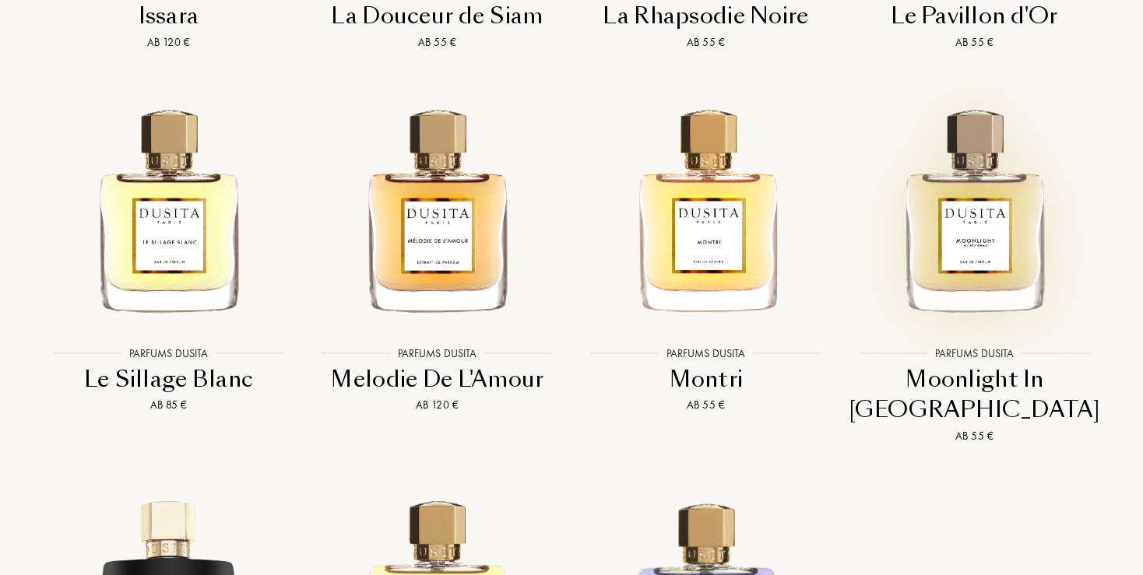
click at [992, 238] on img at bounding box center [974, 208] width 242 height 242
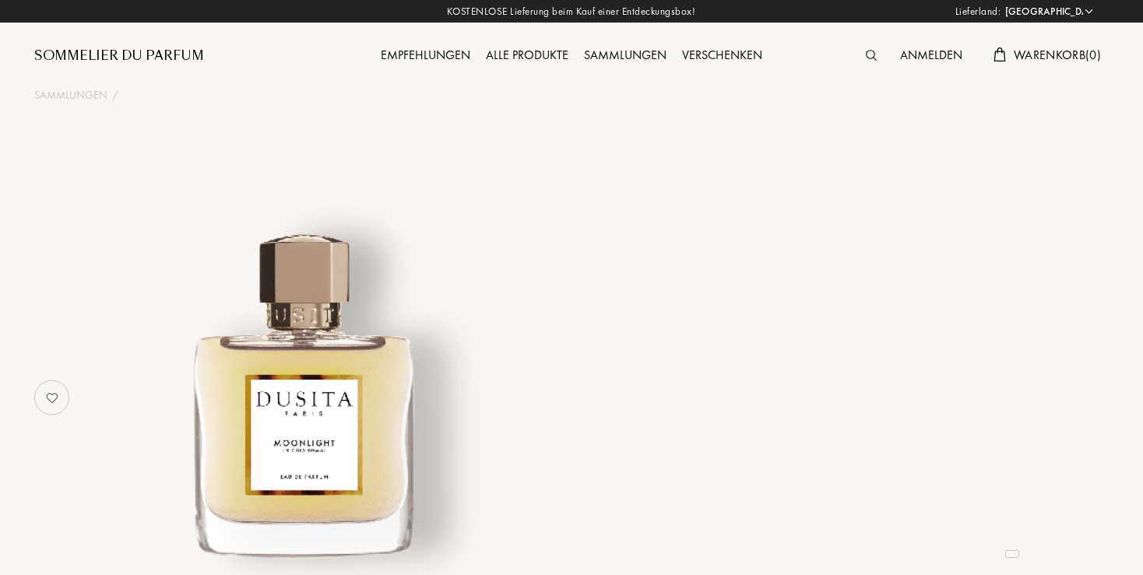
select select "DE"
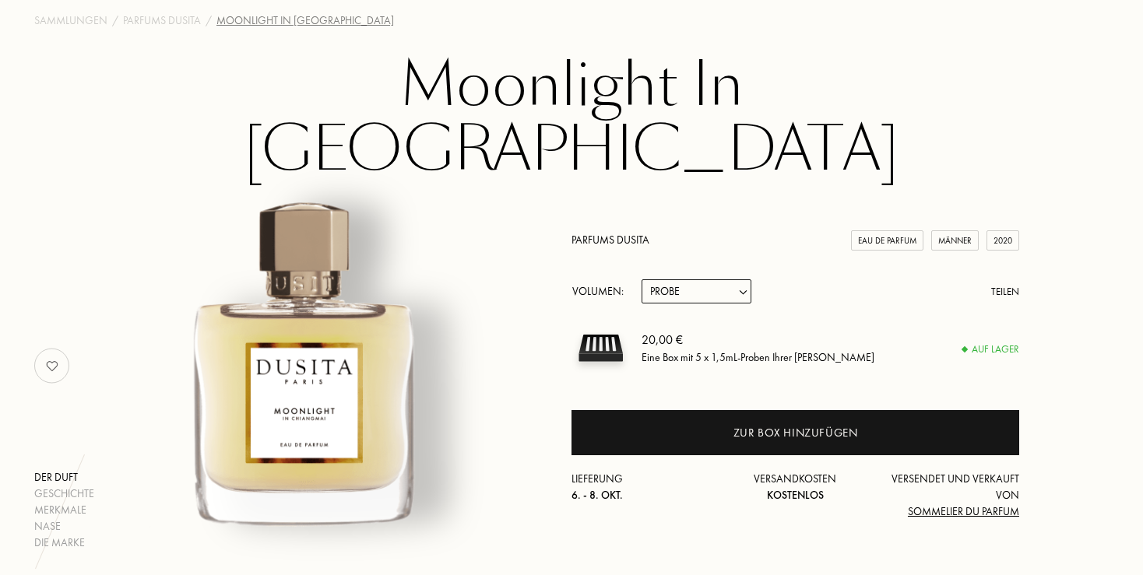
scroll to position [164, 0]
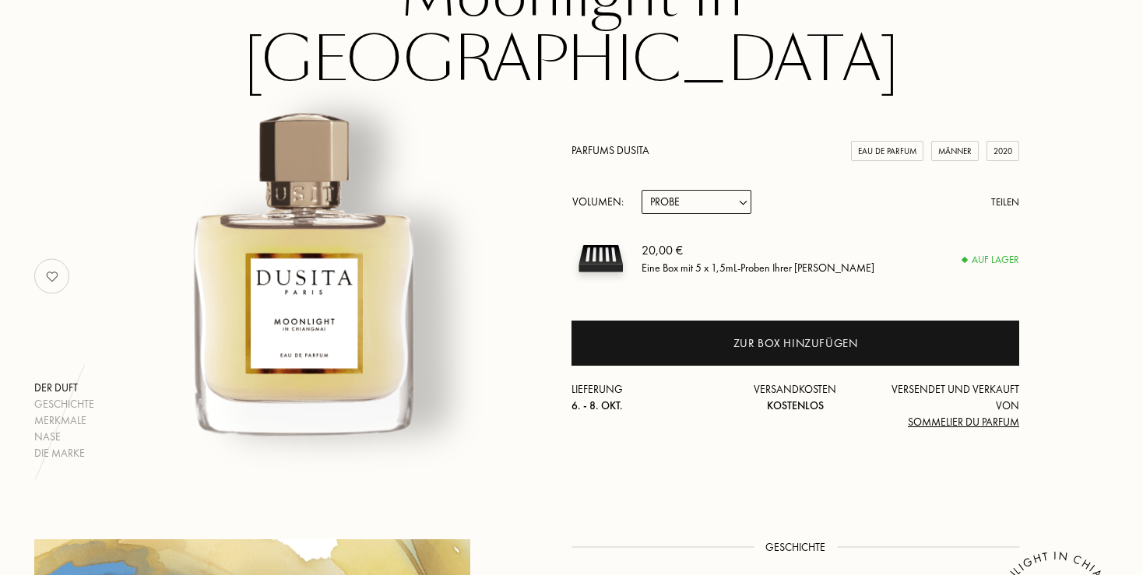
click at [642, 190] on select "Probe 15mL 22.5mL (3 * 7.5mL) 50mL 100mL" at bounding box center [697, 202] width 110 height 24
select select "3"
click option "50mL" at bounding box center [0, 0] width 0 height 0
select select "3"
click at [642, 190] on select "Probe 15mL 22.5mL (3 * 7.5mL) 50mL 100mL" at bounding box center [697, 202] width 110 height 24
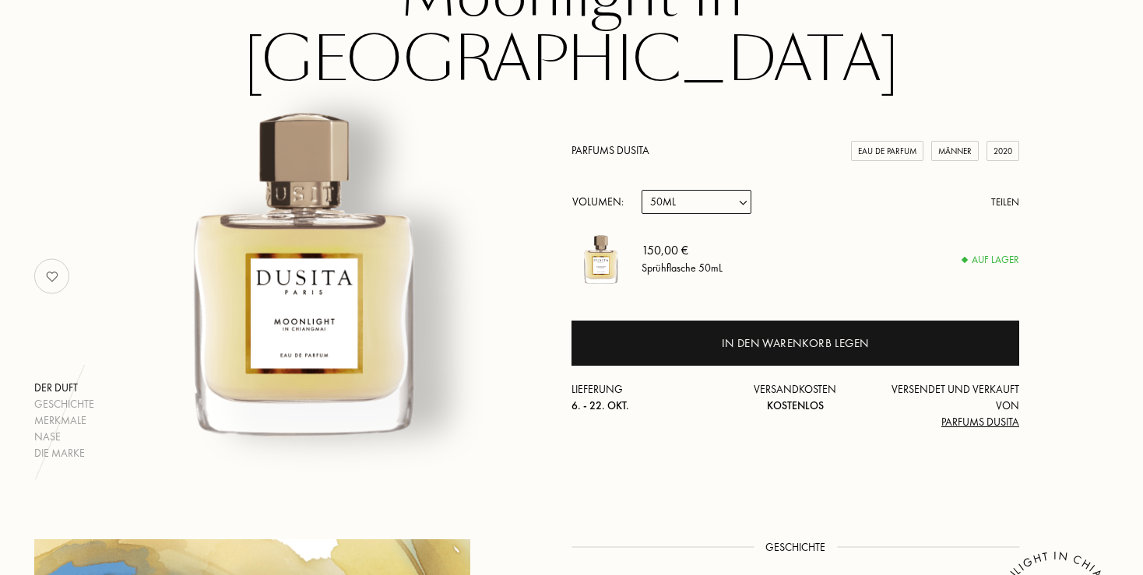
select select "4"
click option "100mL" at bounding box center [0, 0] width 0 height 0
select select "4"
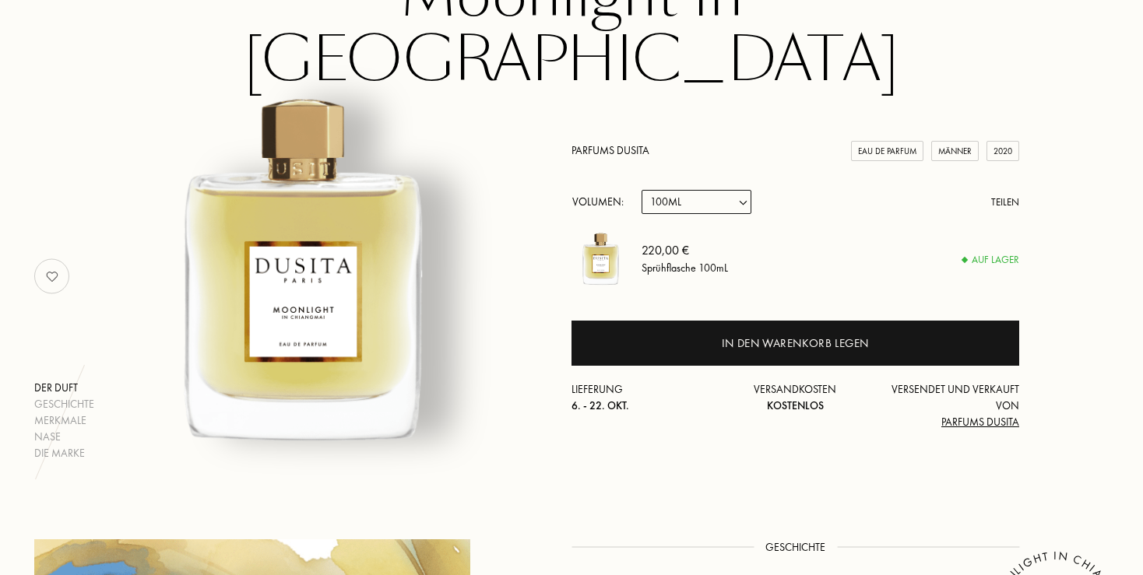
click at [642, 190] on select "Probe 15mL 22.5mL (3 * 7.5mL) 50mL 100mL" at bounding box center [697, 202] width 110 height 24
select select "3"
click option "50mL" at bounding box center [0, 0] width 0 height 0
select select "3"
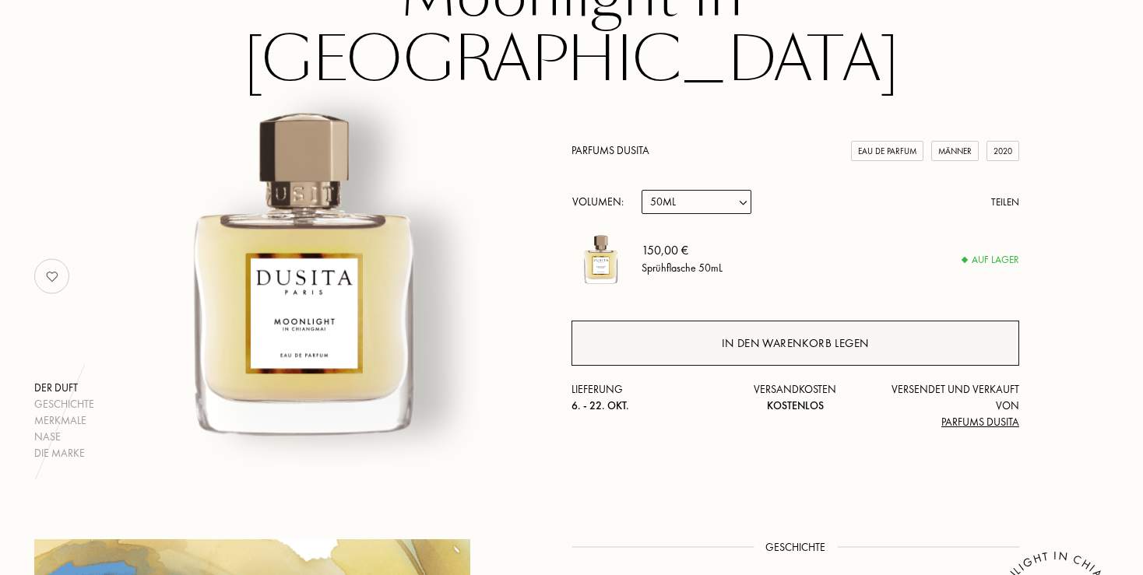
click at [799, 335] on div "In den Warenkorb legen" at bounding box center [795, 344] width 147 height 18
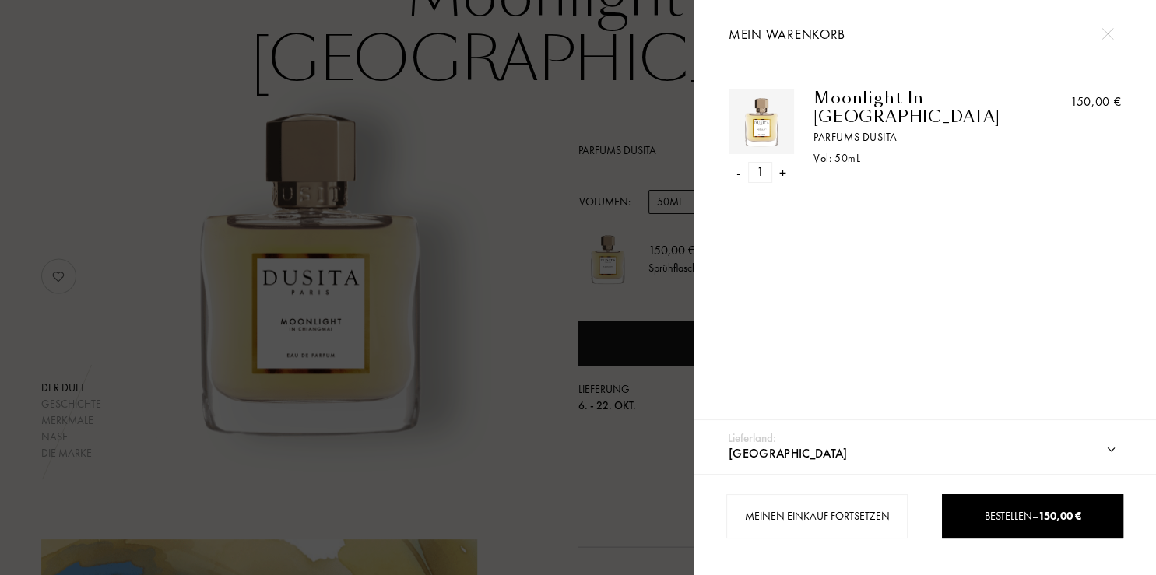
click at [1107, 35] on img at bounding box center [1108, 34] width 12 height 12
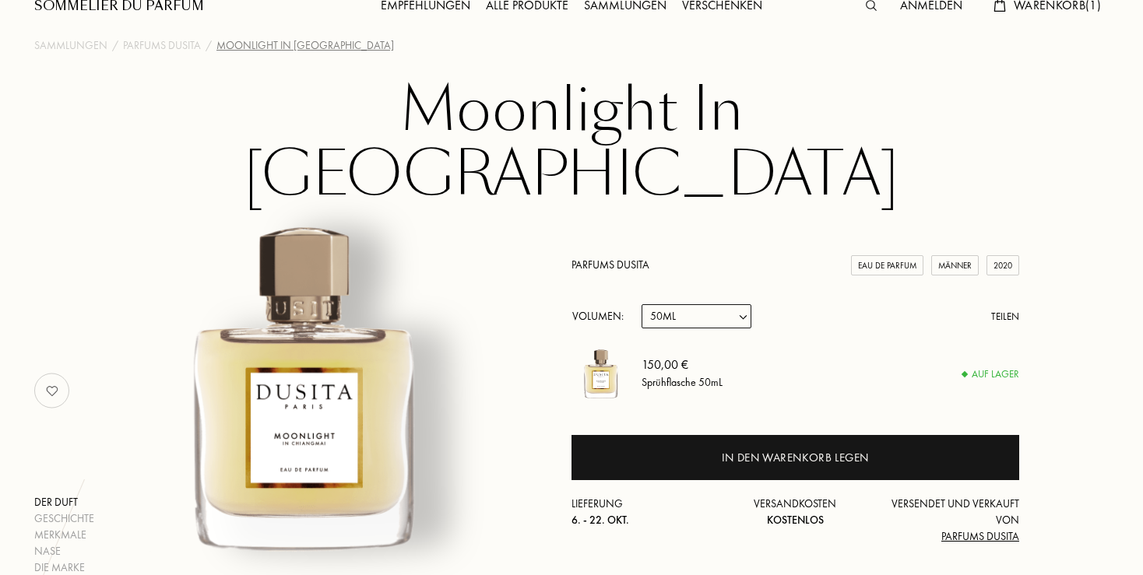
scroll to position [0, 0]
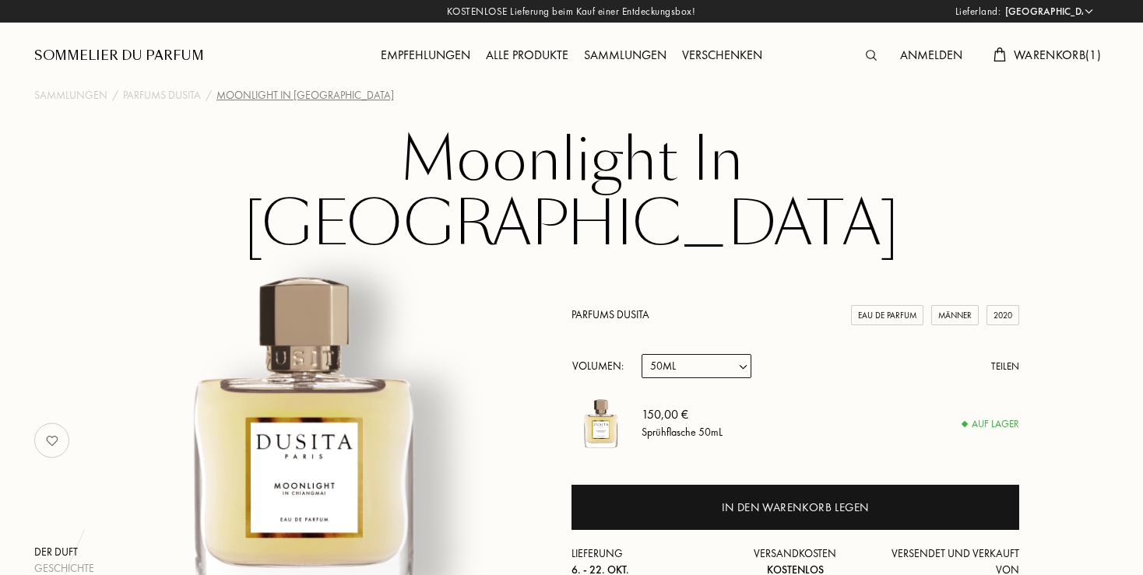
click at [642, 354] on select "Probe 15mL 22.5mL (3 * 7.5mL) 50mL 100mL" at bounding box center [697, 366] width 110 height 24
select select "0"
click option "Probe" at bounding box center [0, 0] width 0 height 0
select select "0"
click at [189, 98] on div "Parfums Dusita" at bounding box center [162, 95] width 78 height 16
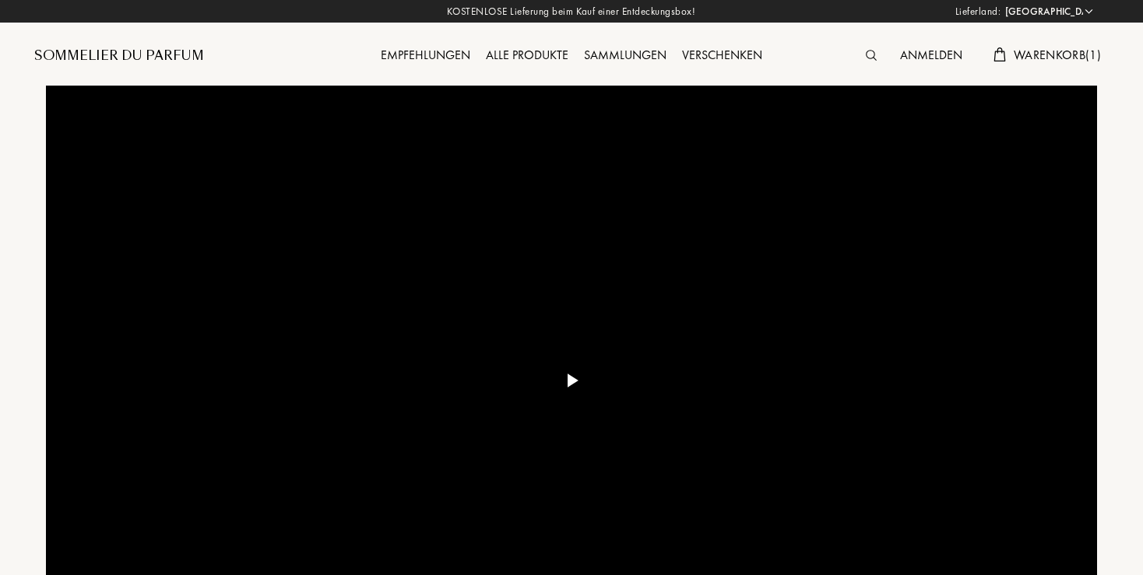
select select "DE"
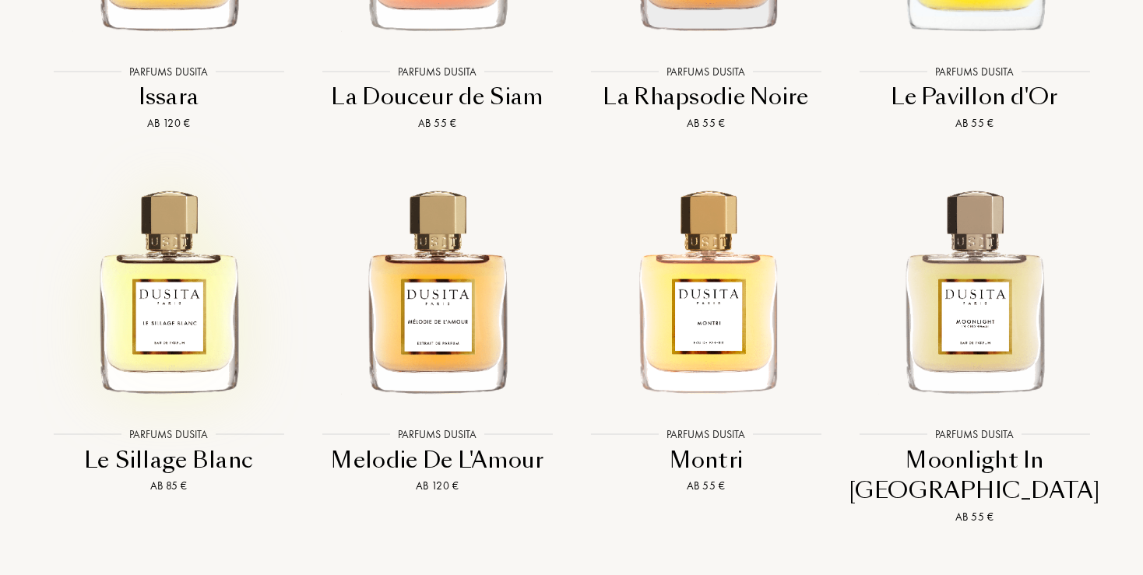
scroll to position [2960, 0]
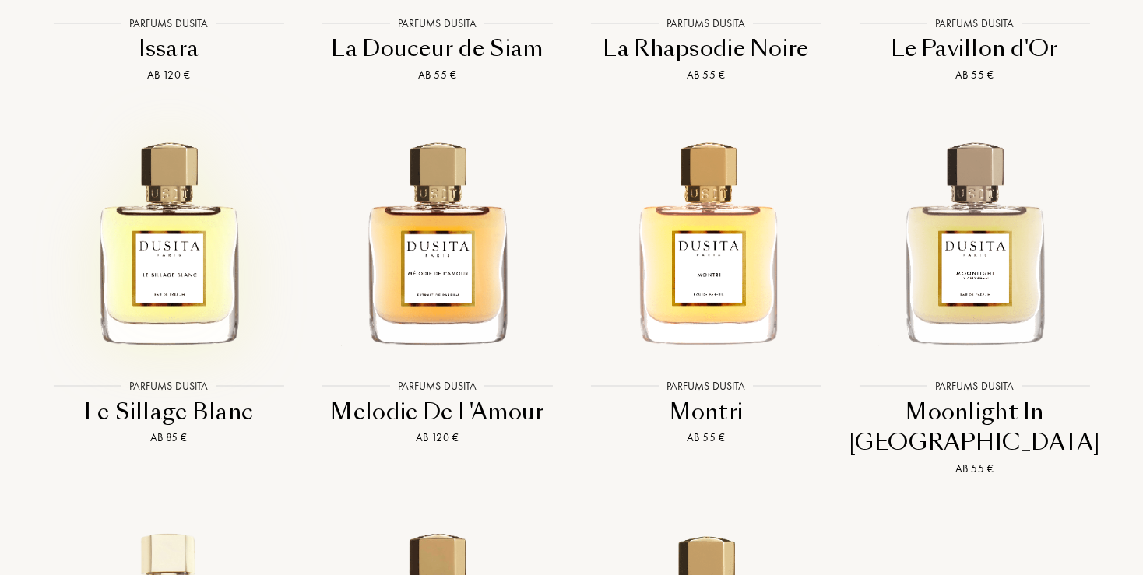
click at [188, 297] on img at bounding box center [168, 241] width 242 height 242
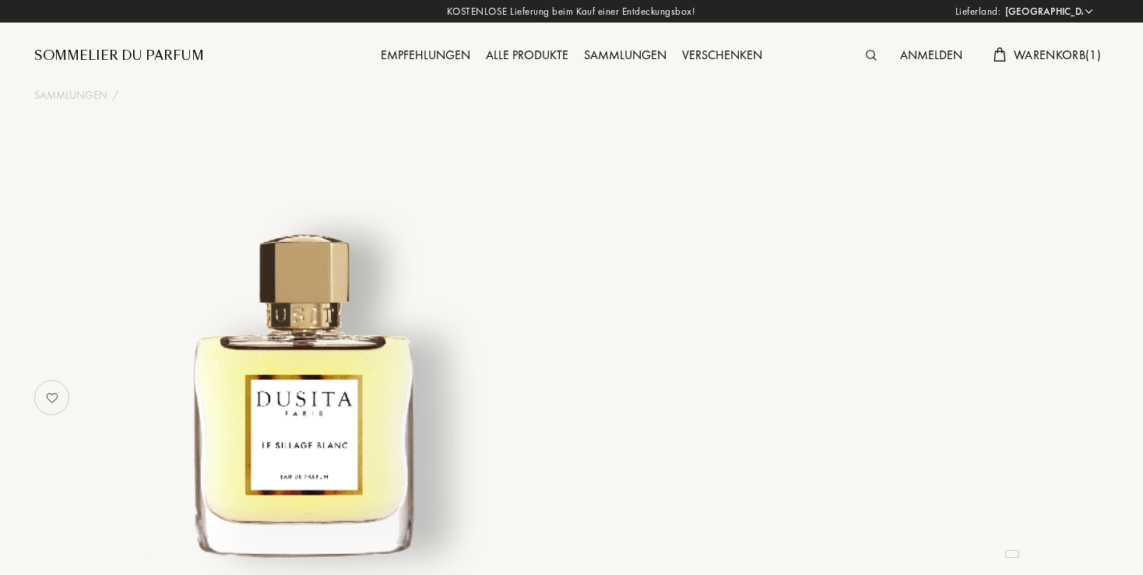
select select "DE"
select select "3"
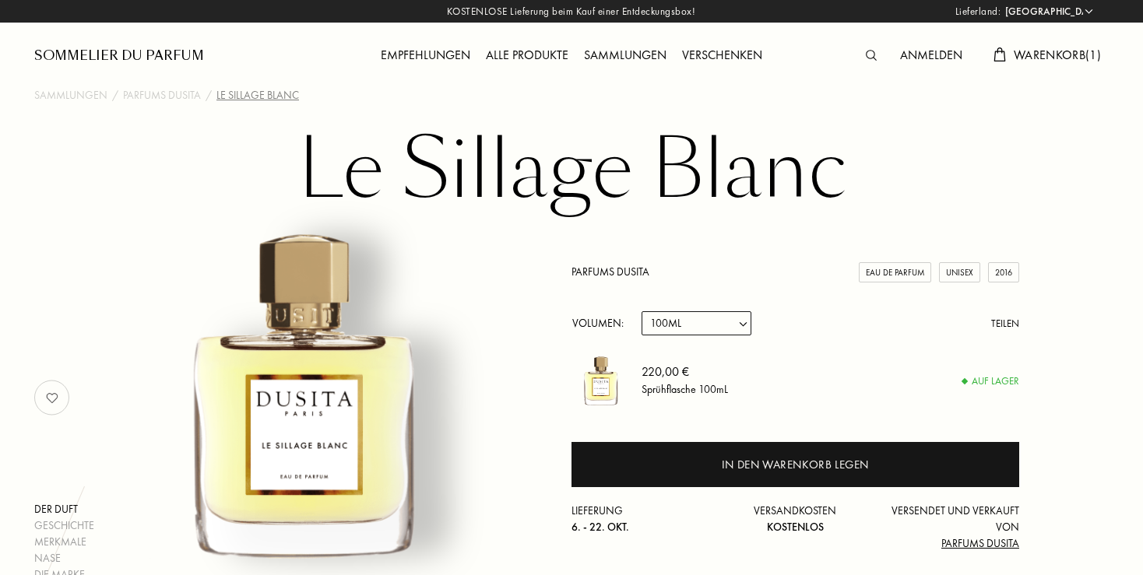
click at [642, 311] on select "Probe 22.5mL (3 * 7.5mL) 50mL 100mL" at bounding box center [697, 323] width 110 height 24
select select "0"
click option "Probe" at bounding box center [0, 0] width 0 height 0
select select "0"
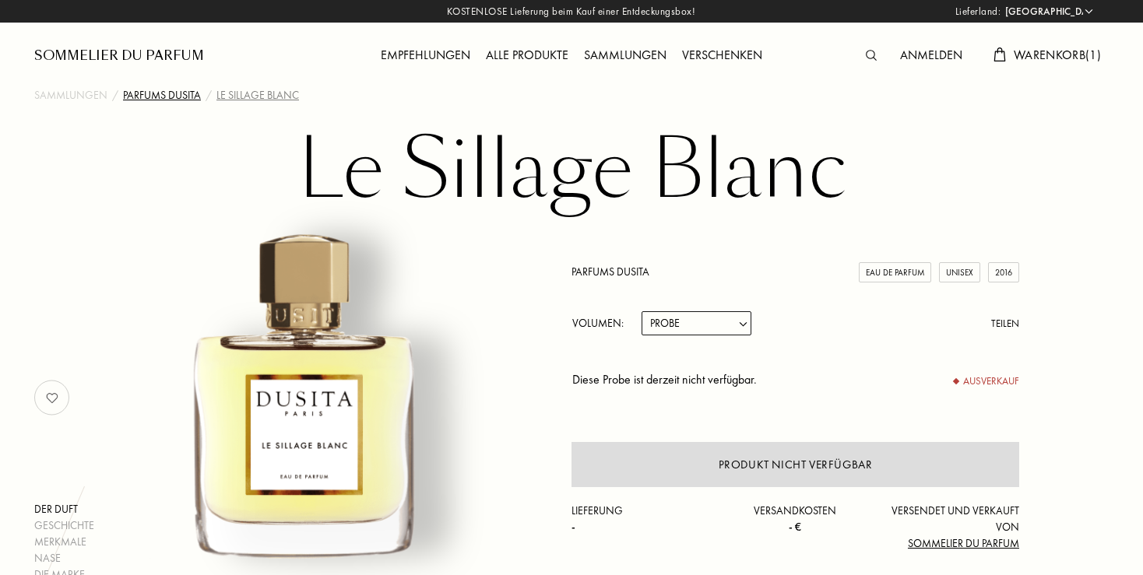
click at [164, 98] on div "Parfums Dusita" at bounding box center [162, 95] width 78 height 16
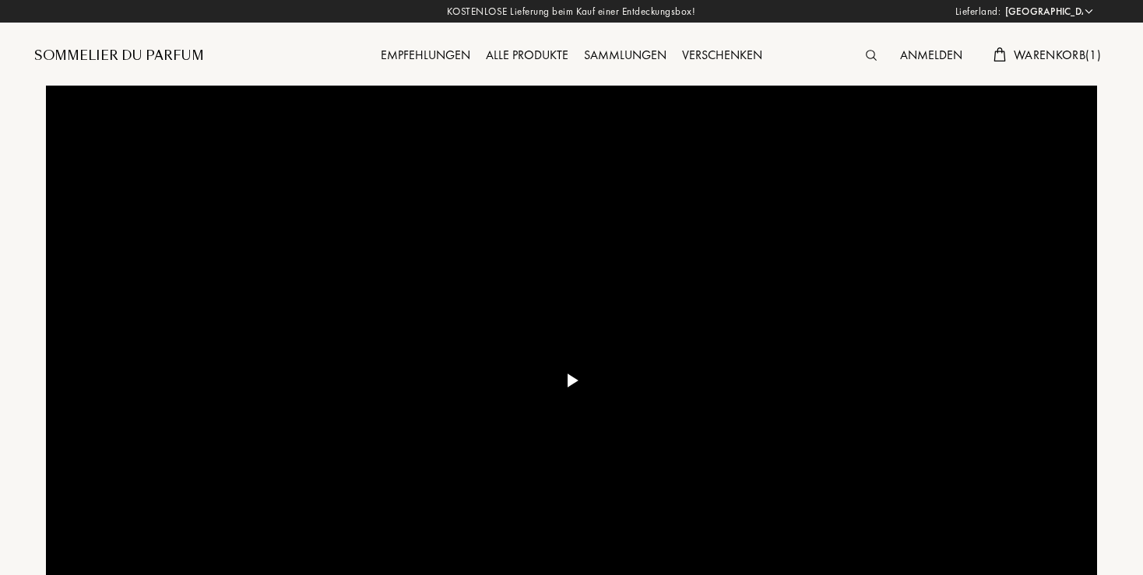
select select "DE"
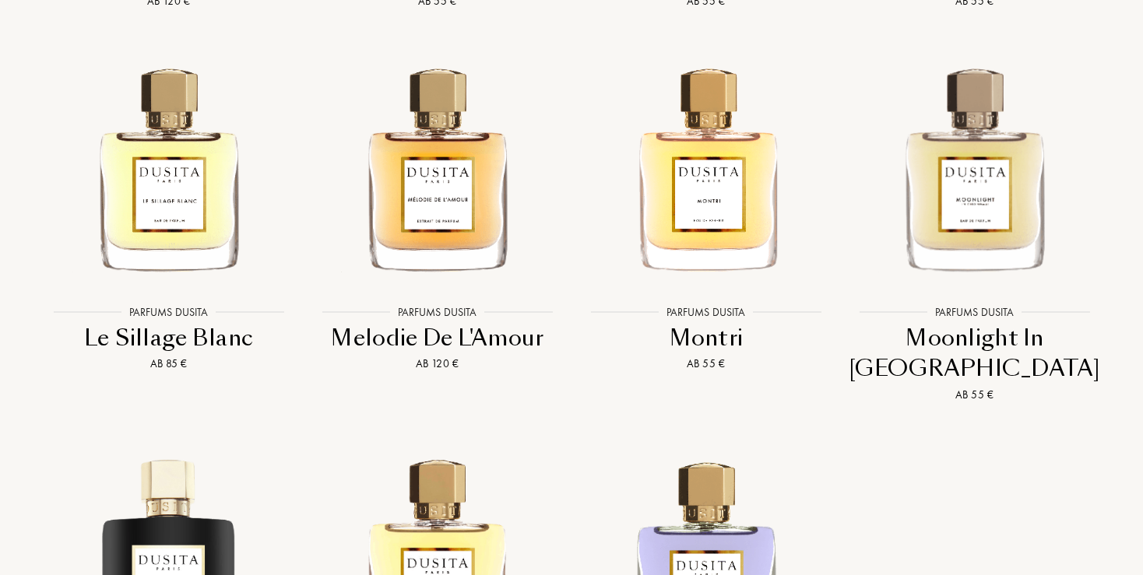
scroll to position [3042, 0]
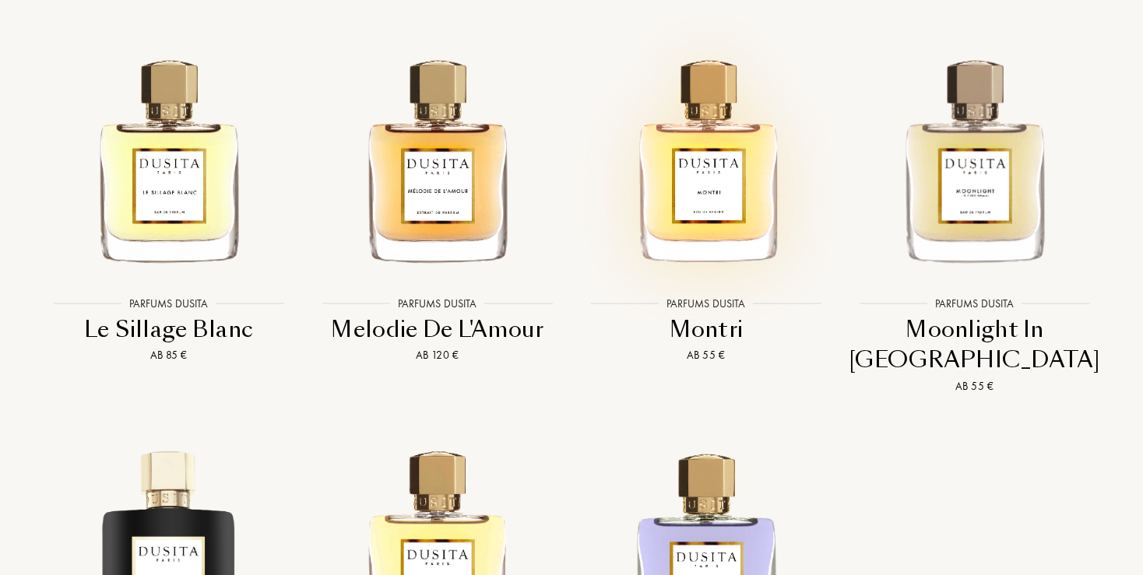
click at [744, 220] on img at bounding box center [706, 158] width 242 height 242
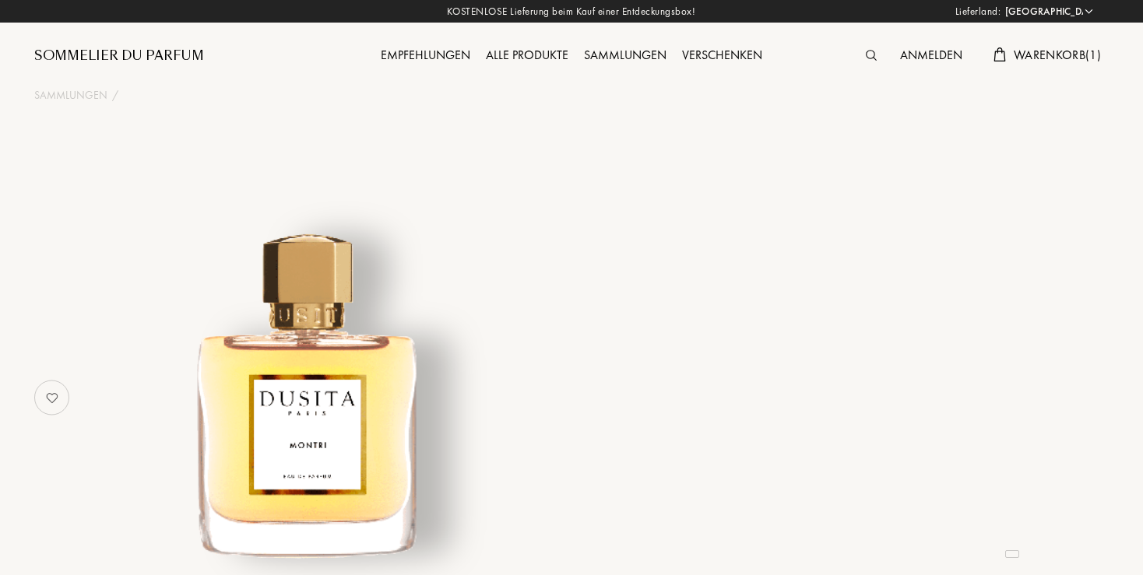
select select "DE"
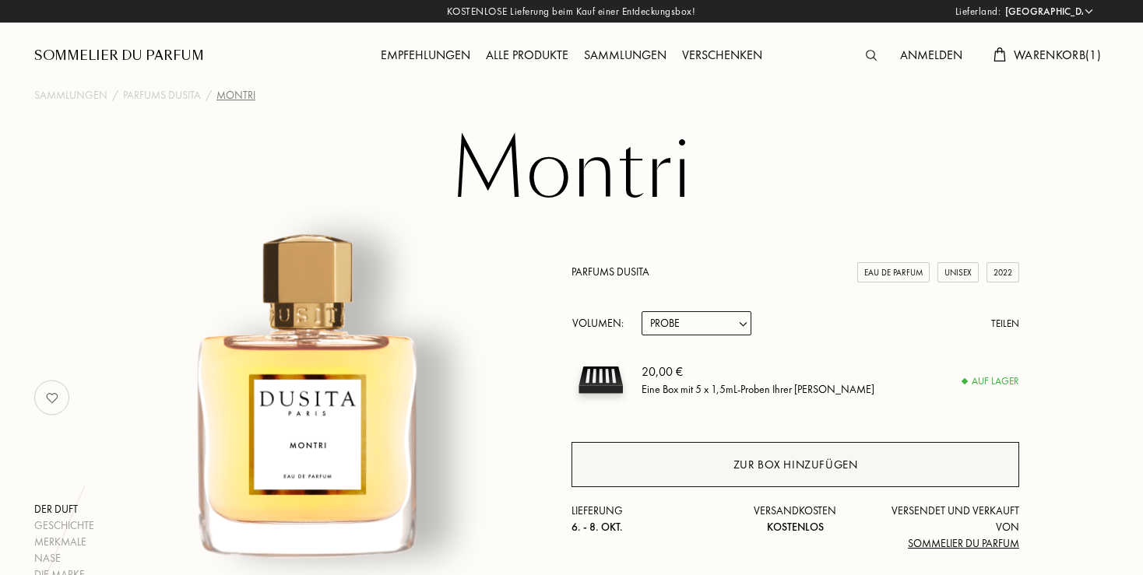
click at [759, 470] on div "Zur Box hinzufügen" at bounding box center [795, 465] width 125 height 18
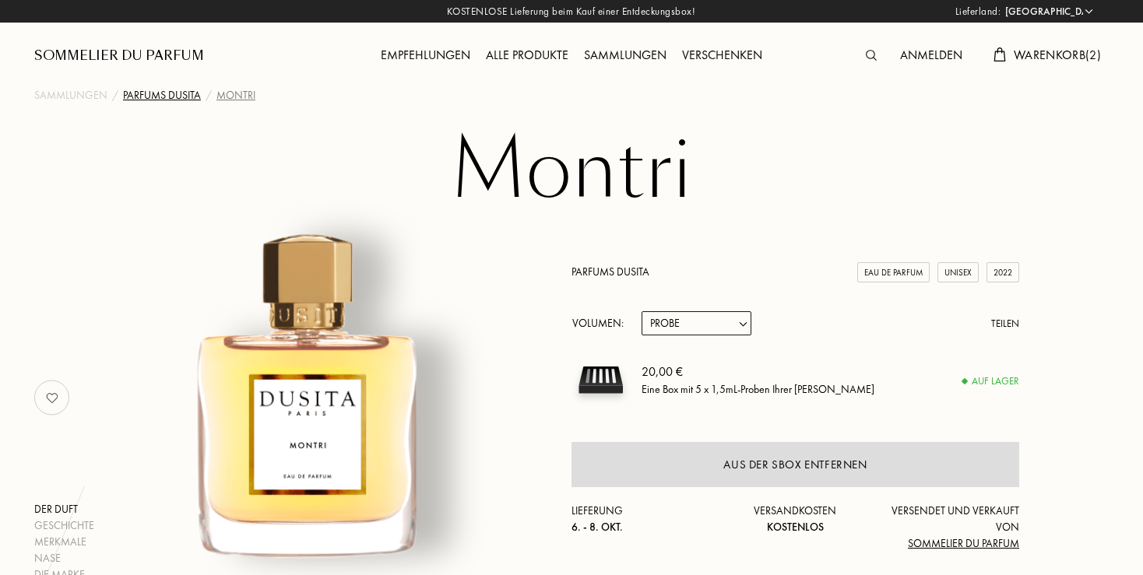
click at [162, 92] on div "Parfums Dusita" at bounding box center [162, 95] width 78 height 16
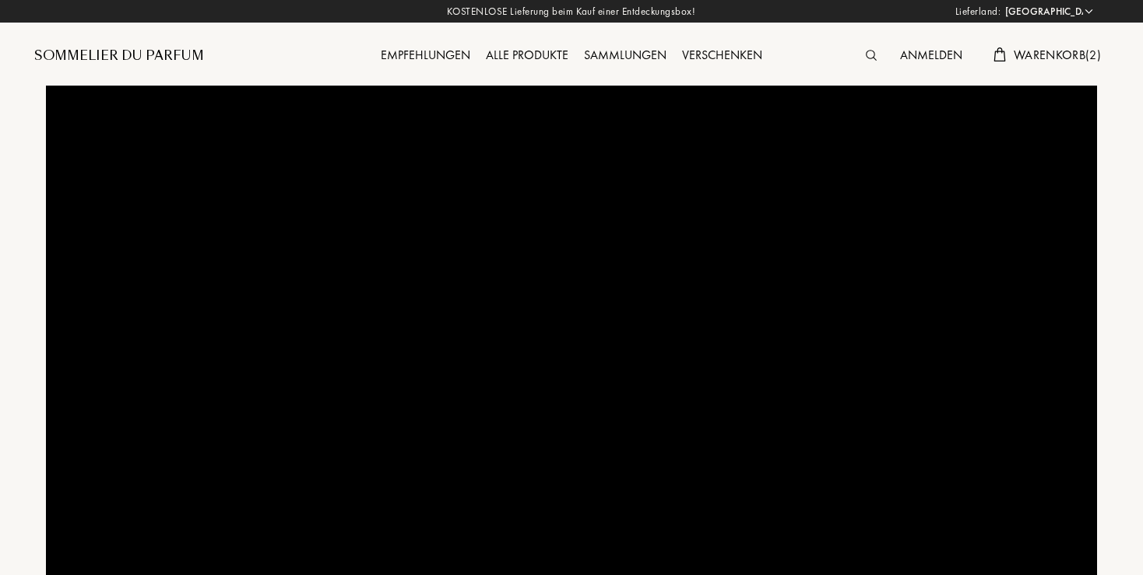
select select "DE"
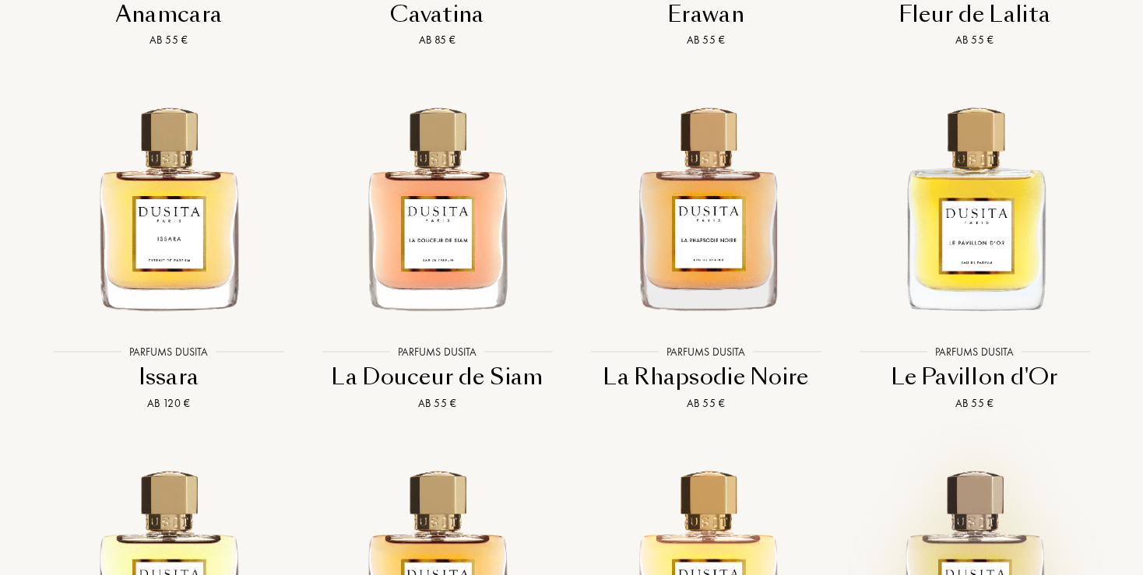
scroll to position [2960, 0]
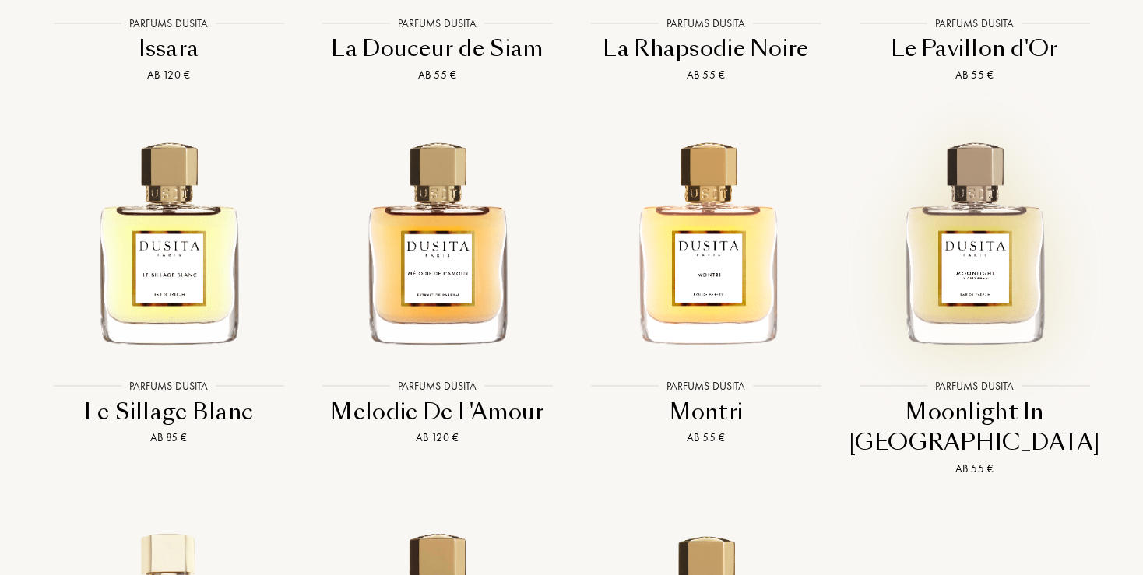
click at [976, 314] on img at bounding box center [974, 241] width 242 height 242
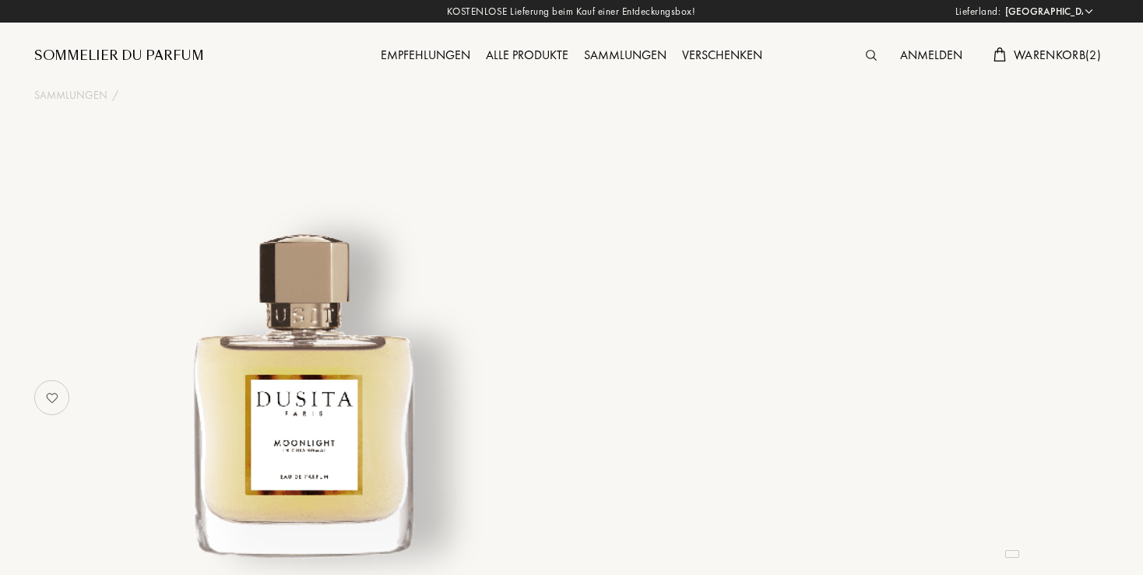
select select "DE"
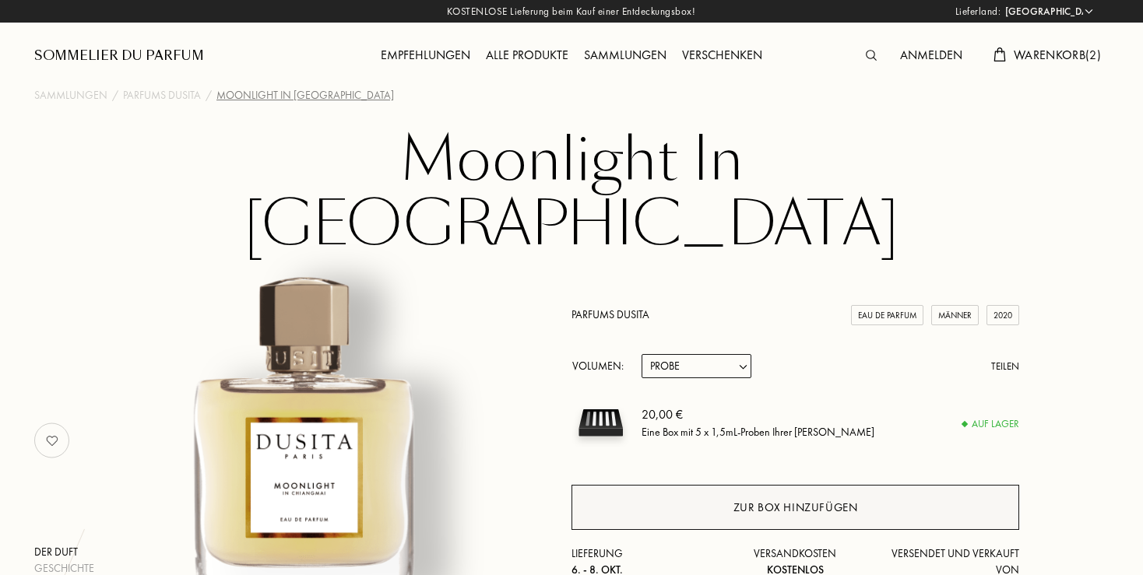
click at [768, 499] on div "Zur Box hinzufügen" at bounding box center [795, 508] width 125 height 18
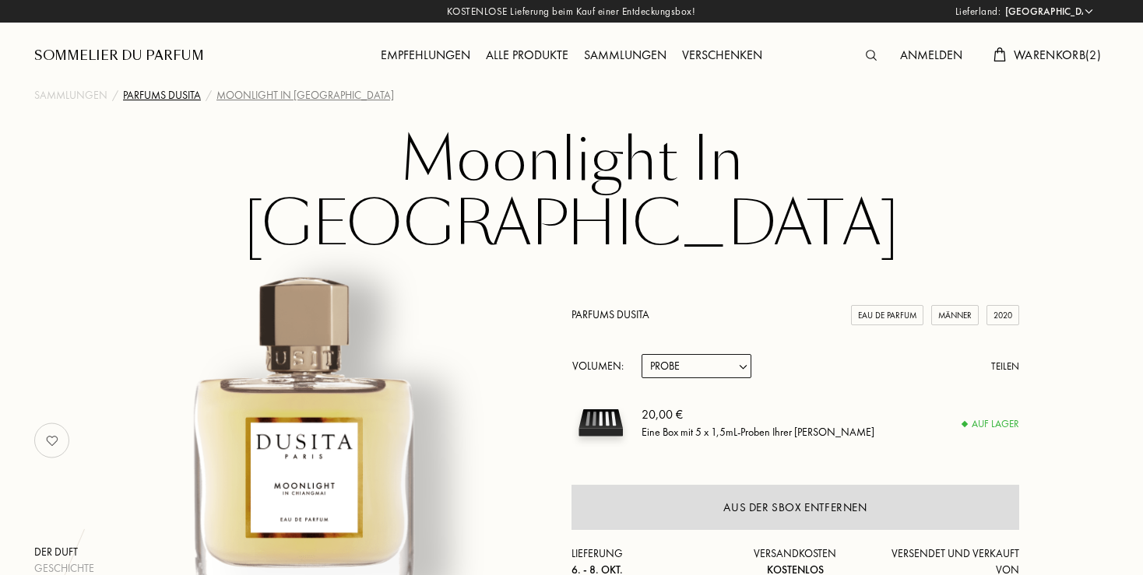
click at [151, 101] on div "Parfums Dusita" at bounding box center [162, 95] width 78 height 16
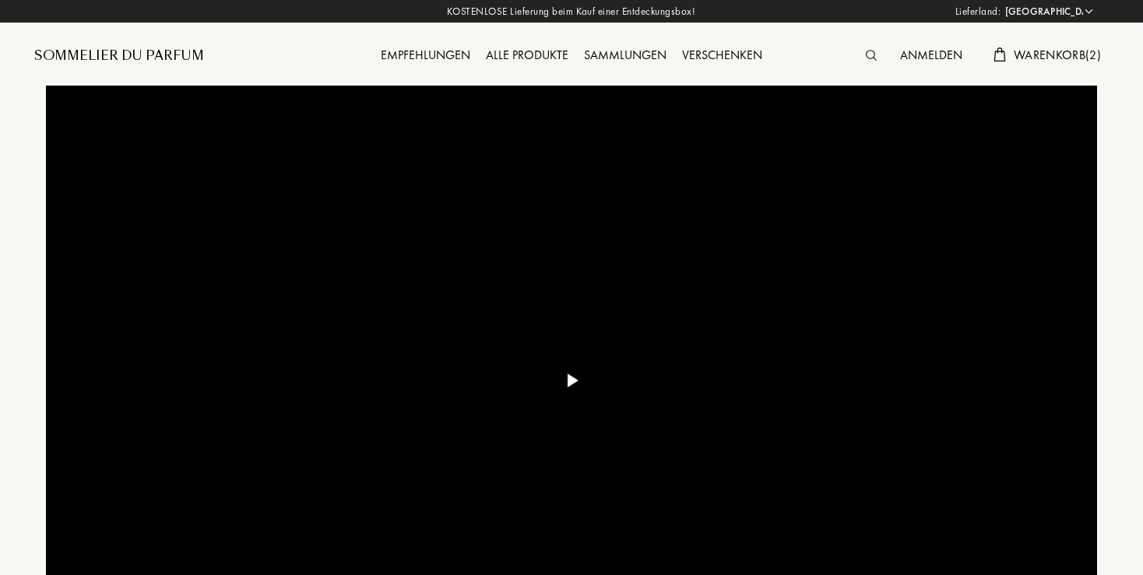
select select "DE"
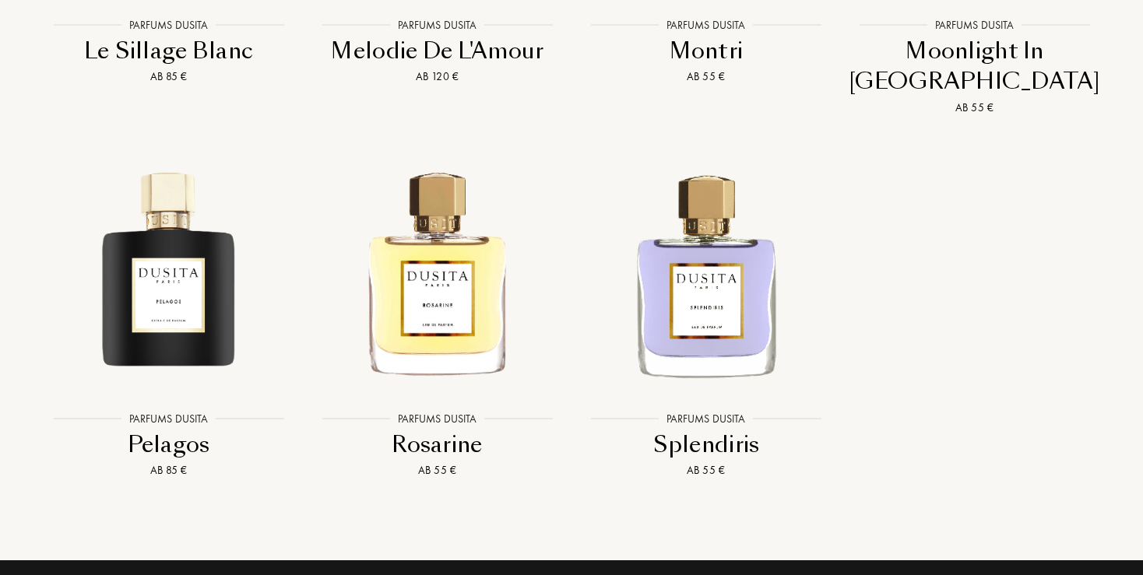
scroll to position [3289, 0]
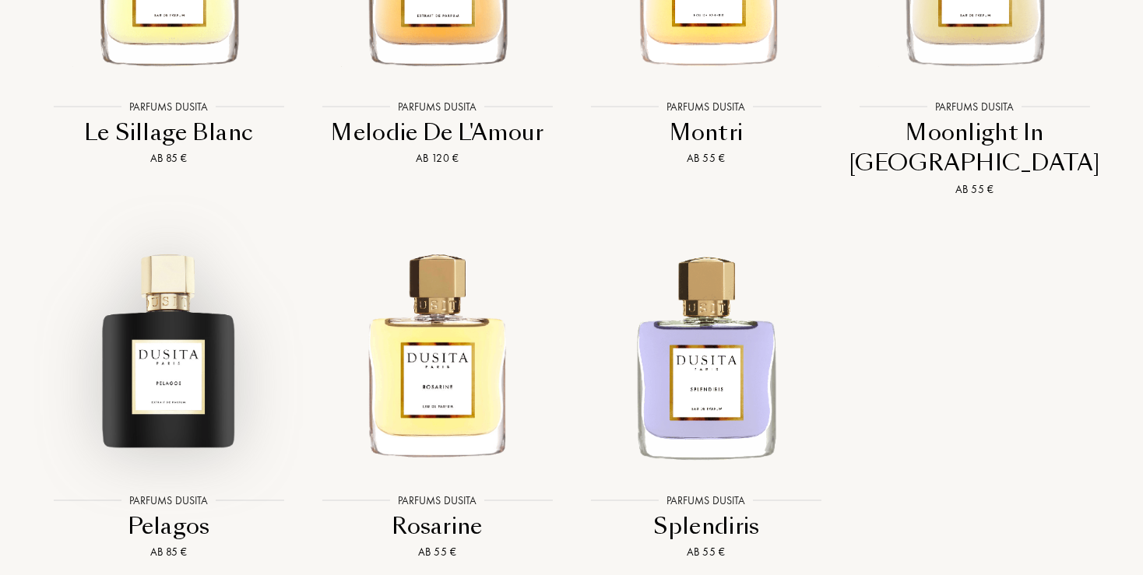
click at [167, 337] on img at bounding box center [168, 355] width 242 height 242
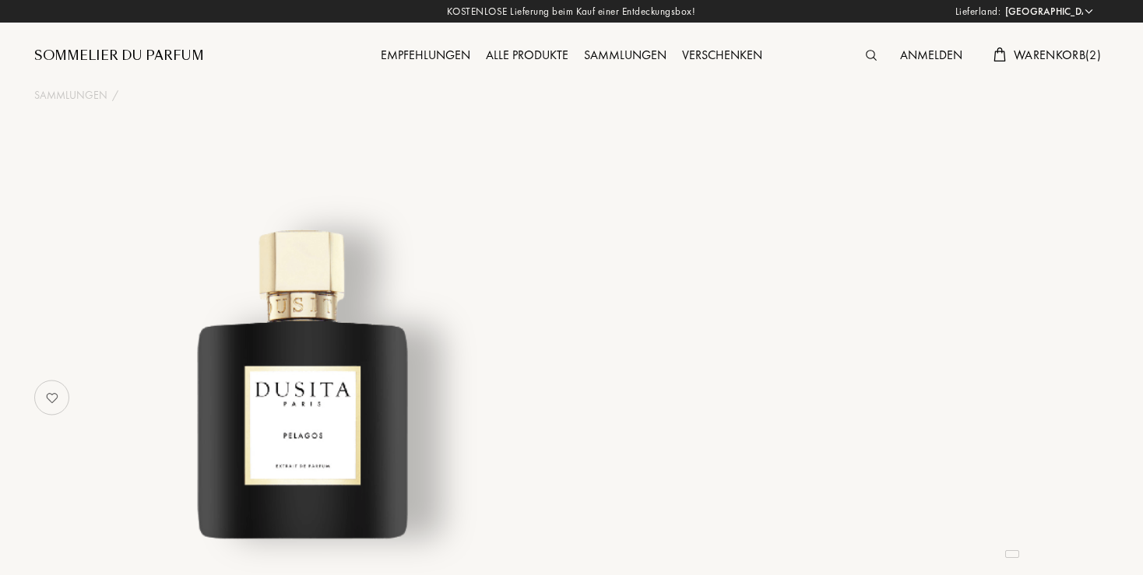
select select "DE"
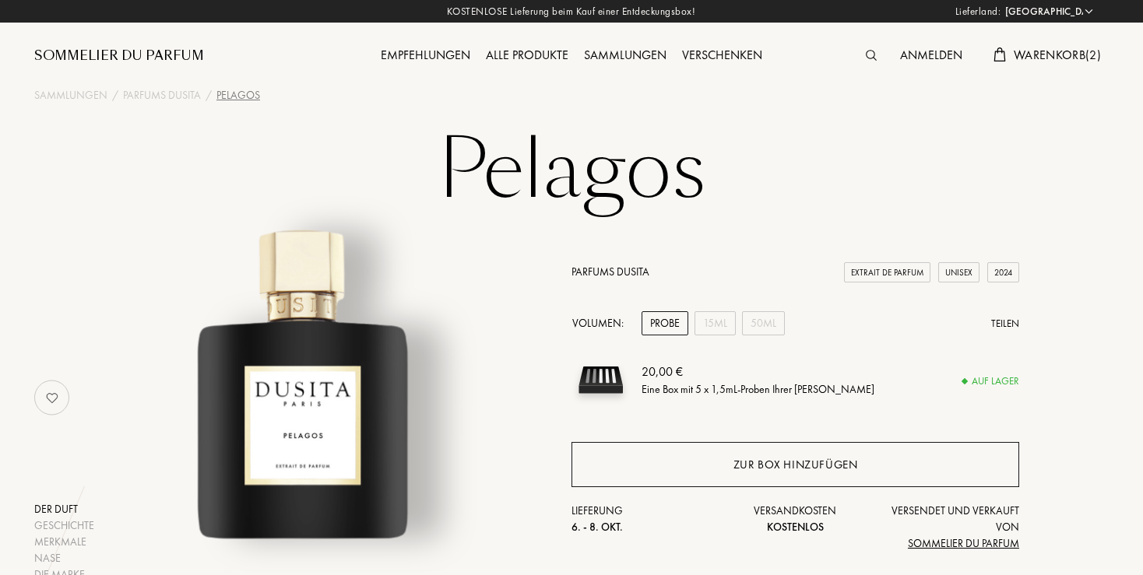
click at [775, 467] on div "Zur Box hinzufügen" at bounding box center [795, 465] width 125 height 18
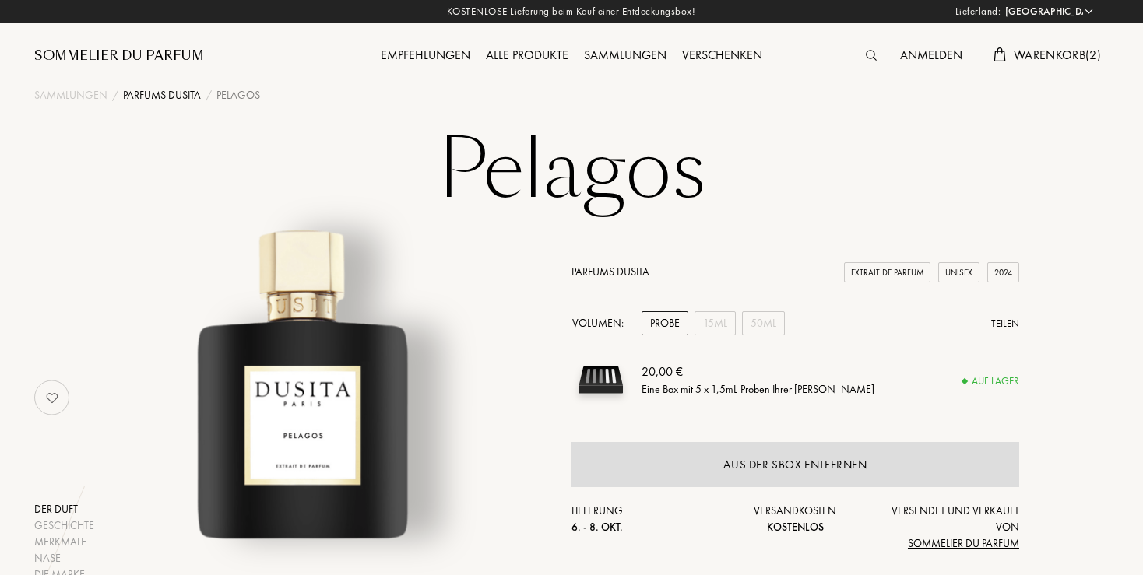
click at [158, 98] on div "Parfums Dusita" at bounding box center [162, 95] width 78 height 16
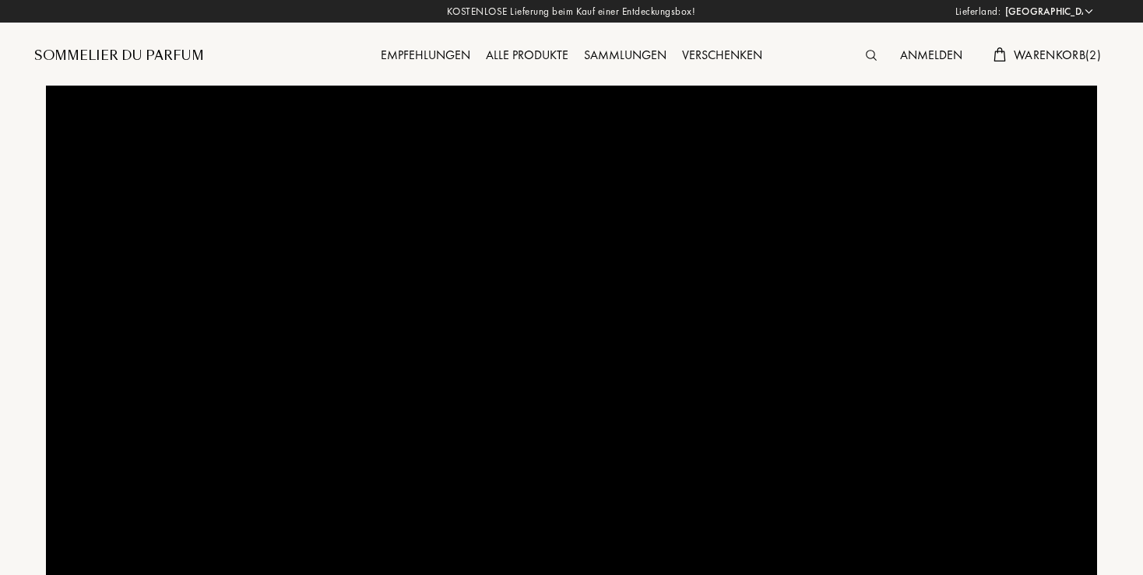
select select "DE"
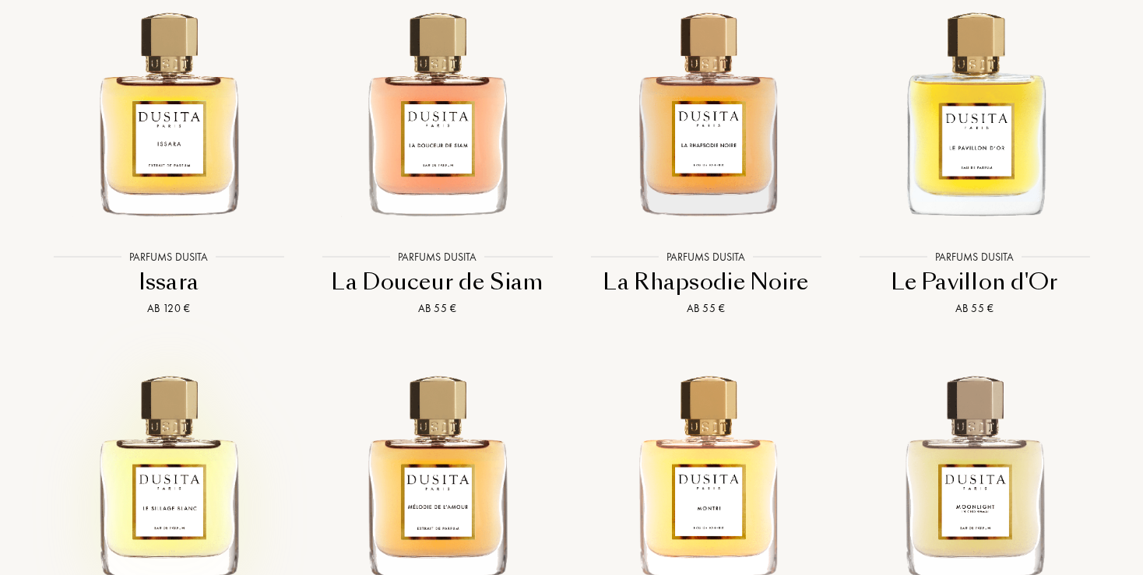
scroll to position [2878, 0]
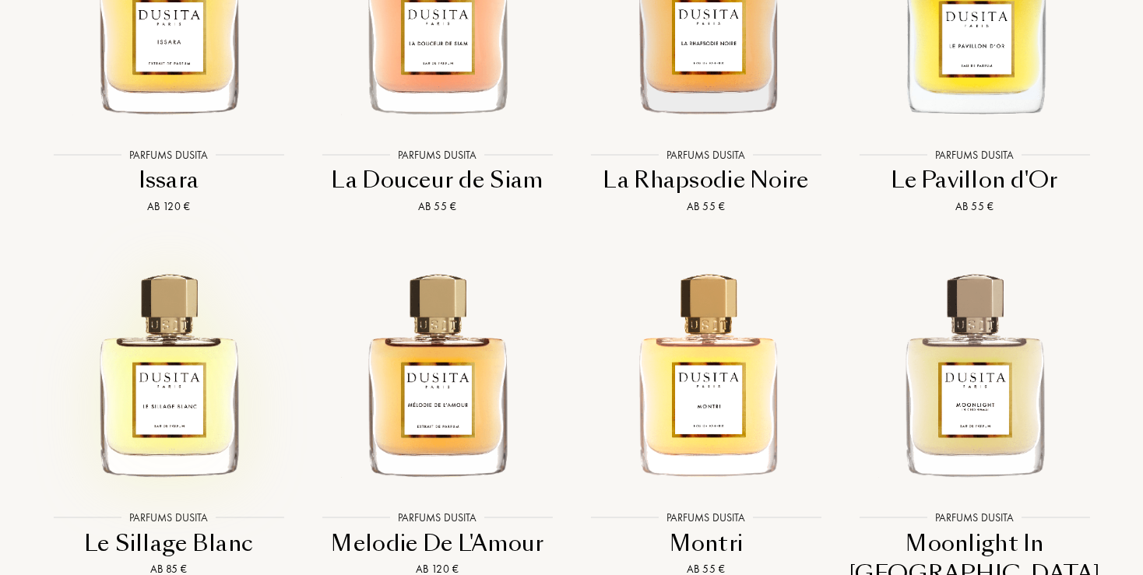
click at [196, 389] on img at bounding box center [168, 373] width 242 height 242
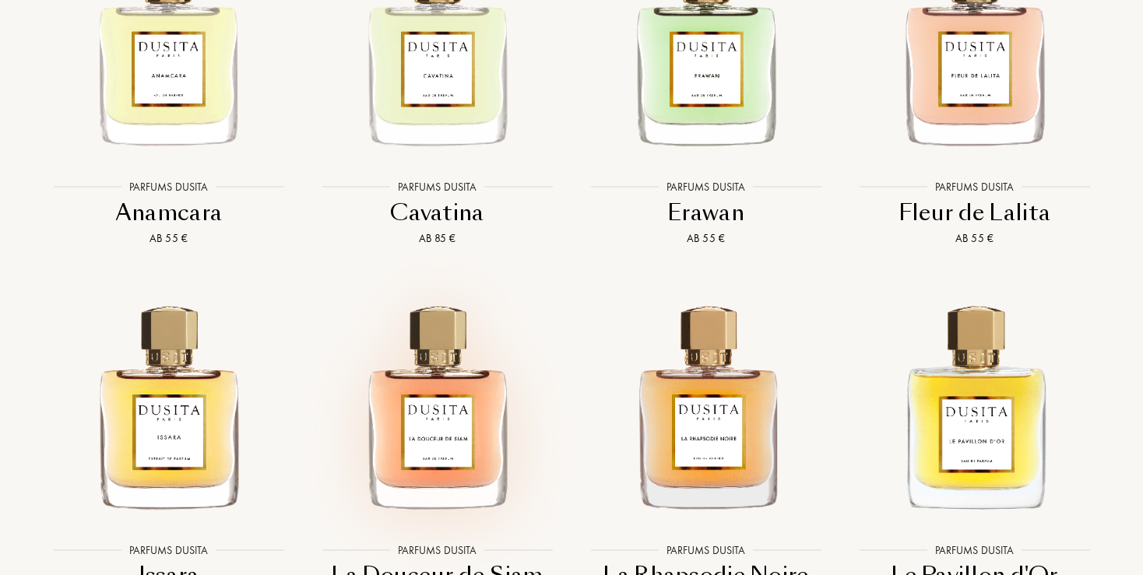
scroll to position [2549, 0]
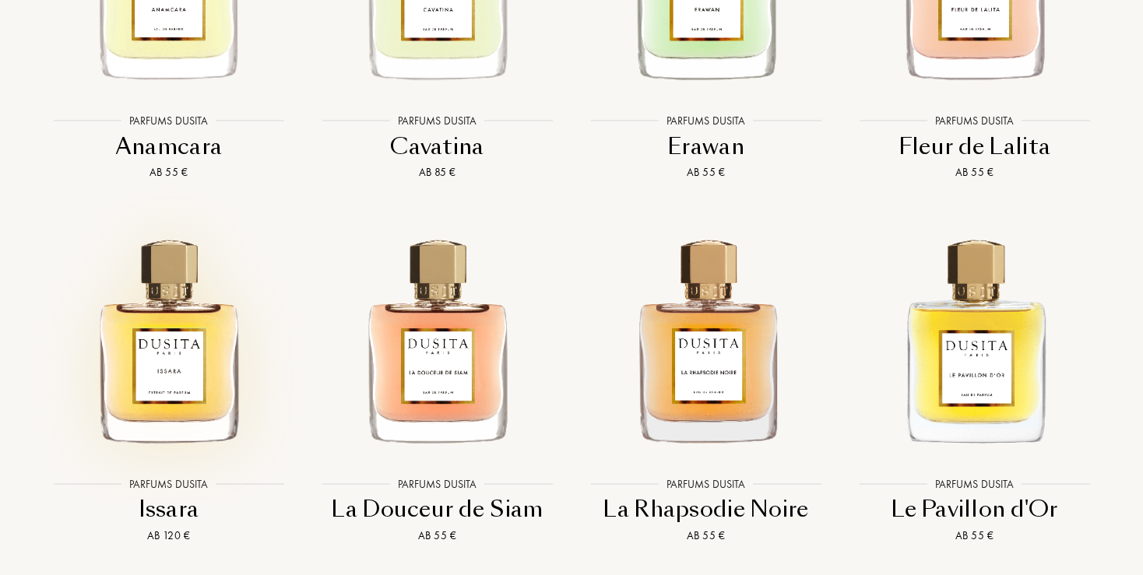
click at [192, 335] on img at bounding box center [168, 338] width 242 height 242
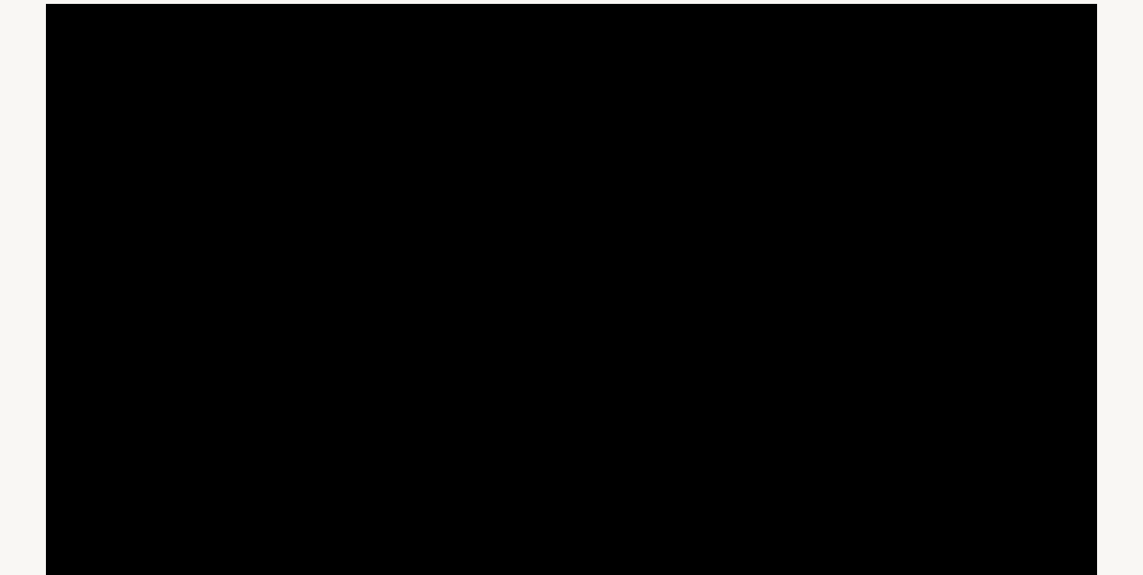
scroll to position [0, 0]
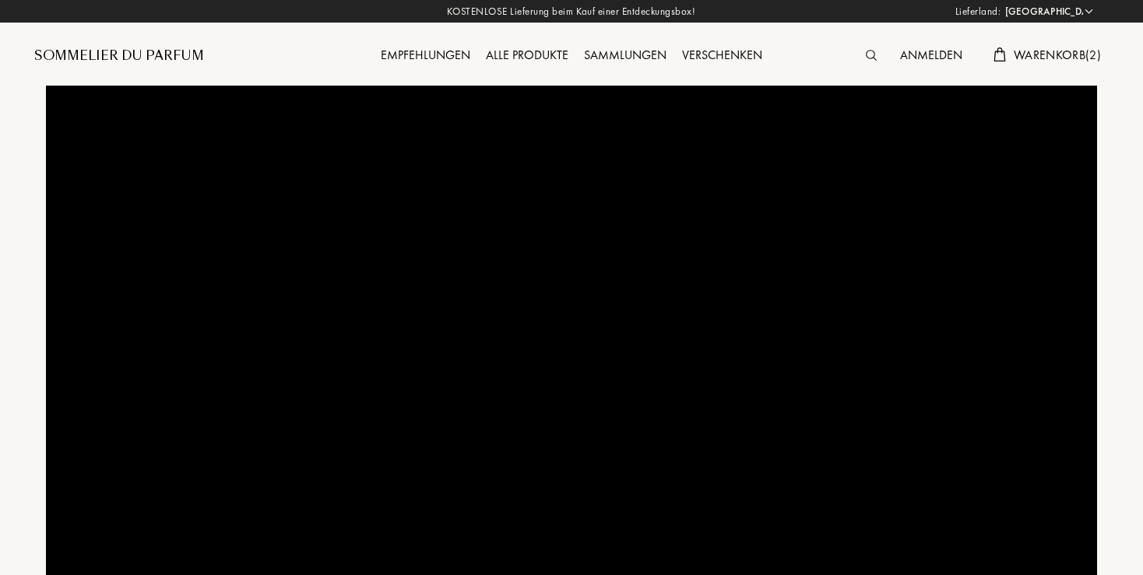
click at [1061, 57] on span "Warenkorb ( 2 )" at bounding box center [1057, 55] width 87 height 16
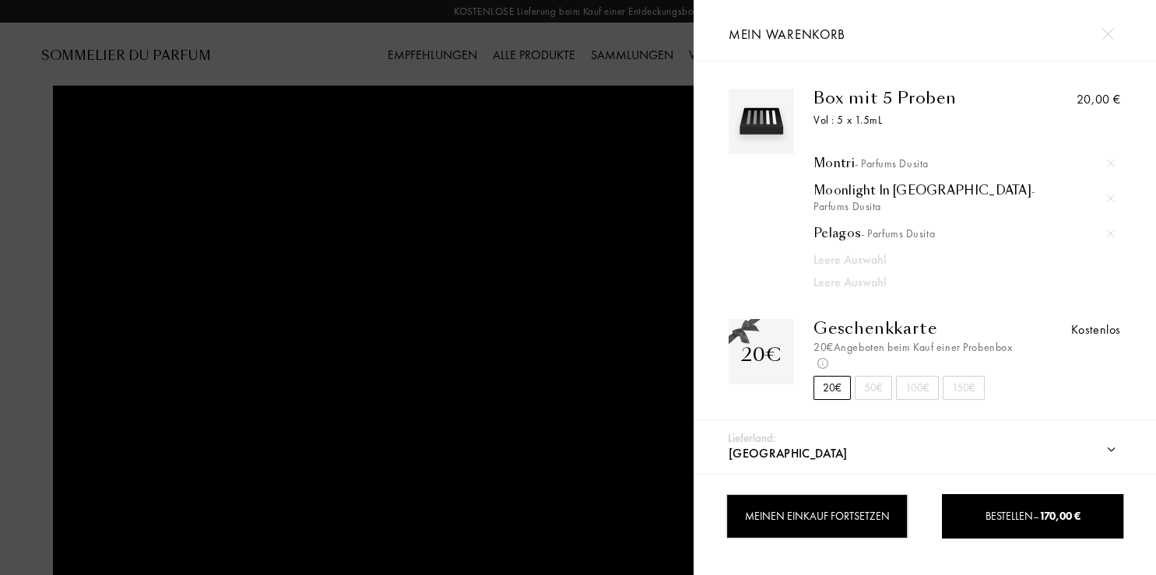
click at [812, 522] on div "Meinen Einkauf fortsetzen" at bounding box center [816, 516] width 181 height 44
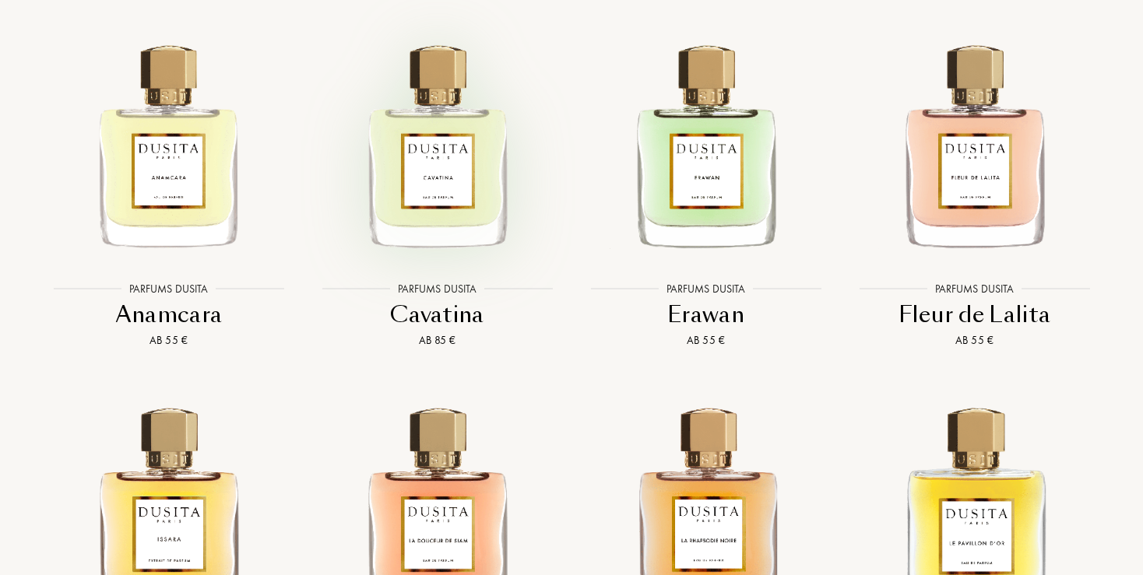
scroll to position [2384, 0]
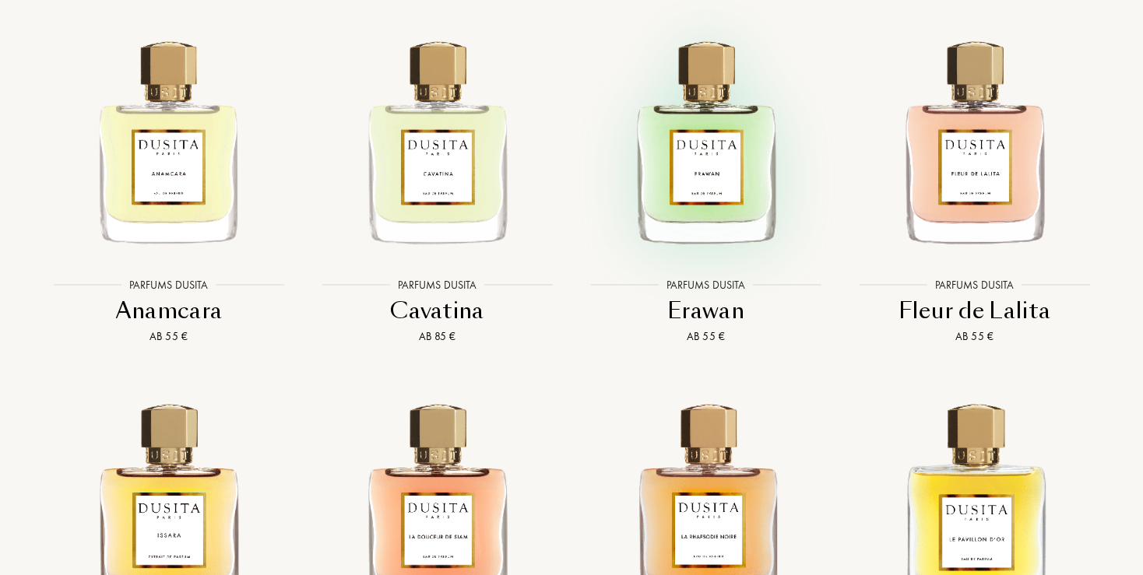
click at [712, 159] on img at bounding box center [706, 140] width 242 height 242
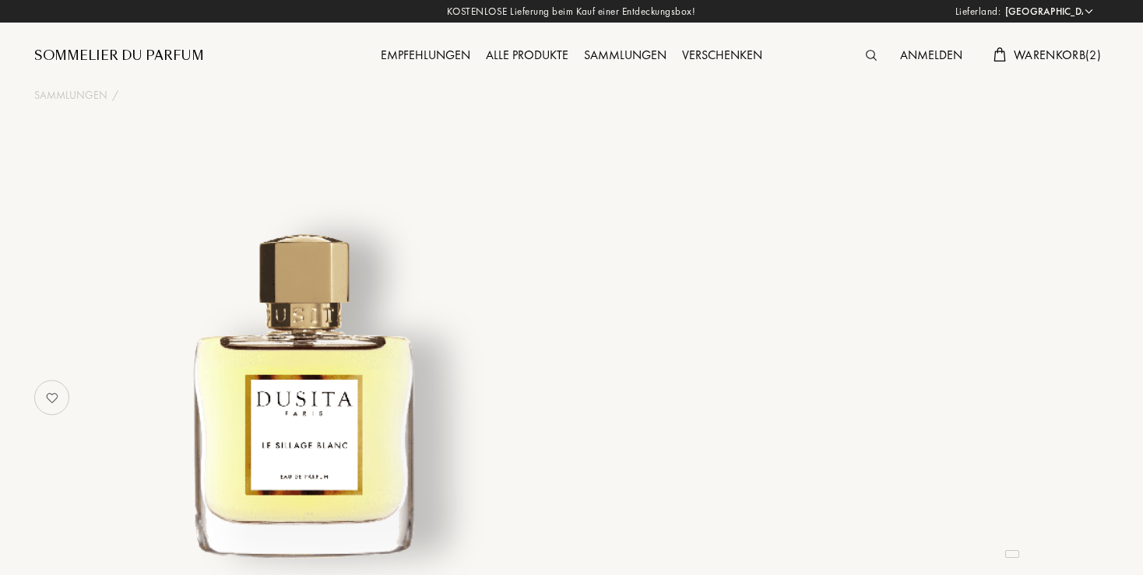
select select "DE"
select select "3"
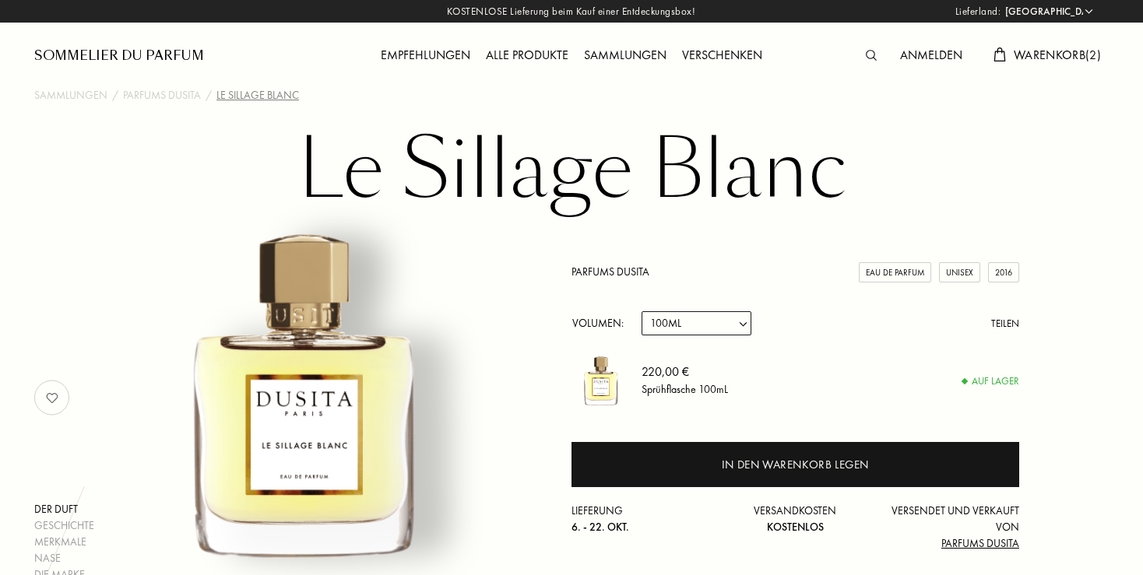
click at [749, 323] on select "Probe 22.5mL (3 * 7.5mL) 50mL 100mL" at bounding box center [697, 323] width 110 height 24
select select "0"
click option "Probe" at bounding box center [0, 0] width 0 height 0
select select "0"
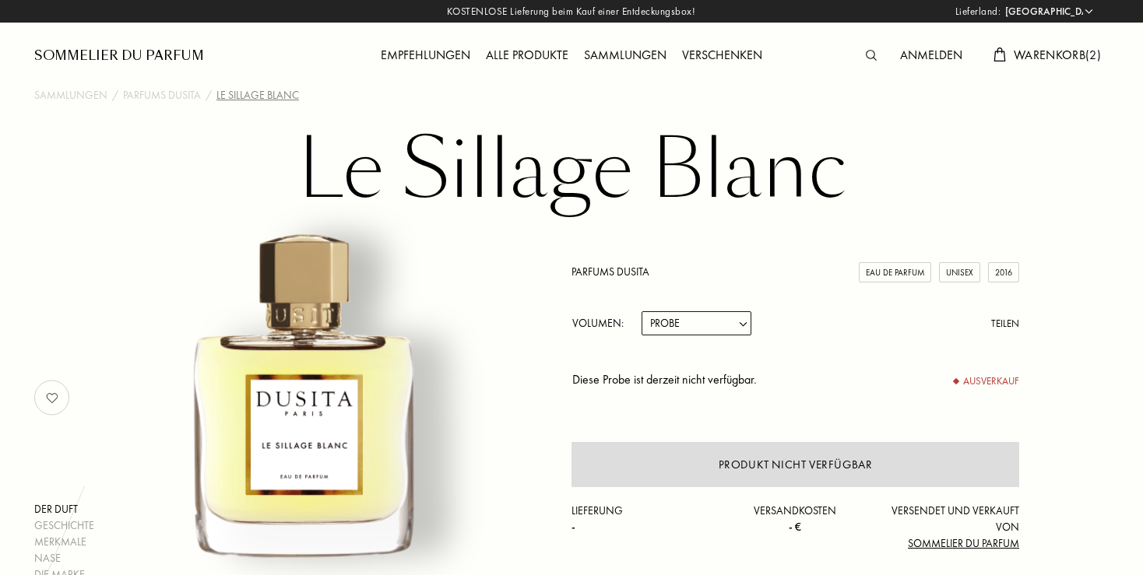
click at [642, 311] on select "Probe 22.5mL (3 * 7.5mL) 50mL 100mL" at bounding box center [697, 323] width 110 height 24
select select "1"
click option "22.5mL (3 * 7.5mL)" at bounding box center [0, 0] width 0 height 0
select select "1"
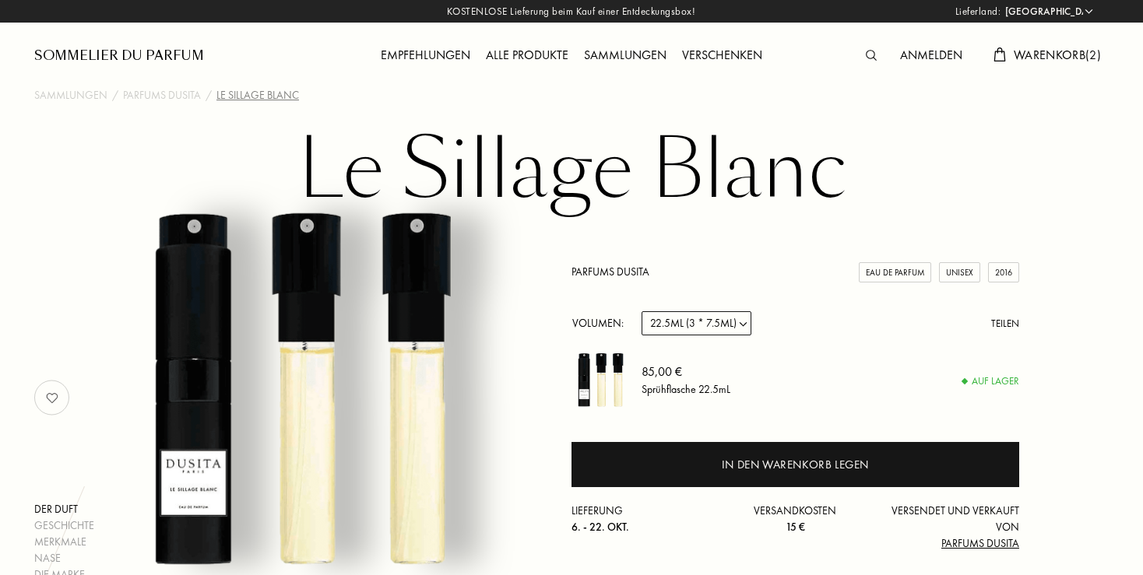
click at [642, 311] on select "Probe 22.5mL (3 * 7.5mL) 50mL 100mL" at bounding box center [697, 323] width 110 height 24
select select "2"
click option "50mL" at bounding box center [0, 0] width 0 height 0
select select "2"
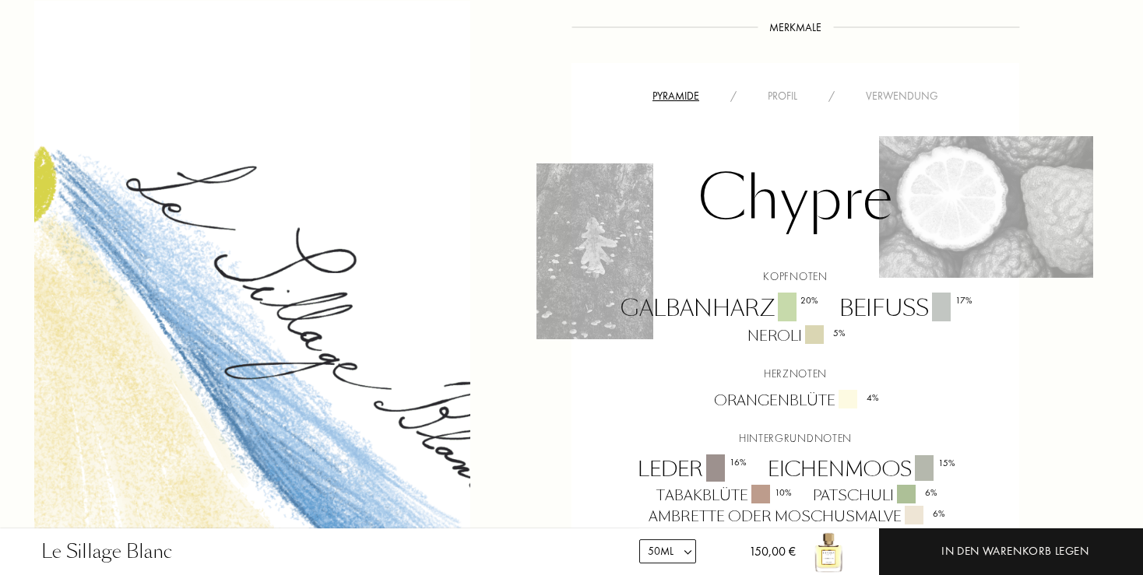
scroll to position [1068, 0]
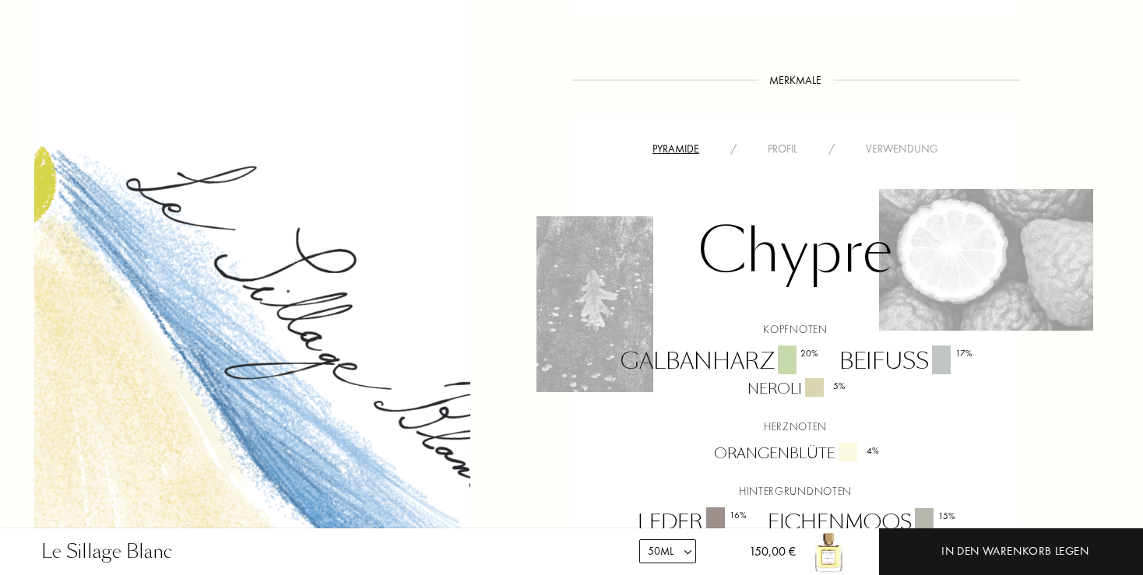
click at [776, 148] on div "Profil" at bounding box center [782, 149] width 61 height 16
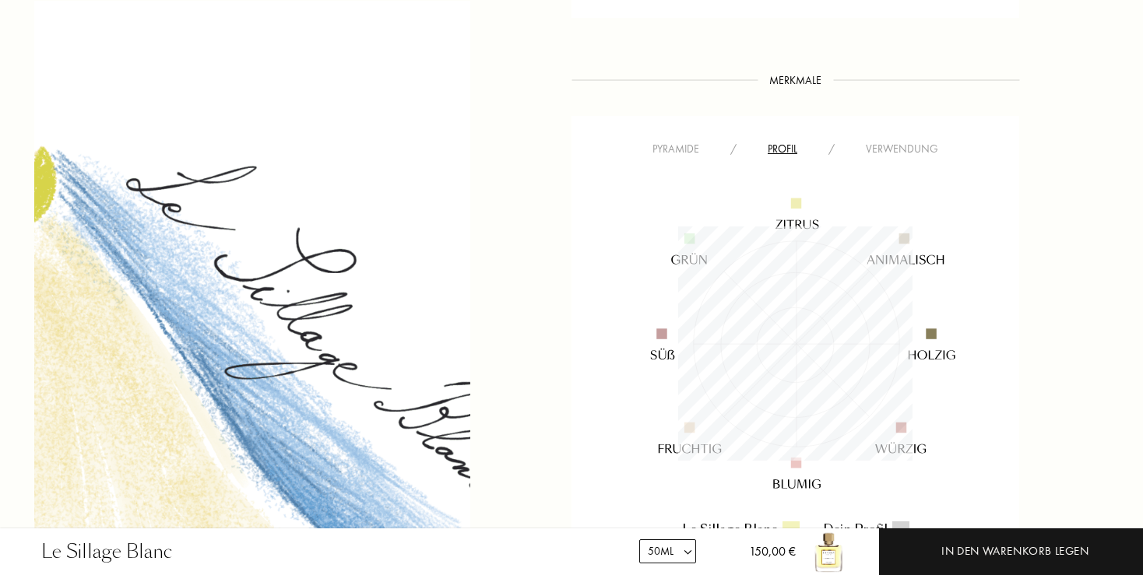
scroll to position [234, 234]
click at [896, 145] on div "Verwendung" at bounding box center [902, 149] width 104 height 16
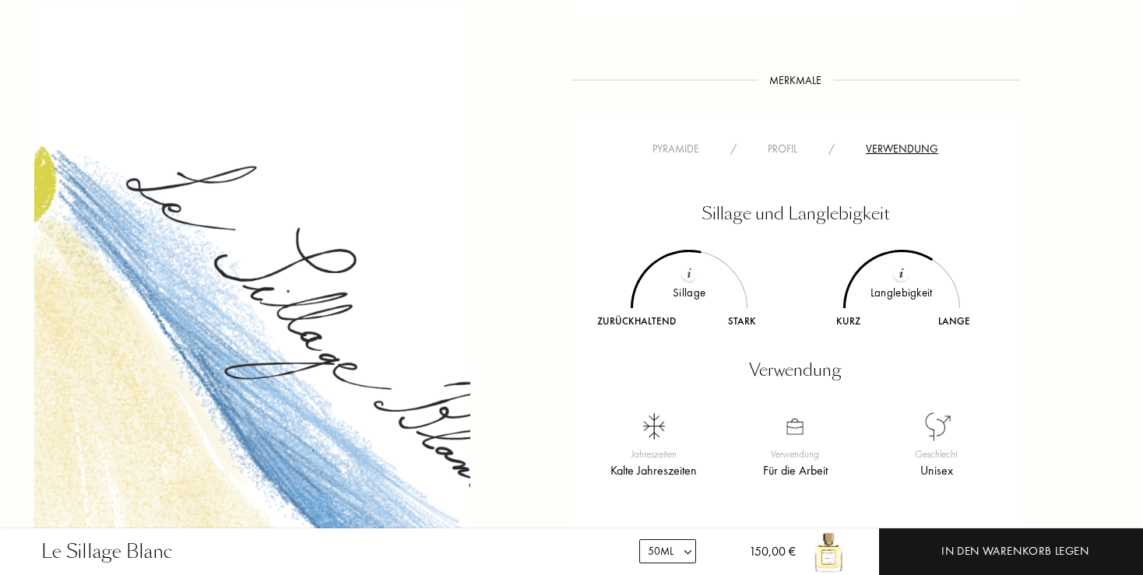
click at [784, 152] on div "Profil" at bounding box center [782, 149] width 61 height 16
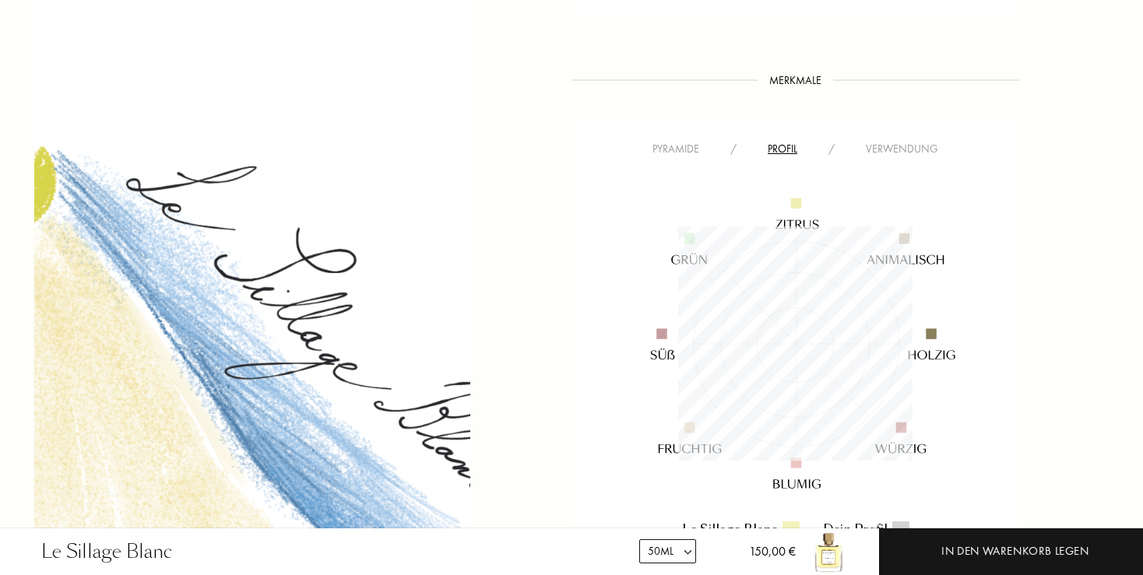
click at [679, 147] on div "Pyramide" at bounding box center [676, 149] width 78 height 16
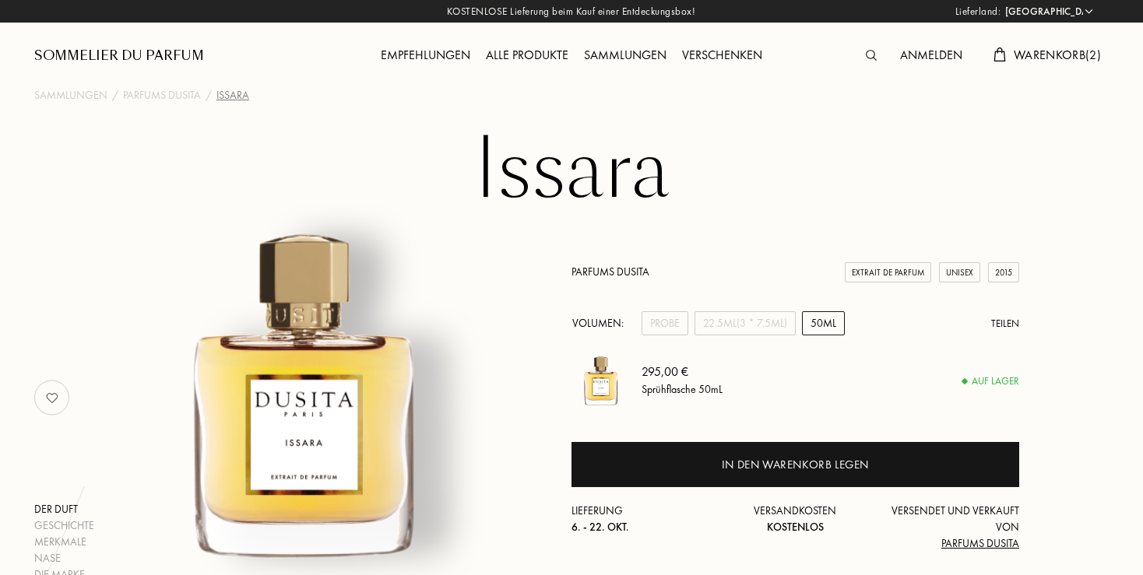
select select "DE"
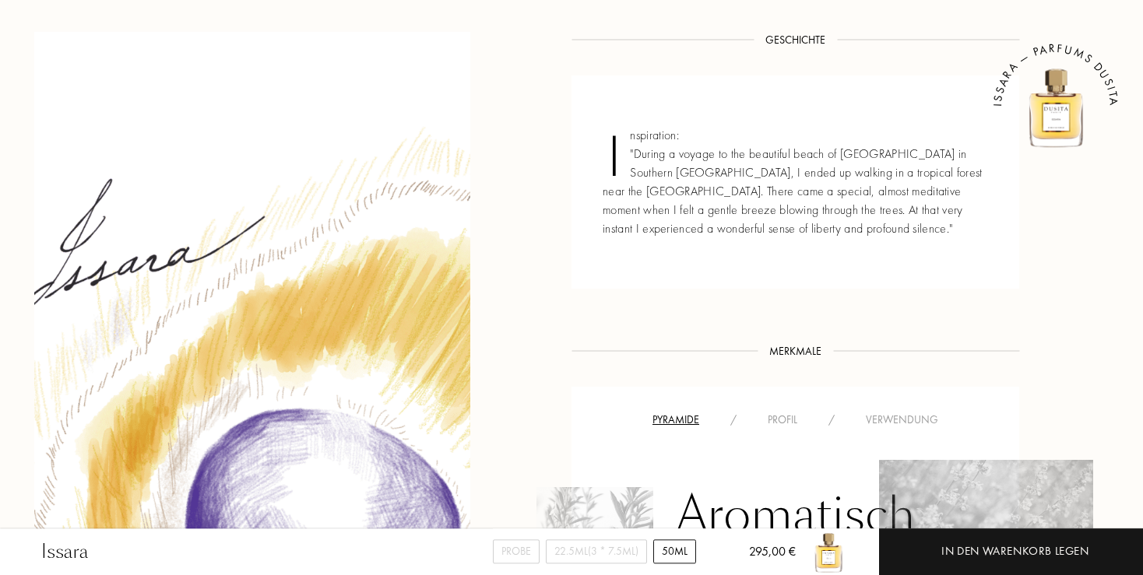
scroll to position [822, 0]
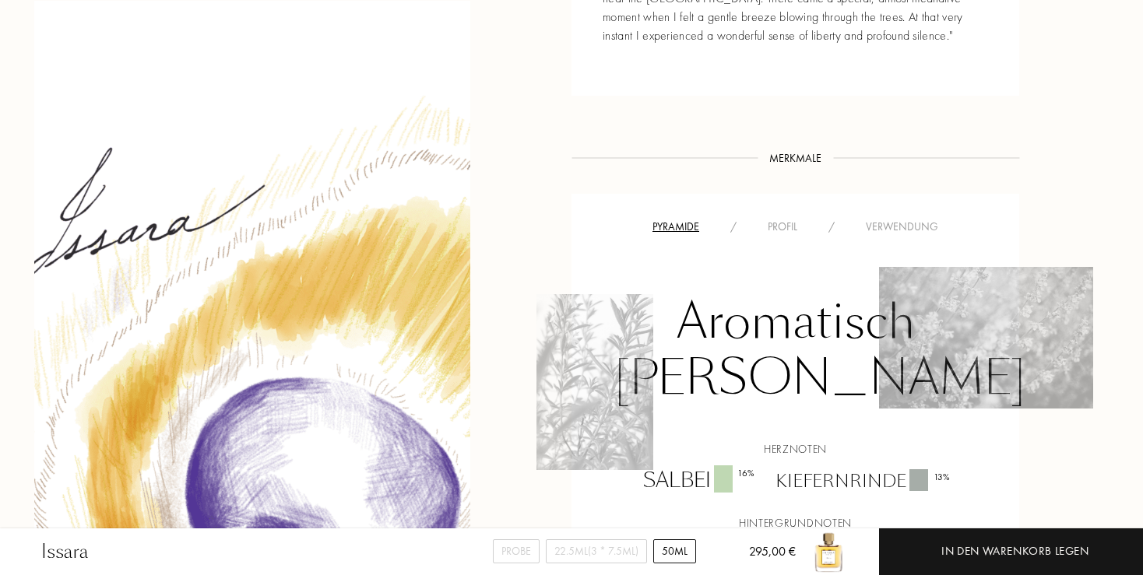
click at [780, 235] on div "Profil" at bounding box center [782, 227] width 61 height 16
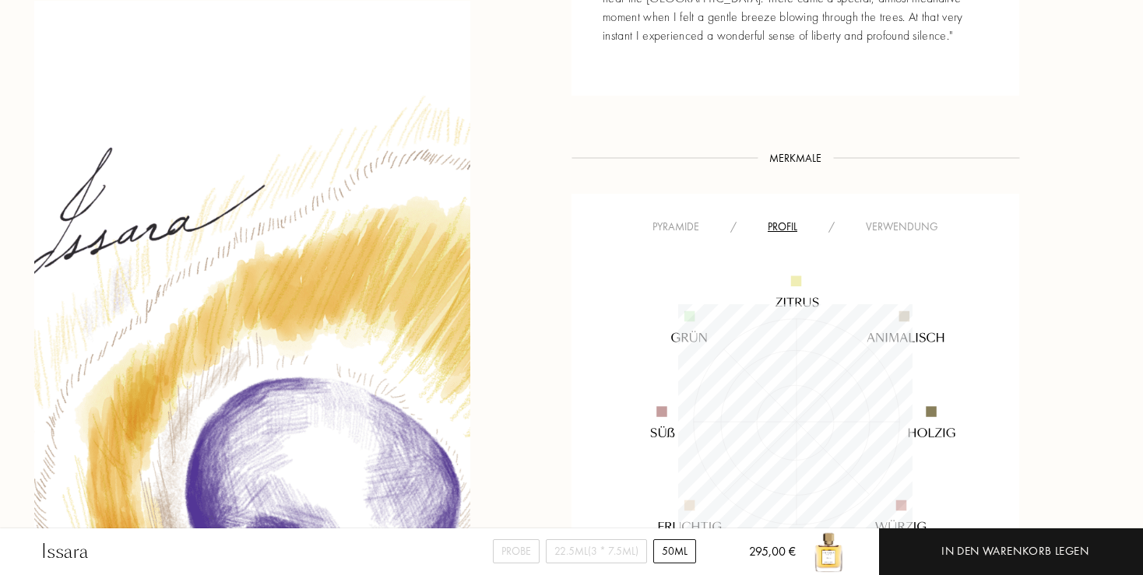
scroll to position [234, 234]
click at [662, 235] on div "Pyramide" at bounding box center [676, 227] width 78 height 16
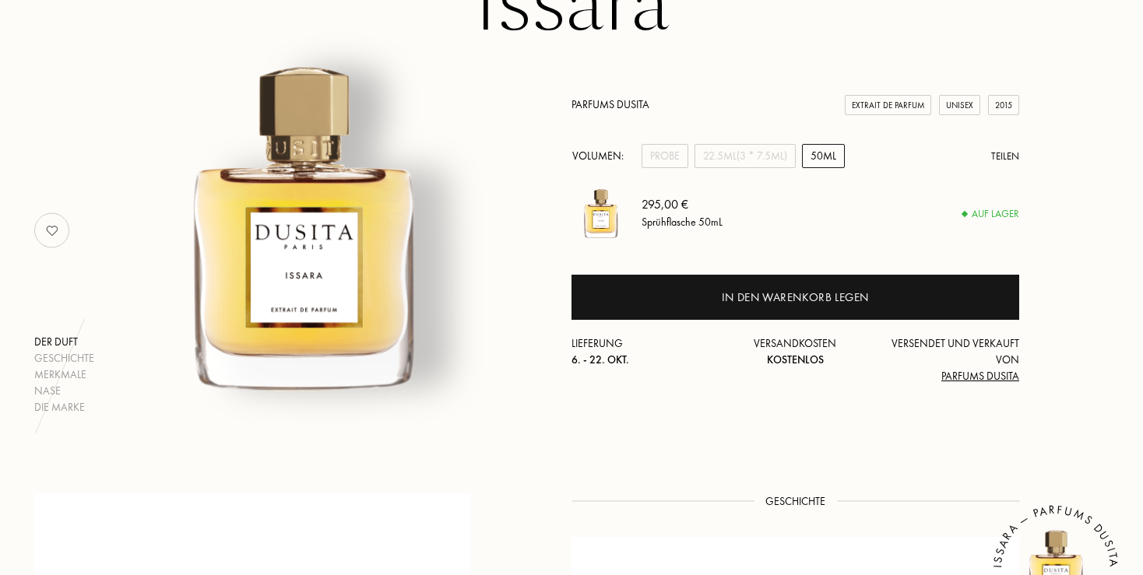
scroll to position [164, 0]
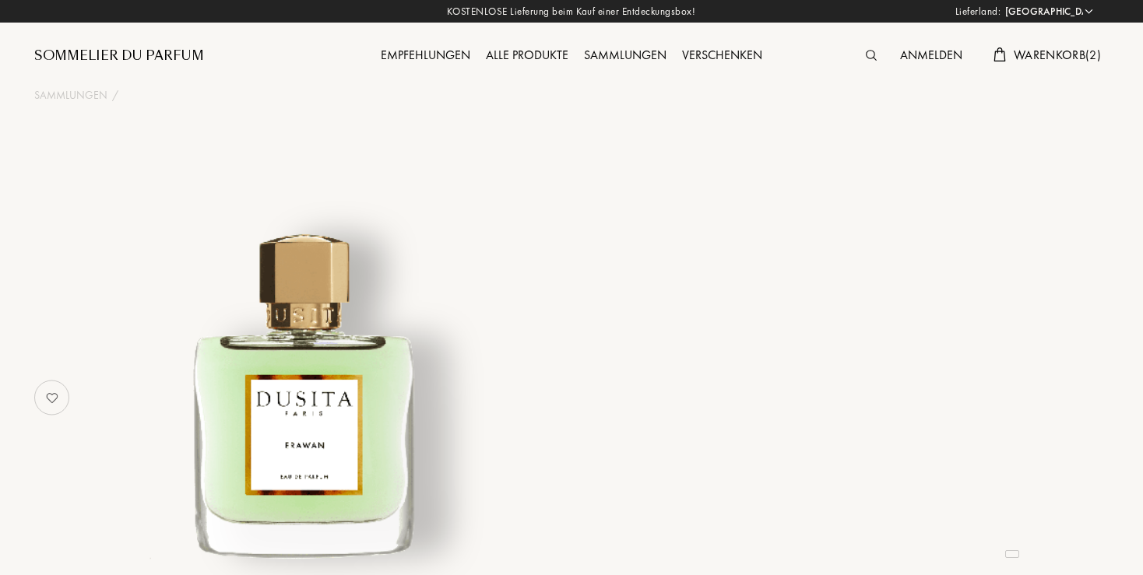
select select "DE"
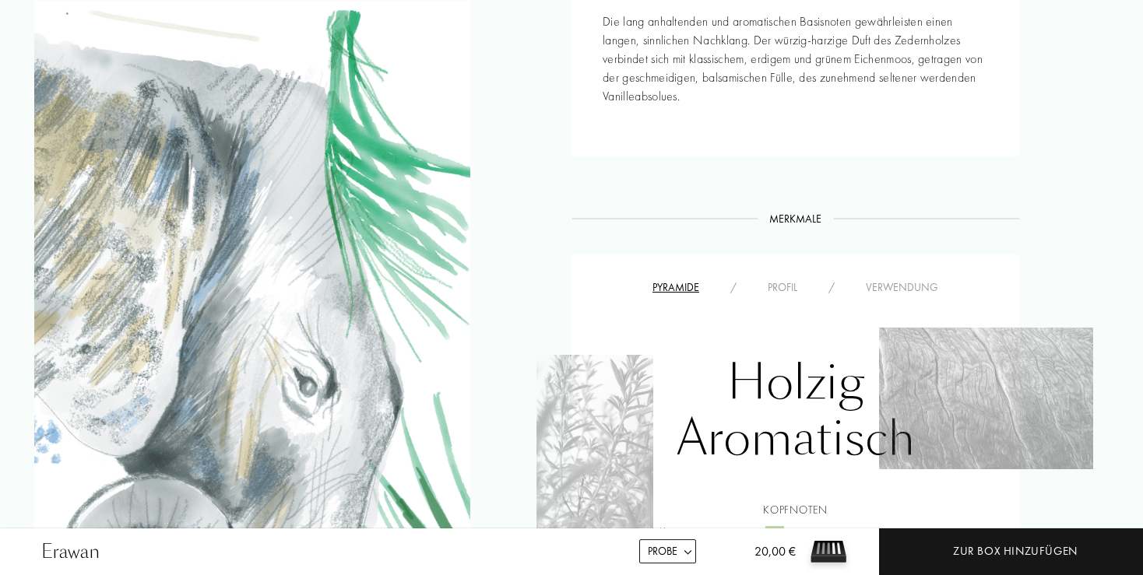
scroll to position [987, 0]
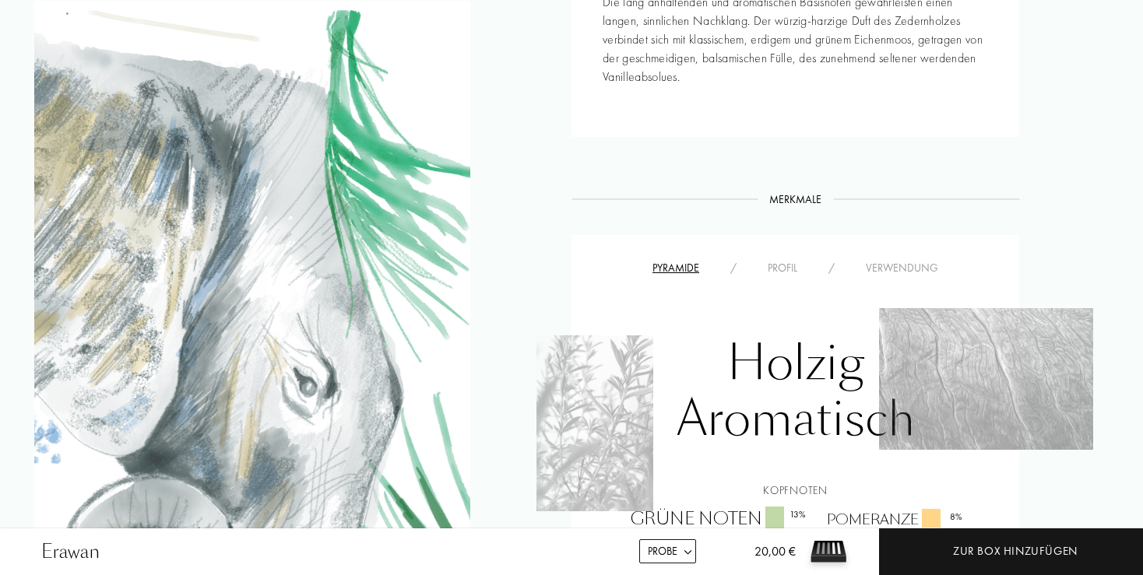
click at [788, 273] on div "Profil" at bounding box center [782, 268] width 61 height 16
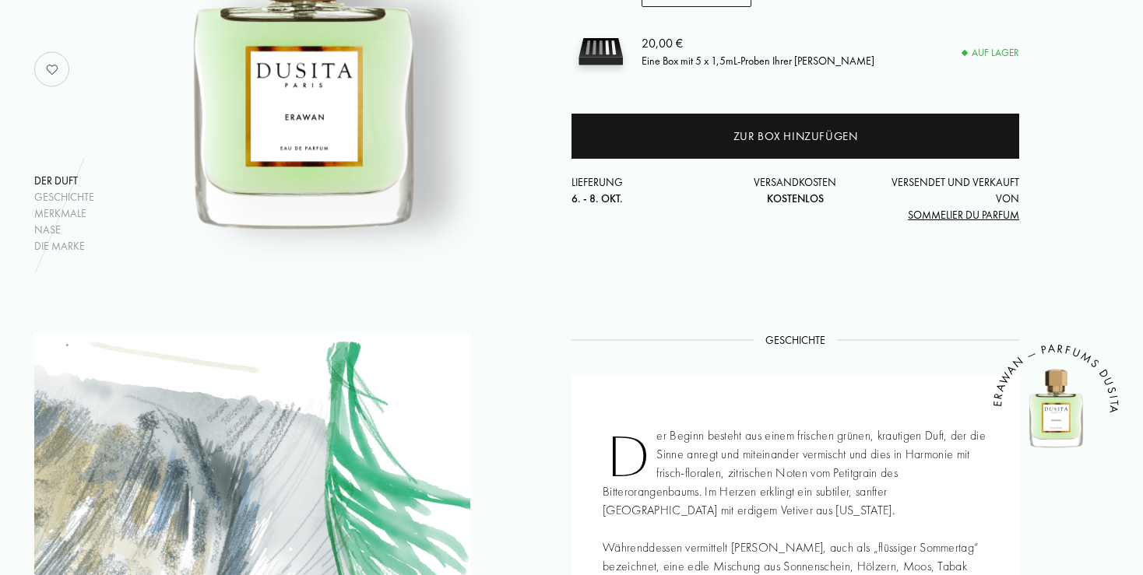
scroll to position [164, 0]
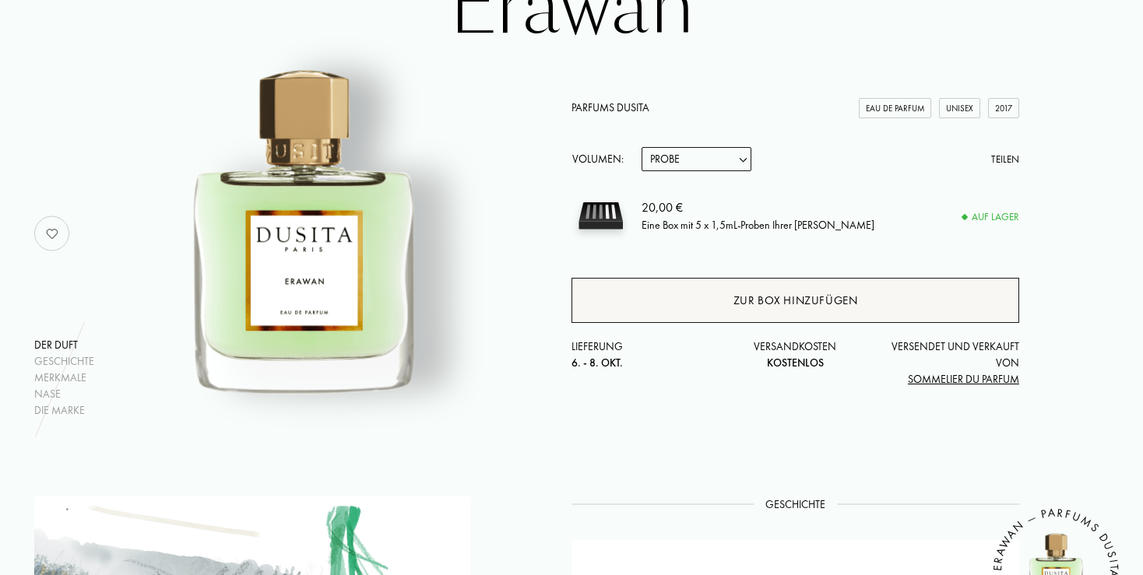
click at [771, 298] on div "Zur Box hinzufügen" at bounding box center [795, 301] width 125 height 18
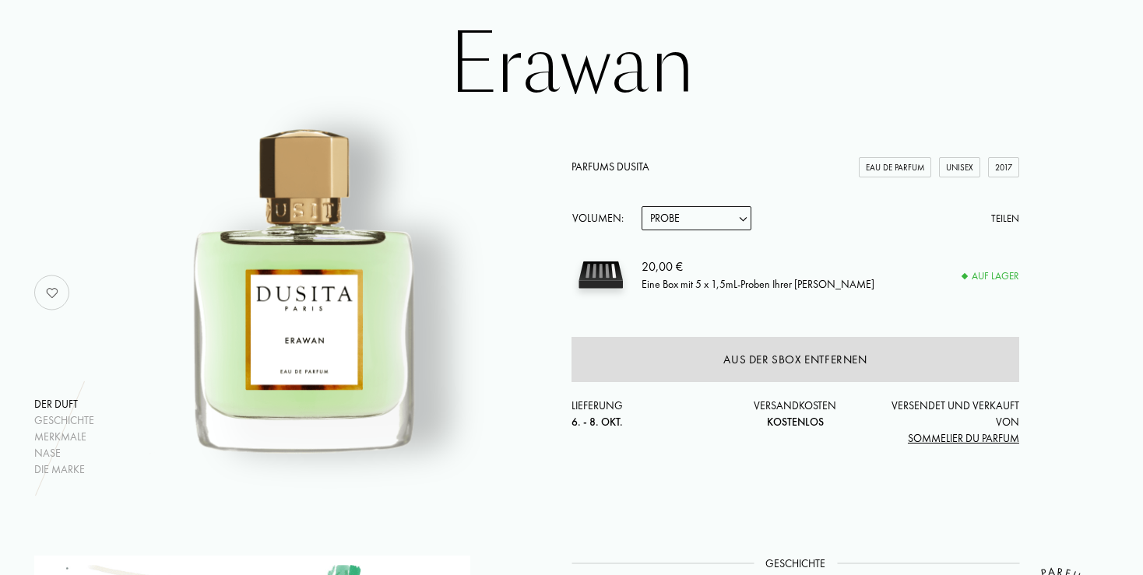
scroll to position [0, 0]
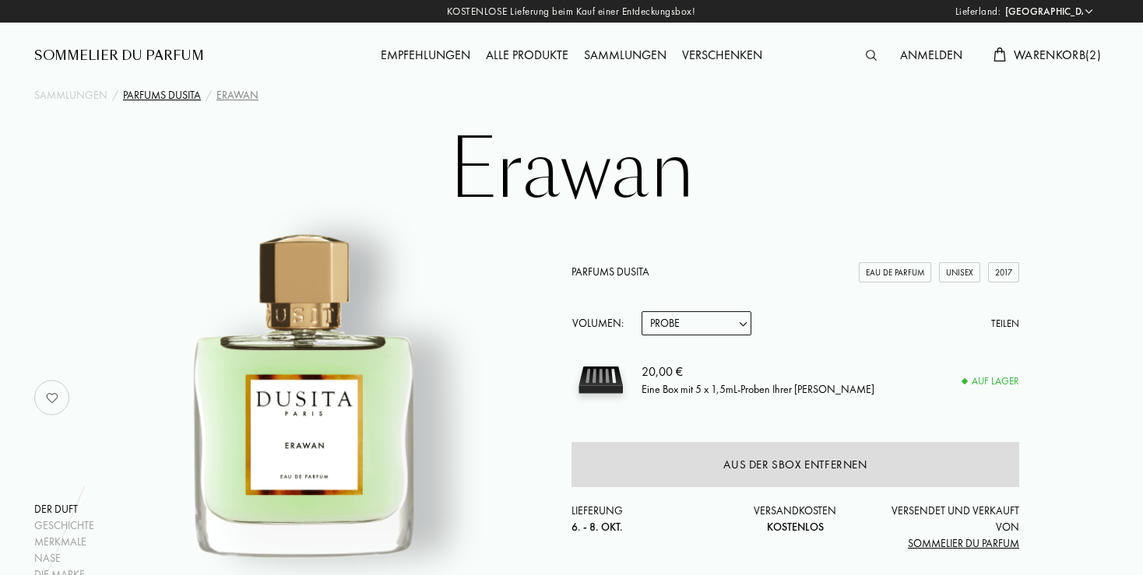
click at [137, 96] on div "Parfums Dusita" at bounding box center [162, 95] width 78 height 16
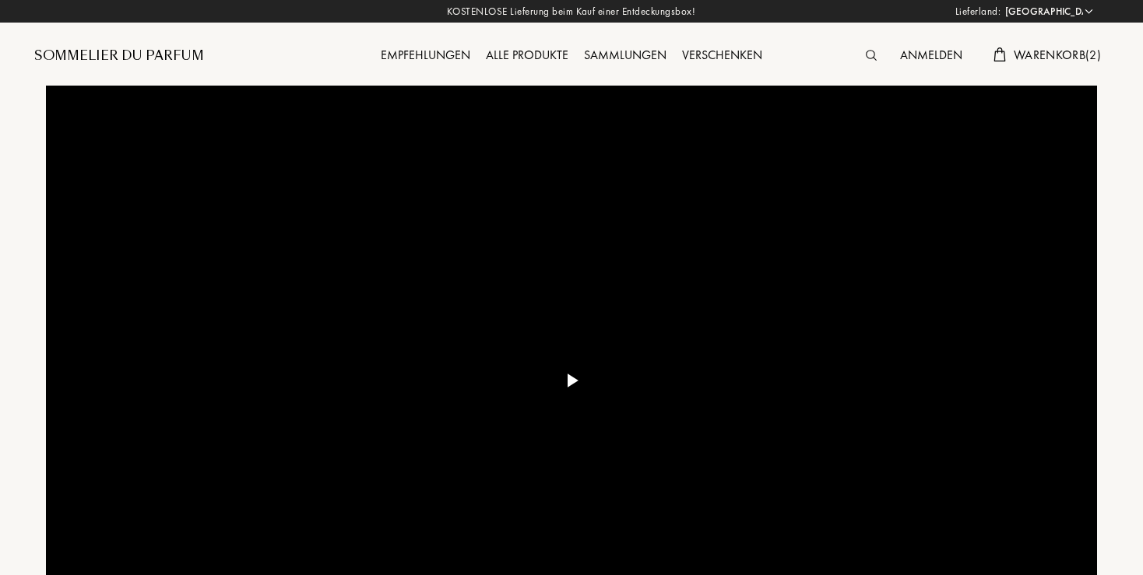
select select "DE"
click at [523, 51] on div "Alle Produkte" at bounding box center [527, 56] width 98 height 20
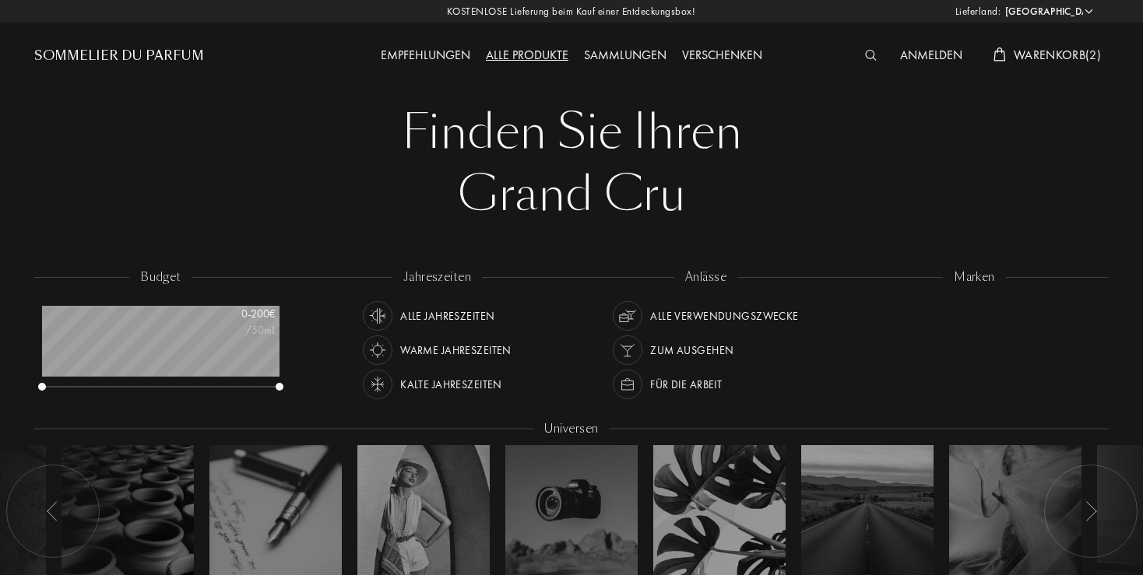
select select "DE"
click at [862, 303] on div at bounding box center [859, 307] width 14 height 14
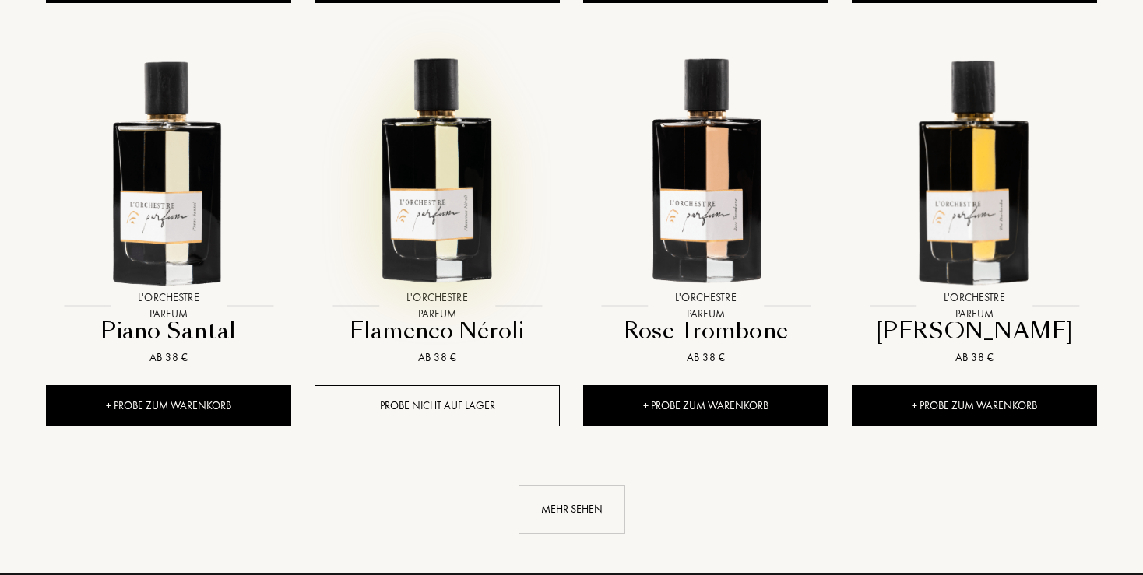
scroll to position [1479, 0]
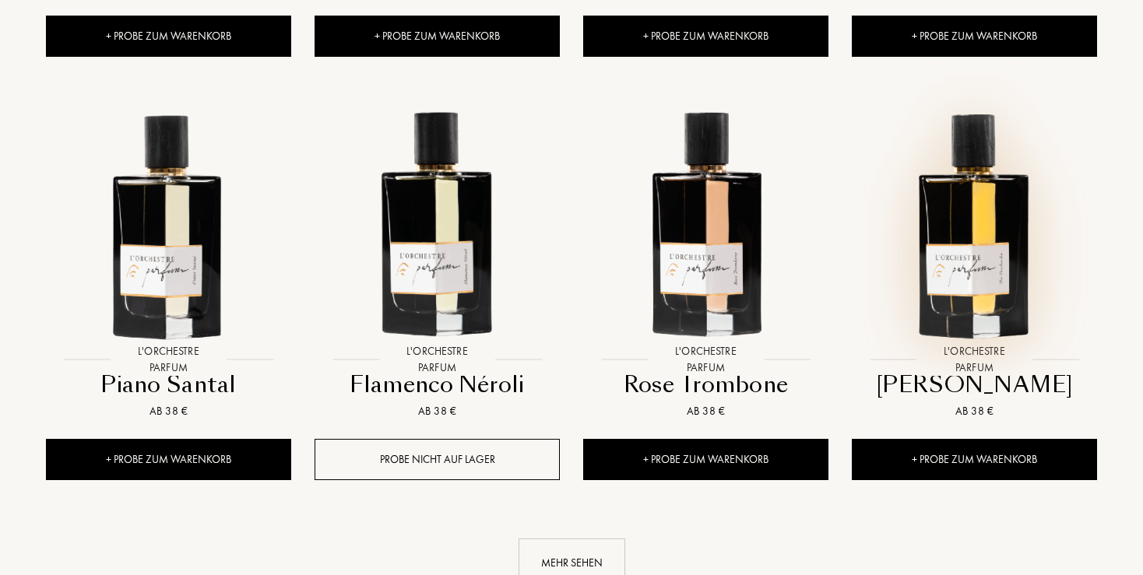
click at [982, 210] on img at bounding box center [974, 222] width 242 height 242
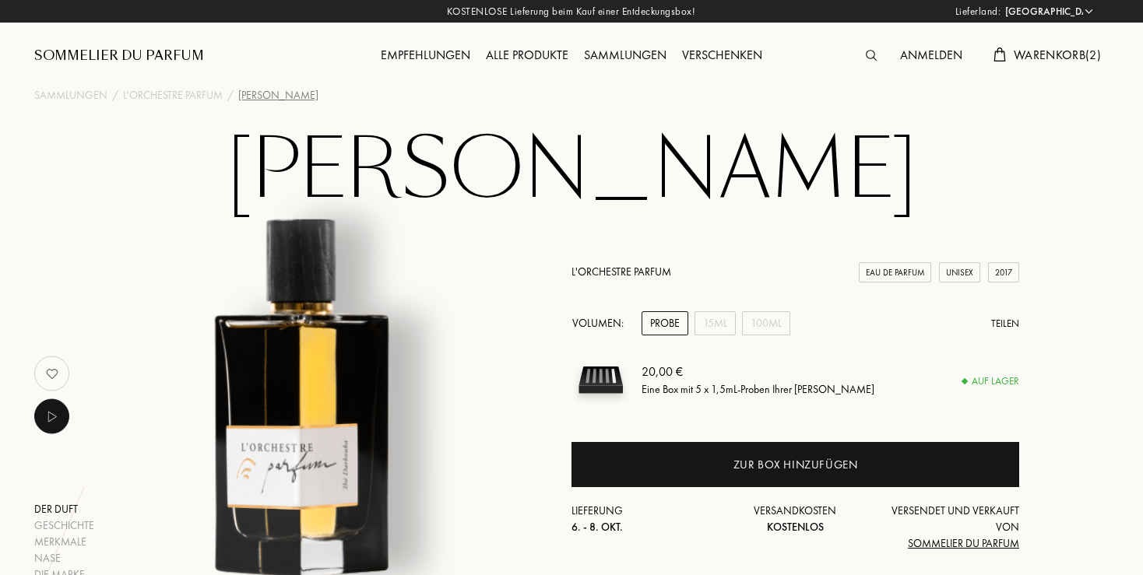
select select "DE"
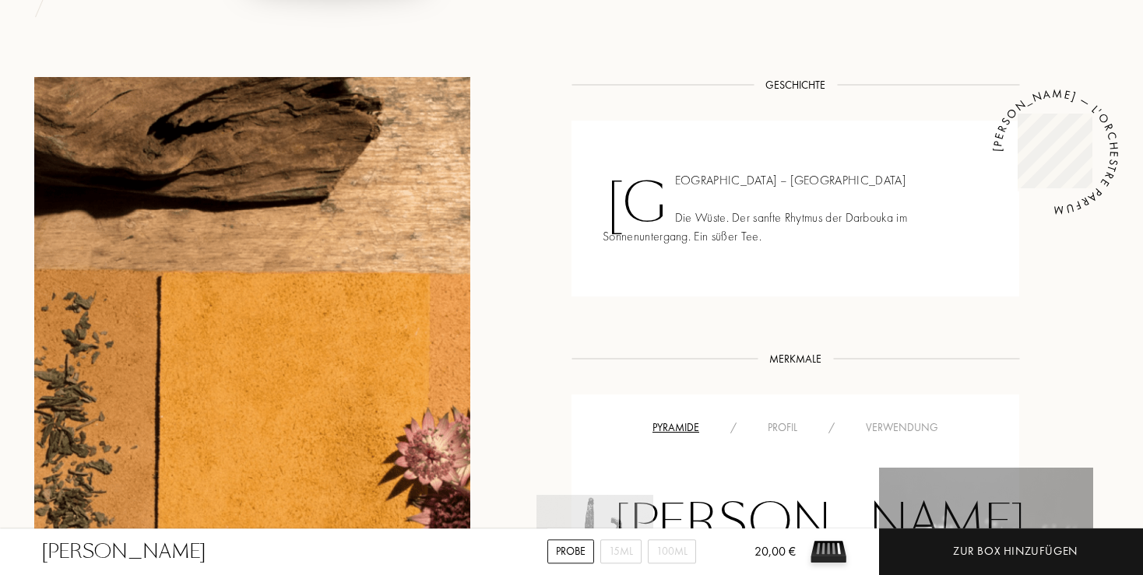
scroll to position [575, 0]
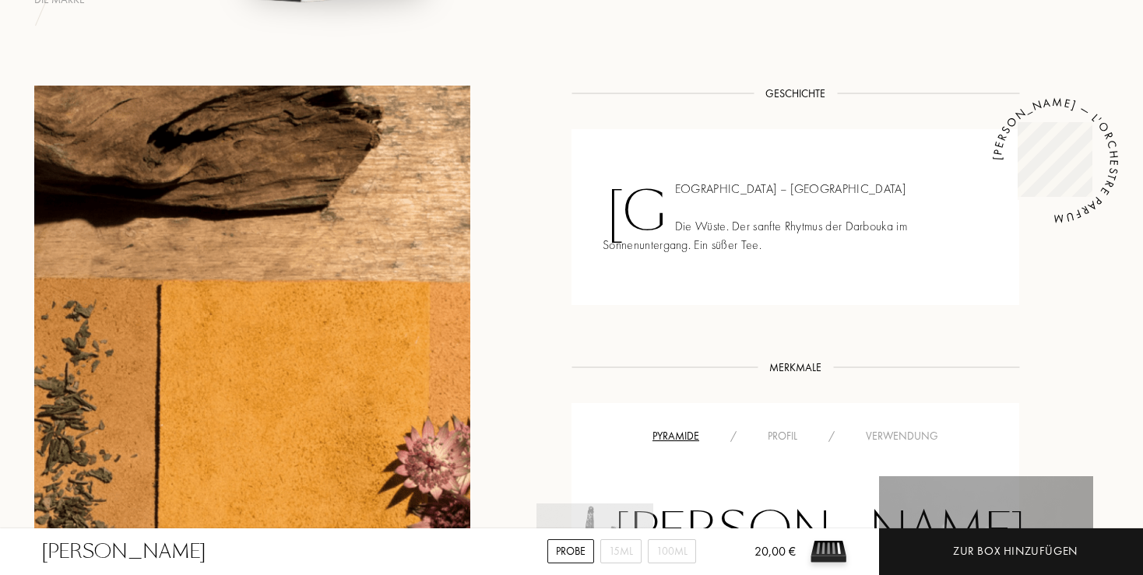
click at [784, 436] on div "Profil" at bounding box center [782, 436] width 61 height 16
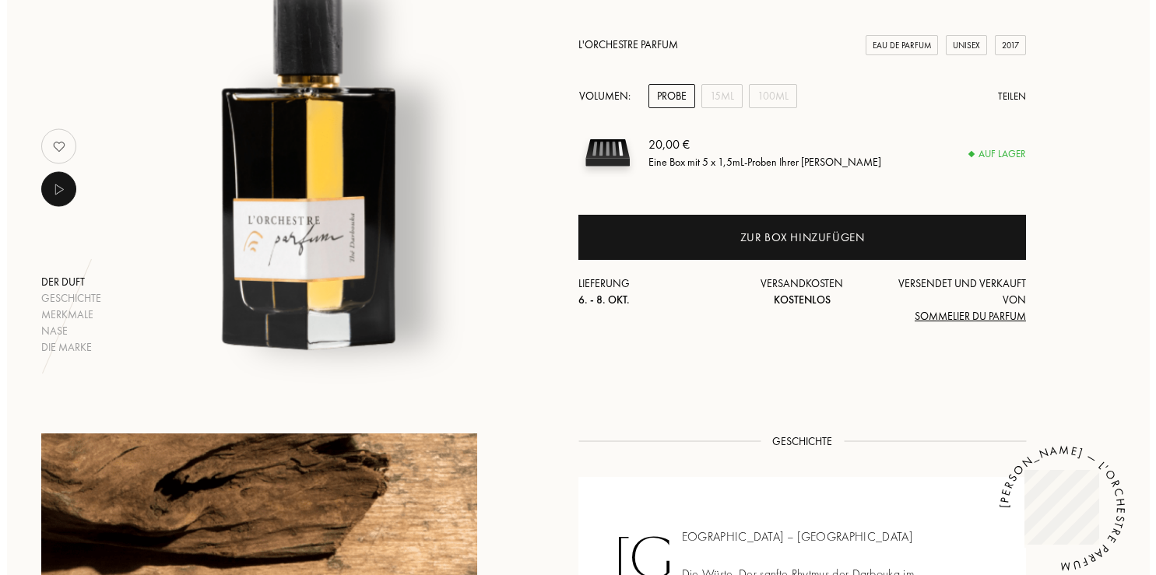
scroll to position [164, 0]
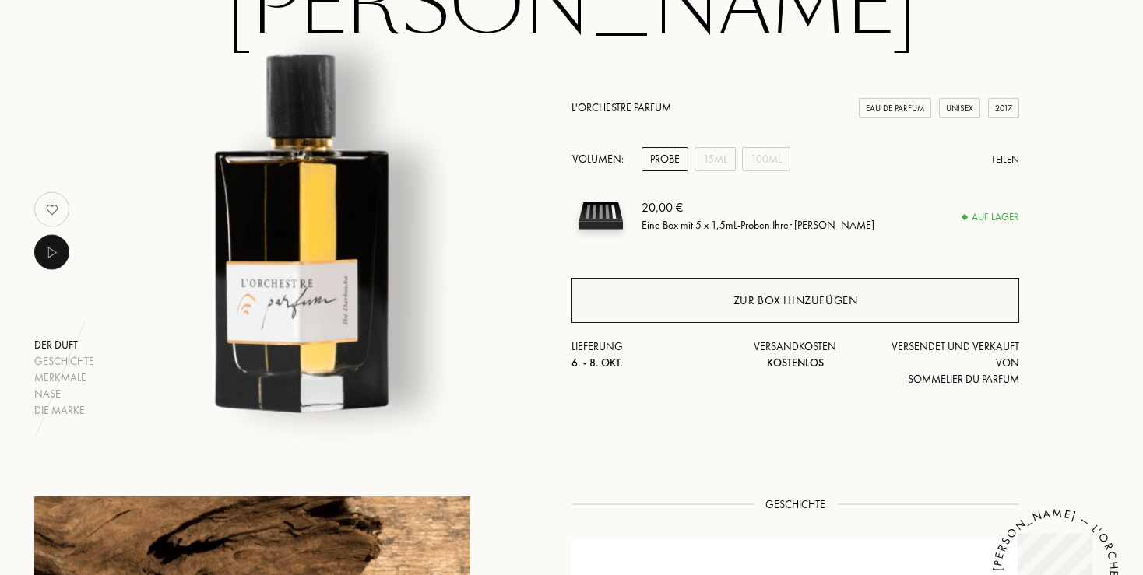
click at [786, 299] on div "Zur Box hinzufügen" at bounding box center [795, 301] width 125 height 18
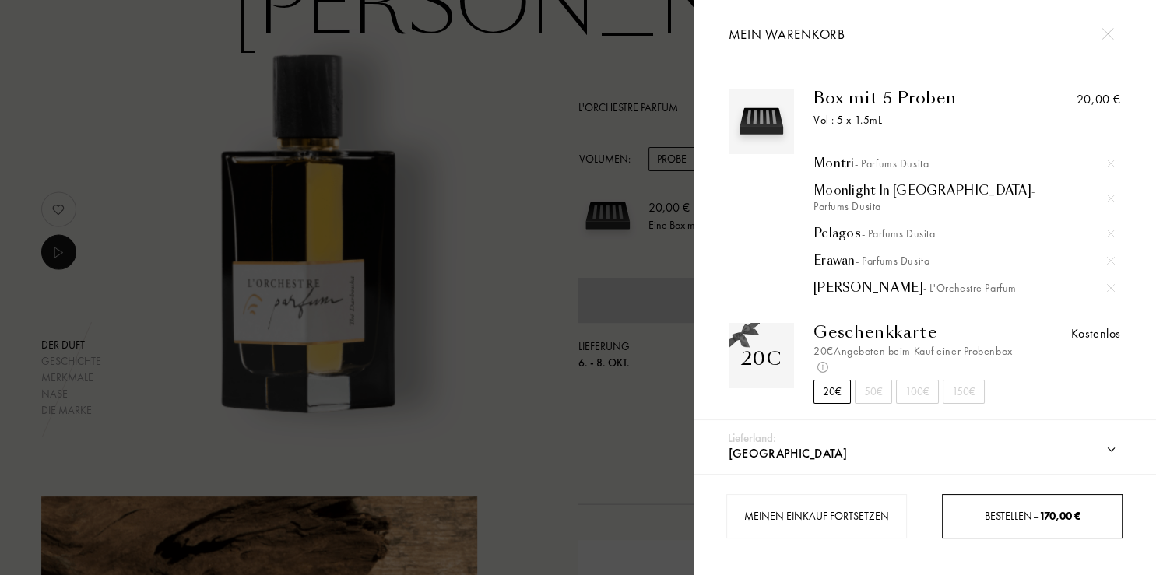
click at [1042, 515] on span "170,00 €" at bounding box center [1059, 516] width 41 height 14
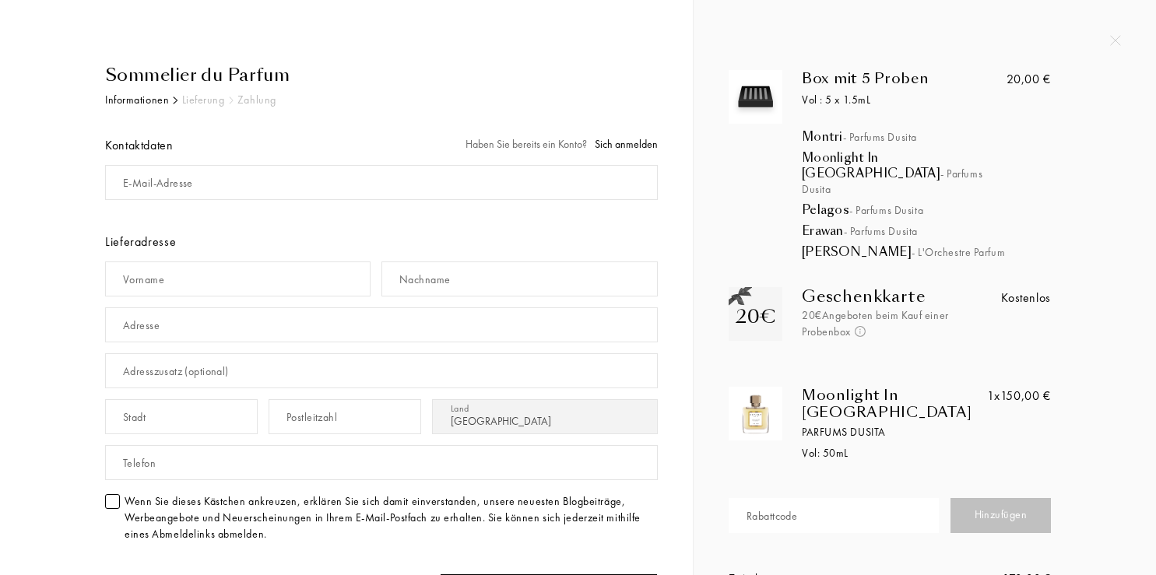
select select "DE"
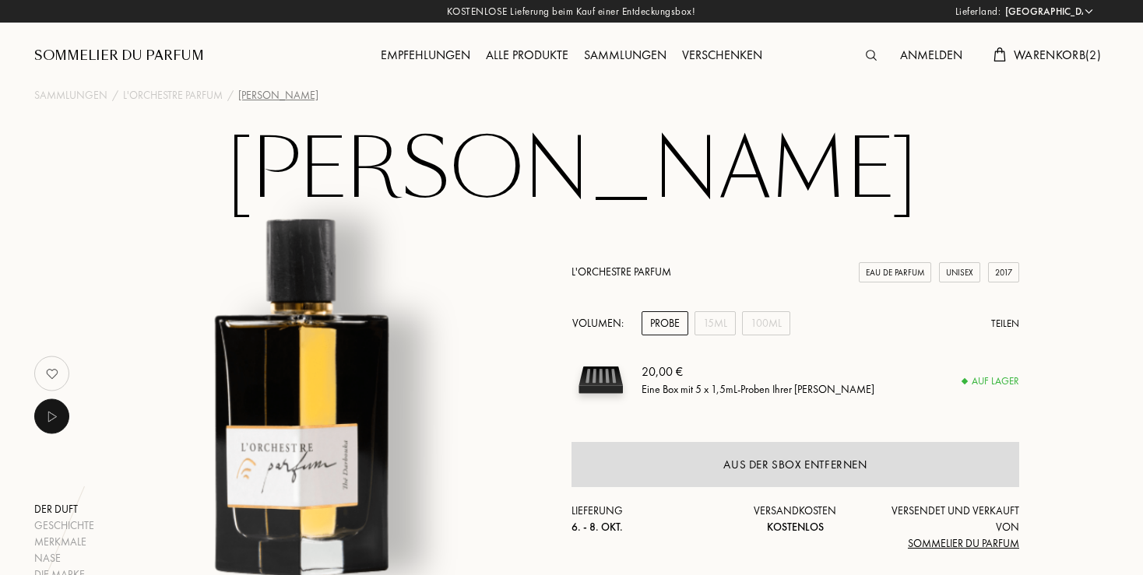
select select "DE"
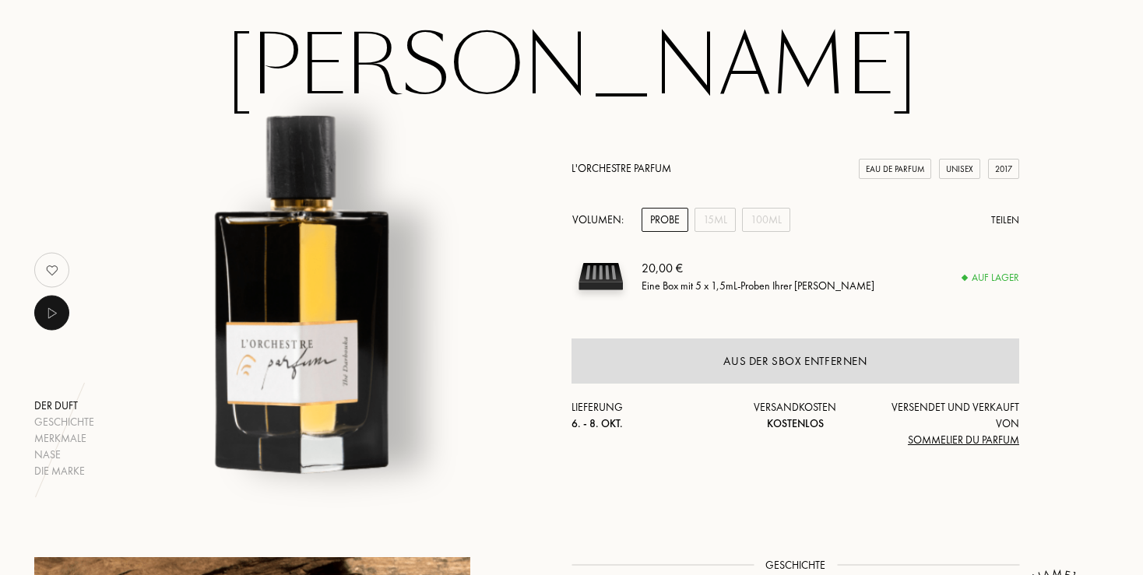
scroll to position [82, 0]
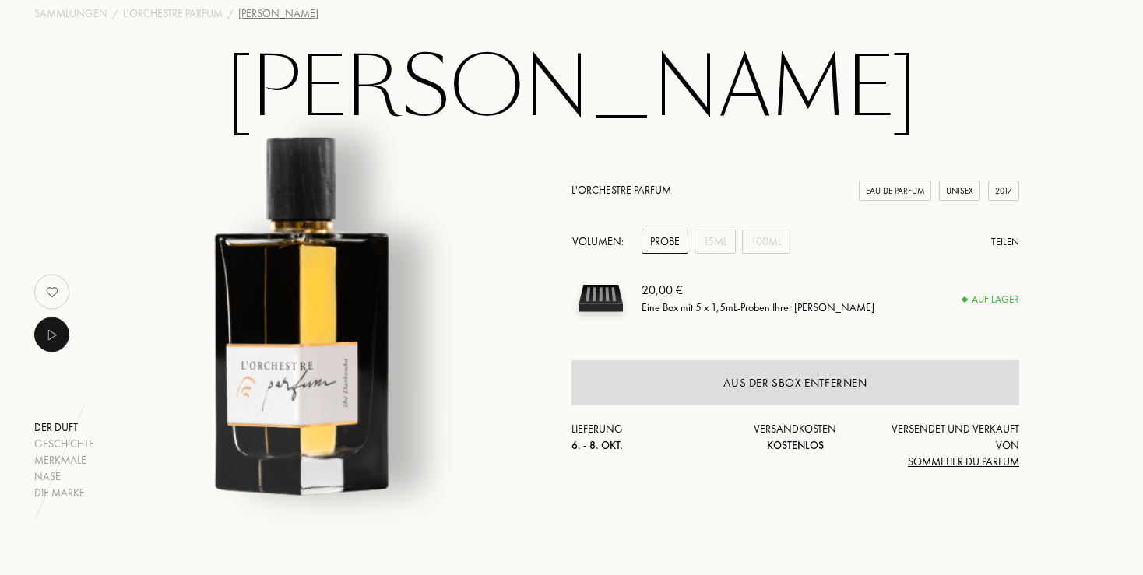
click at [611, 299] on img at bounding box center [601, 298] width 58 height 58
